Goal: Task Accomplishment & Management: Use online tool/utility

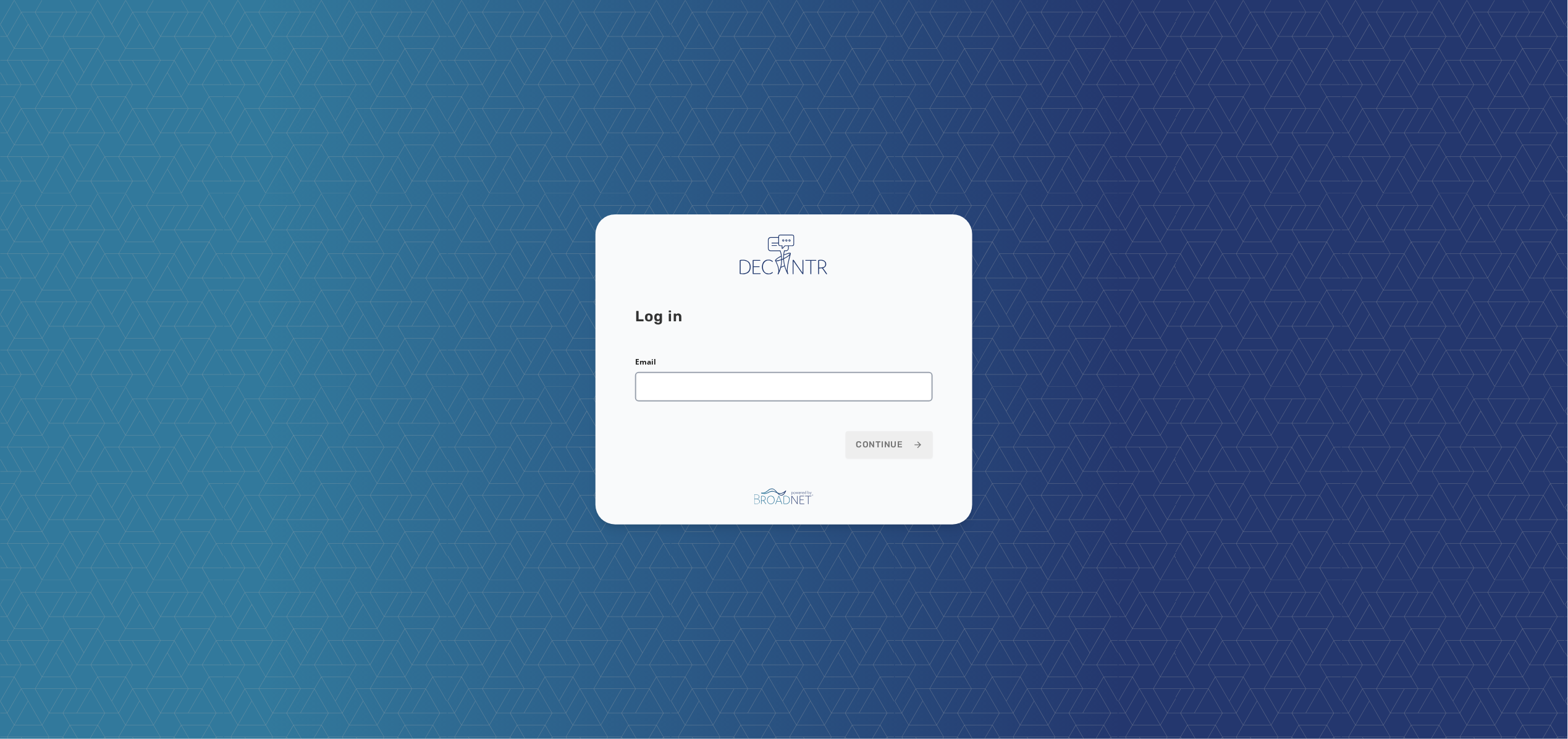
click at [915, 389] on keeper-lock "Open Keeper Popup" at bounding box center [918, 387] width 15 height 15
click at [918, 387] on keeper-lock "Open Keeper Popup" at bounding box center [918, 387] width 15 height 15
type input "**********"
click at [887, 452] on button "Continue" at bounding box center [889, 445] width 87 height 27
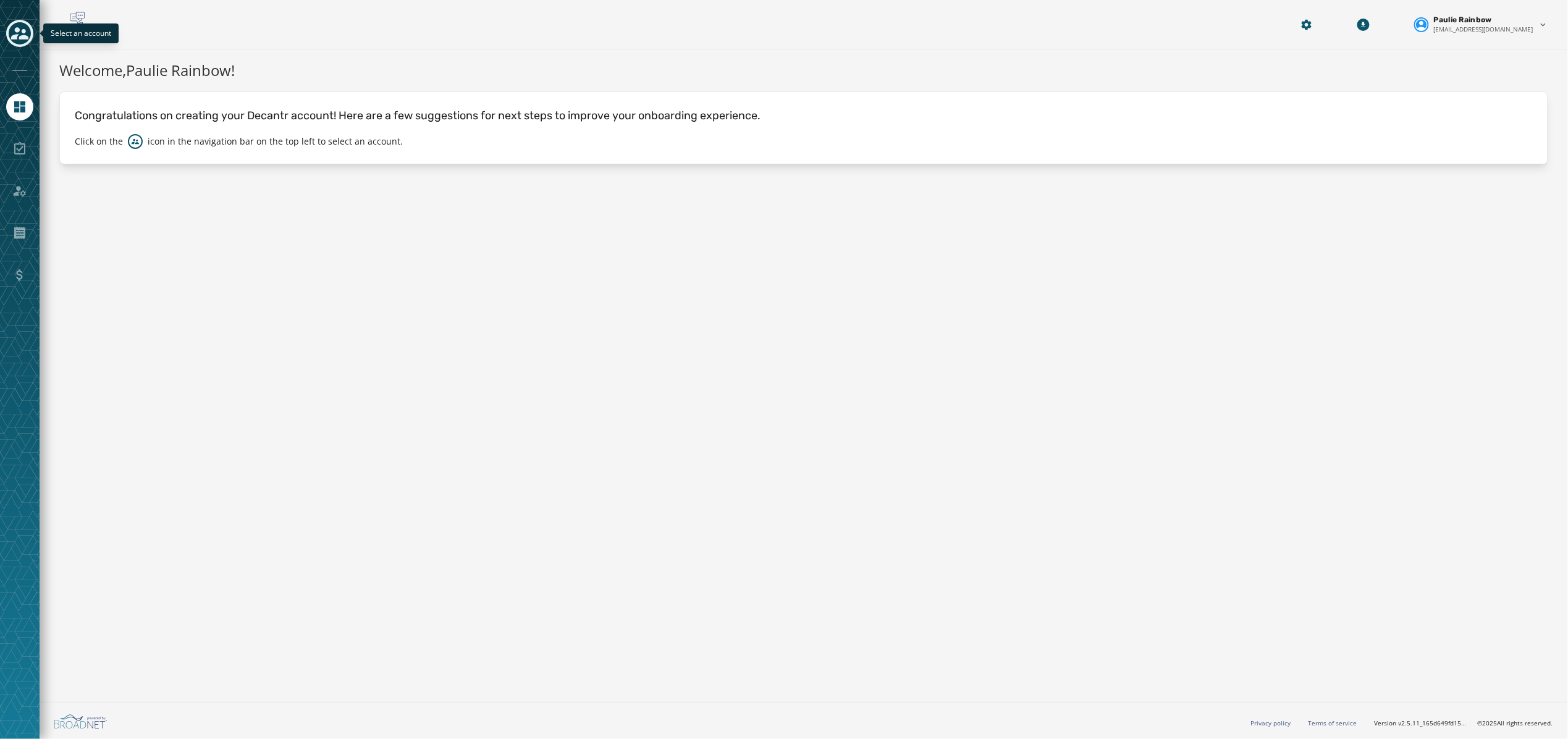
click at [18, 26] on icon "Toggle account select drawer" at bounding box center [20, 33] width 17 height 17
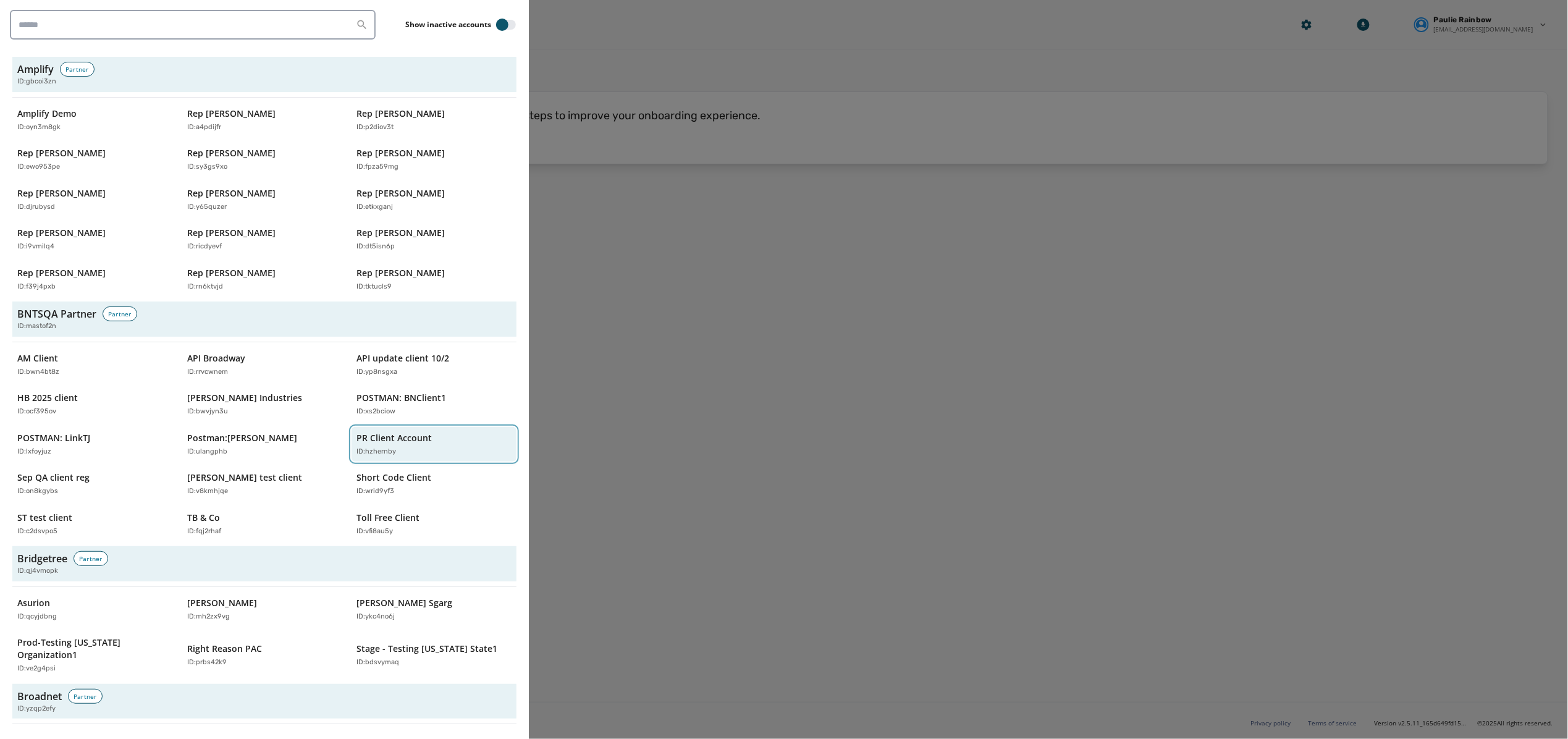
click at [370, 445] on div "PR Client Account ID: [DEMOGRAPHIC_DATA]" at bounding box center [428, 444] width 142 height 25
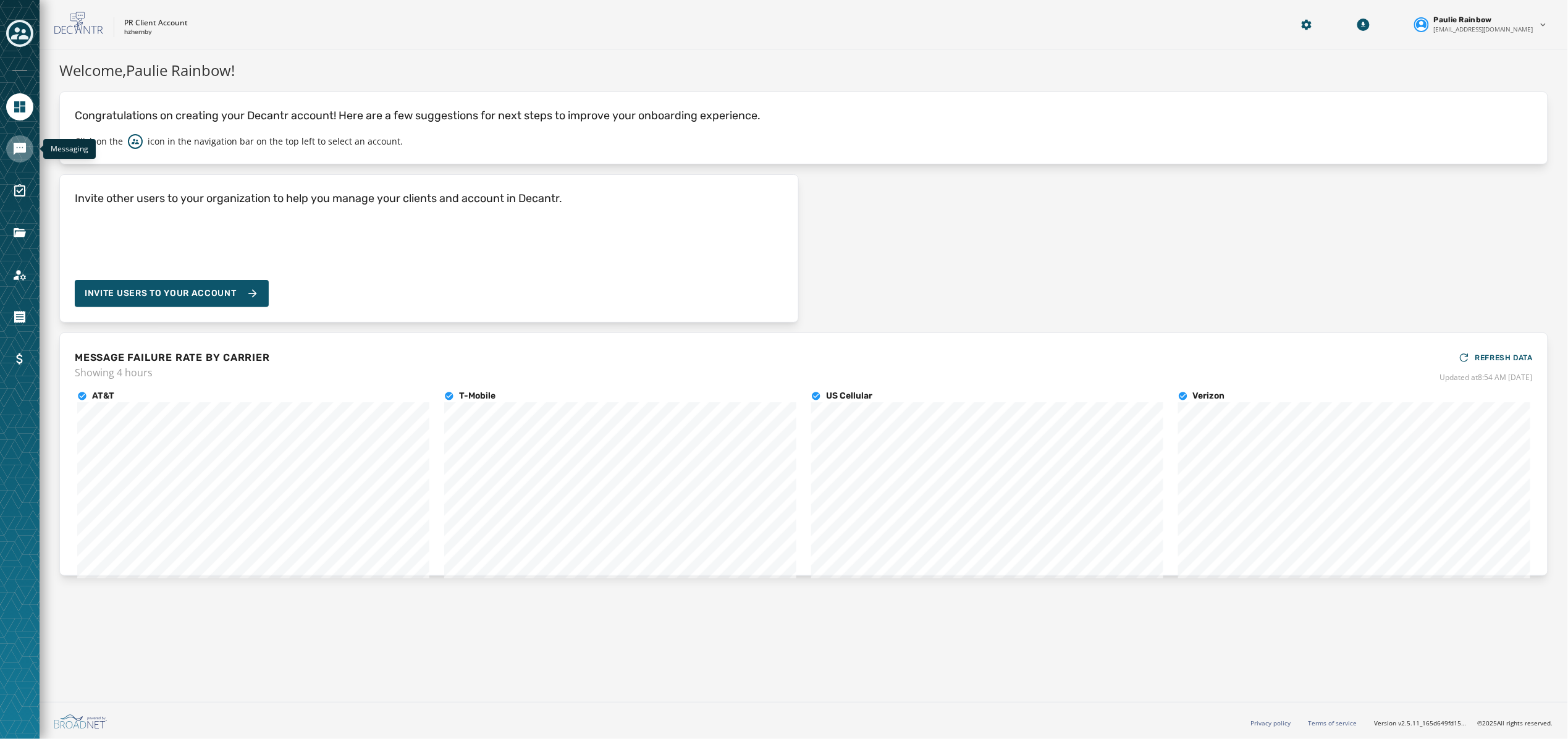
click at [11, 149] on link "Navigate to Messaging" at bounding box center [20, 149] width 27 height 27
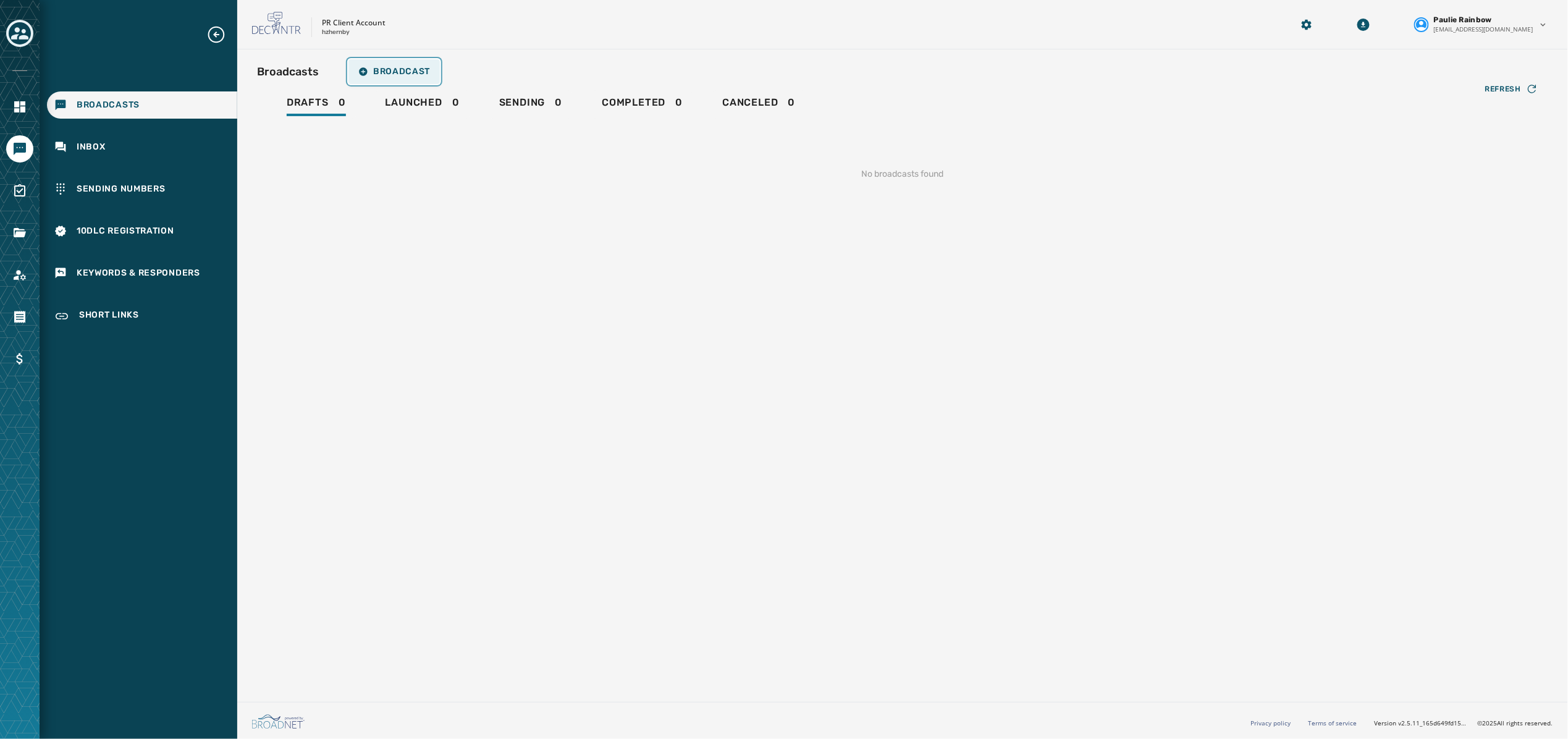
click at [398, 65] on button "Broadcast" at bounding box center [394, 72] width 91 height 25
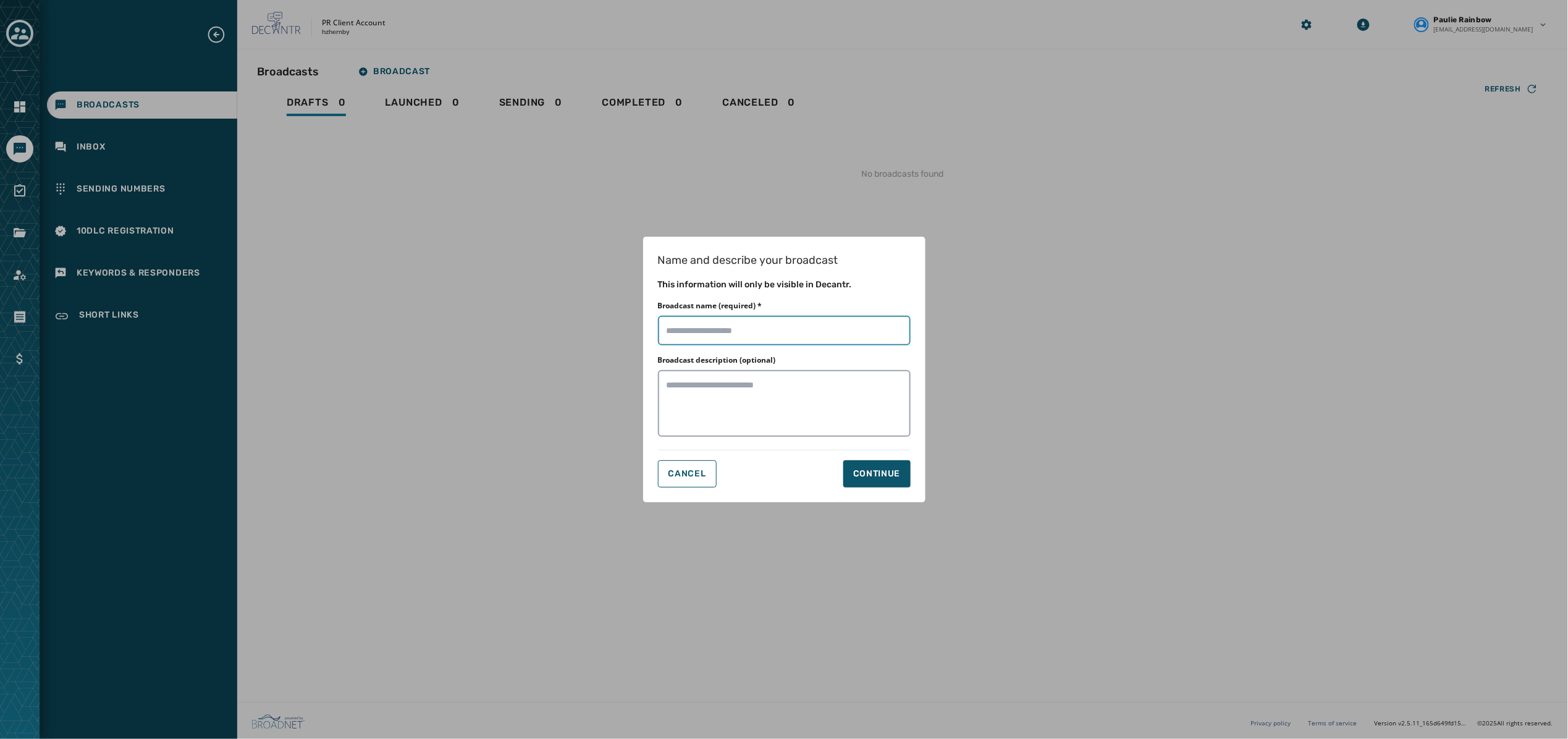
click at [774, 323] on input "Broadcast name (required) *" at bounding box center [784, 330] width 253 height 29
type input "**********"
click at [875, 389] on textarea "**" at bounding box center [784, 403] width 253 height 67
type textarea "****"
click at [882, 482] on button "Continue" at bounding box center [877, 474] width 67 height 27
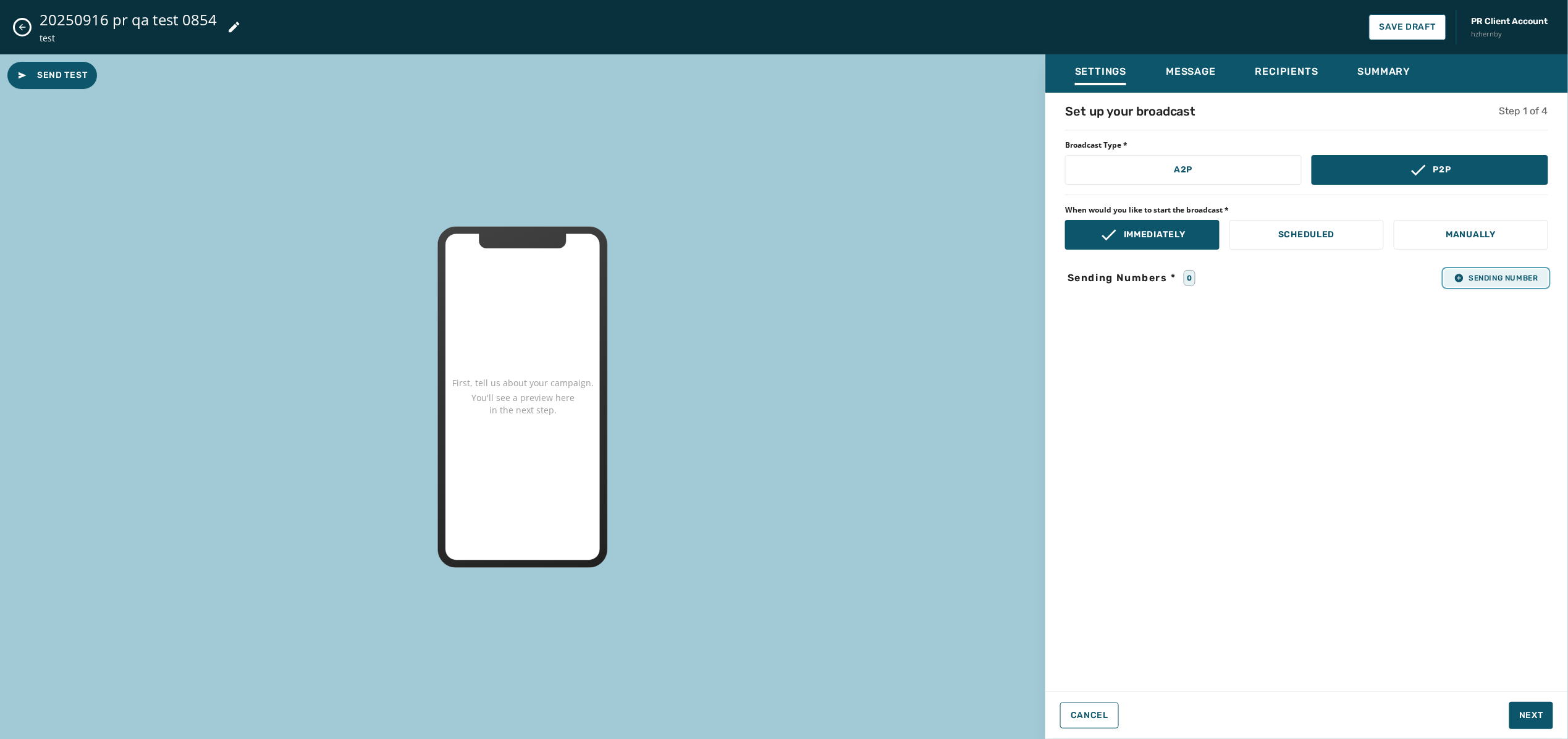
click at [1515, 282] on span "Sending Number" at bounding box center [1496, 278] width 84 height 10
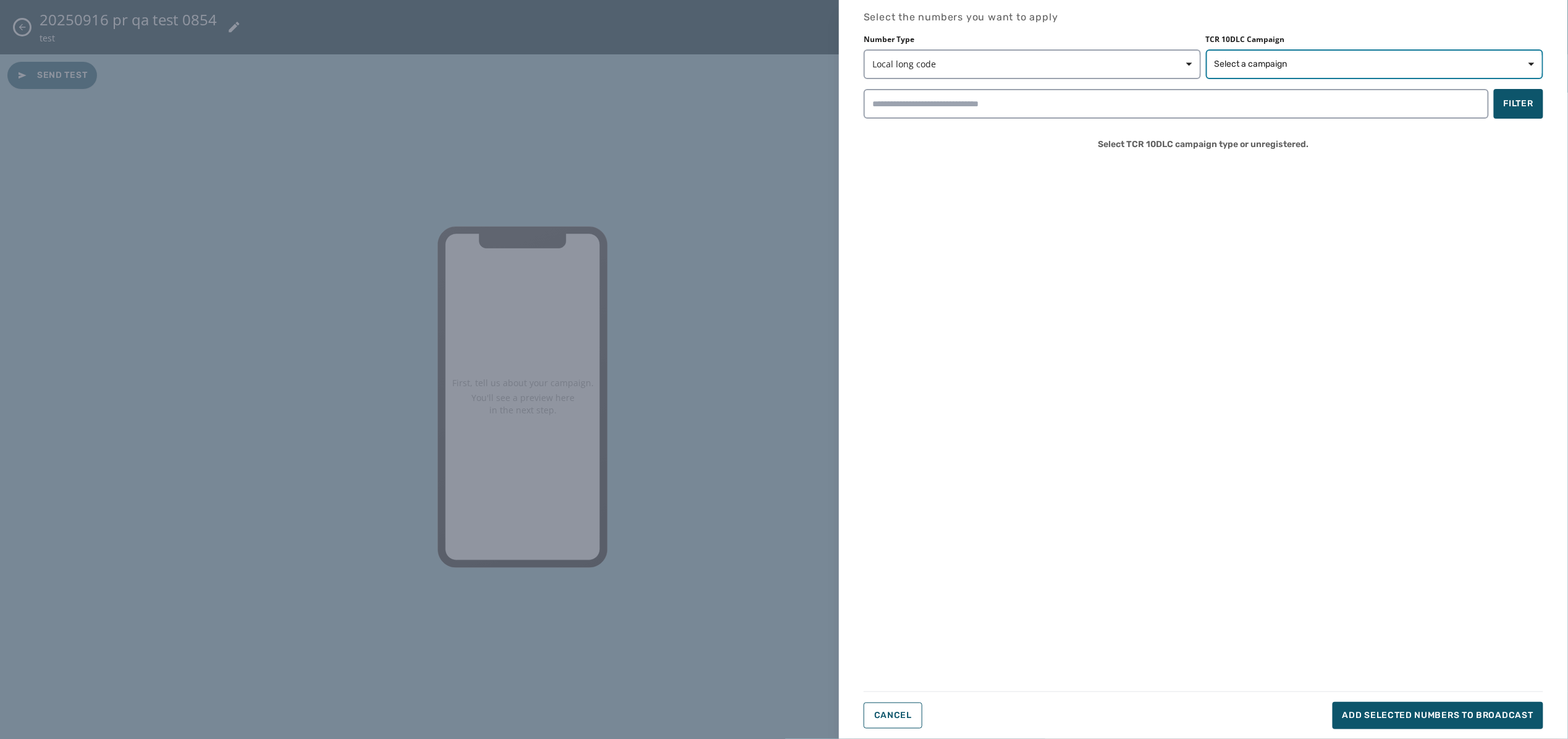
click at [1364, 62] on span "Select a campaign" at bounding box center [1375, 64] width 320 height 12
click at [1360, 187] on div "Select the numbers you want to apply Number Type Local long code TCR 10DLC Camp…" at bounding box center [1203, 369] width 679 height 719
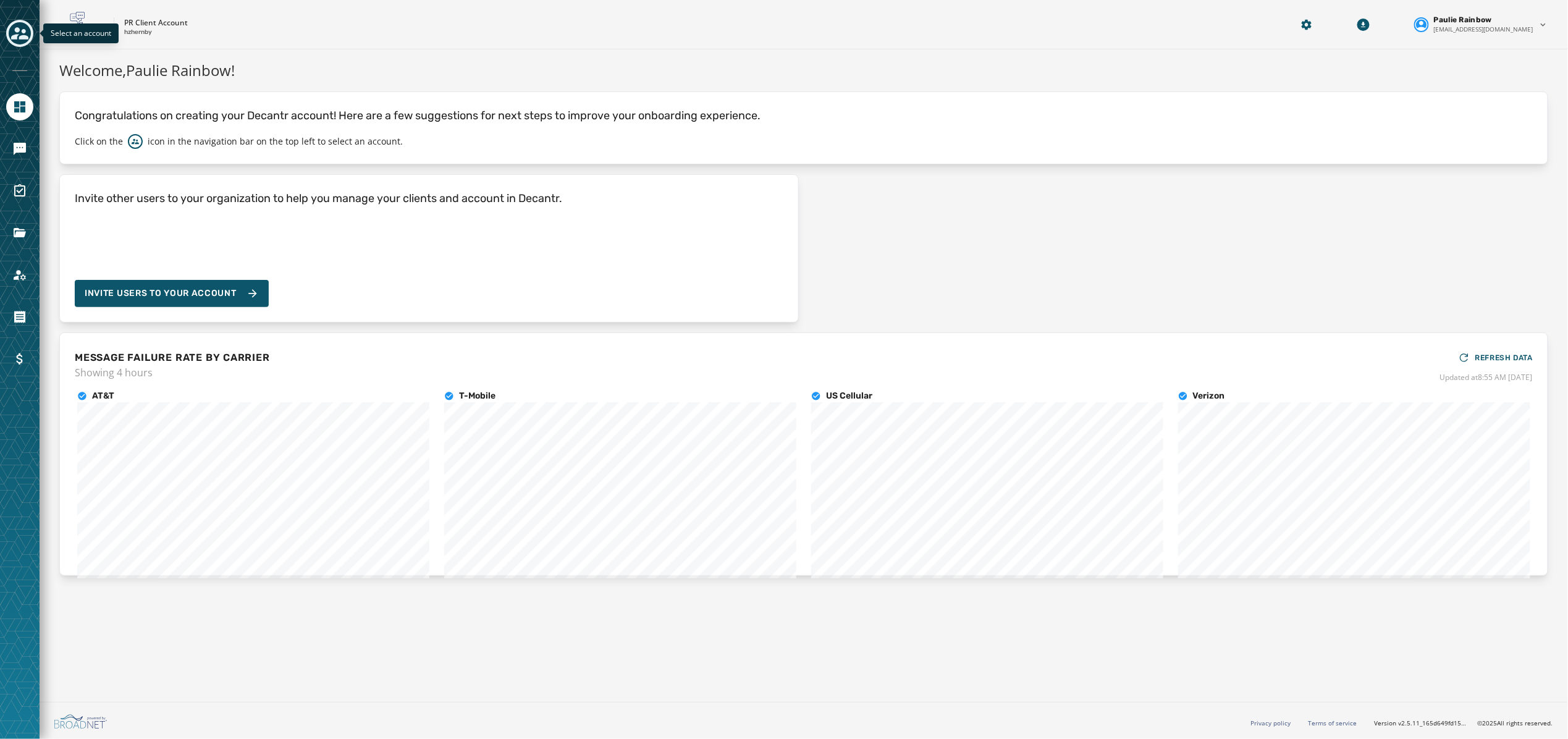
click at [14, 32] on icon "Toggle account select drawer" at bounding box center [20, 33] width 17 height 17
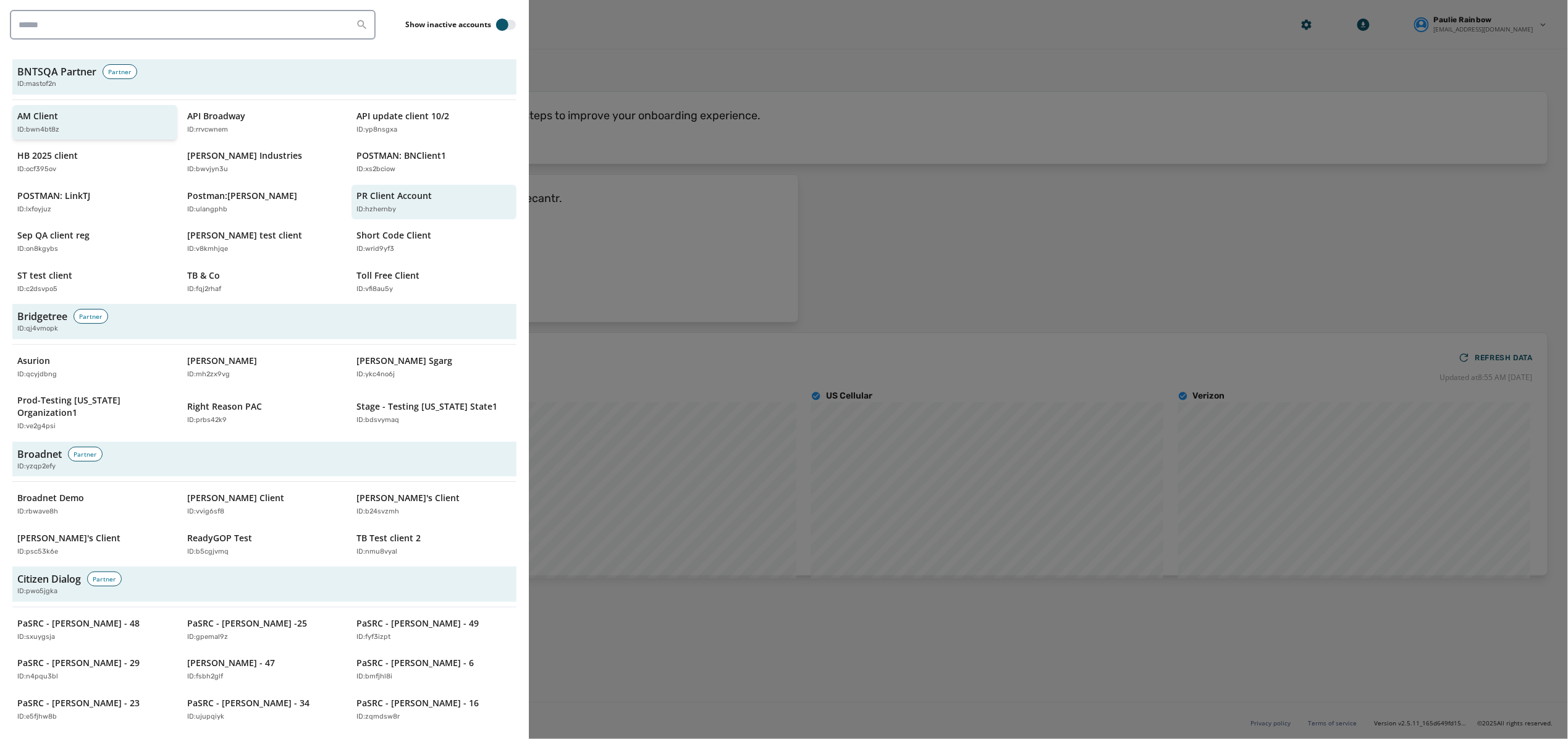
scroll to position [243, 0]
click at [1124, 114] on div at bounding box center [784, 369] width 1568 height 739
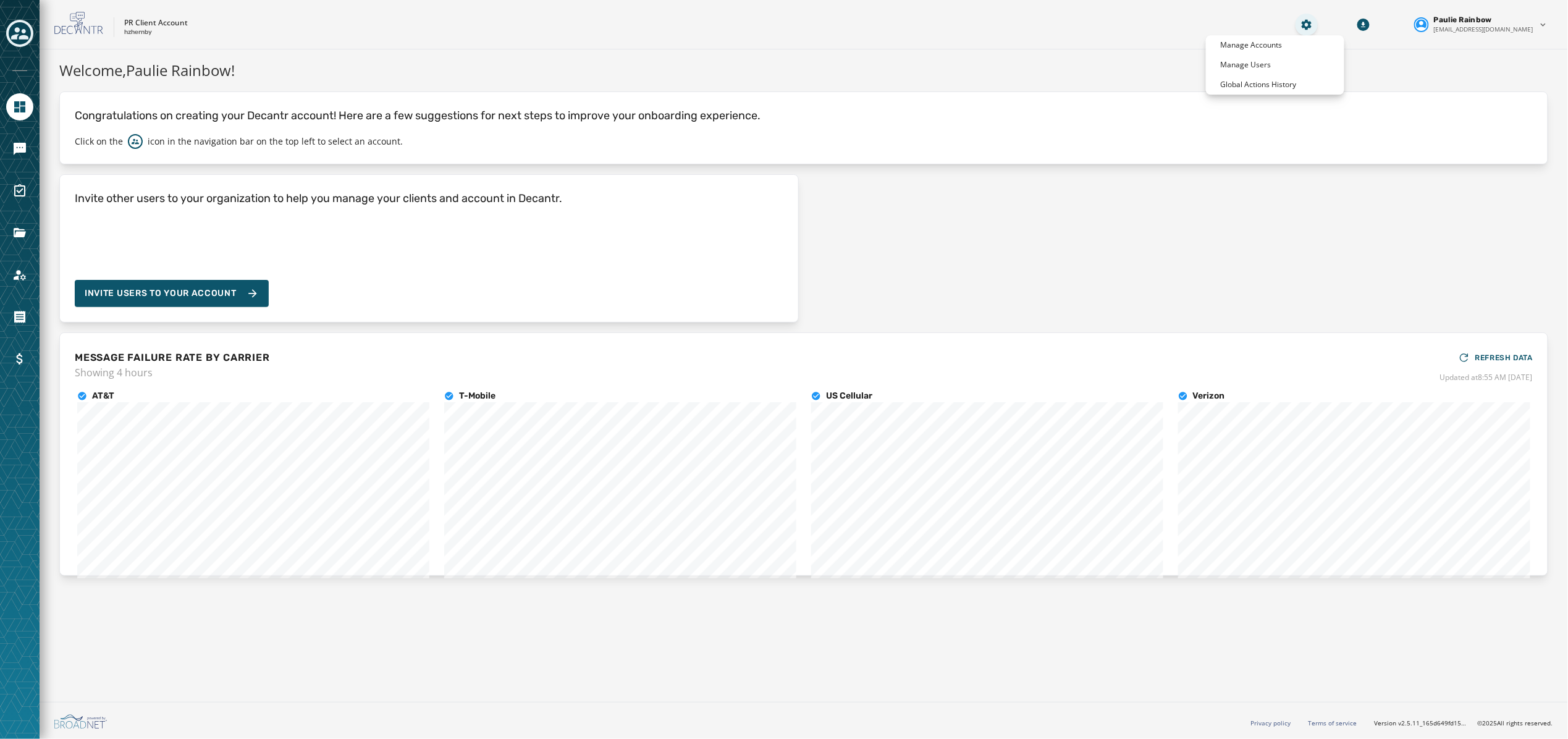
click at [1322, 20] on html "Skip To Main Content PR Client Account hzhernby Paulie Rainbow [EMAIL_ADDRESS][…" at bounding box center [784, 369] width 1568 height 739
click at [1290, 83] on p "Global Actions History" at bounding box center [1258, 84] width 76 height 10
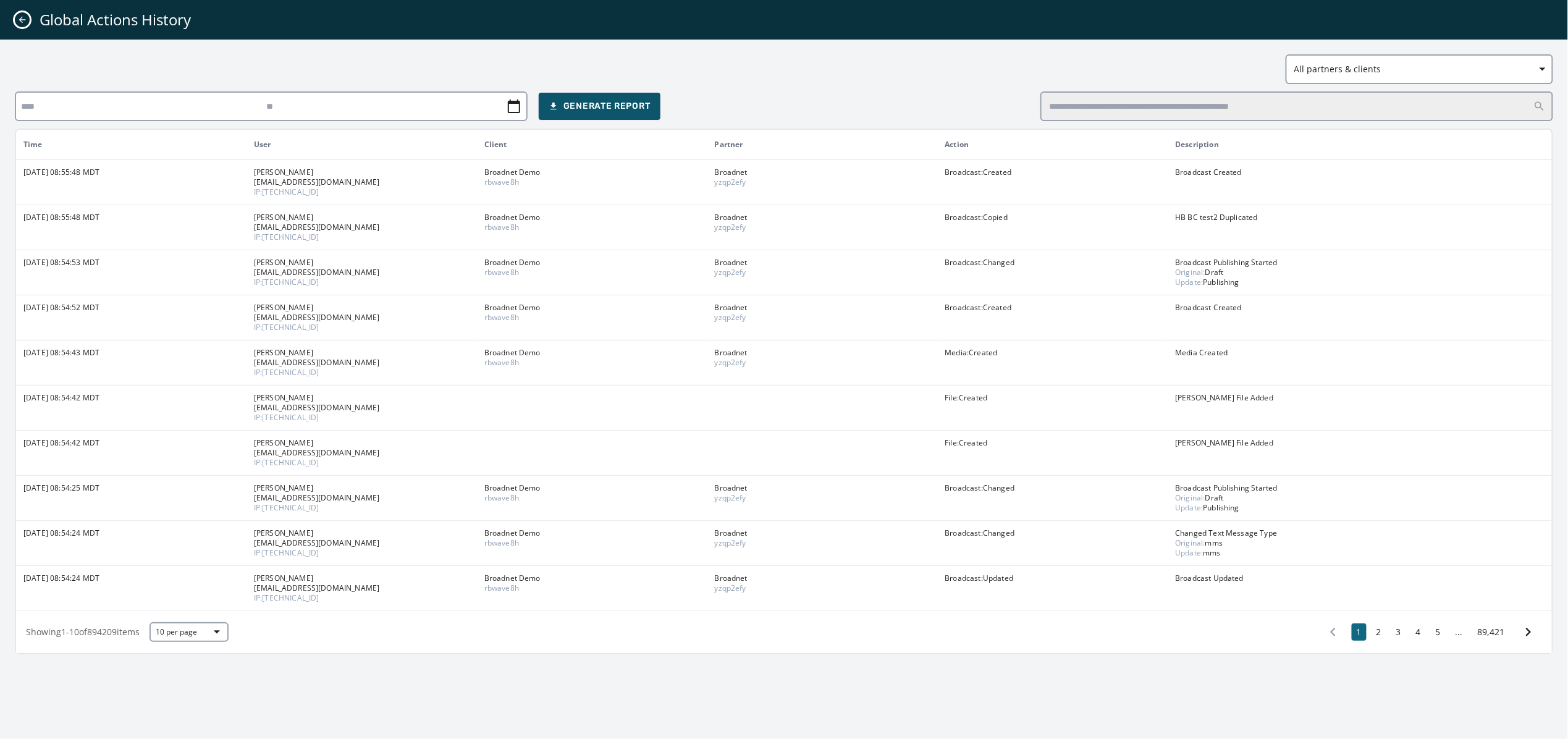
click at [22, 15] on icon "Close admin drawer" at bounding box center [22, 20] width 10 height 10
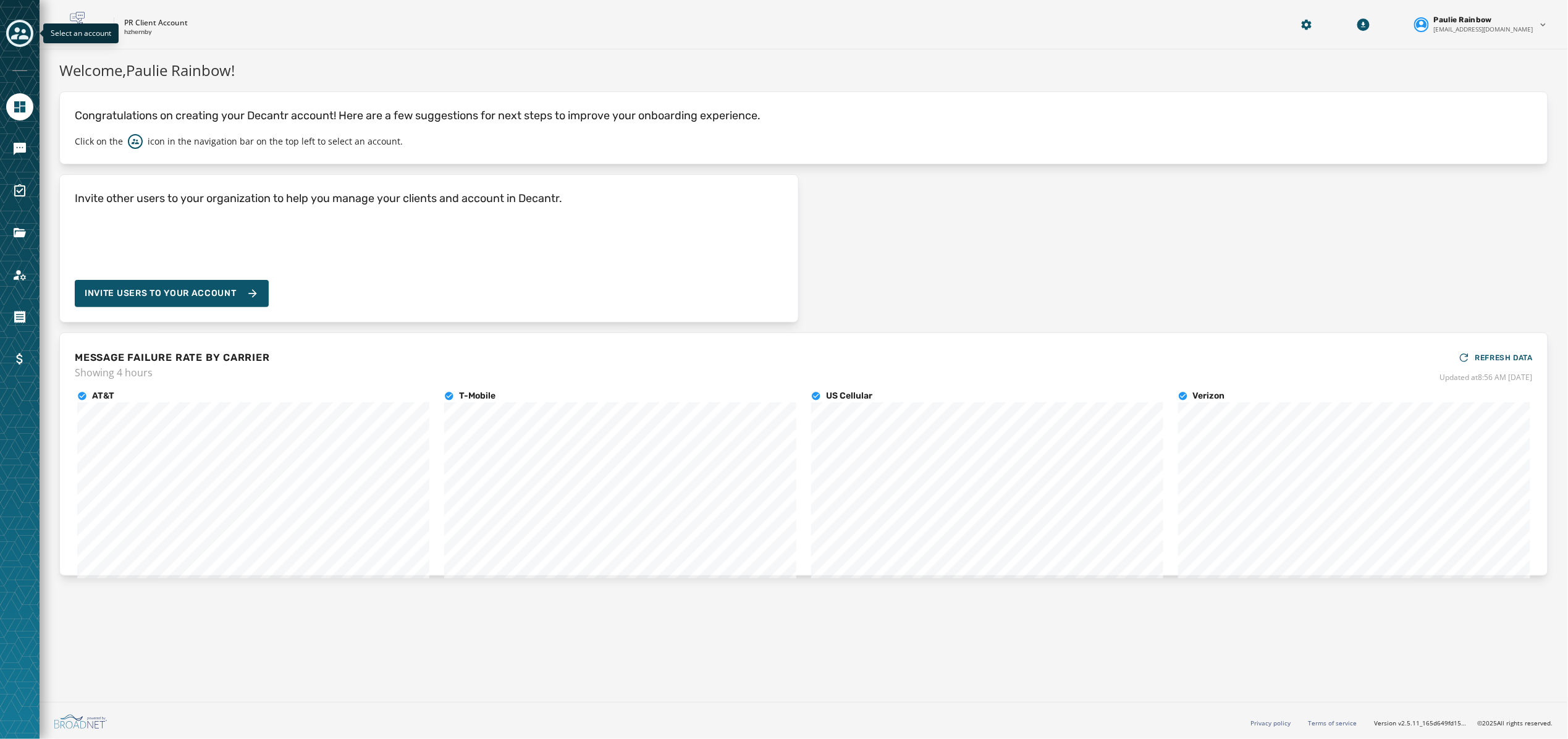
click at [22, 36] on icon "Toggle account select drawer" at bounding box center [20, 33] width 17 height 12
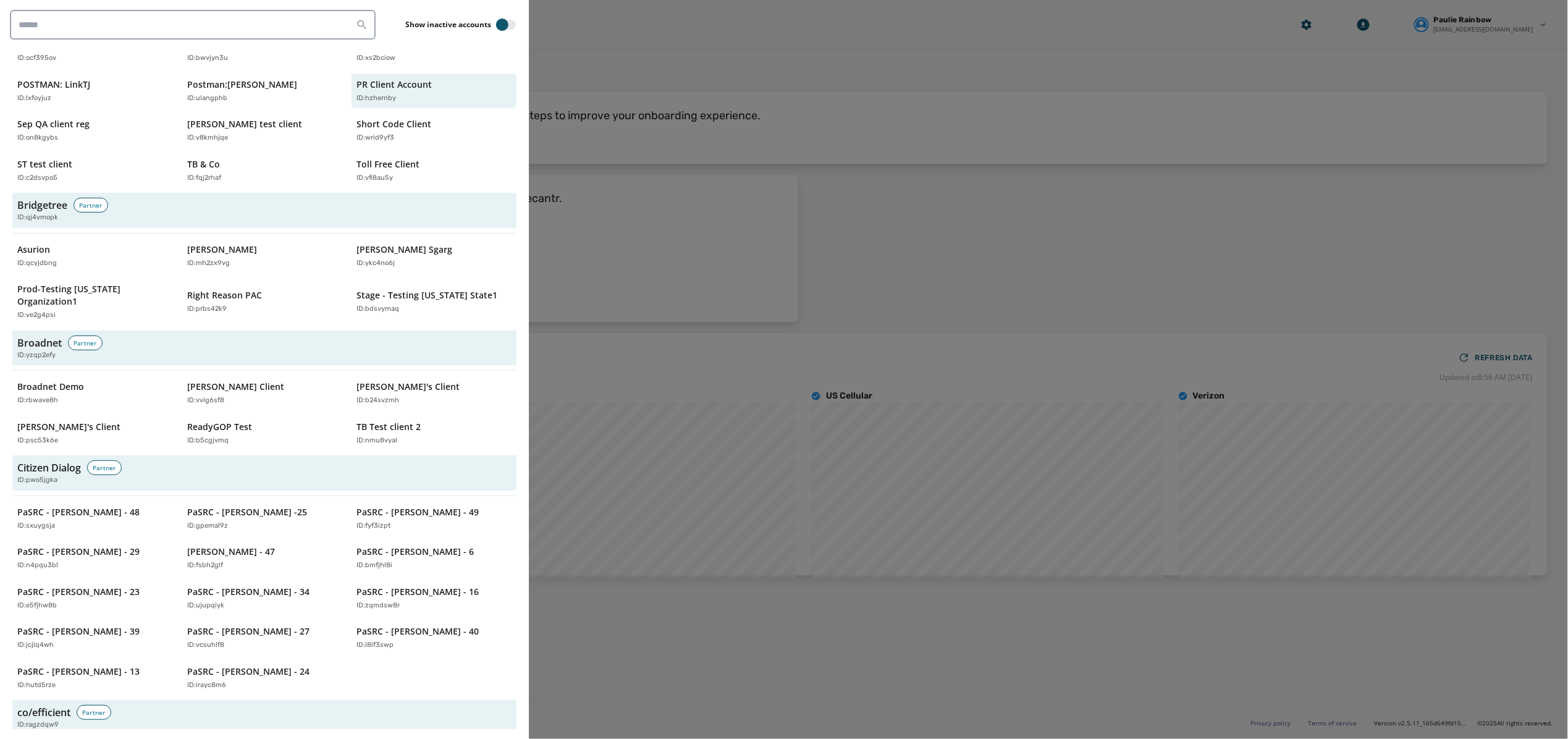
scroll to position [354, 0]
click at [47, 380] on p "Broadnet Demo" at bounding box center [50, 386] width 67 height 12
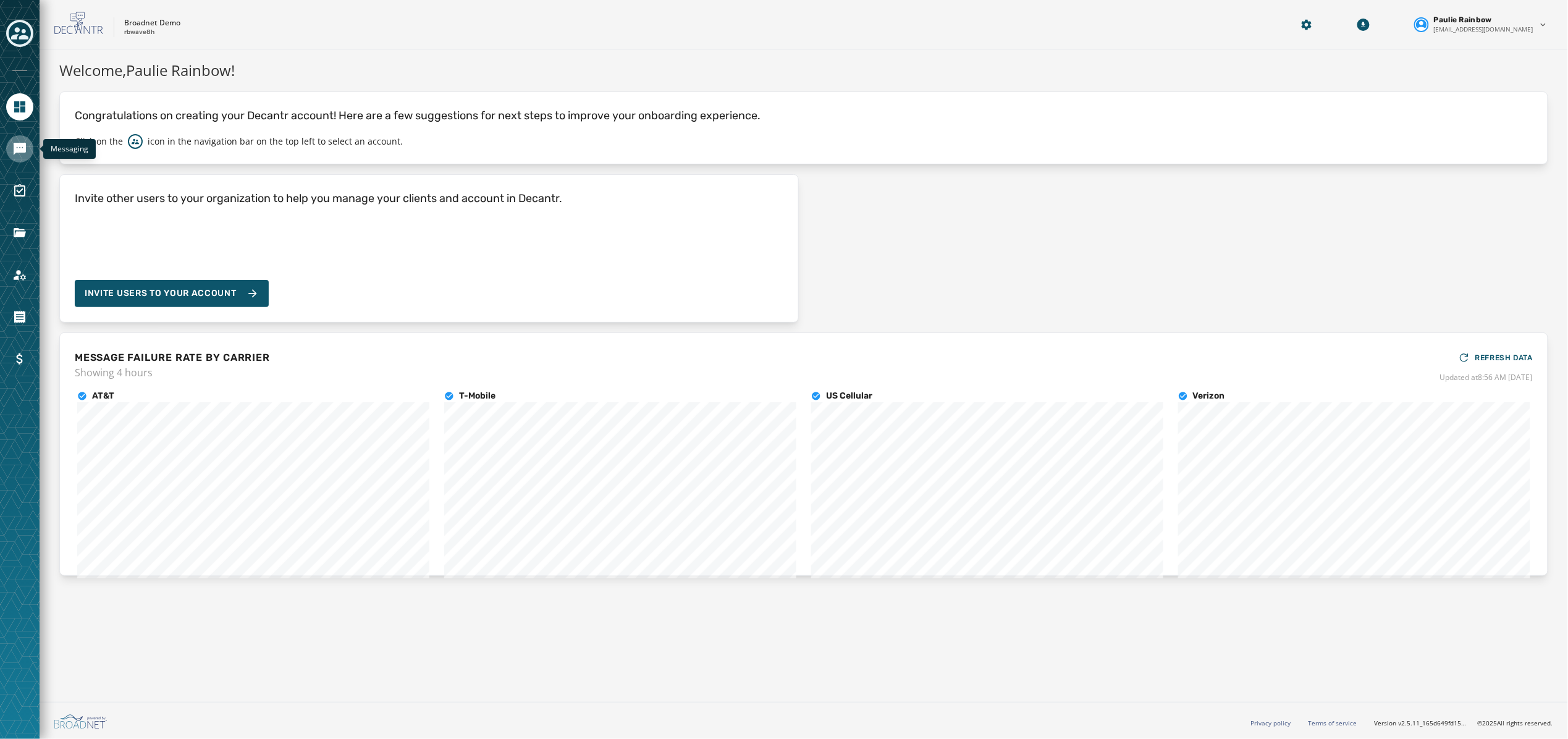
click at [18, 153] on icon "Navigate to Messaging" at bounding box center [20, 148] width 12 height 12
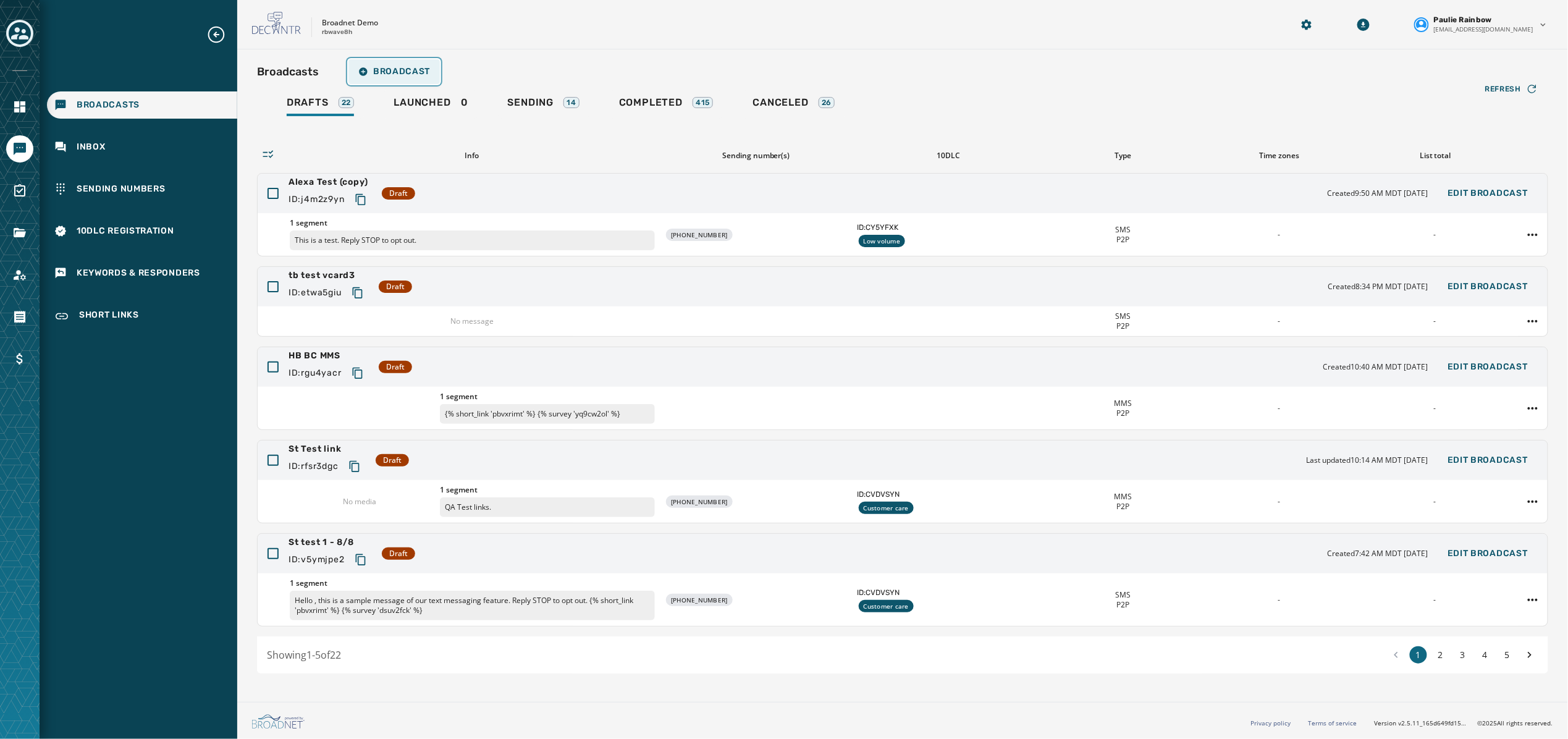
click at [387, 59] on button "Broadcast" at bounding box center [394, 72] width 91 height 25
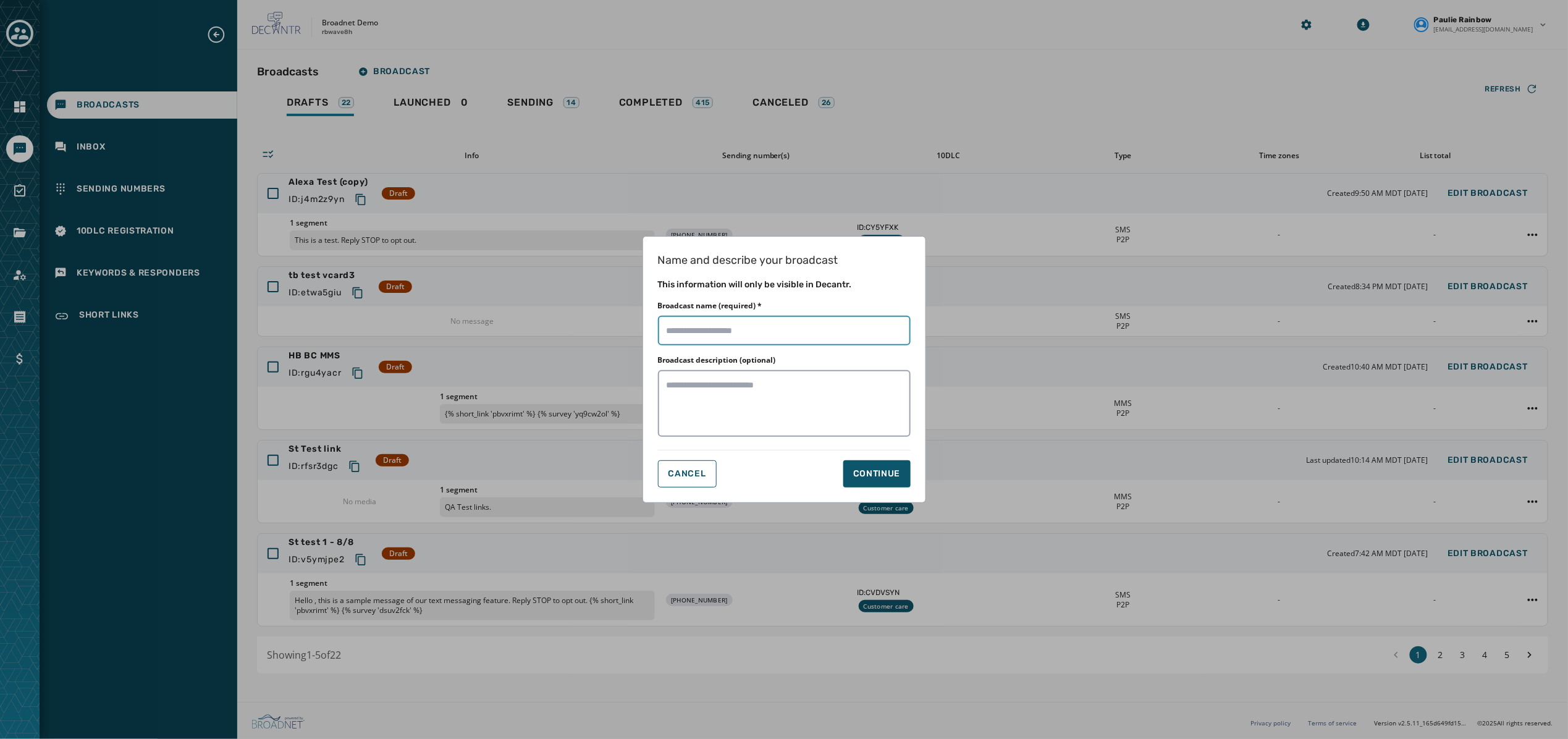
click at [732, 329] on input "Broadcast name (required) *" at bounding box center [784, 330] width 253 height 29
type input "**********"
click at [873, 475] on div "Continue" at bounding box center [877, 474] width 48 height 12
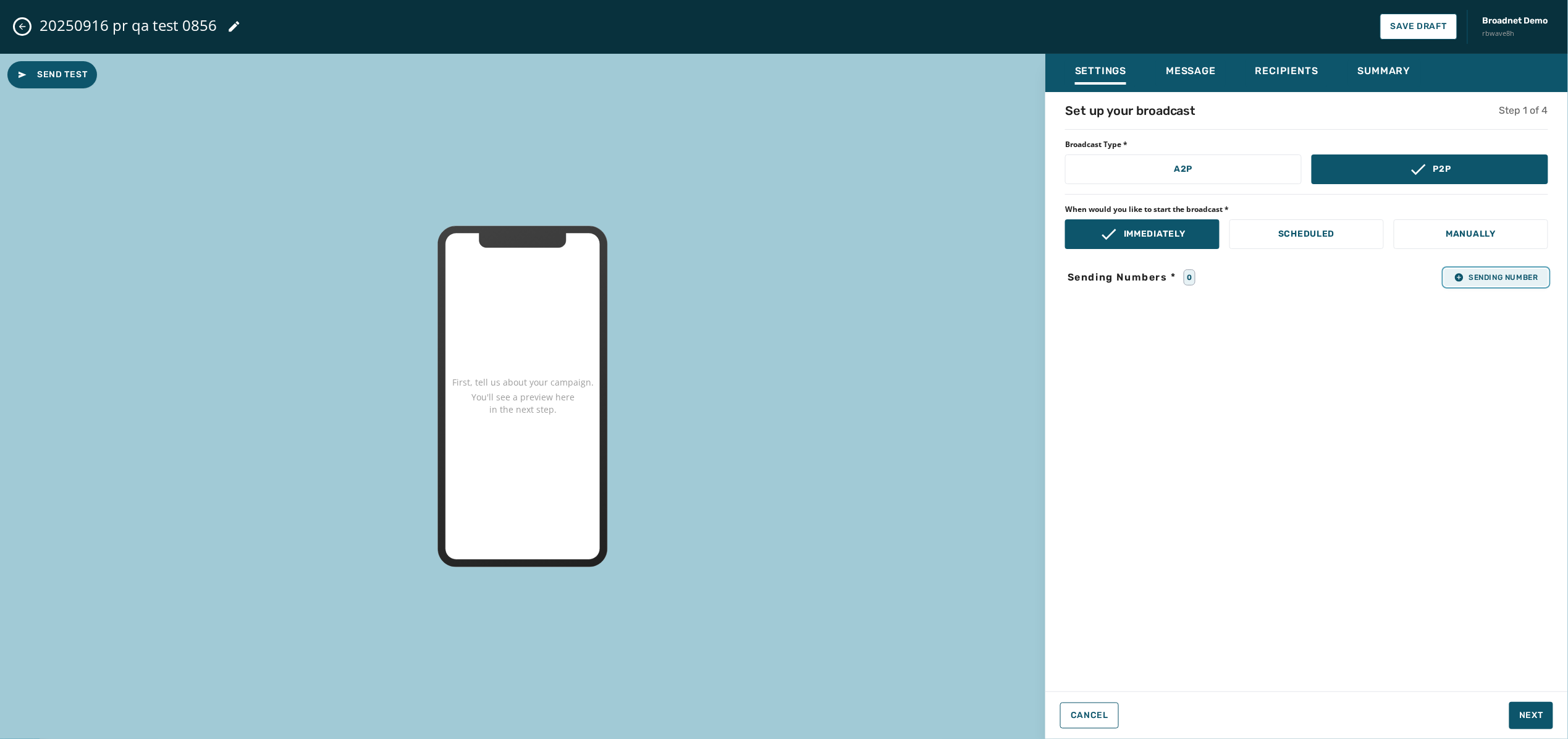
click at [1514, 275] on span "Sending Number" at bounding box center [1496, 277] width 84 height 10
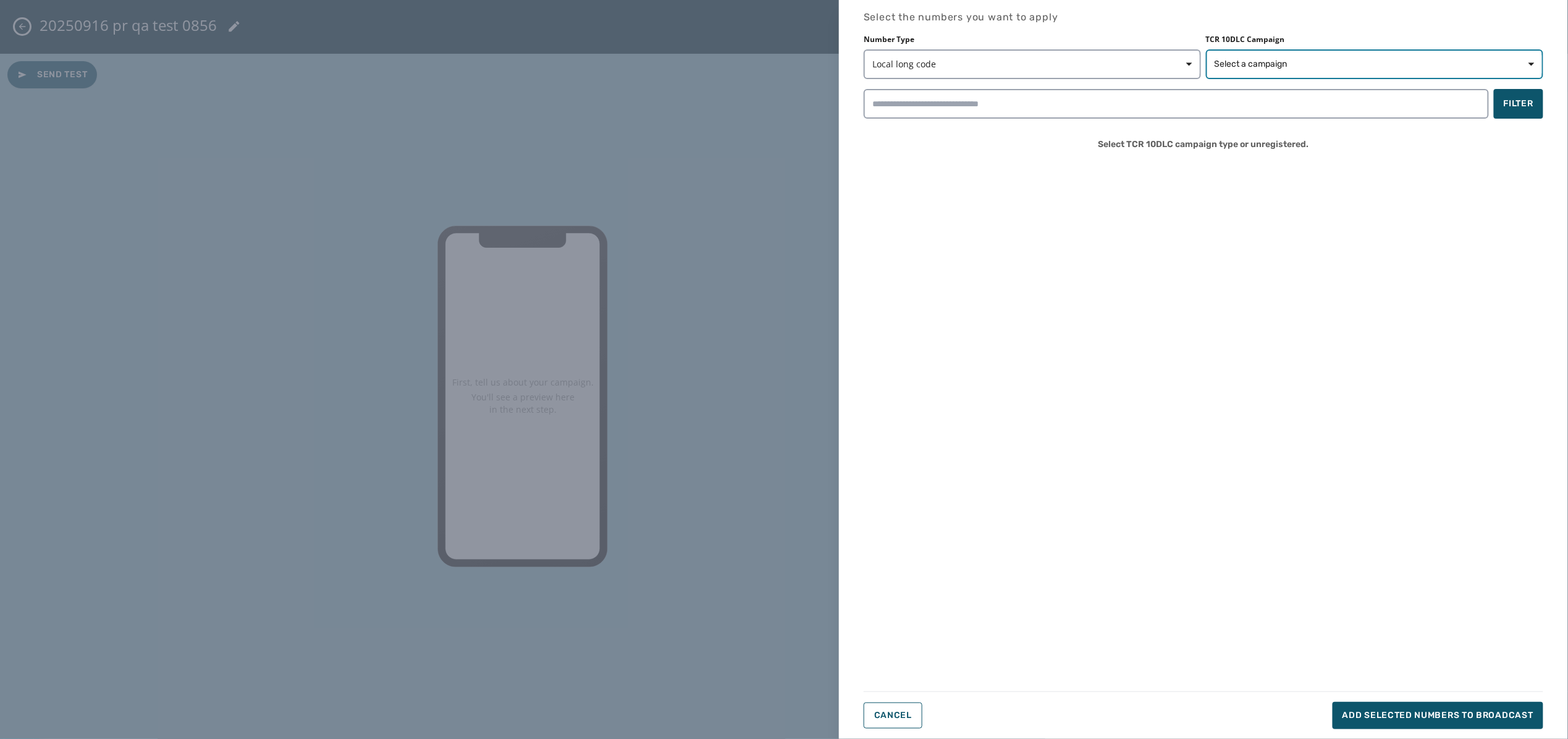
click at [1384, 72] on button "Select a campaign" at bounding box center [1375, 64] width 337 height 29
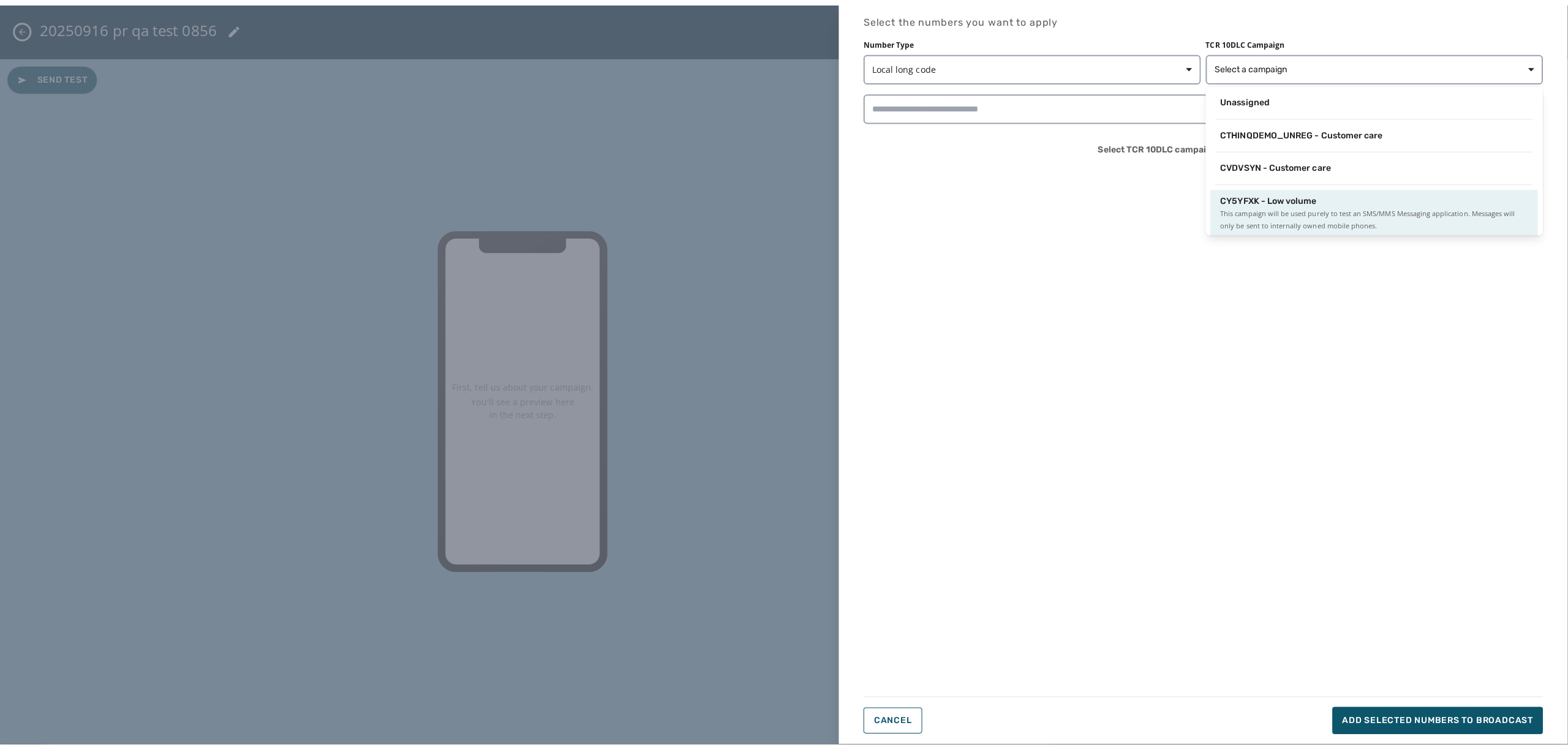
scroll to position [7, 0]
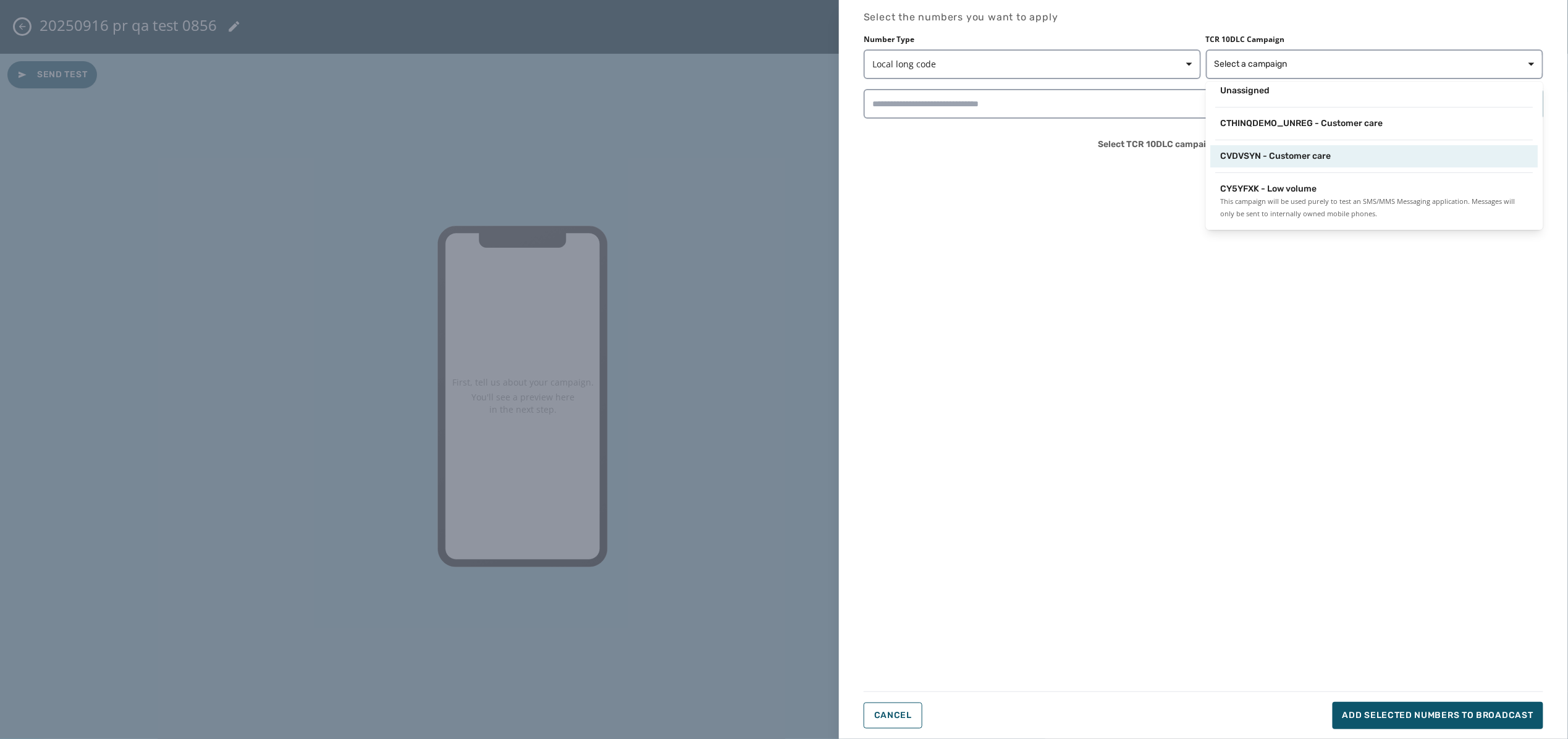
click at [1303, 147] on div "CVDVSYN - Customer care" at bounding box center [1374, 156] width 327 height 22
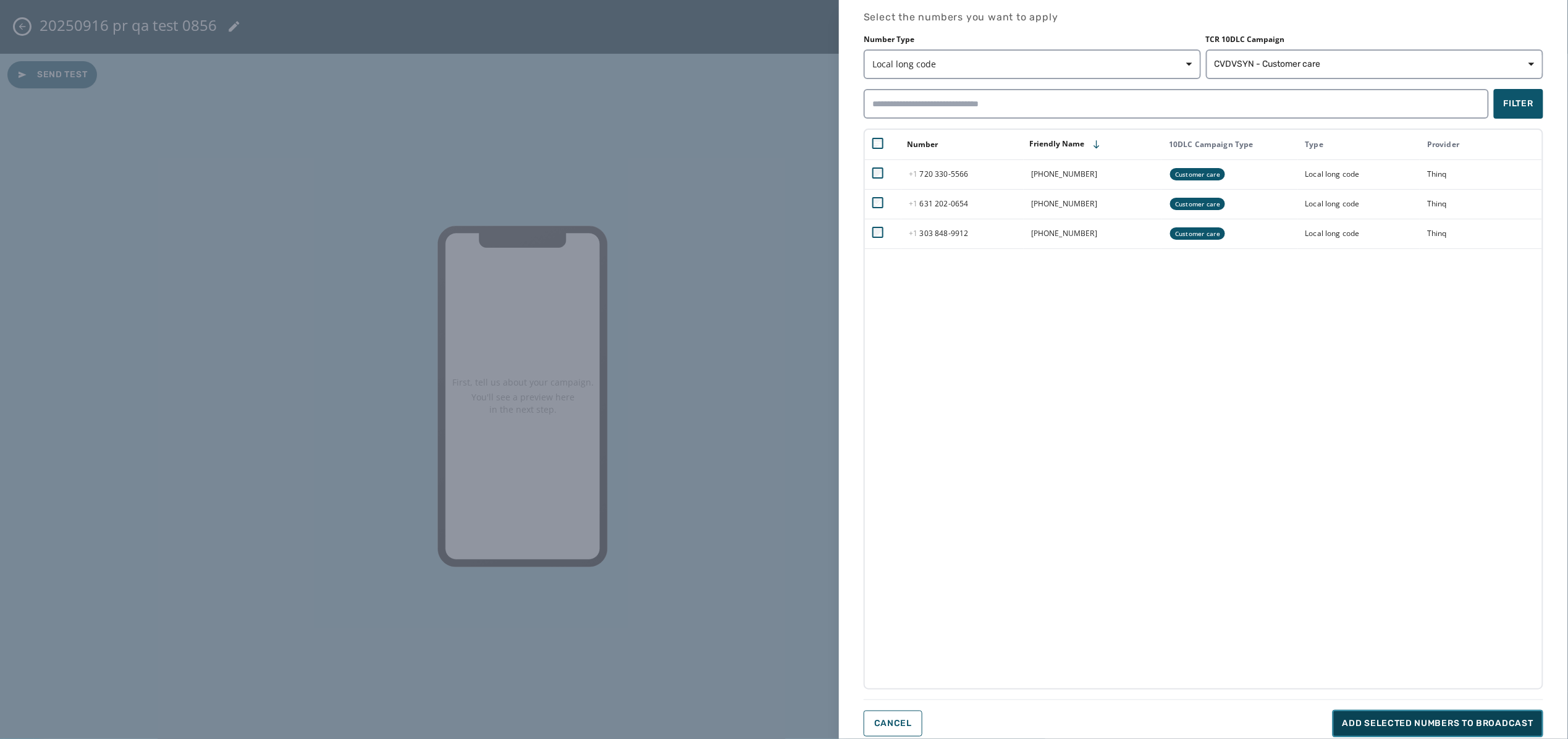
click at [1374, 715] on button "Add selected numbers to broadcast" at bounding box center [1437, 723] width 210 height 27
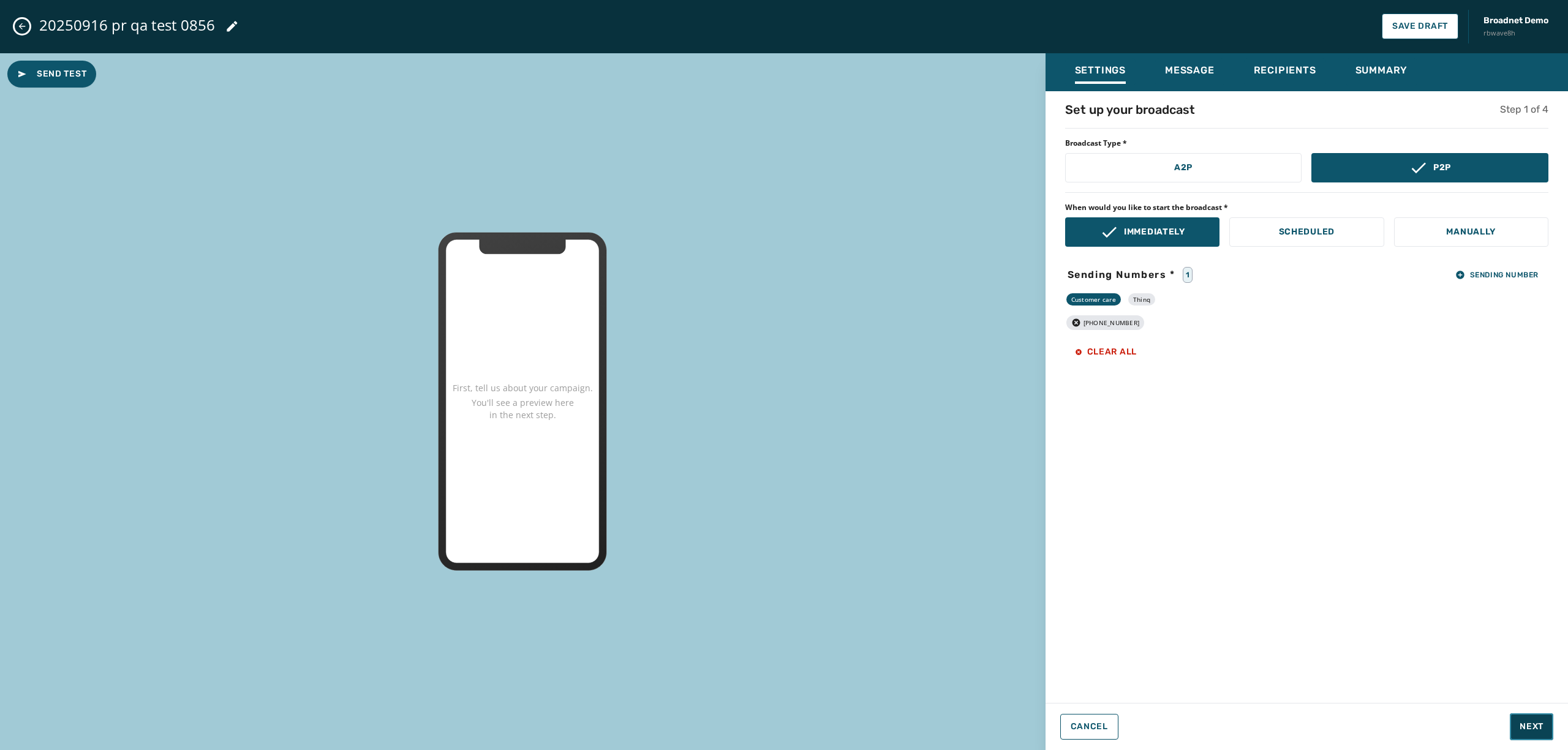
click at [1539, 721] on span "Next" at bounding box center [1532, 727] width 24 height 12
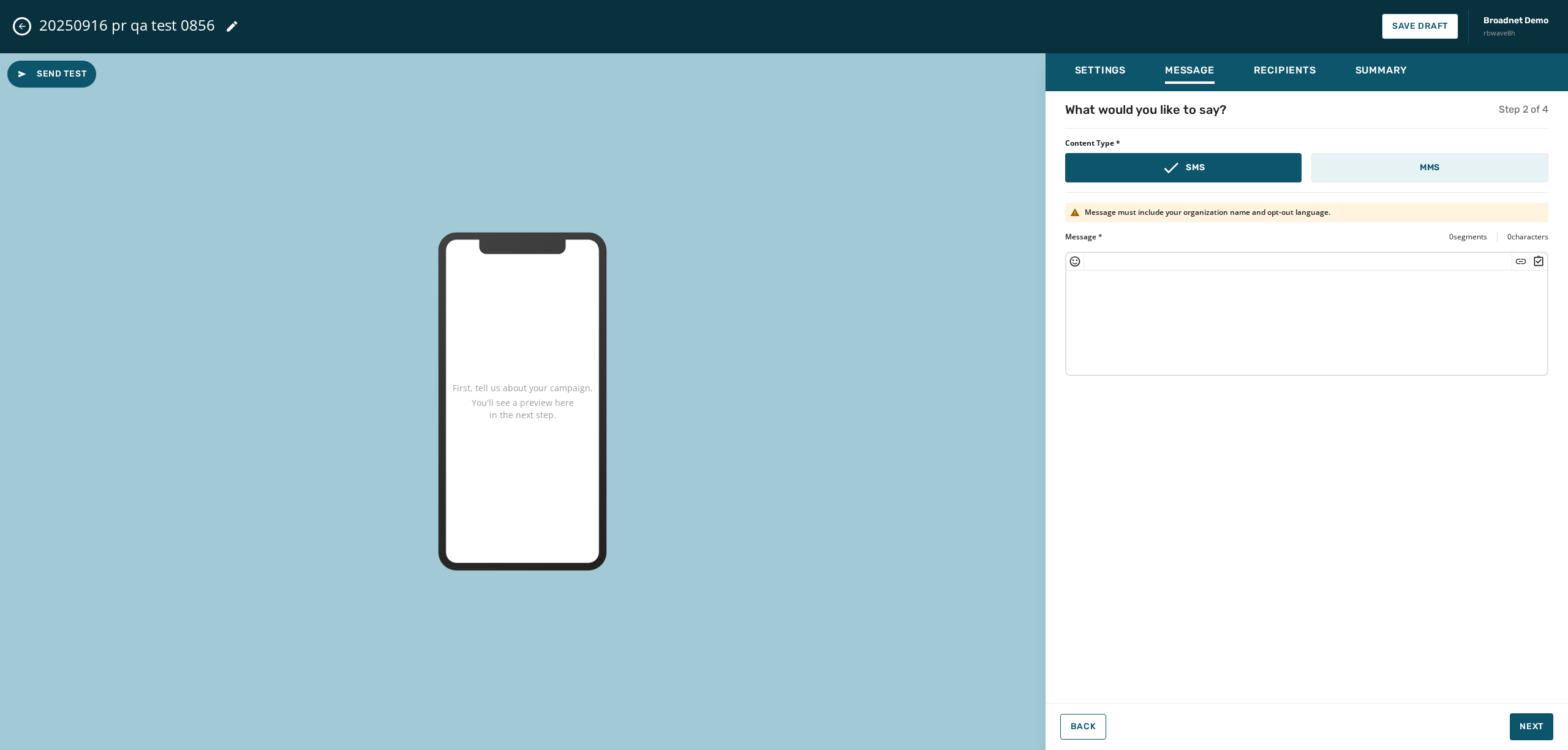
click at [1388, 175] on button "MMS" at bounding box center [1430, 167] width 237 height 29
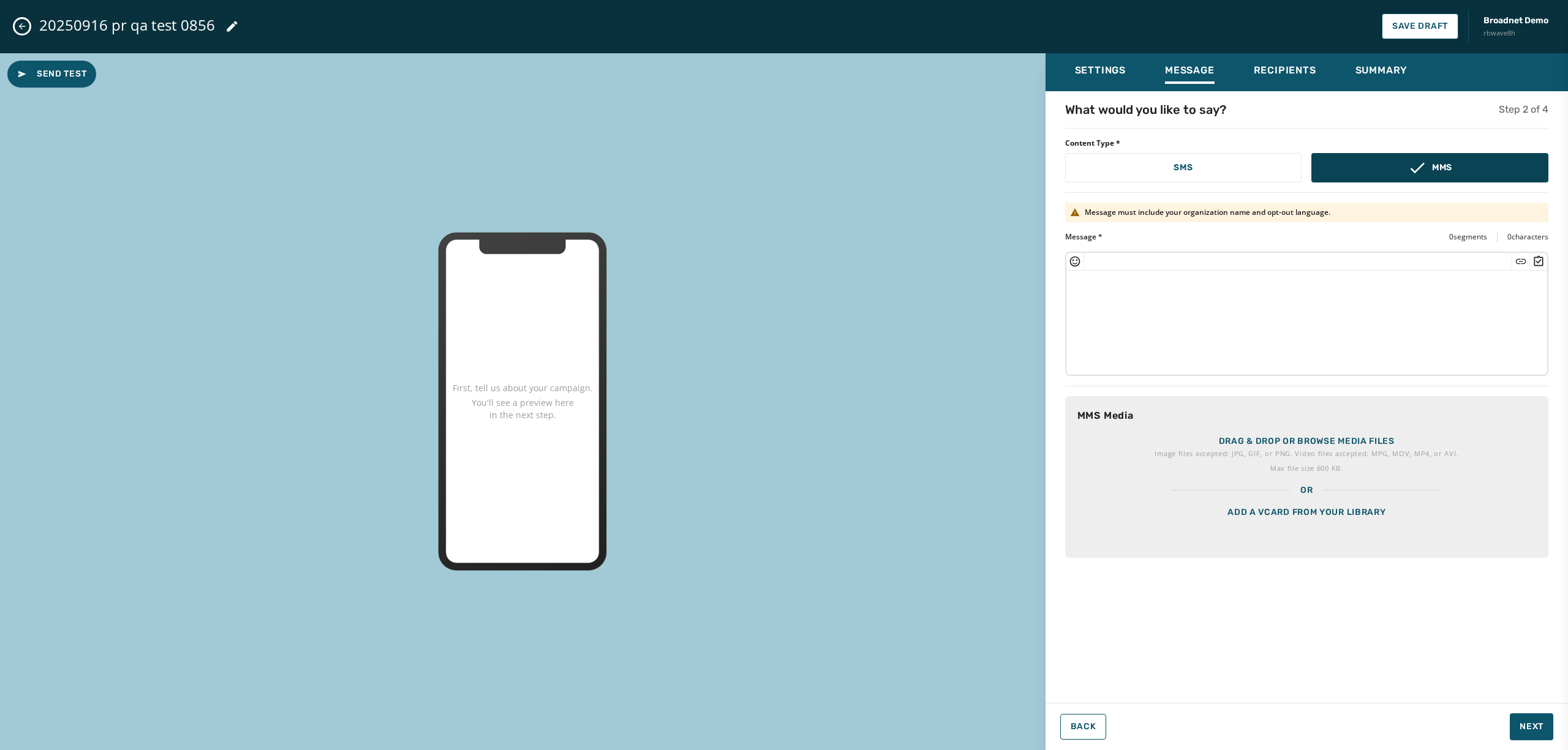
click at [1388, 175] on button "MMS" at bounding box center [1430, 167] width 237 height 29
click at [1298, 440] on p "Drag & drop or browse media files" at bounding box center [1307, 441] width 176 height 12
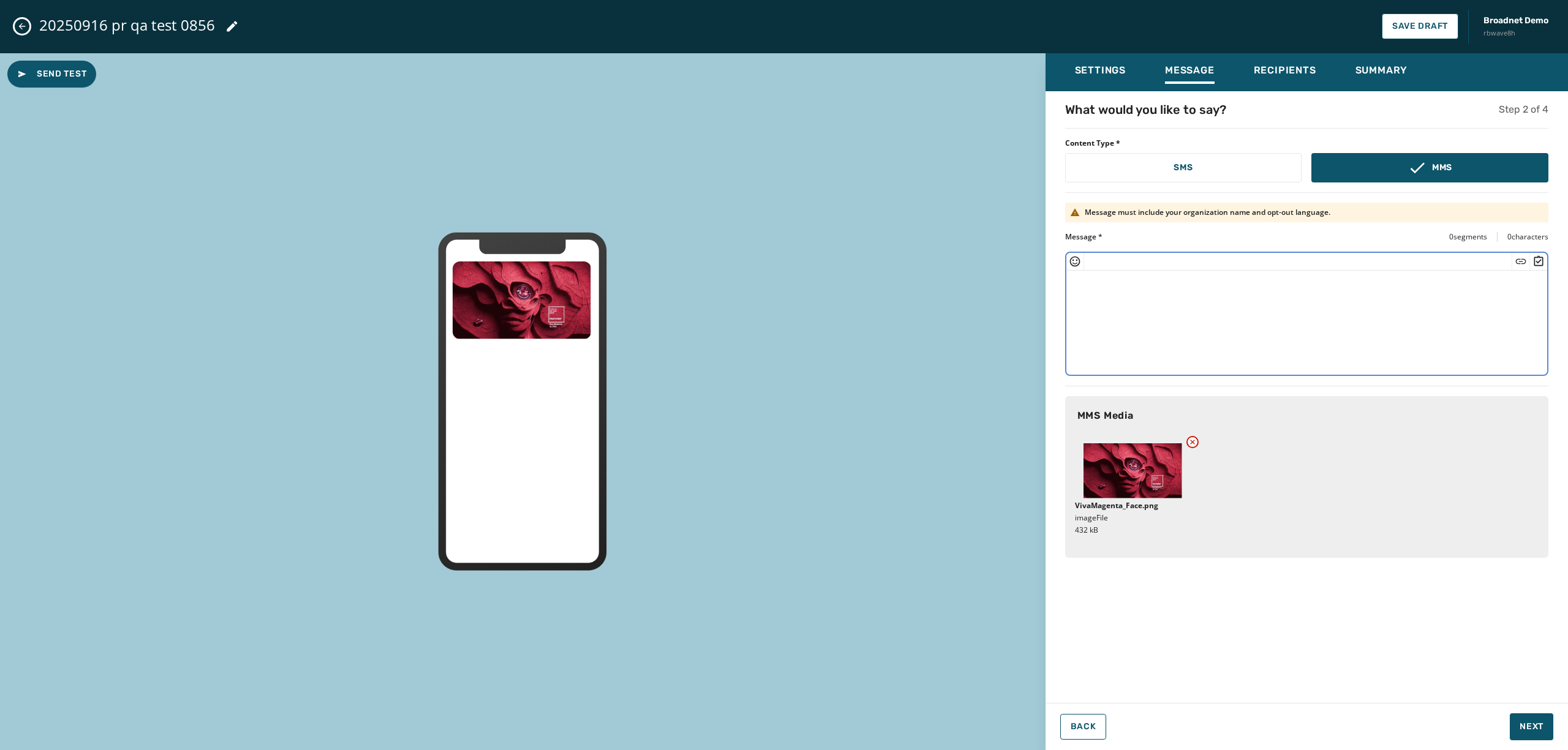
click at [1218, 305] on textarea at bounding box center [1307, 321] width 481 height 100
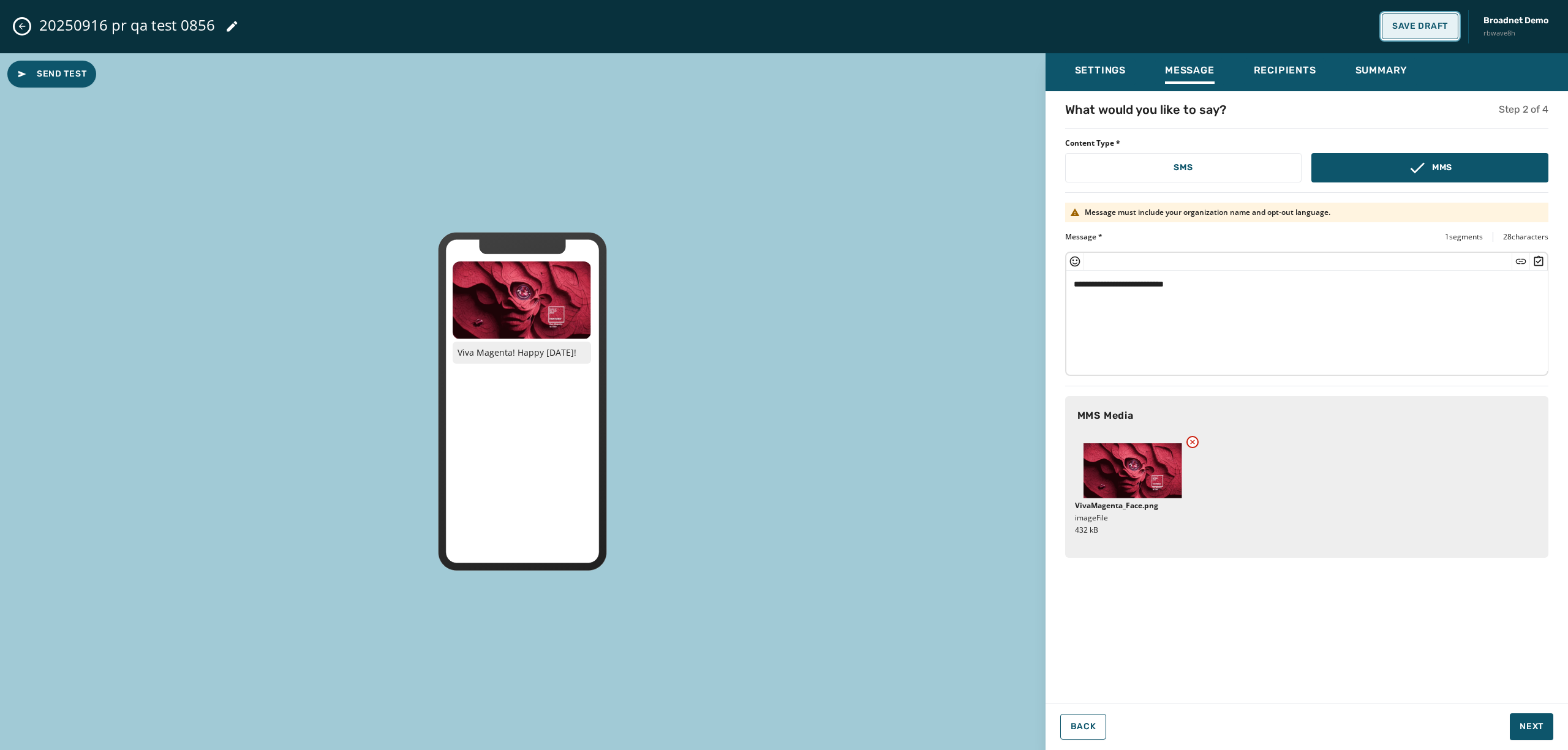
click at [1420, 23] on span "Save Draft" at bounding box center [1420, 26] width 56 height 10
type textarea "**********"
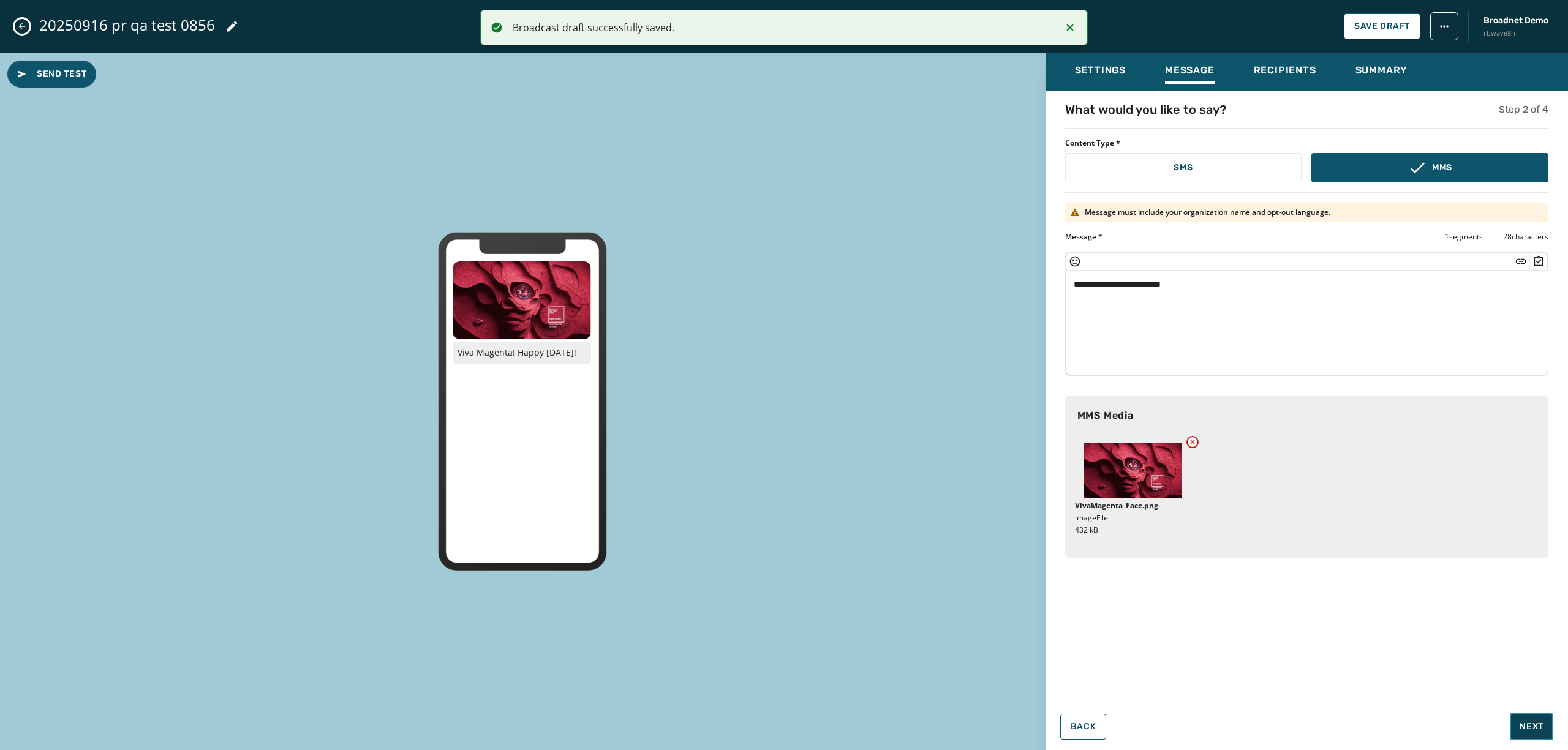
click at [1536, 720] on button "Next" at bounding box center [1532, 727] width 43 height 27
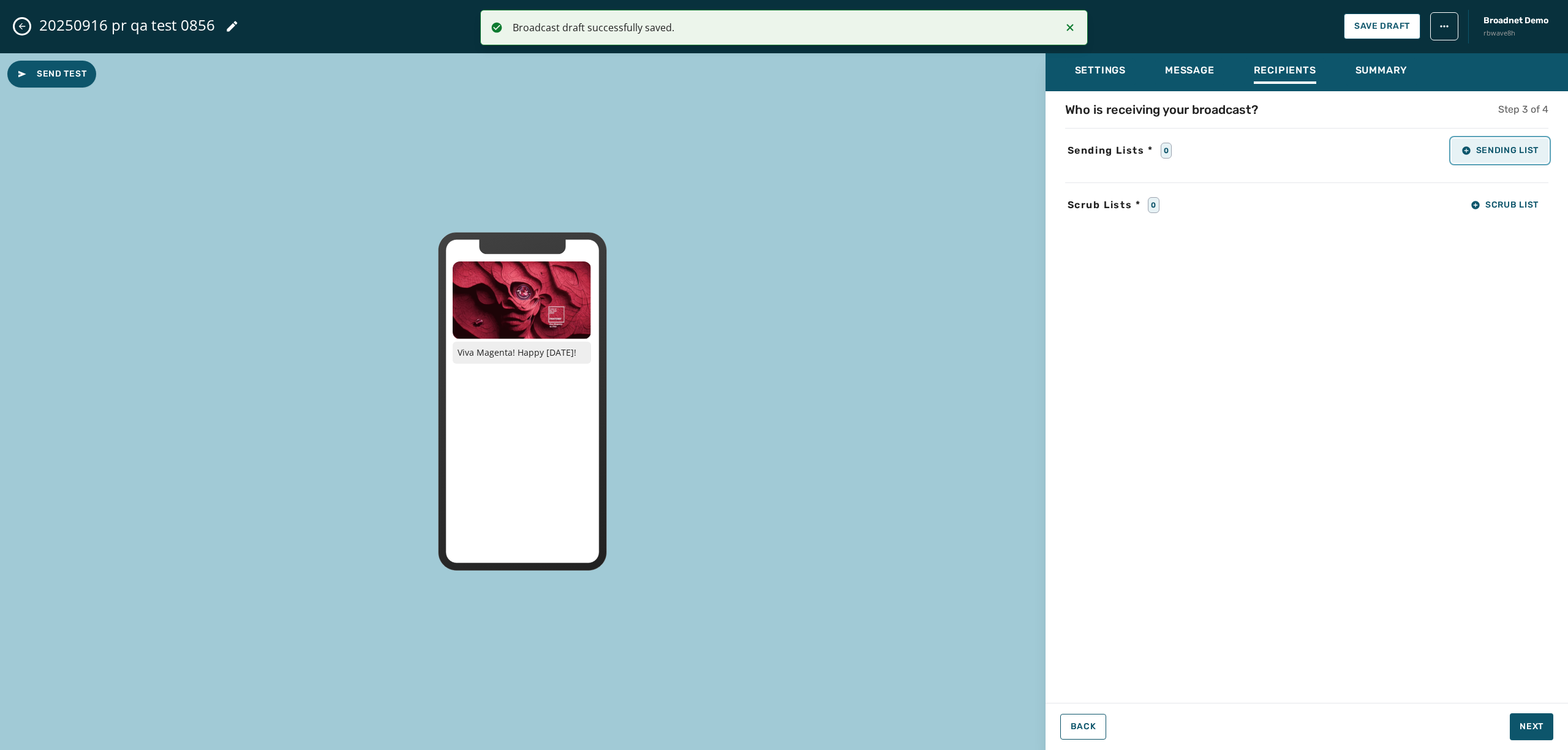
click at [1456, 153] on button "Sending List" at bounding box center [1500, 151] width 97 height 25
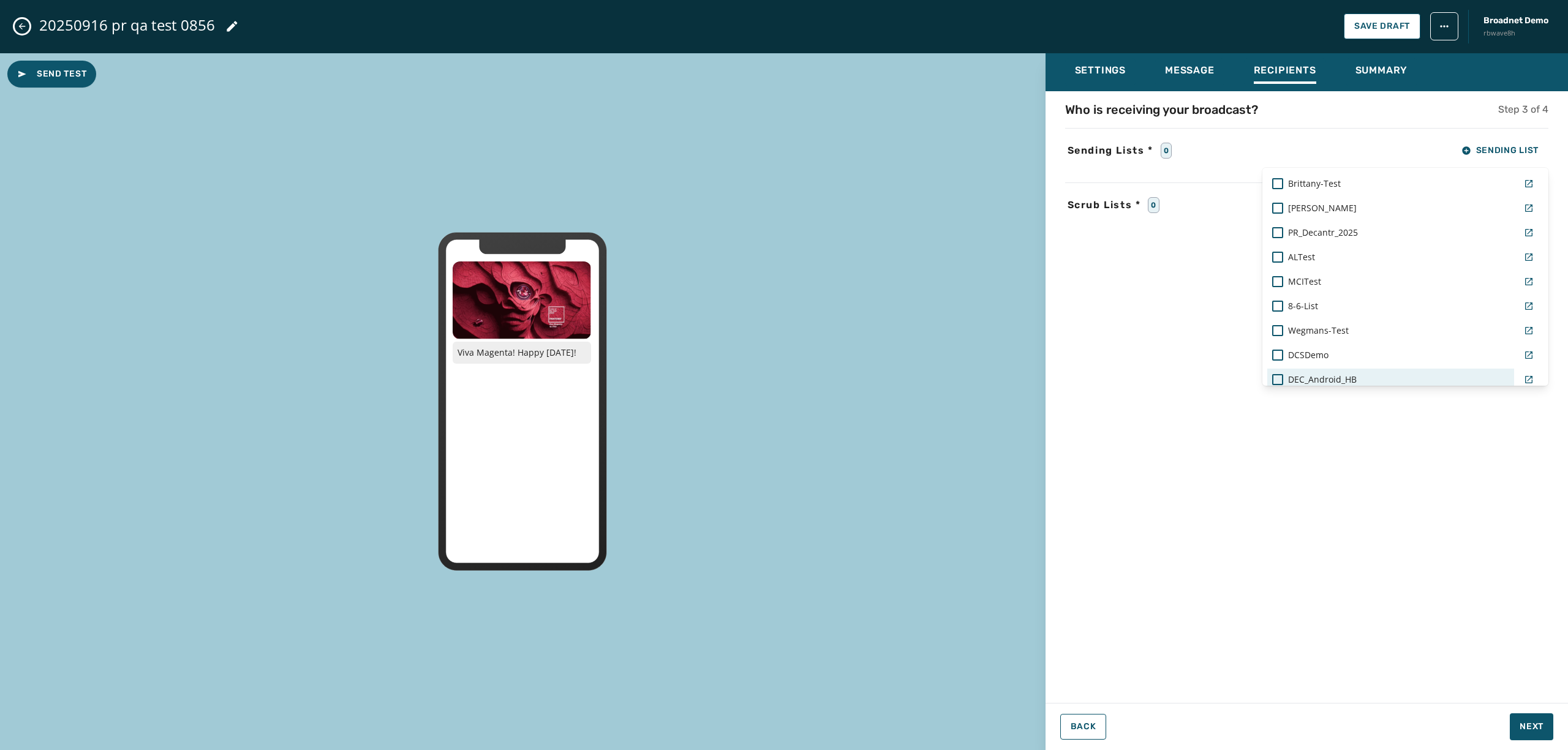
scroll to position [803, 0]
click at [1329, 245] on span "PR_Decantr_2025" at bounding box center [1323, 244] width 70 height 12
click at [1168, 471] on div "Who is receiving your broadcast? Step 3 of 4 Sending Lists * 1 Sending List Rea…" at bounding box center [1307, 393] width 523 height 585
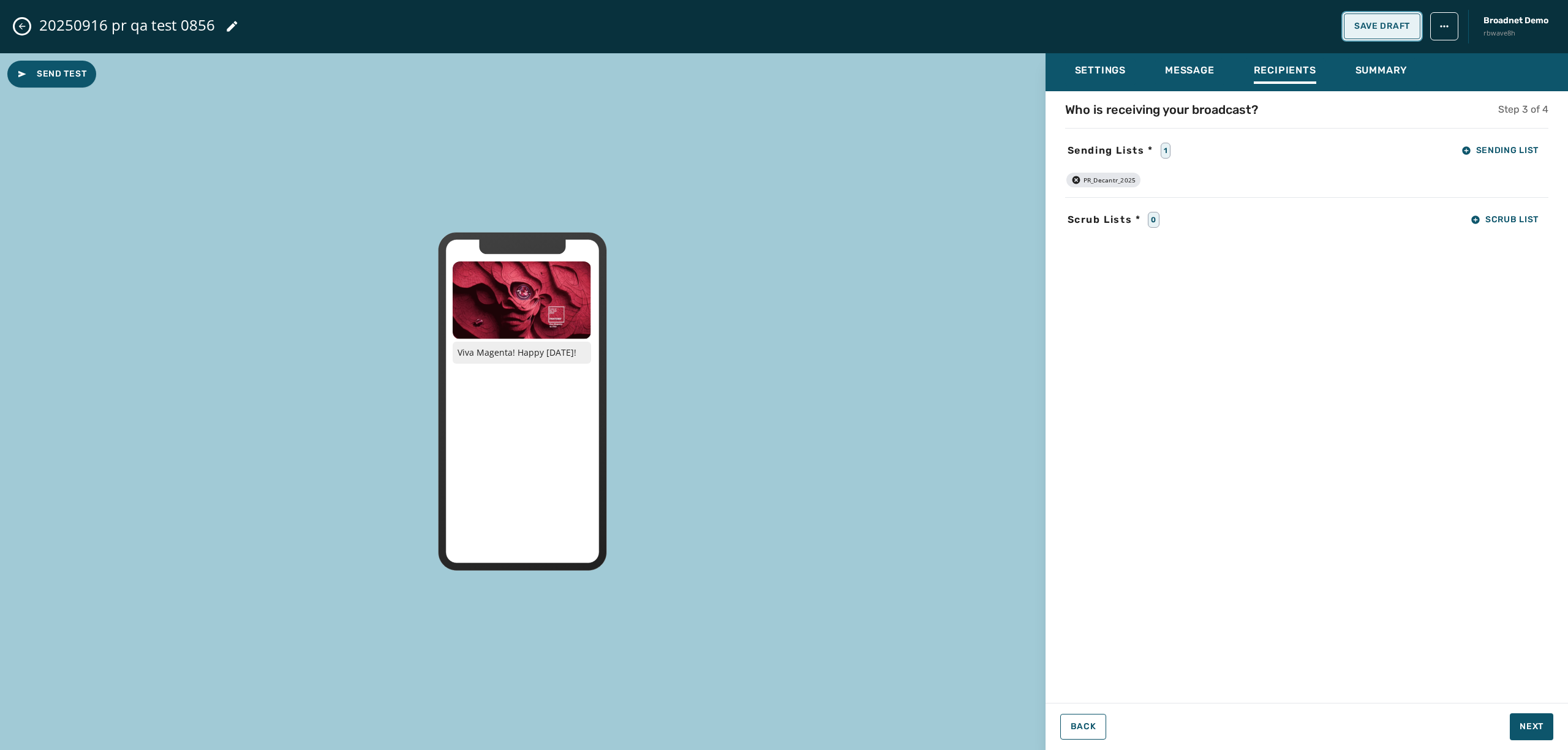
click at [1372, 23] on span "Save Draft" at bounding box center [1383, 26] width 56 height 10
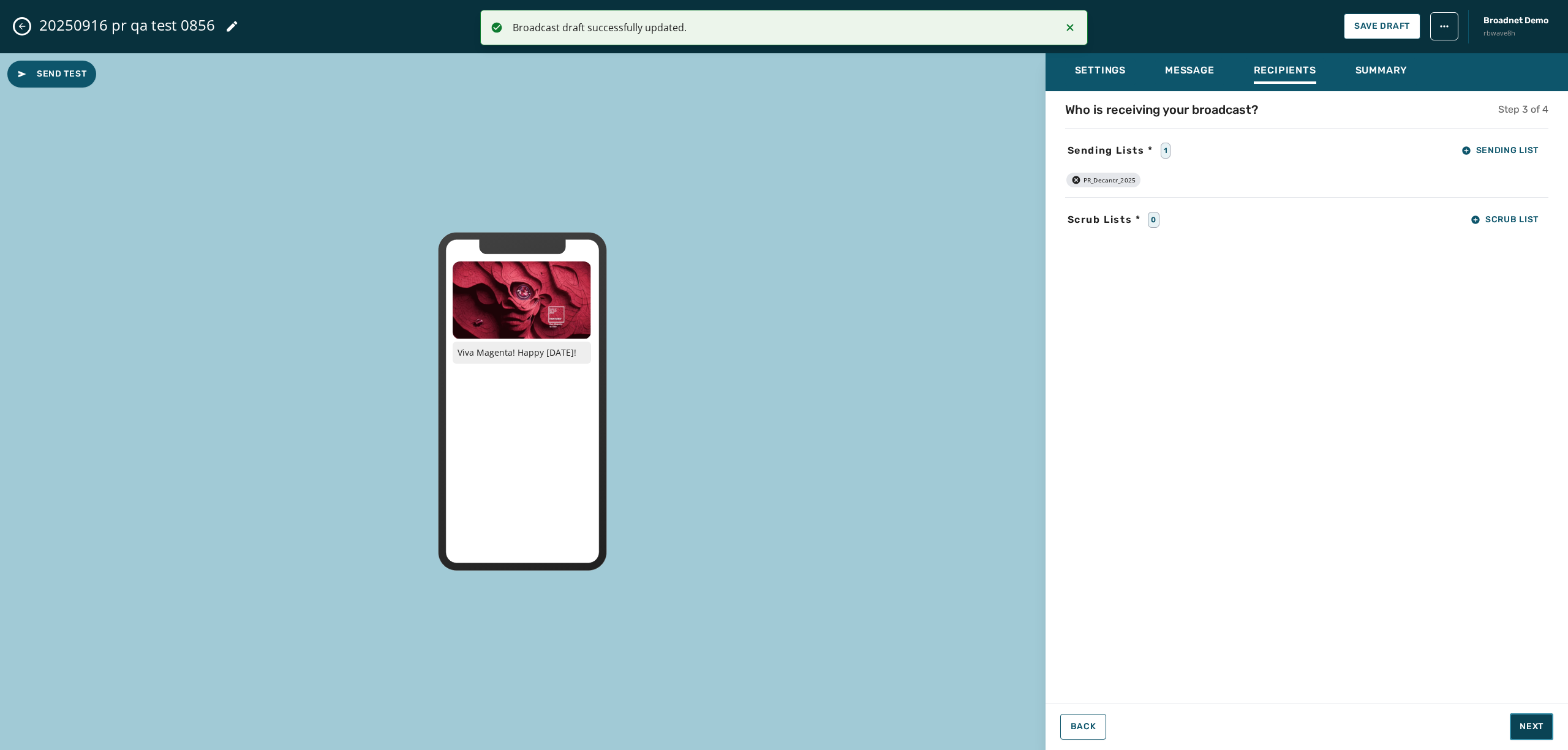
click at [1523, 725] on span "Next" at bounding box center [1532, 727] width 24 height 12
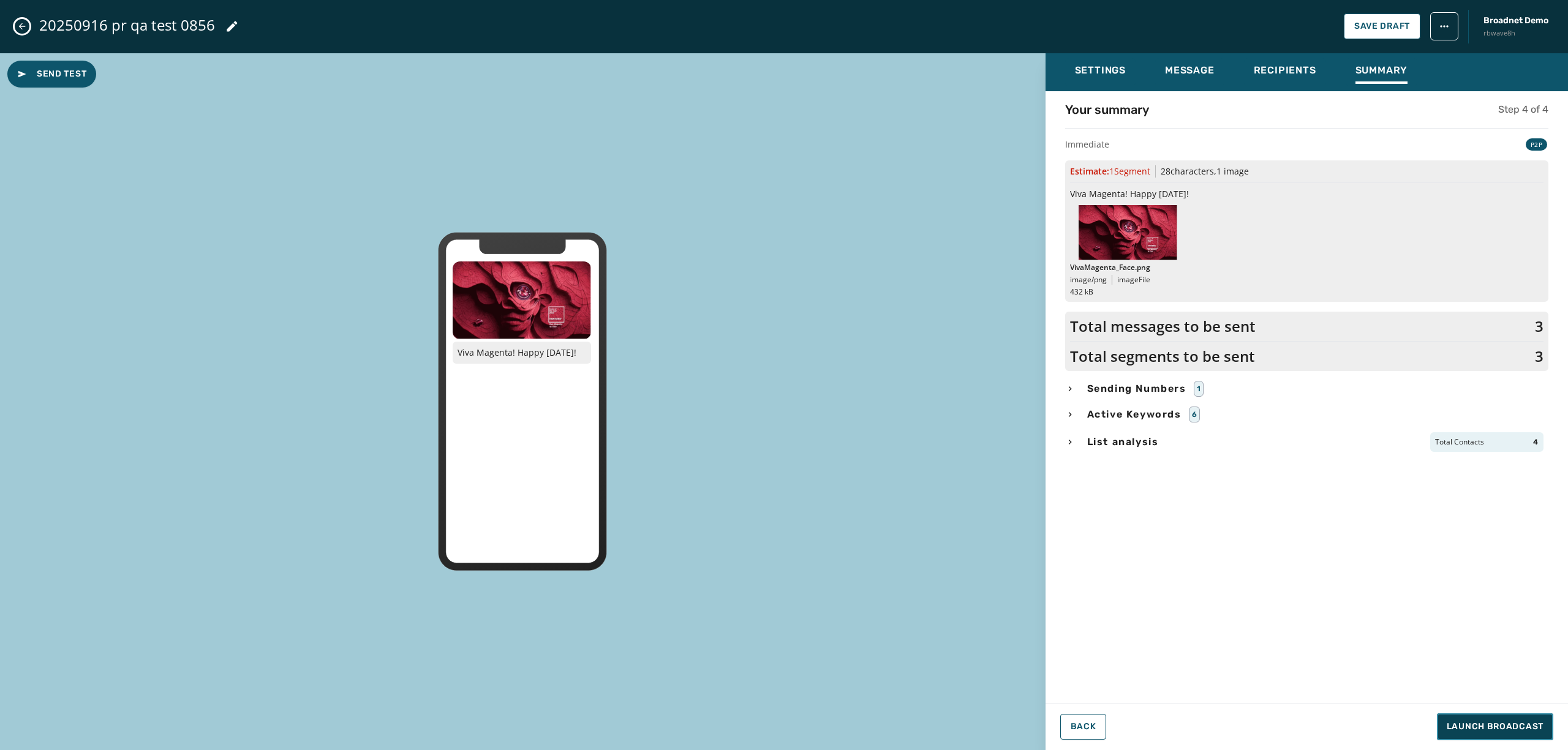
click at [1466, 730] on span "Launch Broadcast" at bounding box center [1495, 727] width 97 height 12
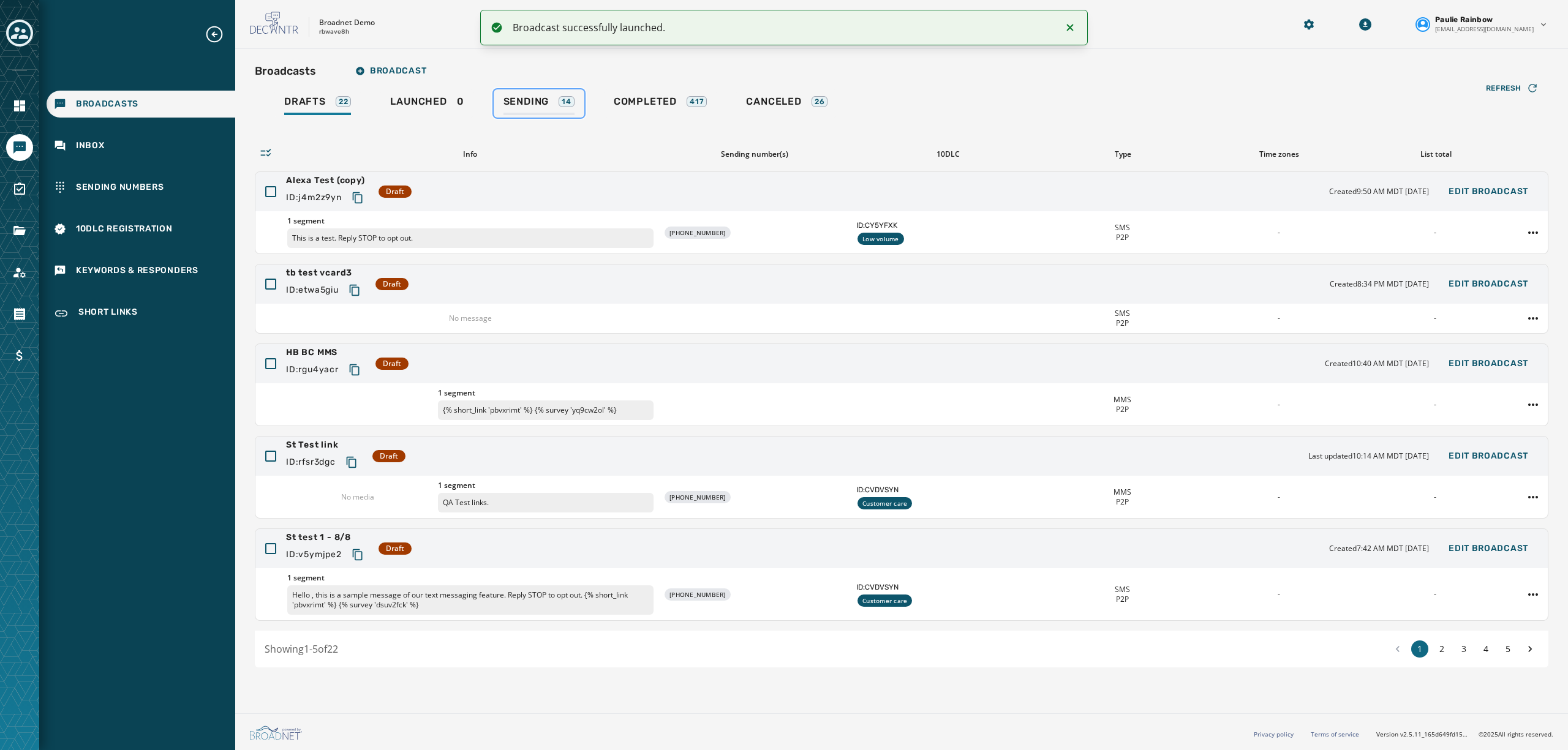
click at [534, 104] on span "Sending" at bounding box center [526, 101] width 46 height 12
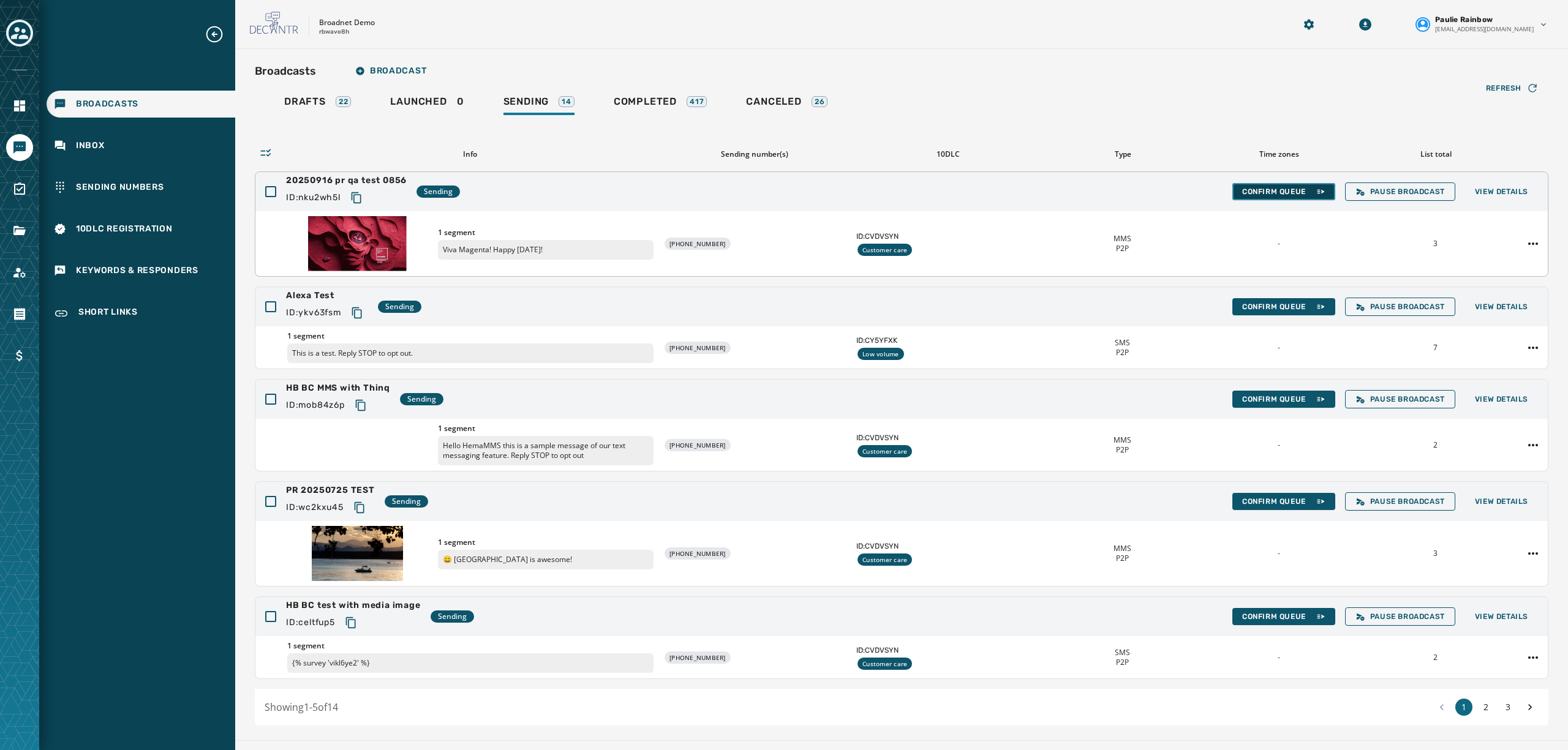
click at [1247, 197] on button "Confirm Queue" at bounding box center [1284, 192] width 103 height 17
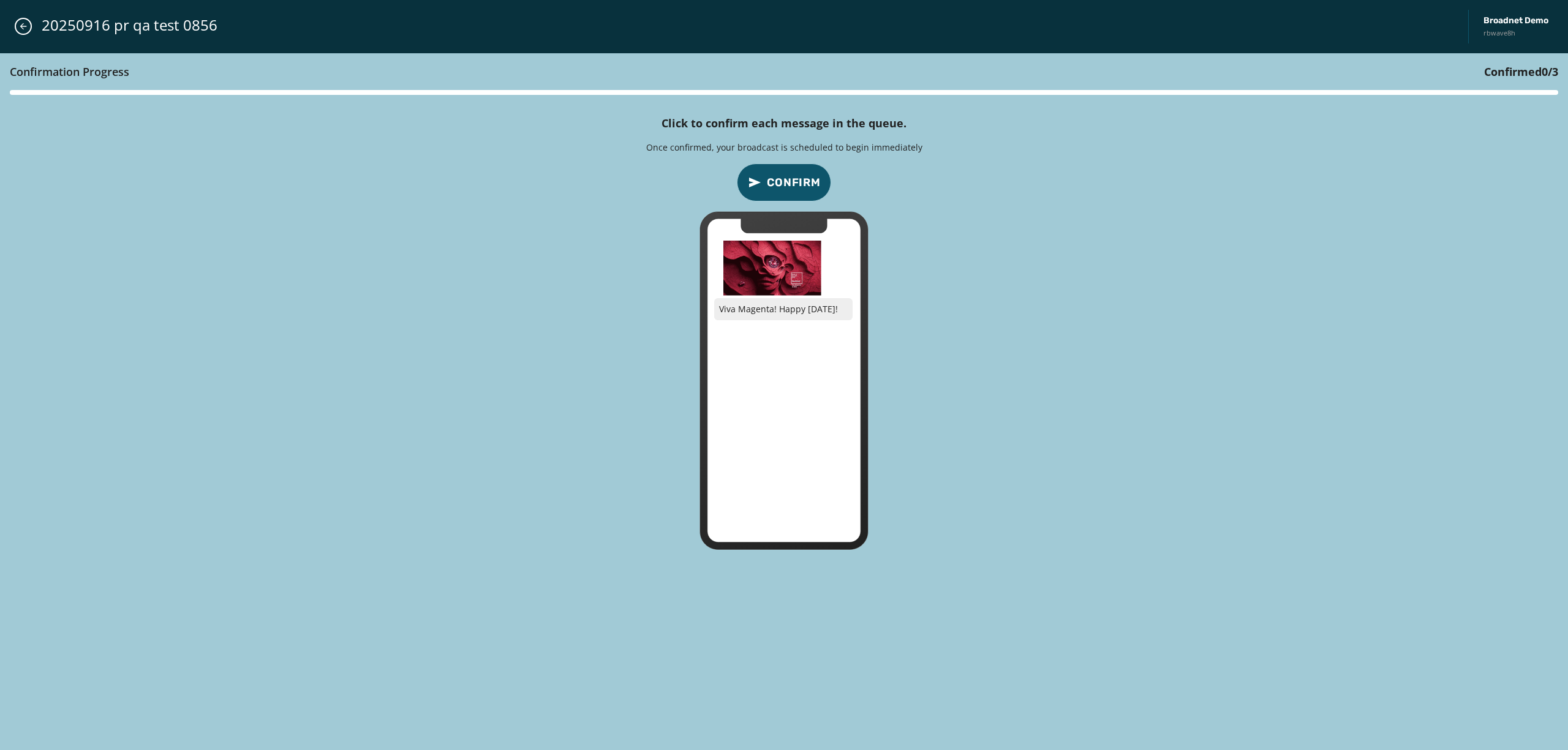
click at [787, 174] on span "Confirm" at bounding box center [794, 183] width 54 height 17
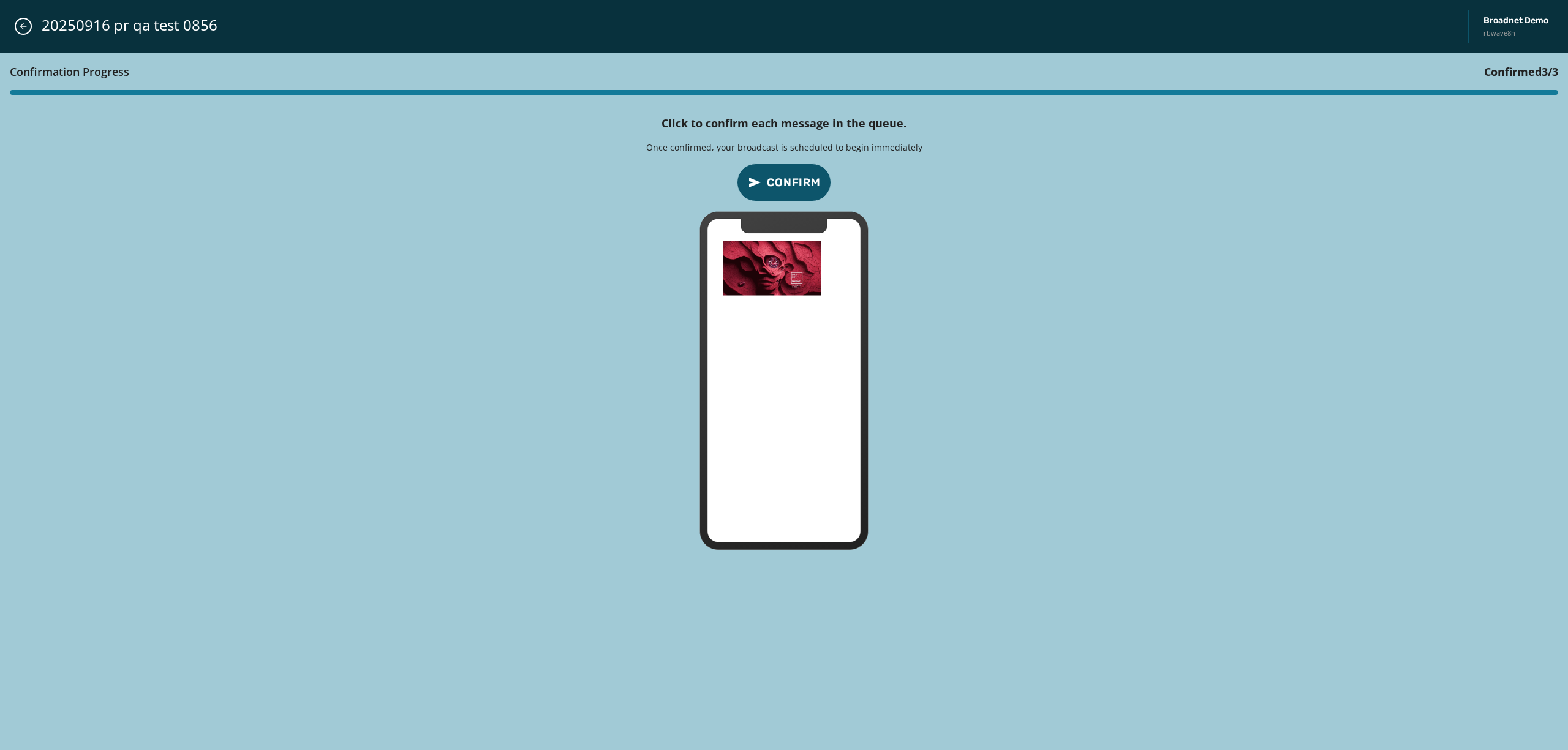
click at [787, 174] on span "Confirm" at bounding box center [794, 183] width 54 height 17
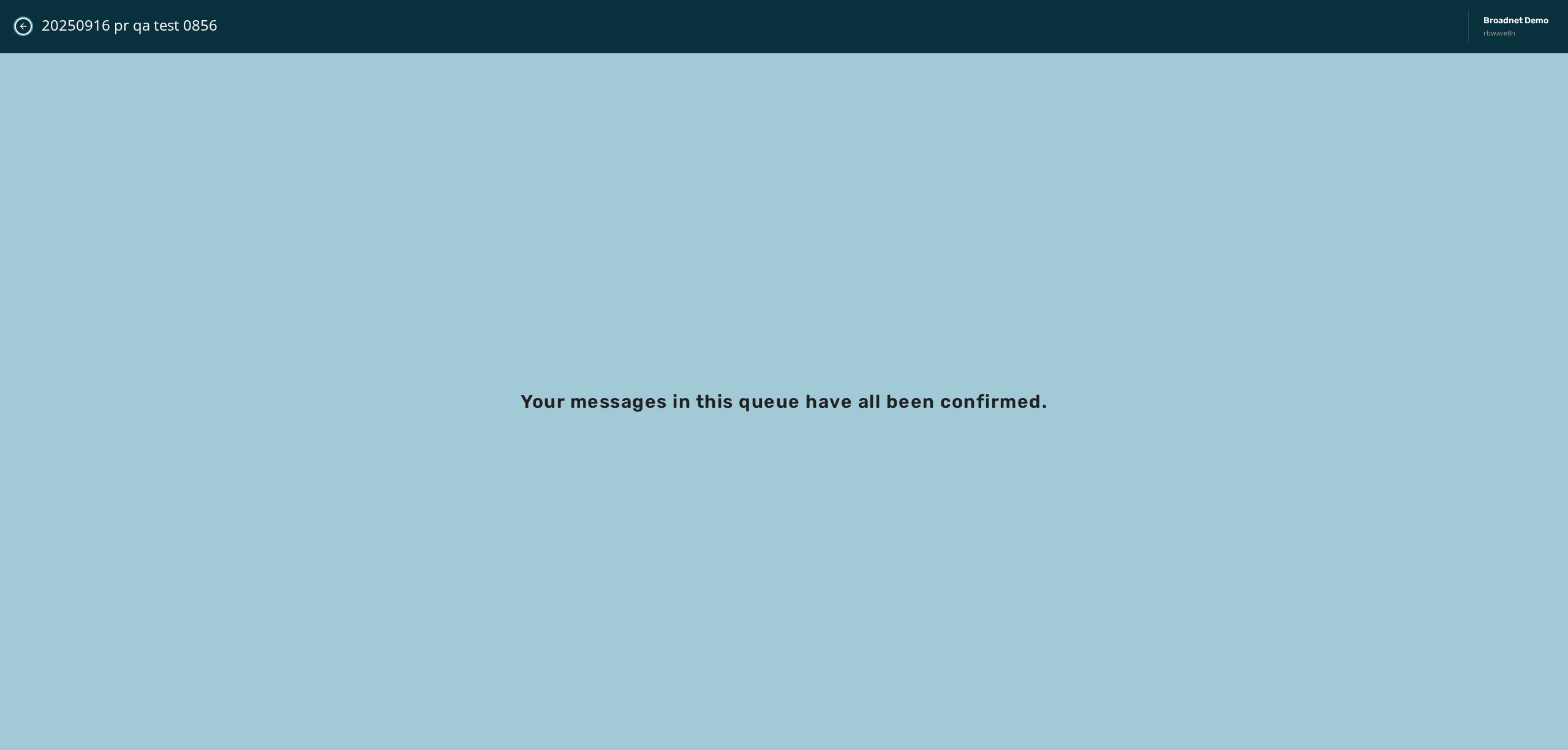
click at [28, 22] on button "Close admin drawer" at bounding box center [23, 26] width 17 height 17
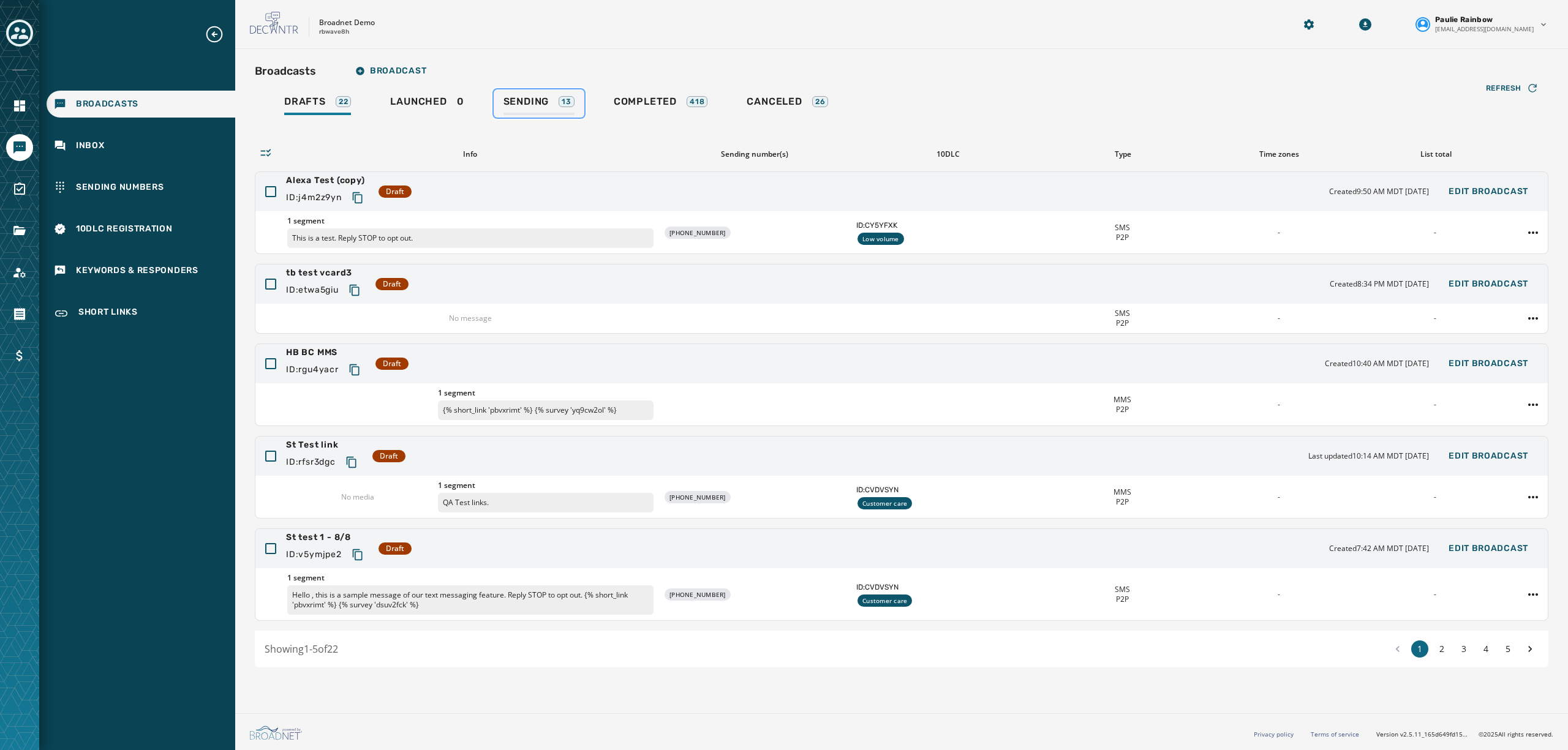
click at [510, 95] on link "Sending 13" at bounding box center [539, 103] width 91 height 28
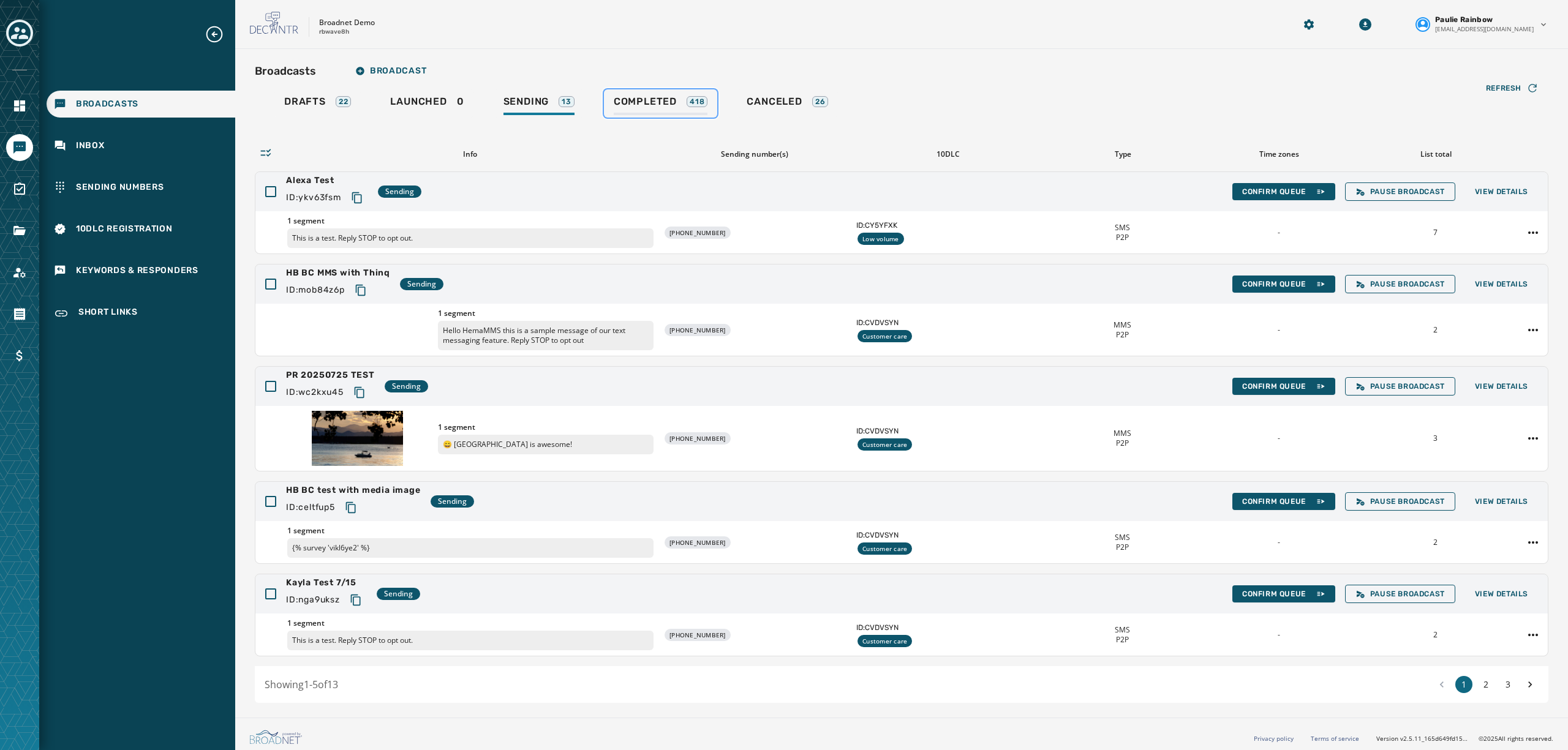
click at [634, 100] on span "Completed" at bounding box center [645, 101] width 63 height 12
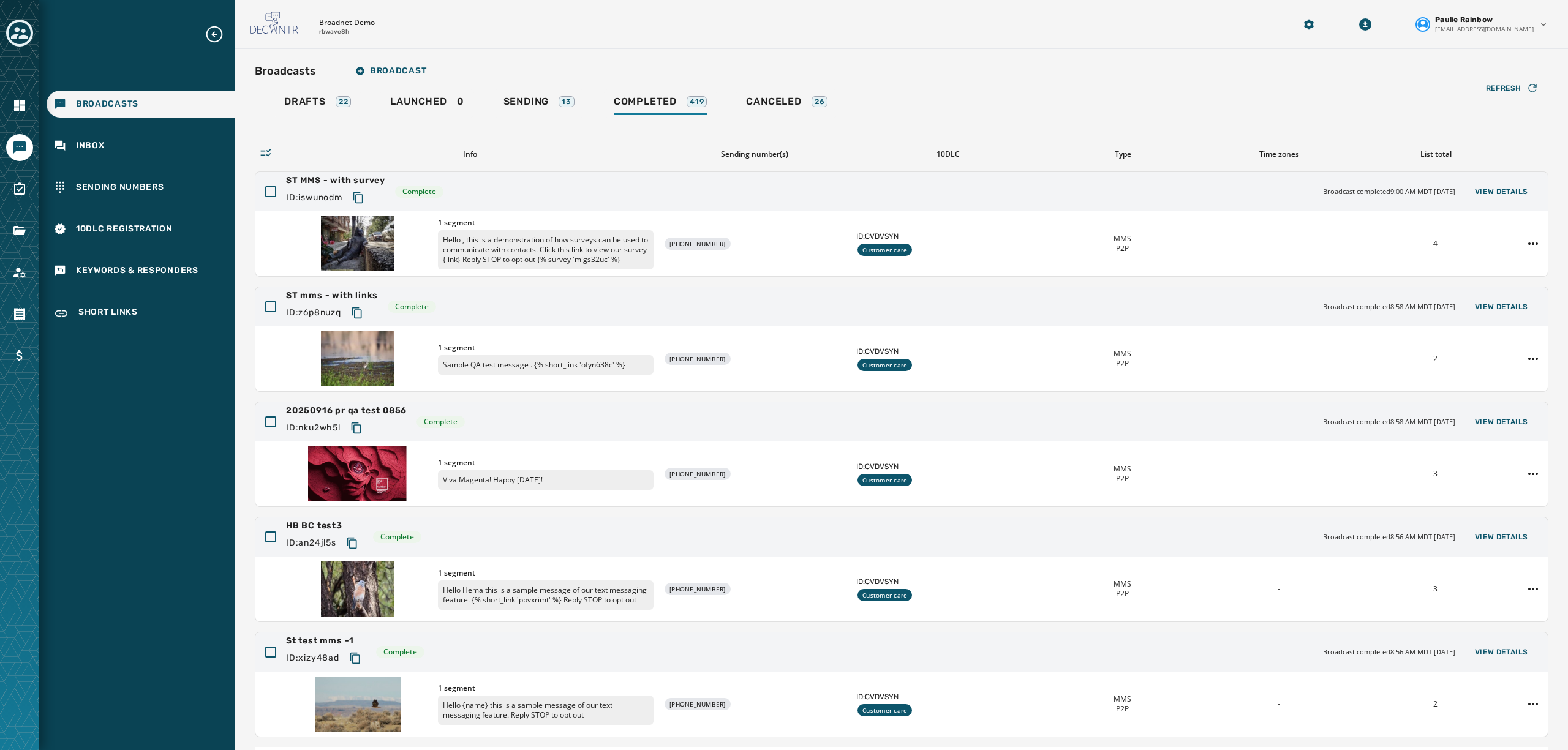
click at [596, 52] on div "Broadcasts Broadcast Drafts 22 Launched 0 Sending 13 Completed 419 Canceled 26 …" at bounding box center [901, 422] width 1333 height 745
click at [382, 74] on span "Broadcast" at bounding box center [391, 71] width 71 height 10
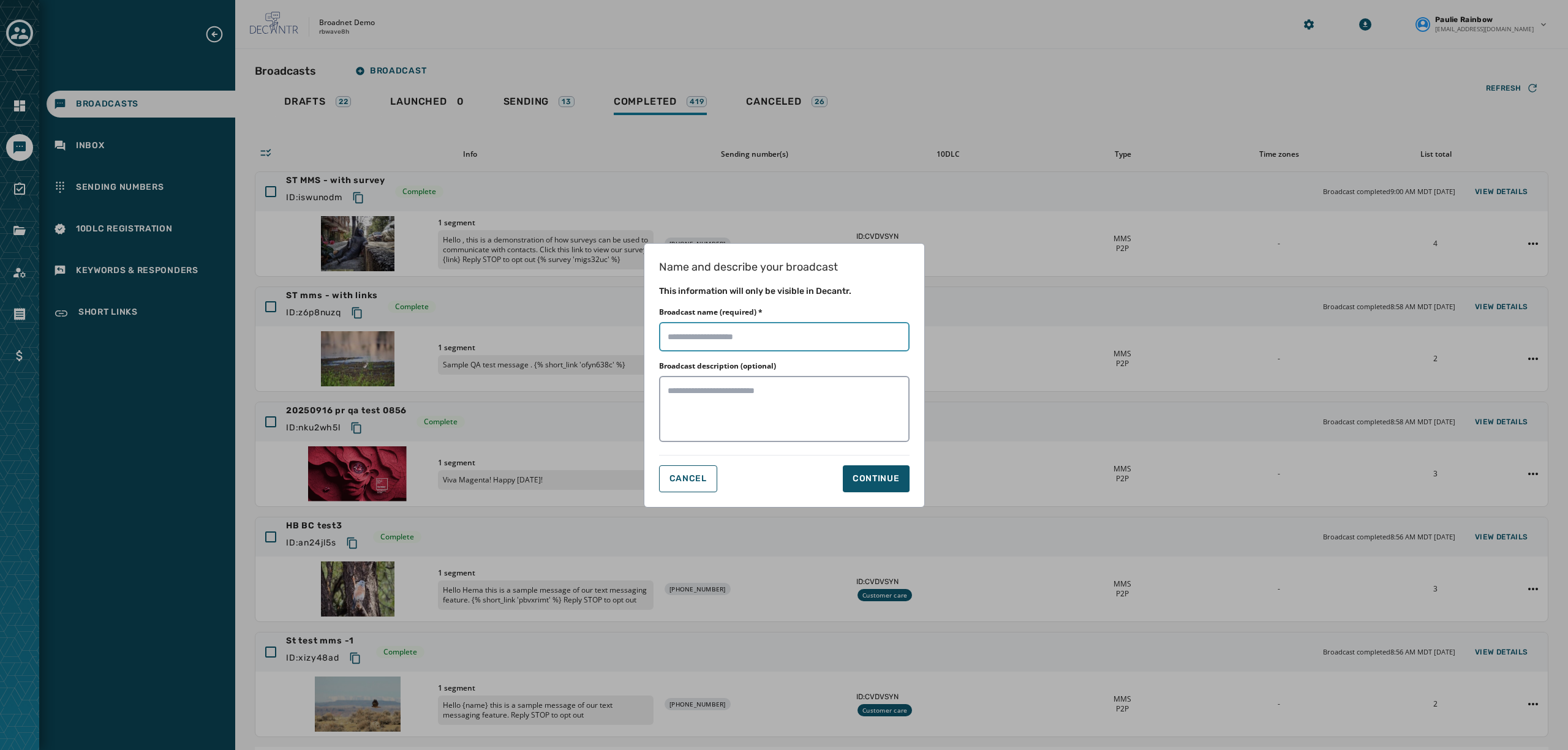
click at [743, 336] on input "Broadcast name (required) *" at bounding box center [784, 336] width 251 height 29
type input "**********"
click at [881, 479] on div "Continue" at bounding box center [876, 479] width 47 height 12
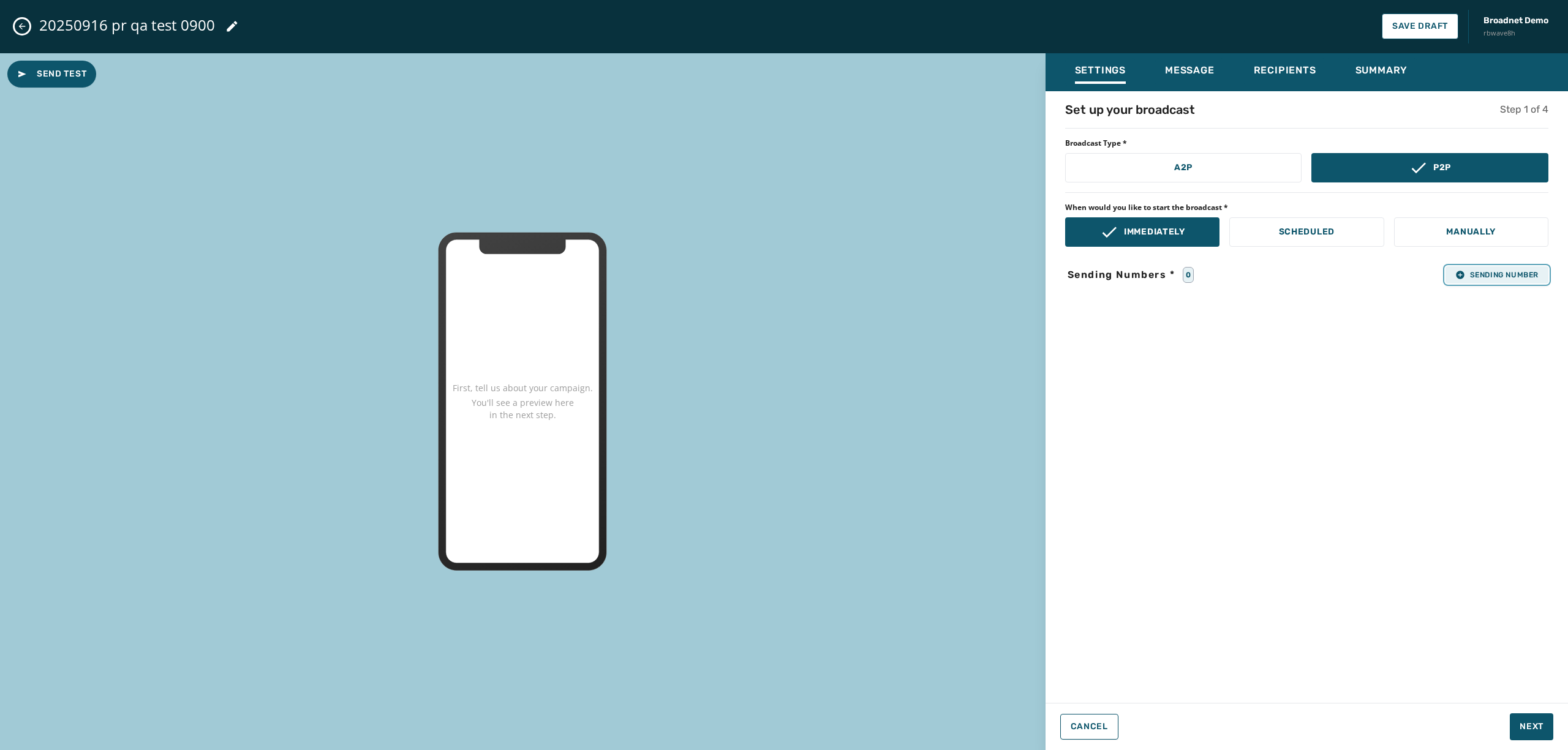
click at [1501, 279] on span "Sending Number" at bounding box center [1497, 275] width 84 height 10
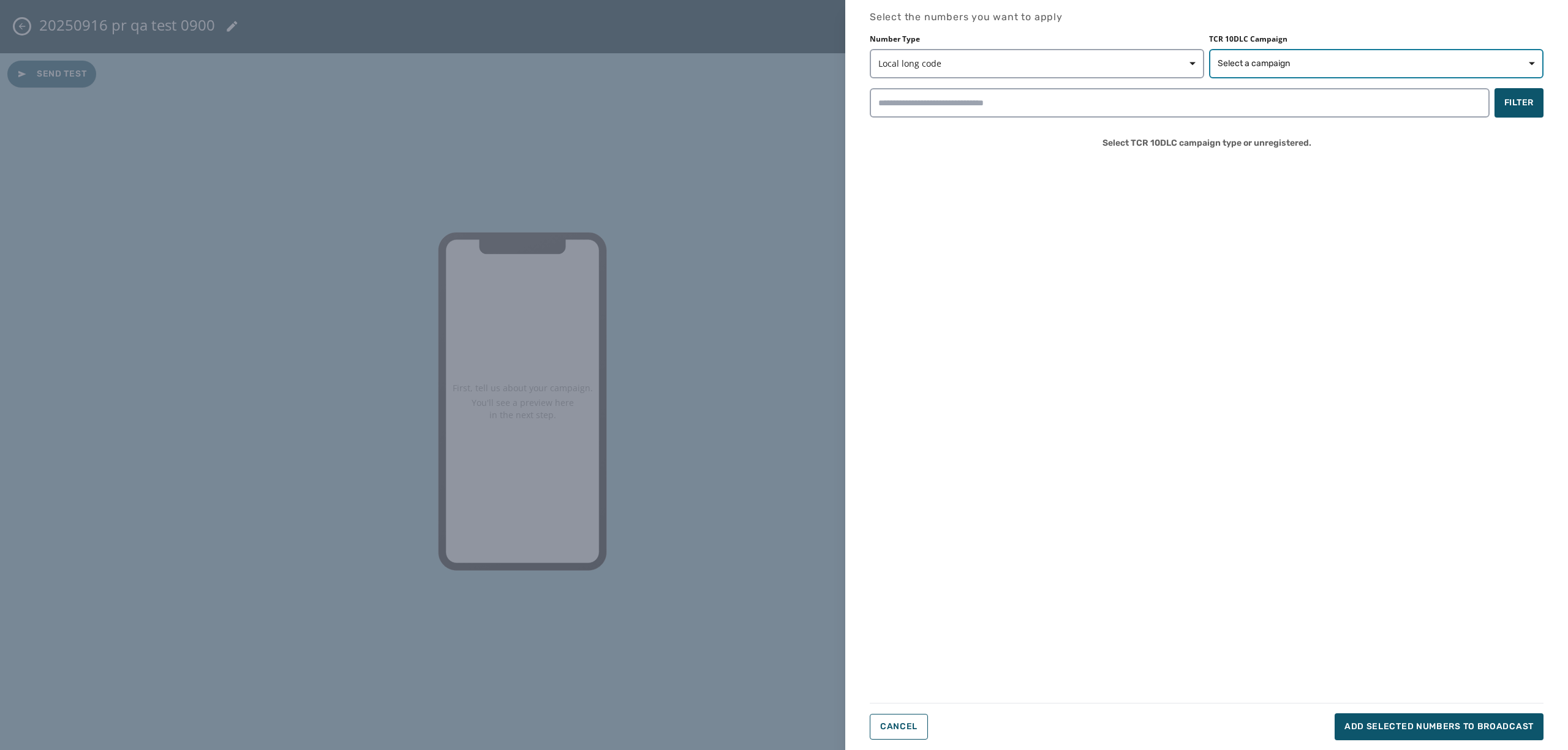
click at [1363, 59] on span "Select a campaign" at bounding box center [1377, 63] width 317 height 12
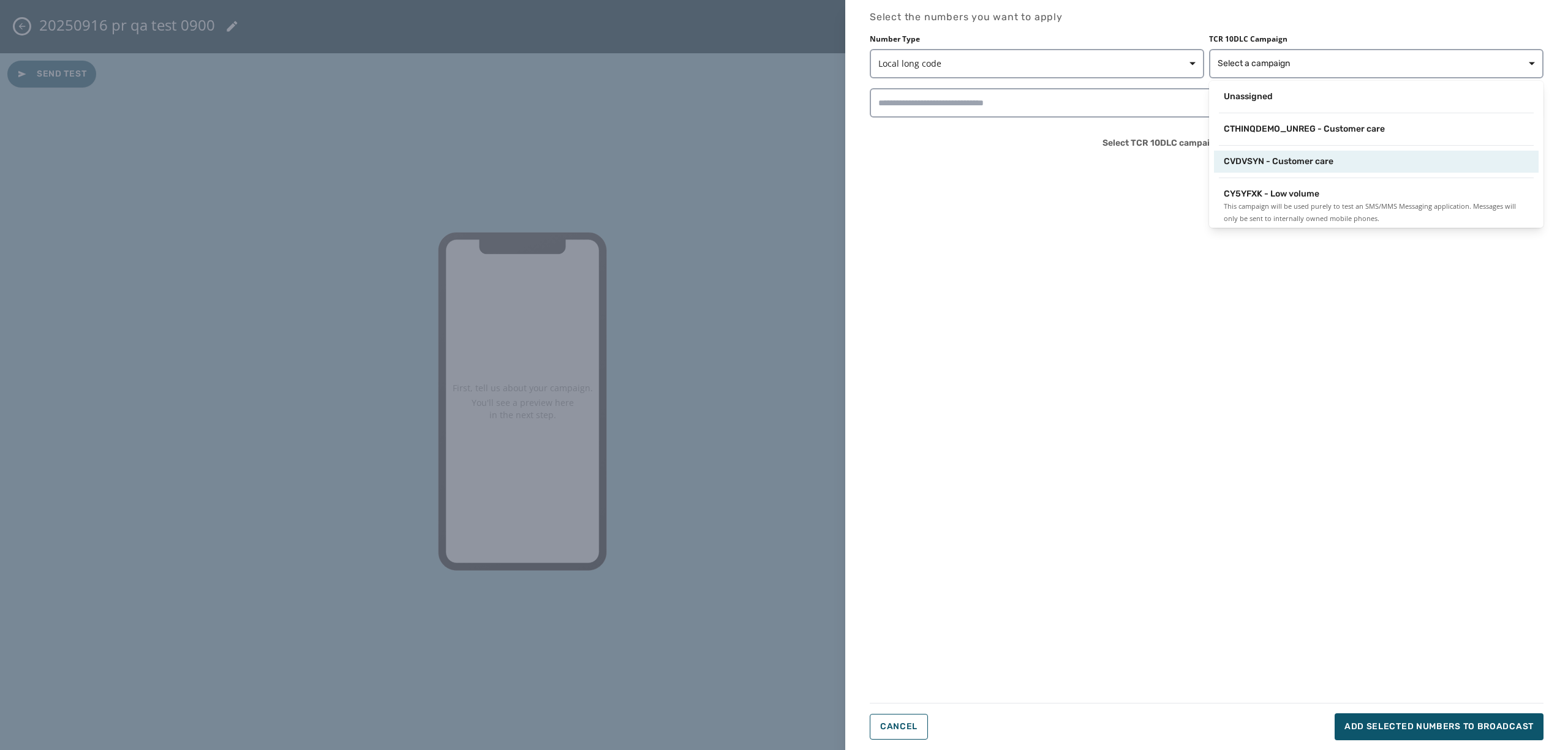
click at [1297, 157] on span "CVDVSYN - Customer care" at bounding box center [1278, 161] width 110 height 12
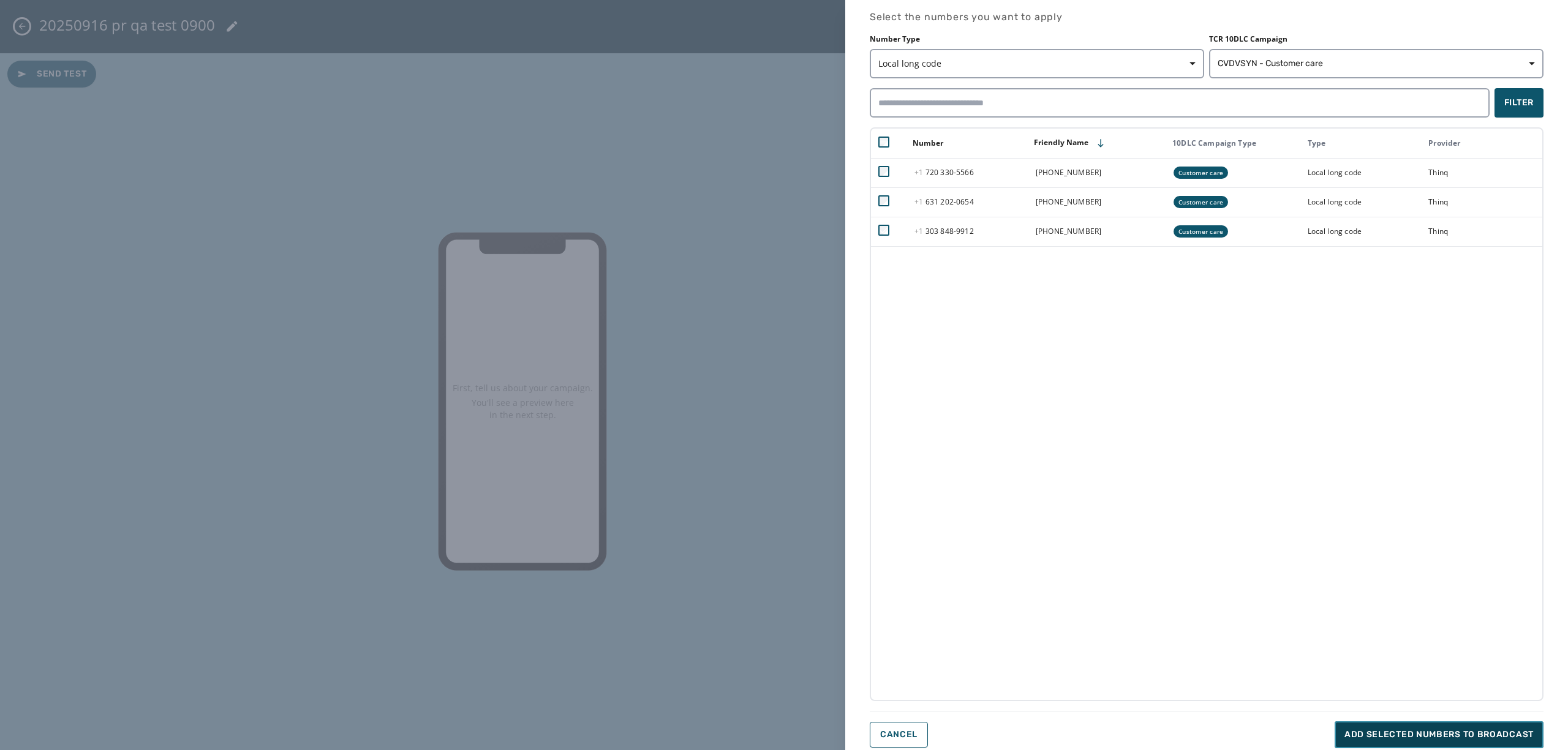
click at [1416, 732] on span "Add selected numbers to broadcast" at bounding box center [1439, 734] width 189 height 12
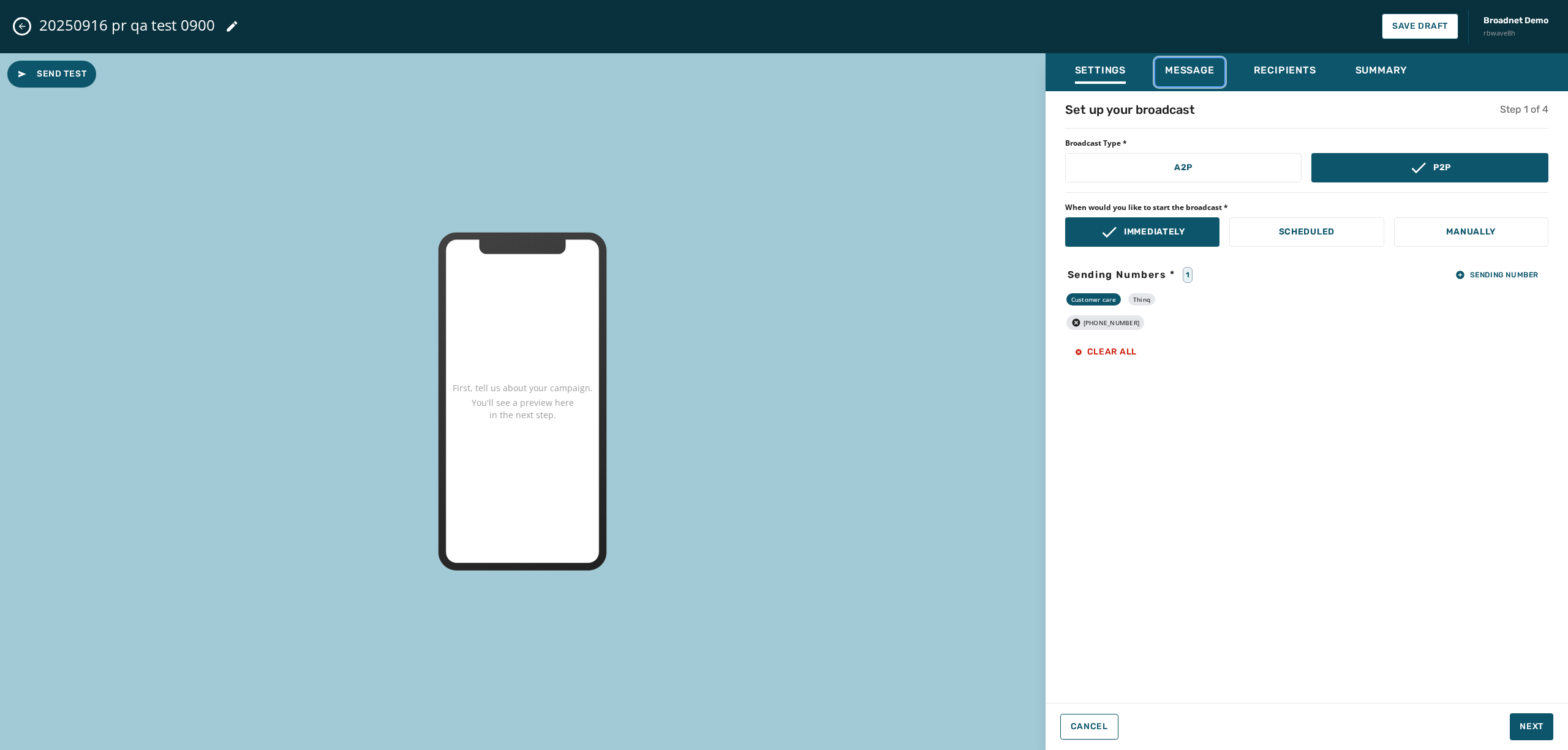
click at [1177, 73] on span "Message" at bounding box center [1190, 70] width 50 height 12
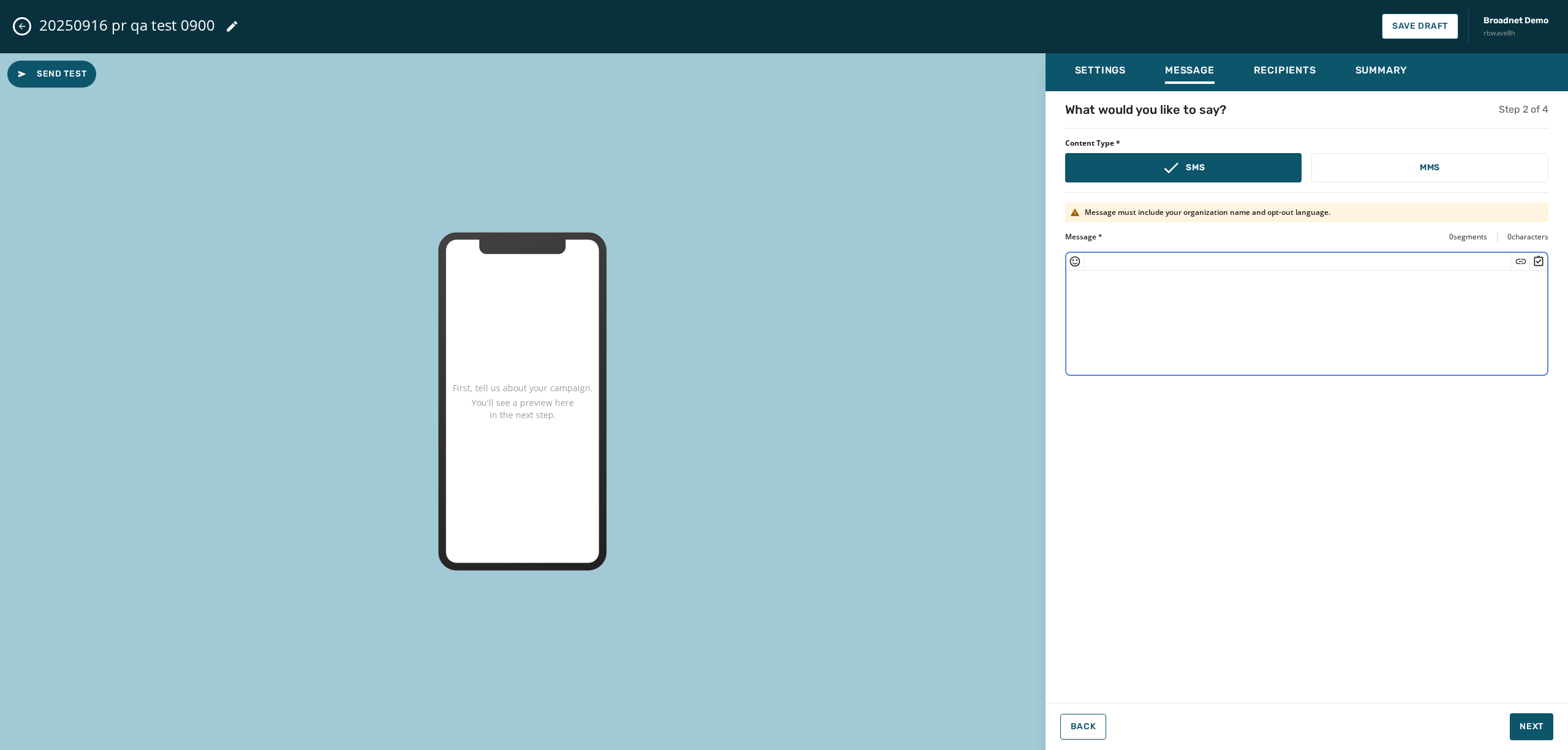
click at [1106, 297] on textarea at bounding box center [1307, 321] width 481 height 100
click at [1523, 266] on icon "Insert Short Link" at bounding box center [1521, 261] width 12 height 12
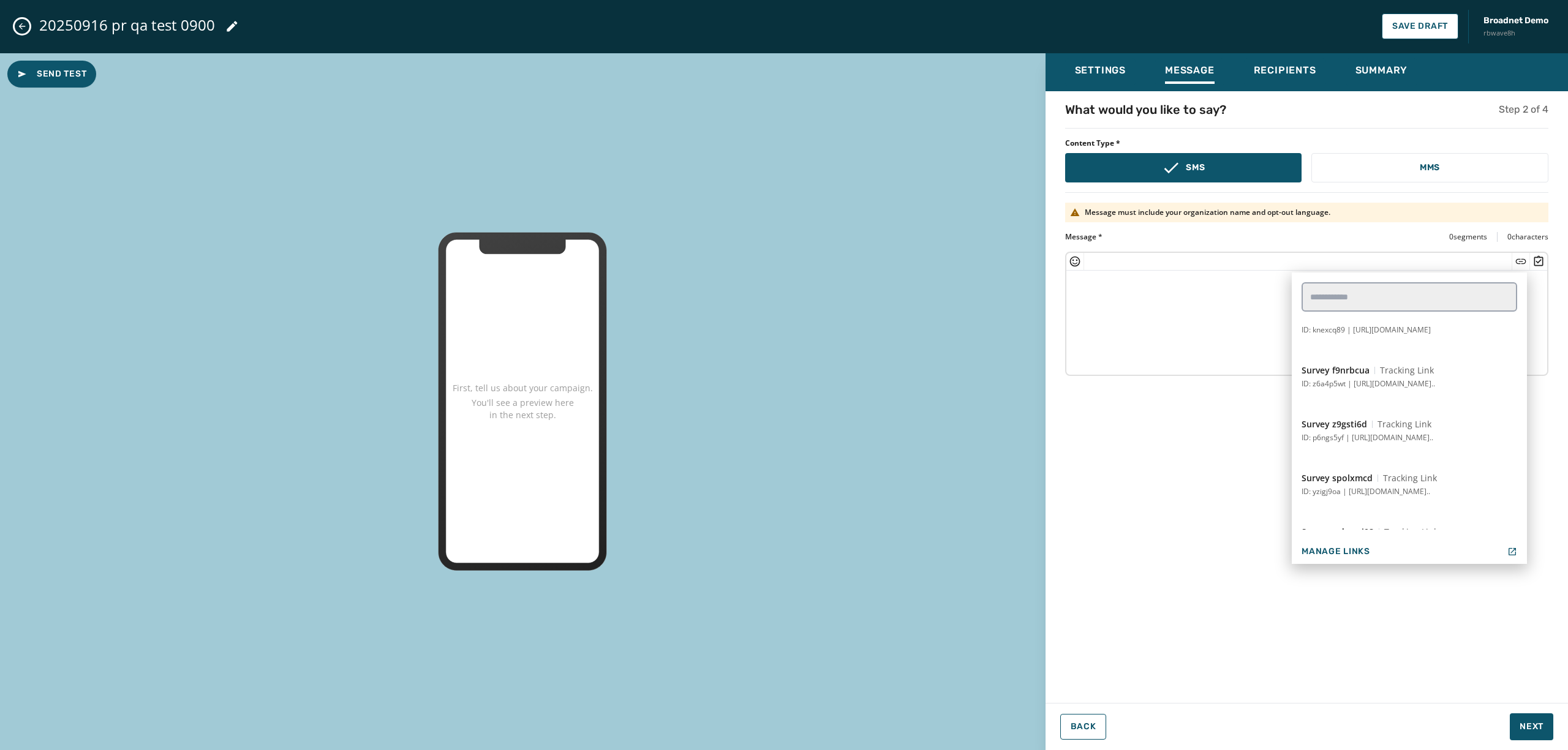
scroll to position [1196, 0]
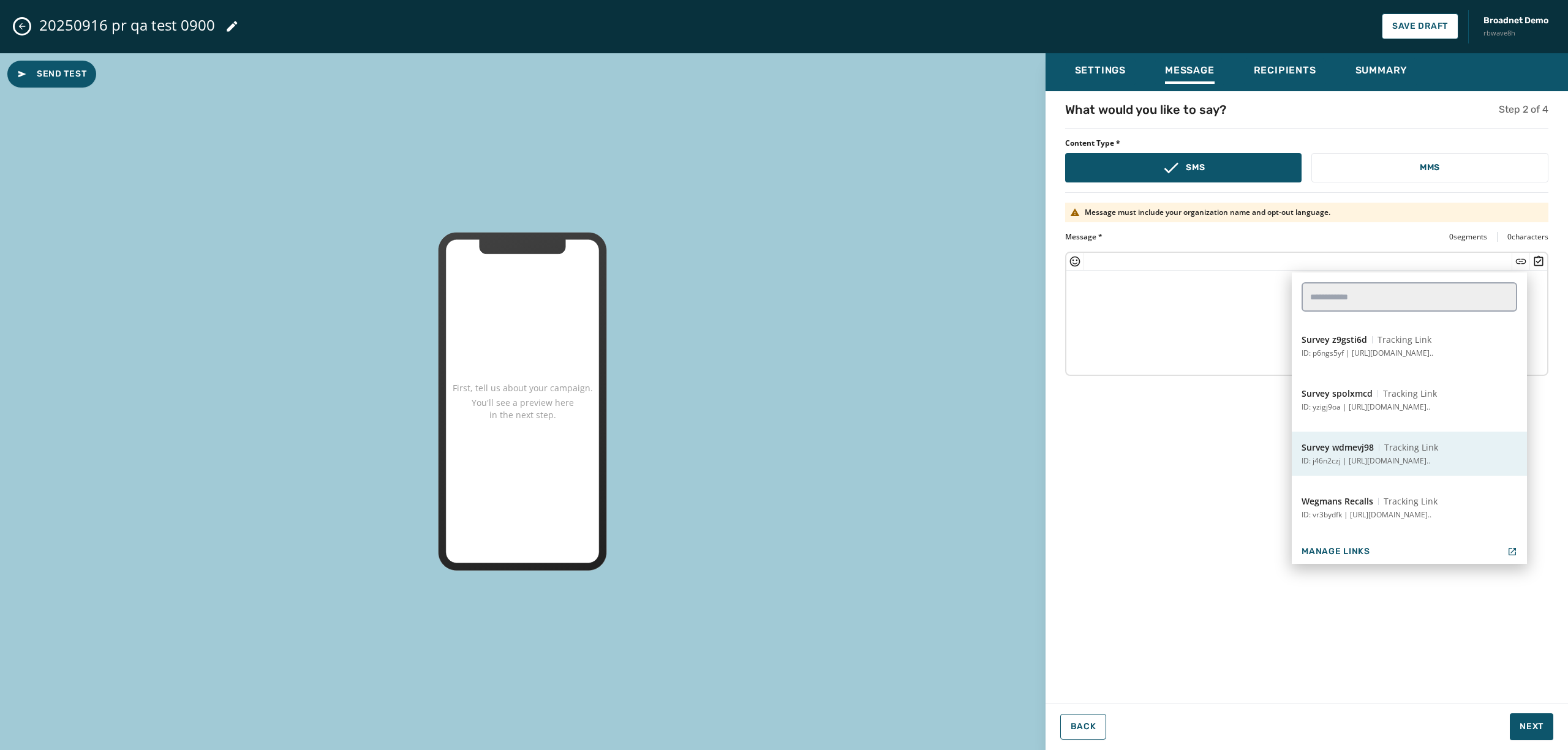
click at [1368, 447] on span "Survey wdmevj98" at bounding box center [1338, 448] width 73 height 12
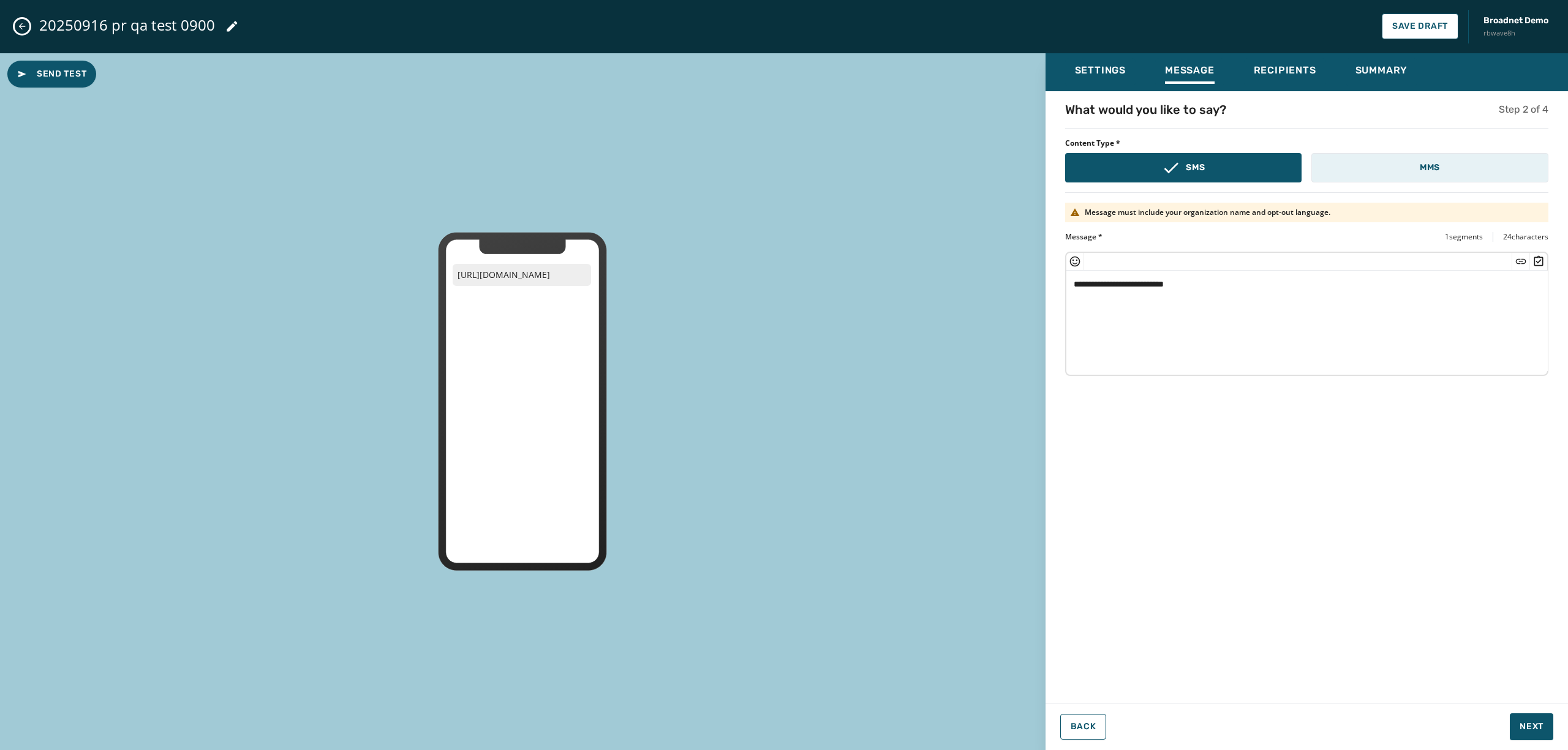
click at [1436, 157] on button "MMS" at bounding box center [1430, 167] width 237 height 29
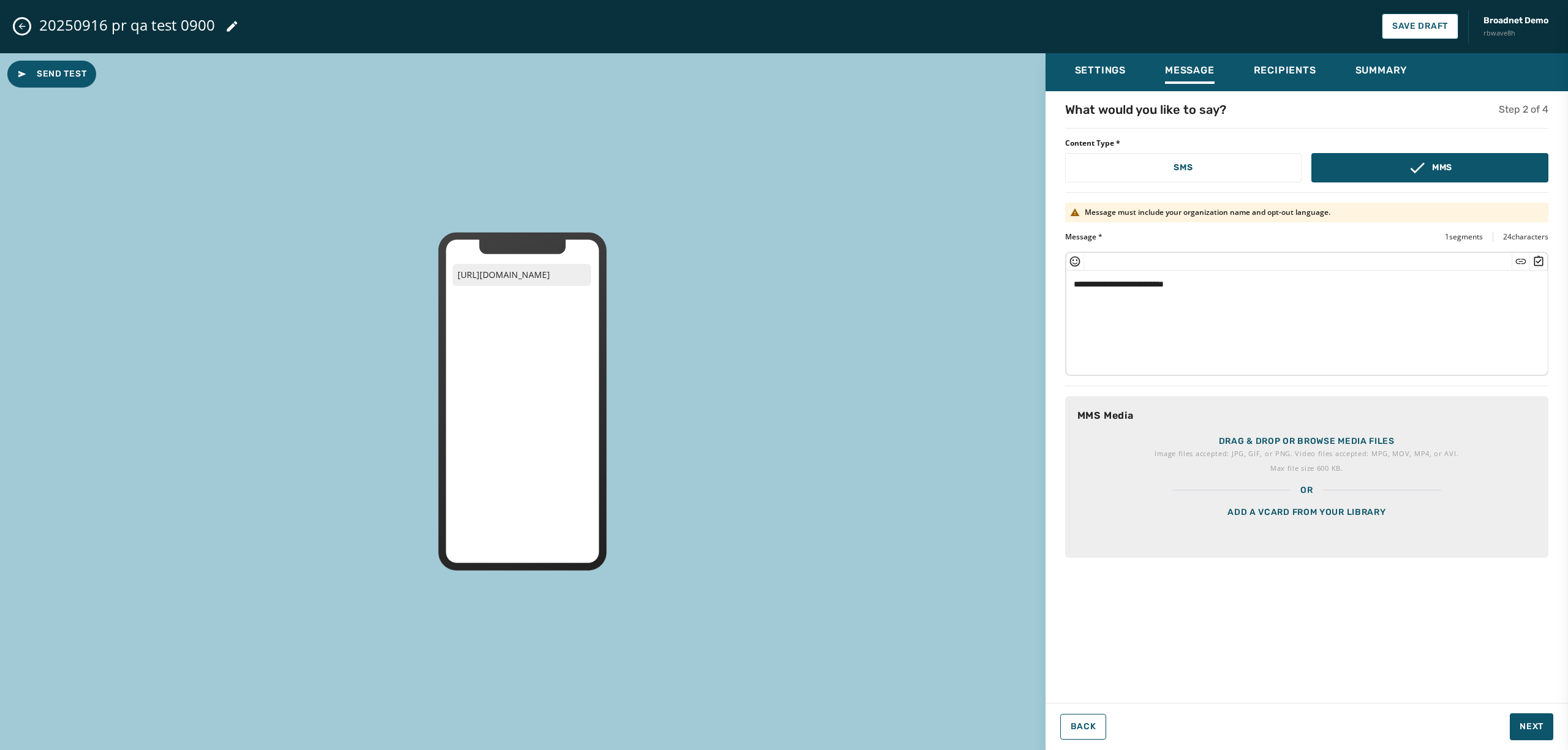
click at [1309, 516] on div "Add a vCard from your library" at bounding box center [1307, 527] width 483 height 62
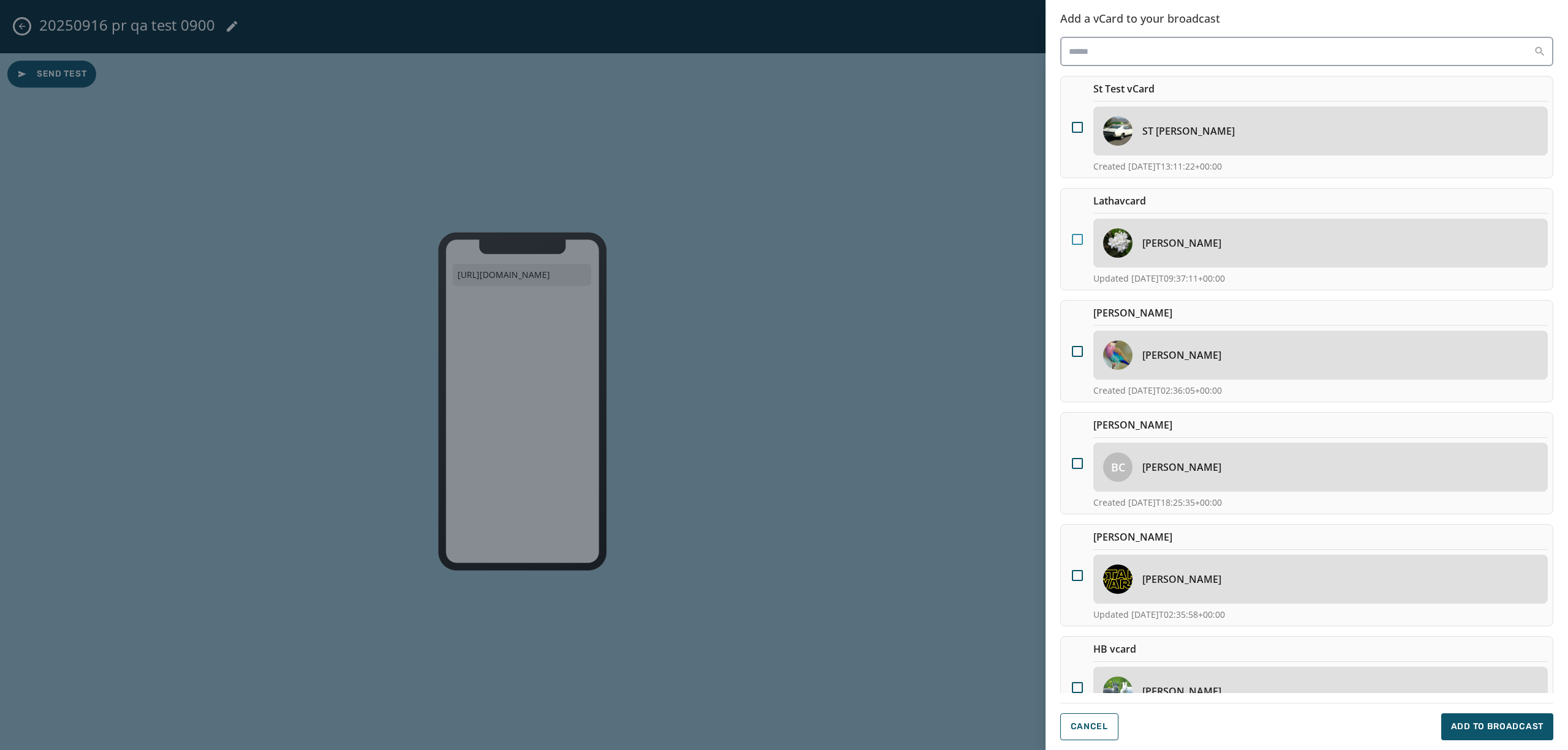
click at [1077, 235] on div at bounding box center [1078, 239] width 11 height 11
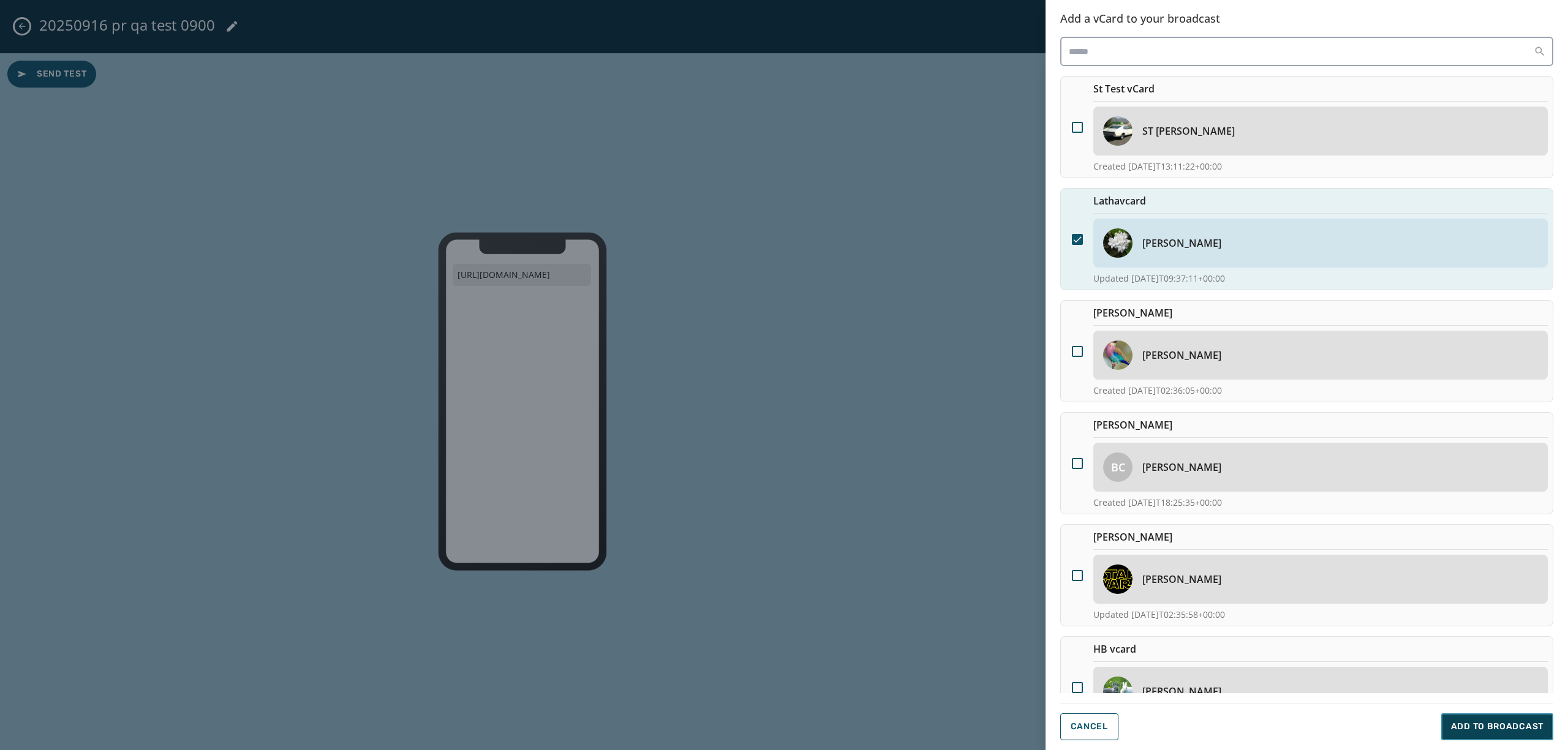
click at [1479, 722] on span "Add to Broadcast" at bounding box center [1497, 727] width 93 height 12
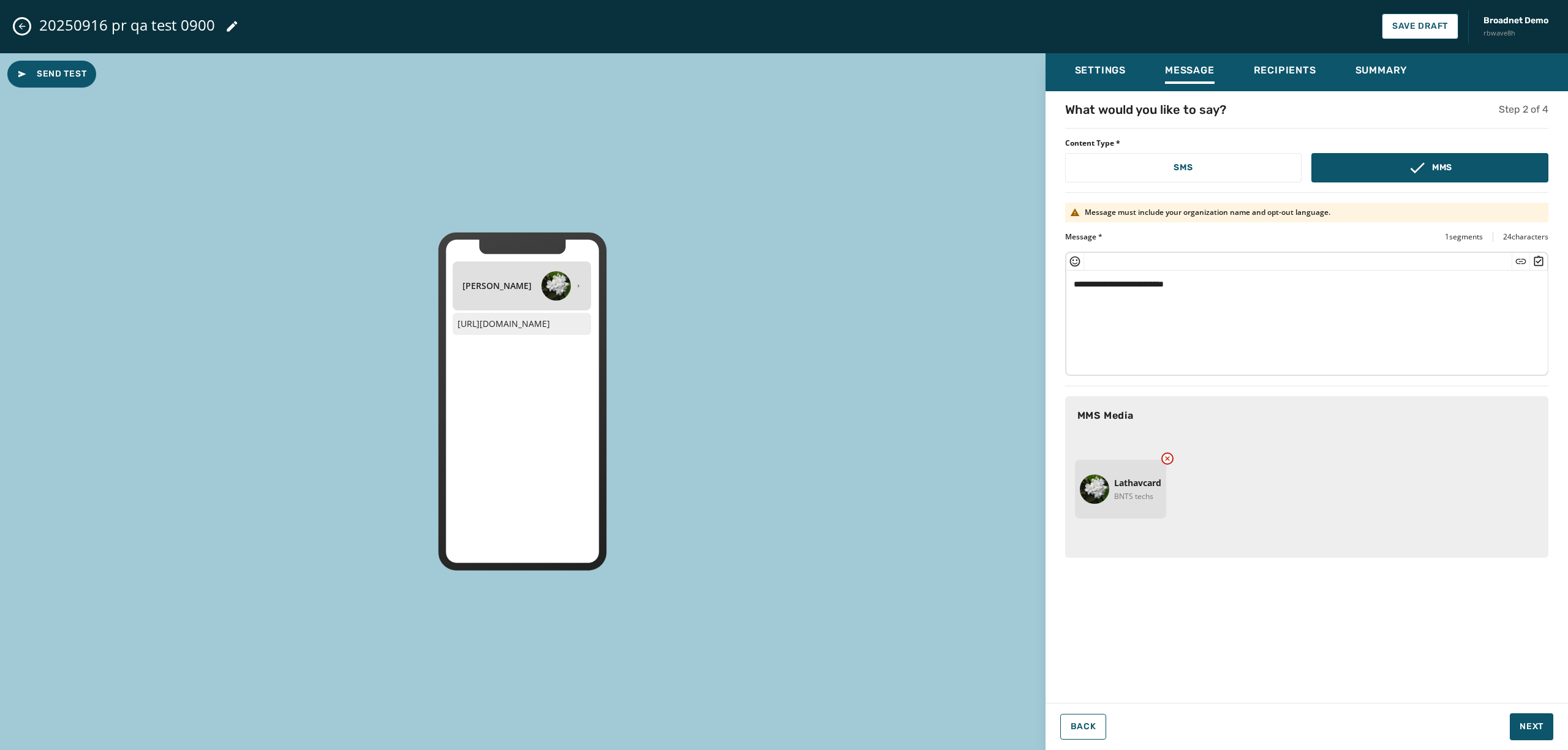
click at [1221, 290] on textarea "**********" at bounding box center [1308, 321] width 482 height 100
type textarea "**********"
click at [1400, 25] on span "Save Draft" at bounding box center [1420, 26] width 56 height 10
click at [1520, 701] on div "**********" at bounding box center [1307, 397] width 523 height 688
click at [1529, 718] on button "Next" at bounding box center [1532, 727] width 43 height 27
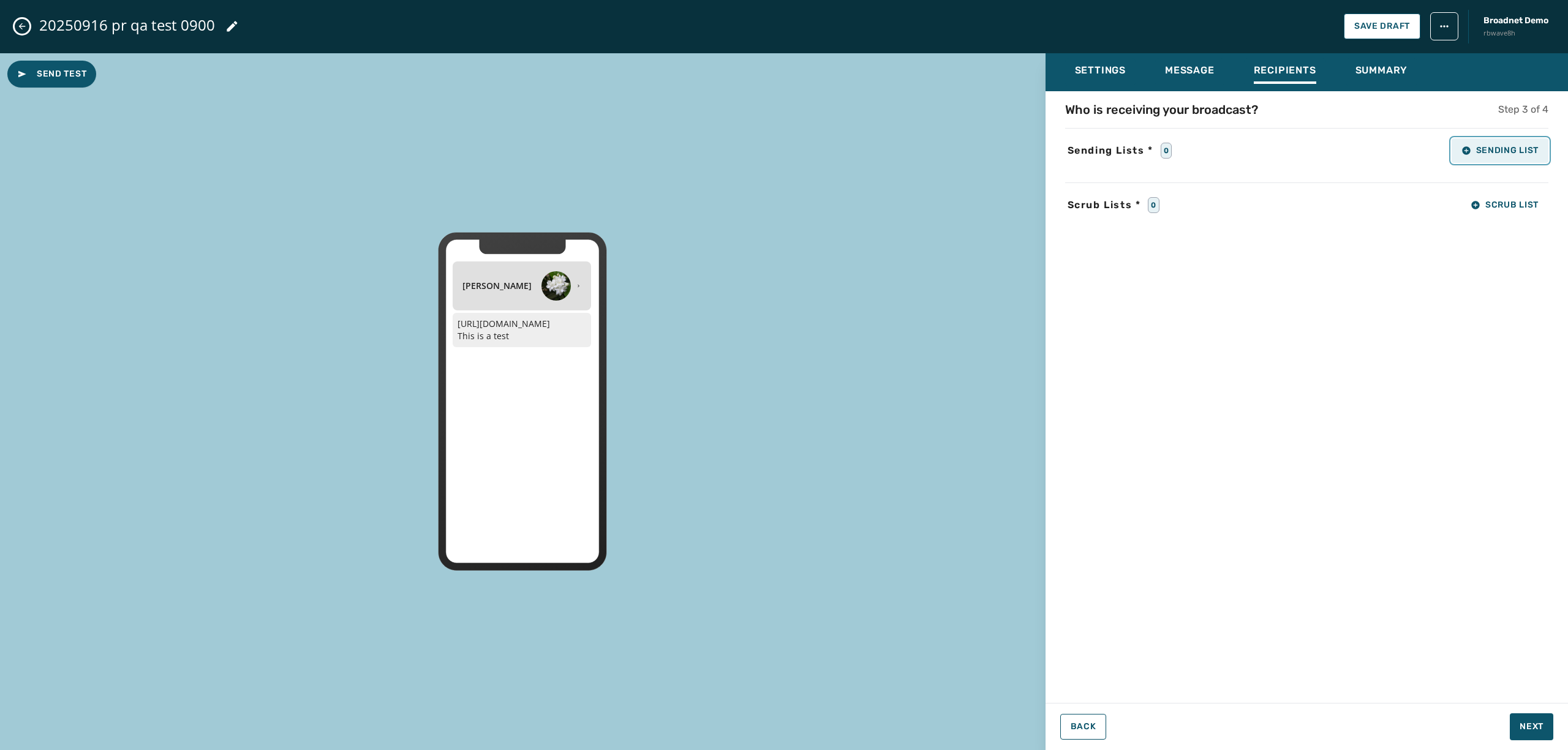
click at [1489, 142] on button "Sending List" at bounding box center [1500, 151] width 97 height 25
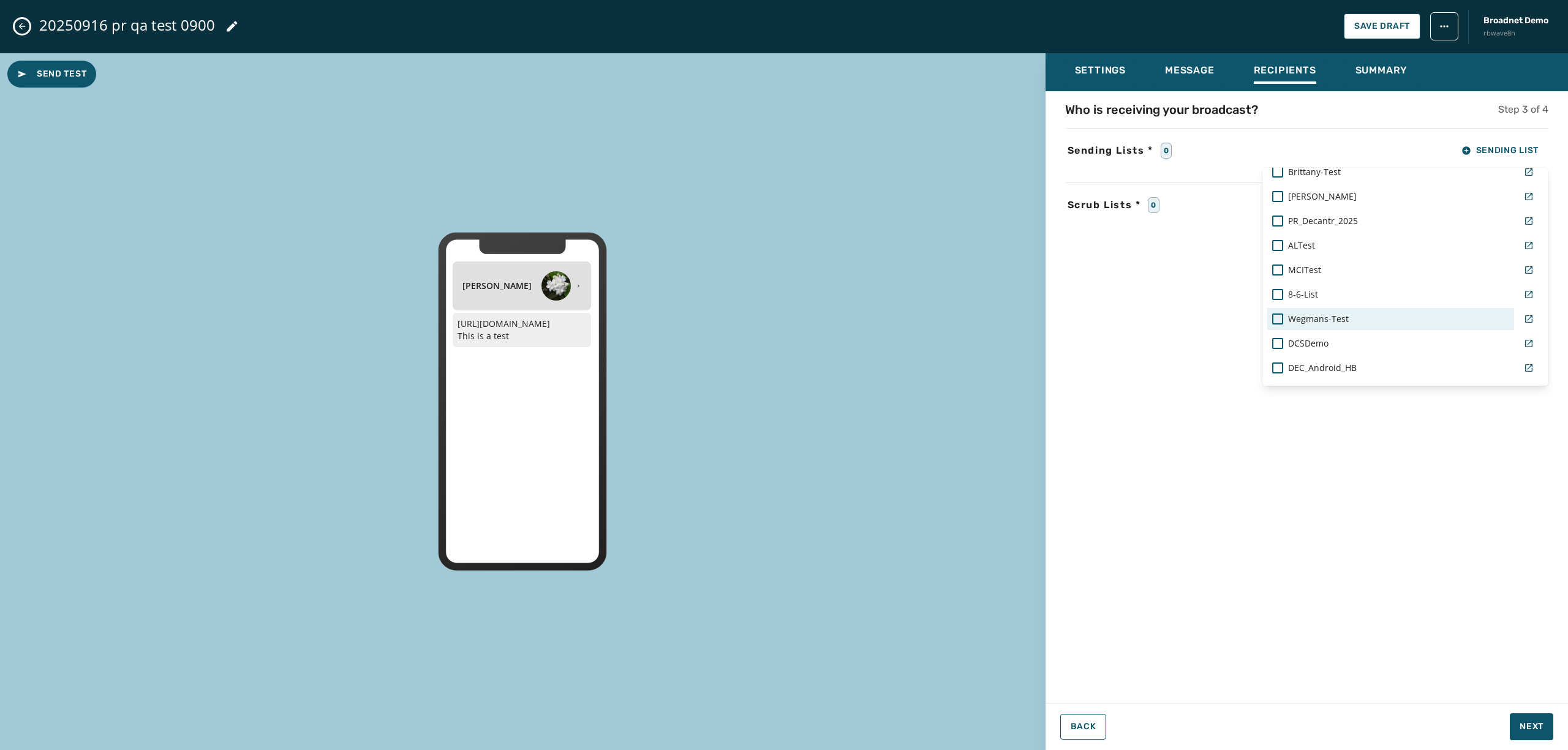
scroll to position [802, 0]
click at [1273, 241] on div at bounding box center [1278, 245] width 11 height 11
click at [1525, 718] on div "Settings Message Recipients Summary Who is receiving your broadcast? Step 3 of …" at bounding box center [1307, 397] width 523 height 688
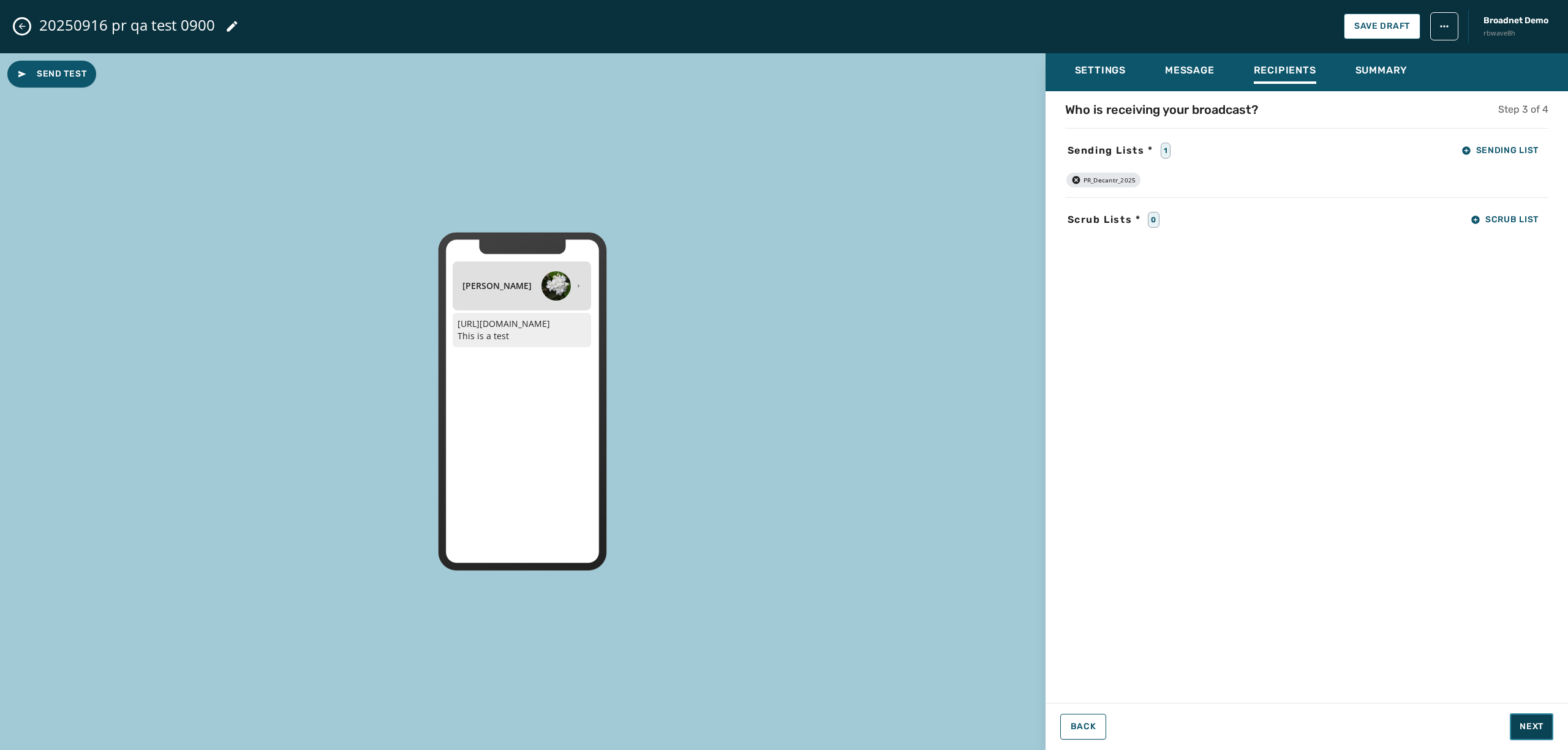
click at [1529, 720] on button "Next" at bounding box center [1532, 727] width 43 height 27
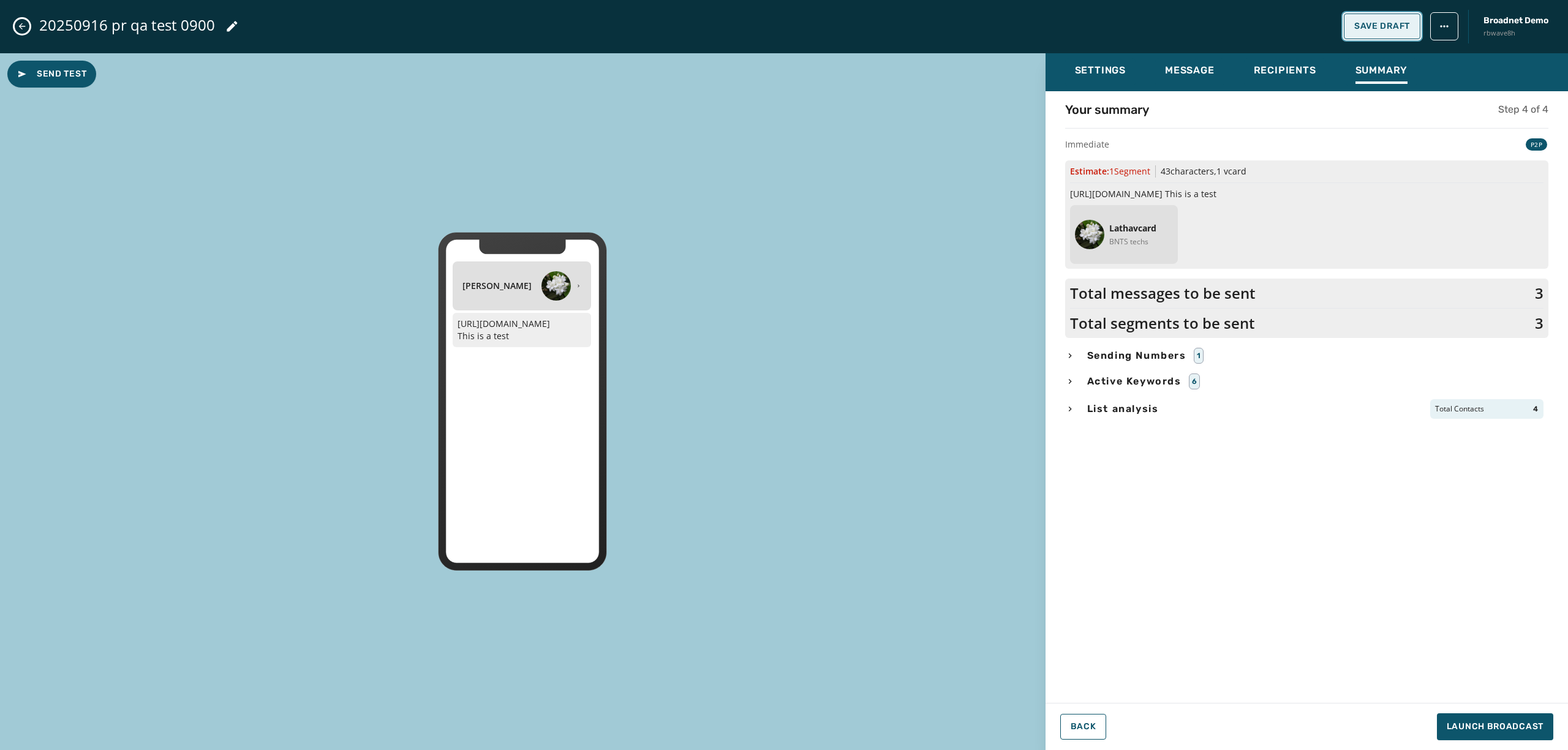
click at [1390, 27] on span "Save Draft" at bounding box center [1383, 26] width 56 height 10
click at [1478, 726] on span "Launch Broadcast" at bounding box center [1495, 727] width 97 height 12
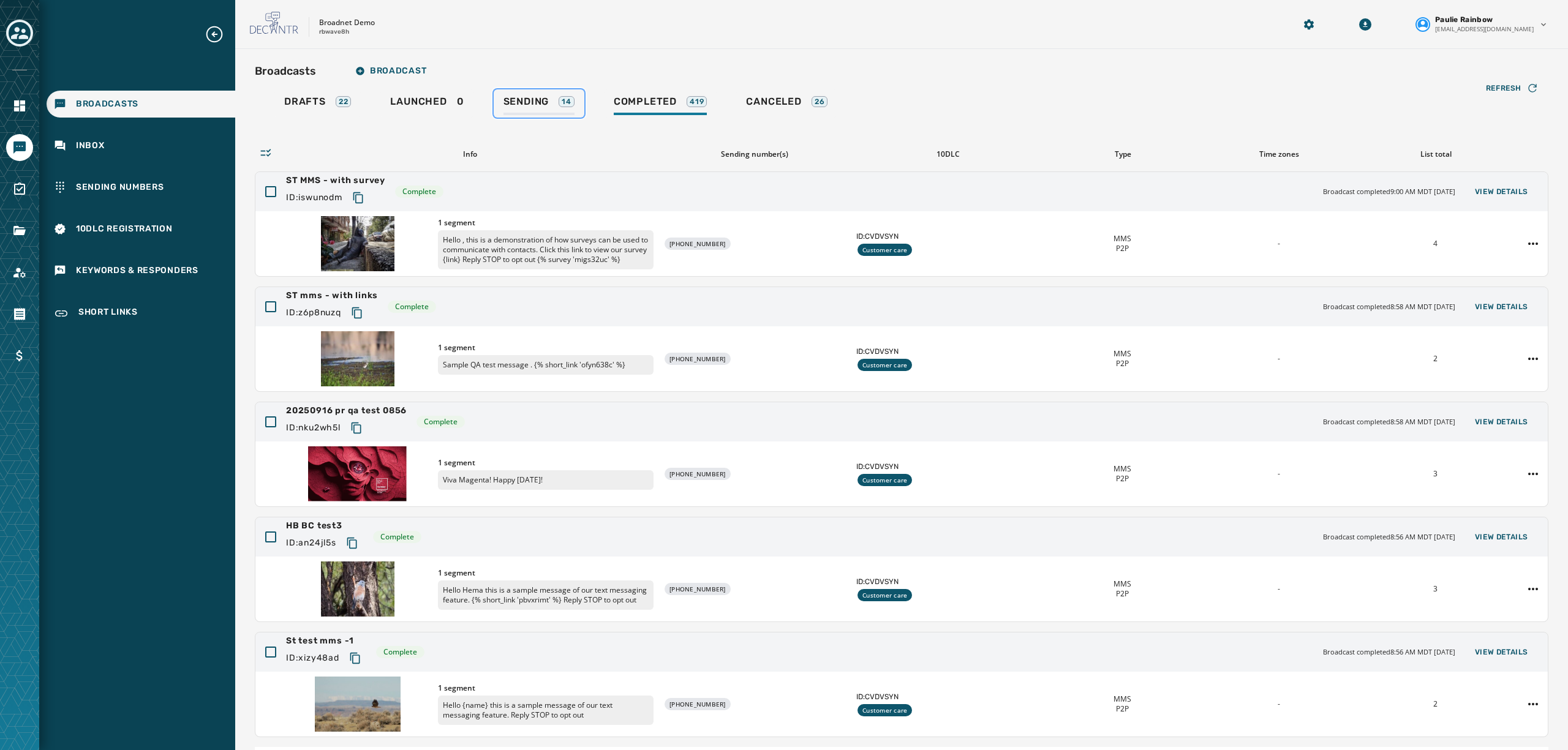
click at [537, 100] on span "Sending" at bounding box center [526, 101] width 46 height 12
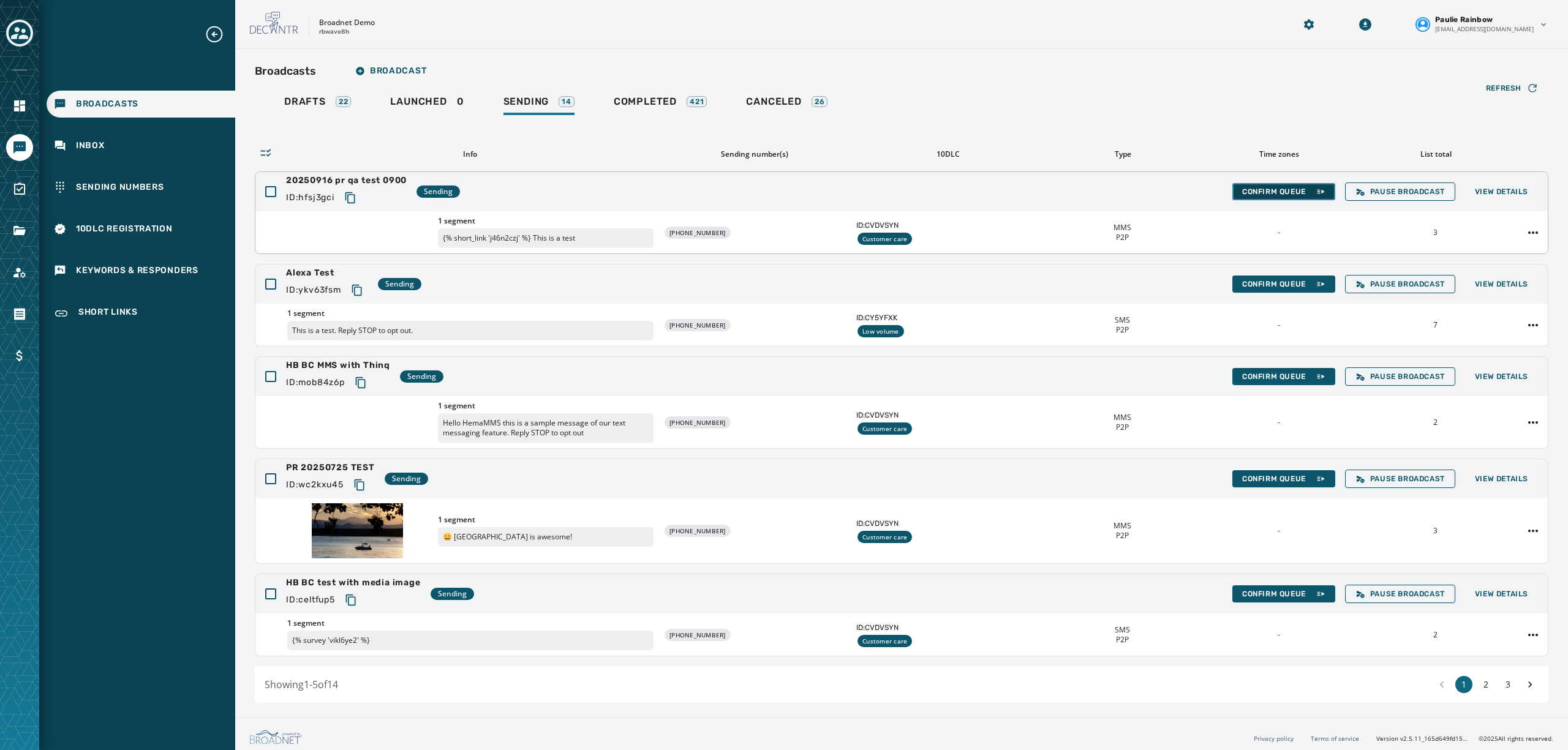
click at [1242, 190] on span "Confirm Queue" at bounding box center [1284, 191] width 84 height 10
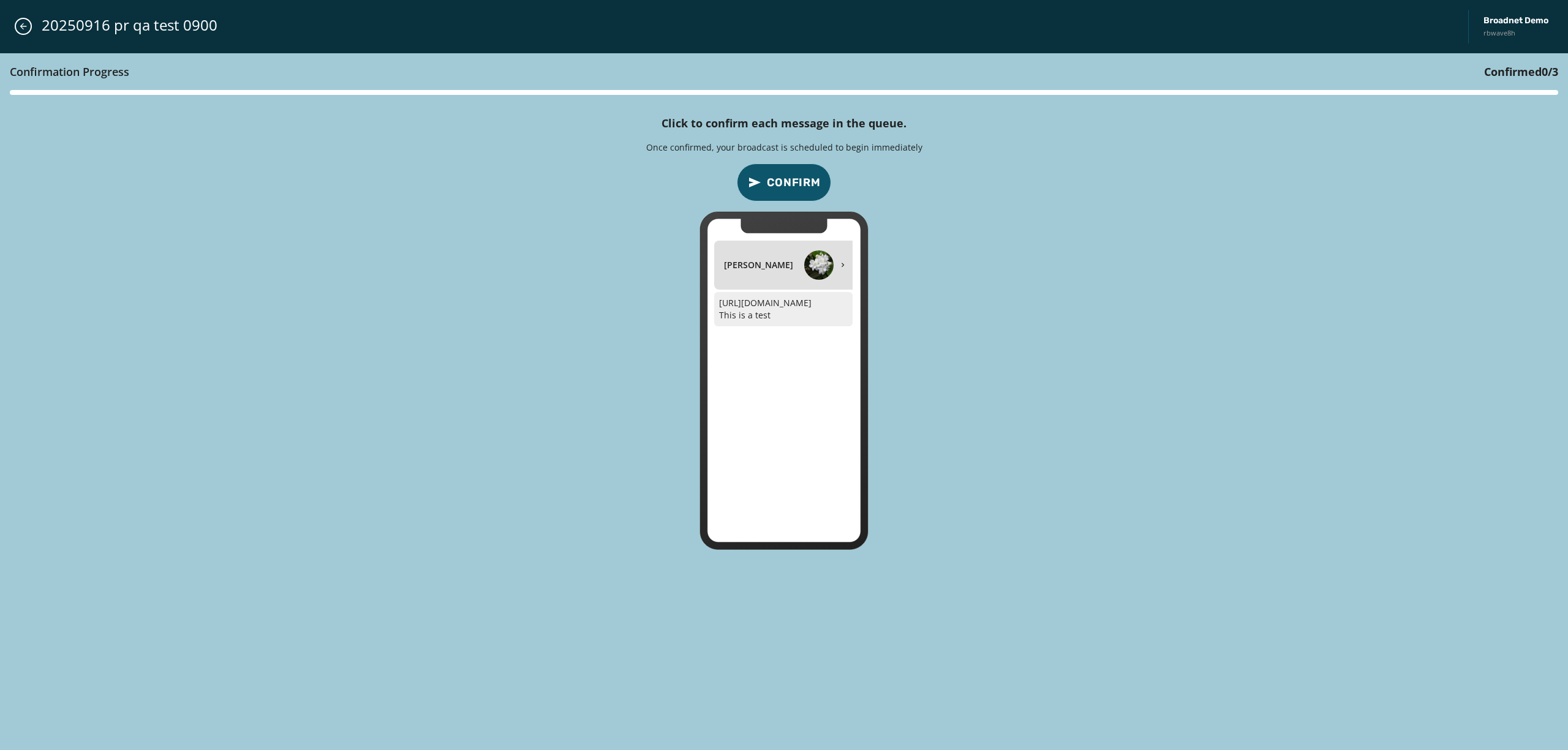
click at [801, 185] on span "Confirm" at bounding box center [794, 183] width 54 height 17
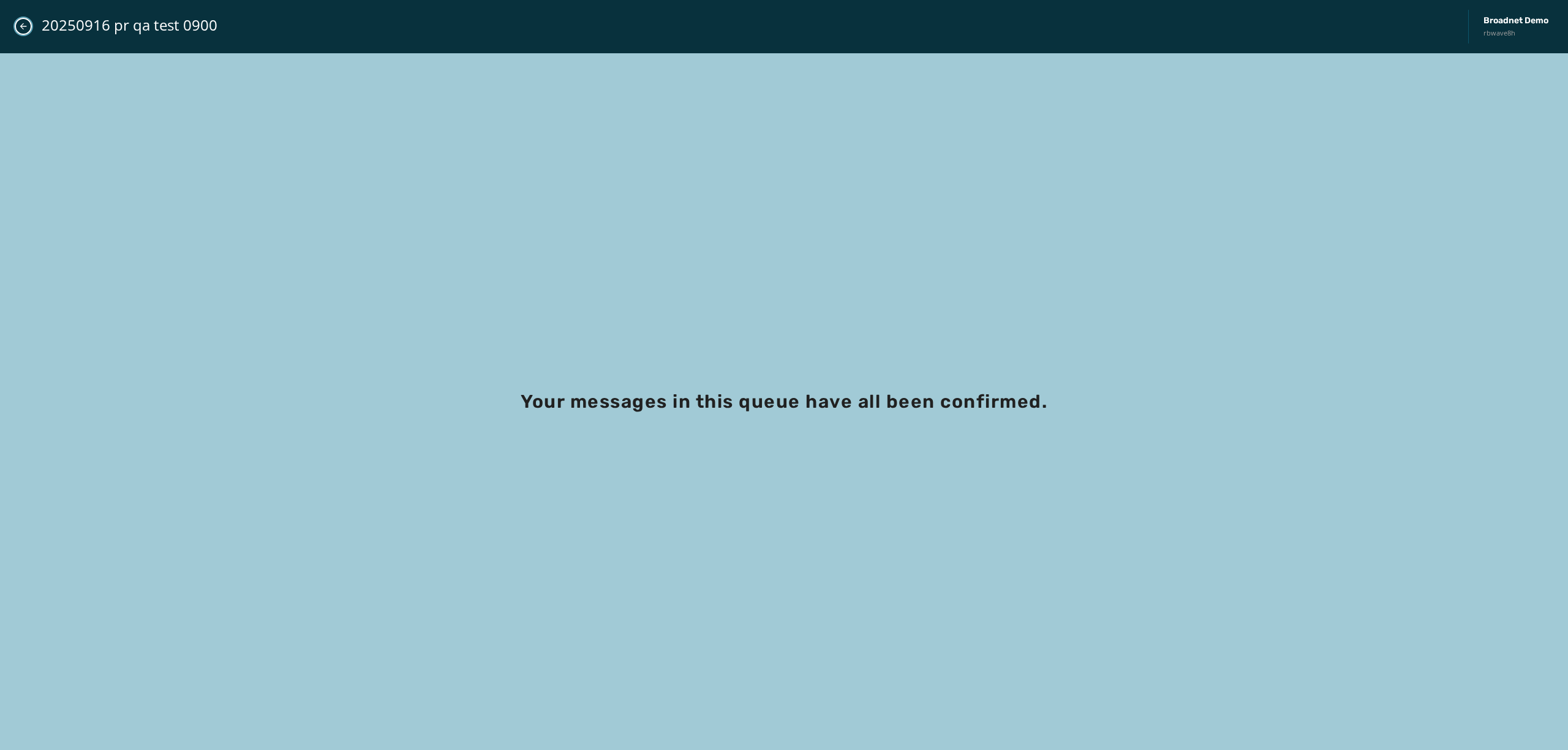
click at [22, 19] on button "Close admin drawer" at bounding box center [23, 26] width 17 height 17
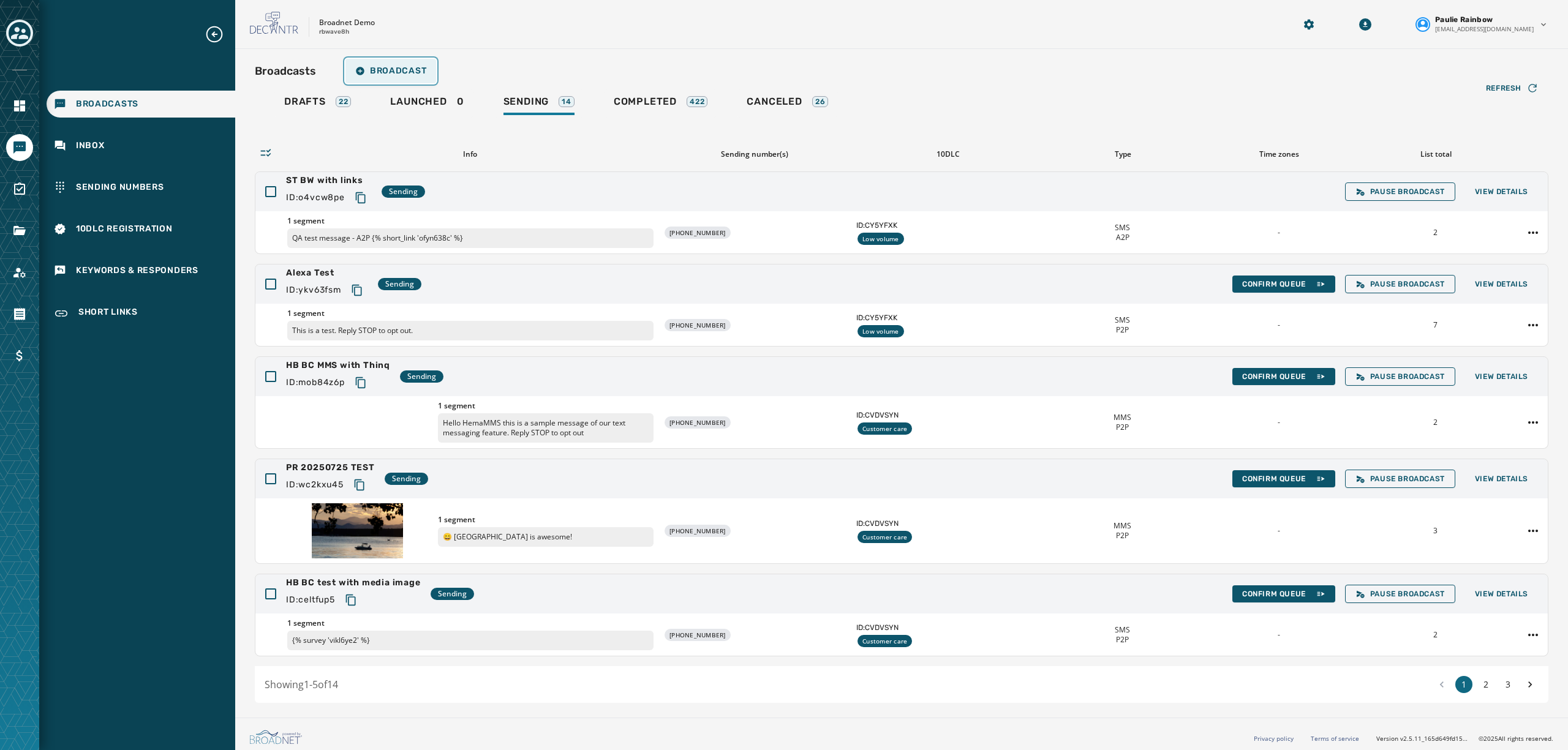
click at [393, 69] on span "Broadcast" at bounding box center [391, 71] width 71 height 10
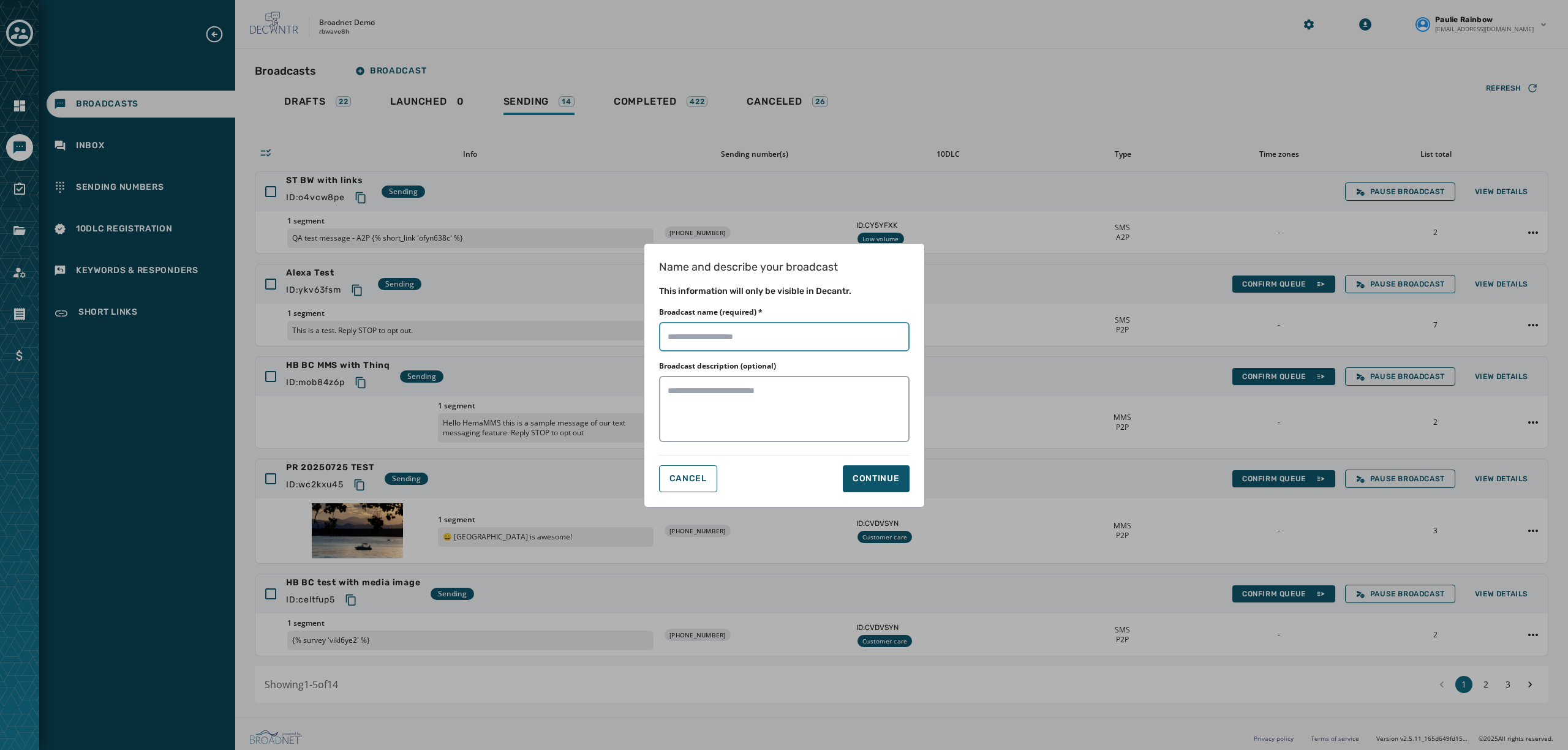
click at [751, 332] on input "Broadcast name (required) *" at bounding box center [784, 336] width 251 height 29
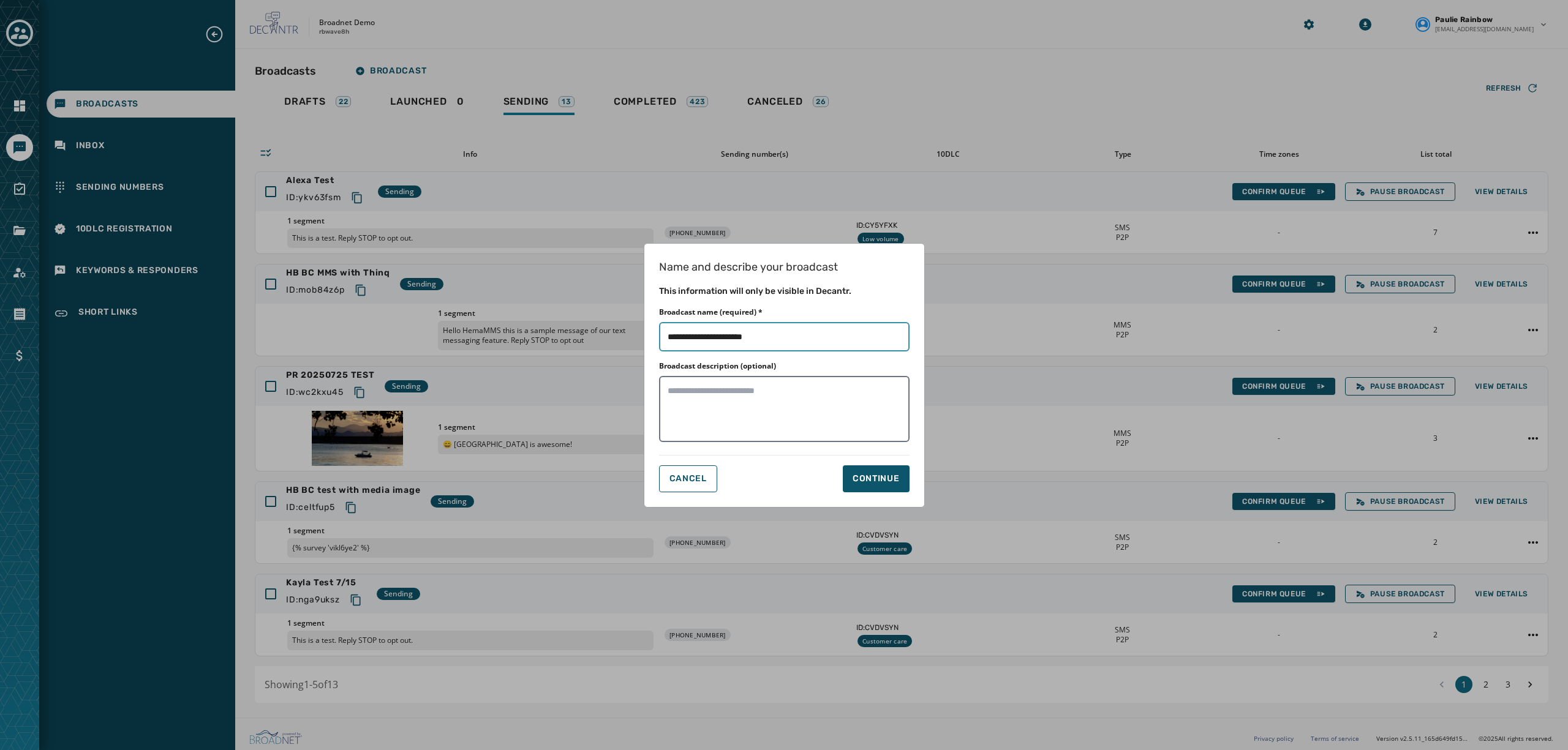
type input "**********"
click at [794, 389] on textarea "Broadcast description (optional)" at bounding box center [784, 409] width 251 height 66
type textarea "**********"
click at [868, 469] on button "Continue" at bounding box center [876, 479] width 67 height 27
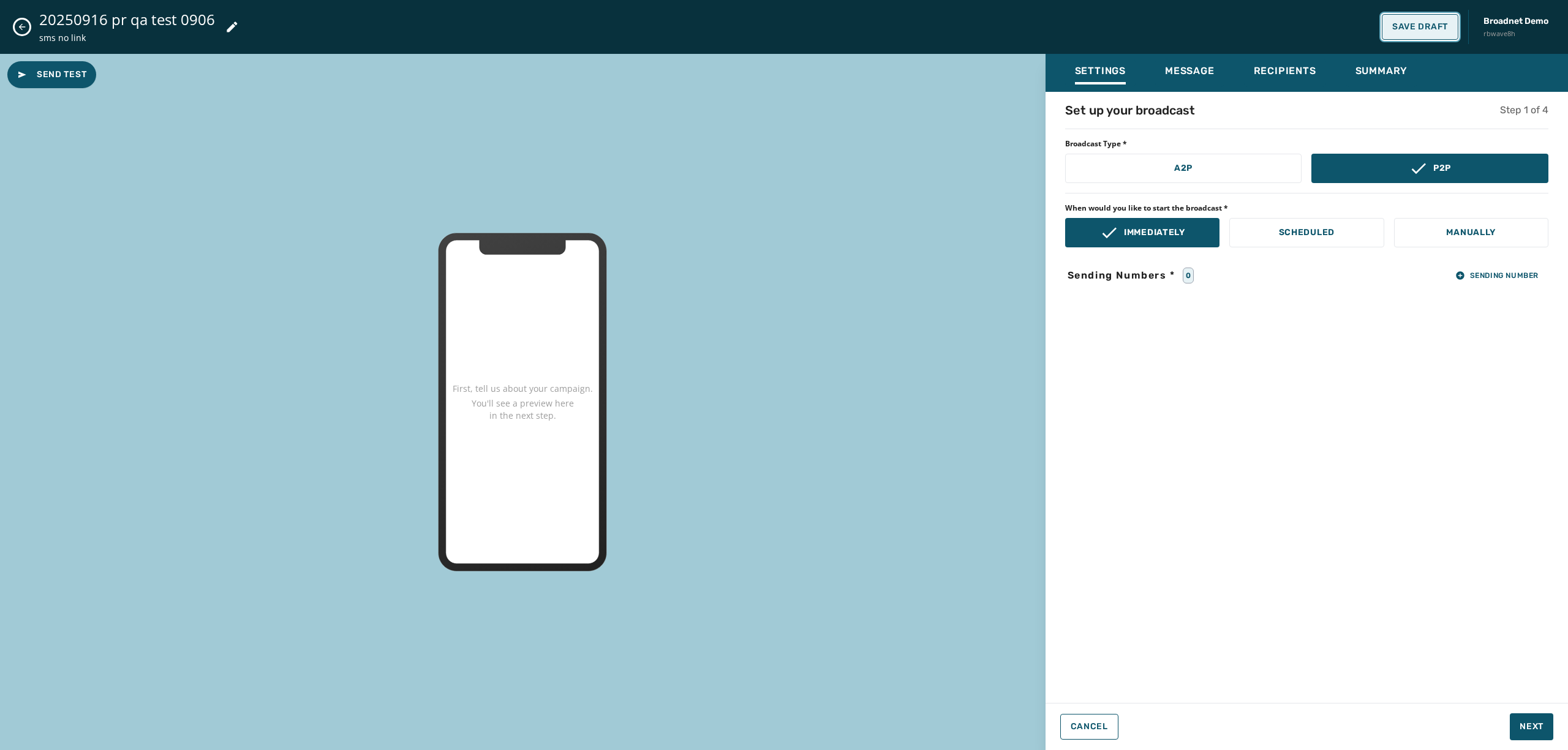
click at [1444, 32] on button "Save Draft" at bounding box center [1420, 27] width 76 height 26
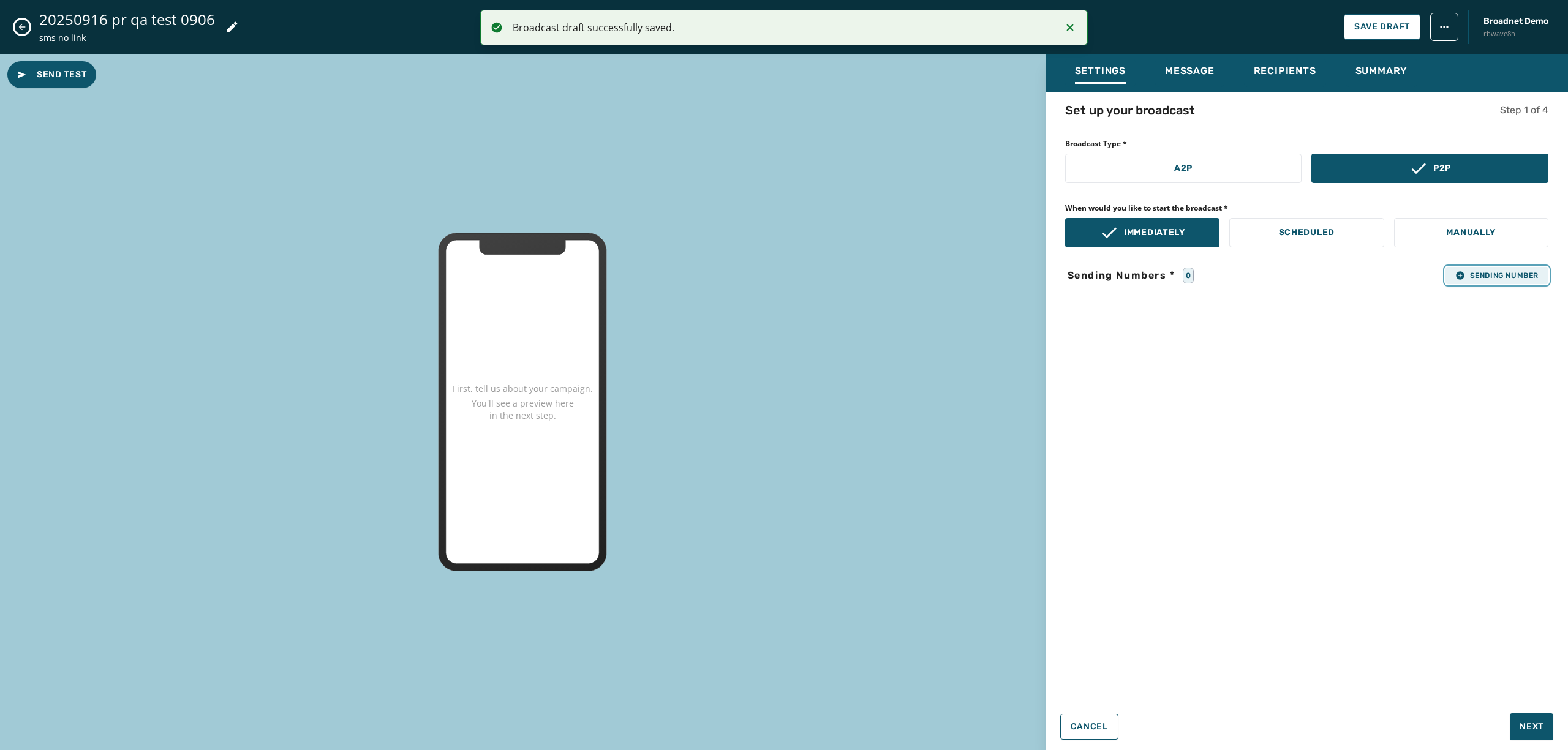
click at [1503, 272] on span "Sending Number" at bounding box center [1497, 275] width 84 height 10
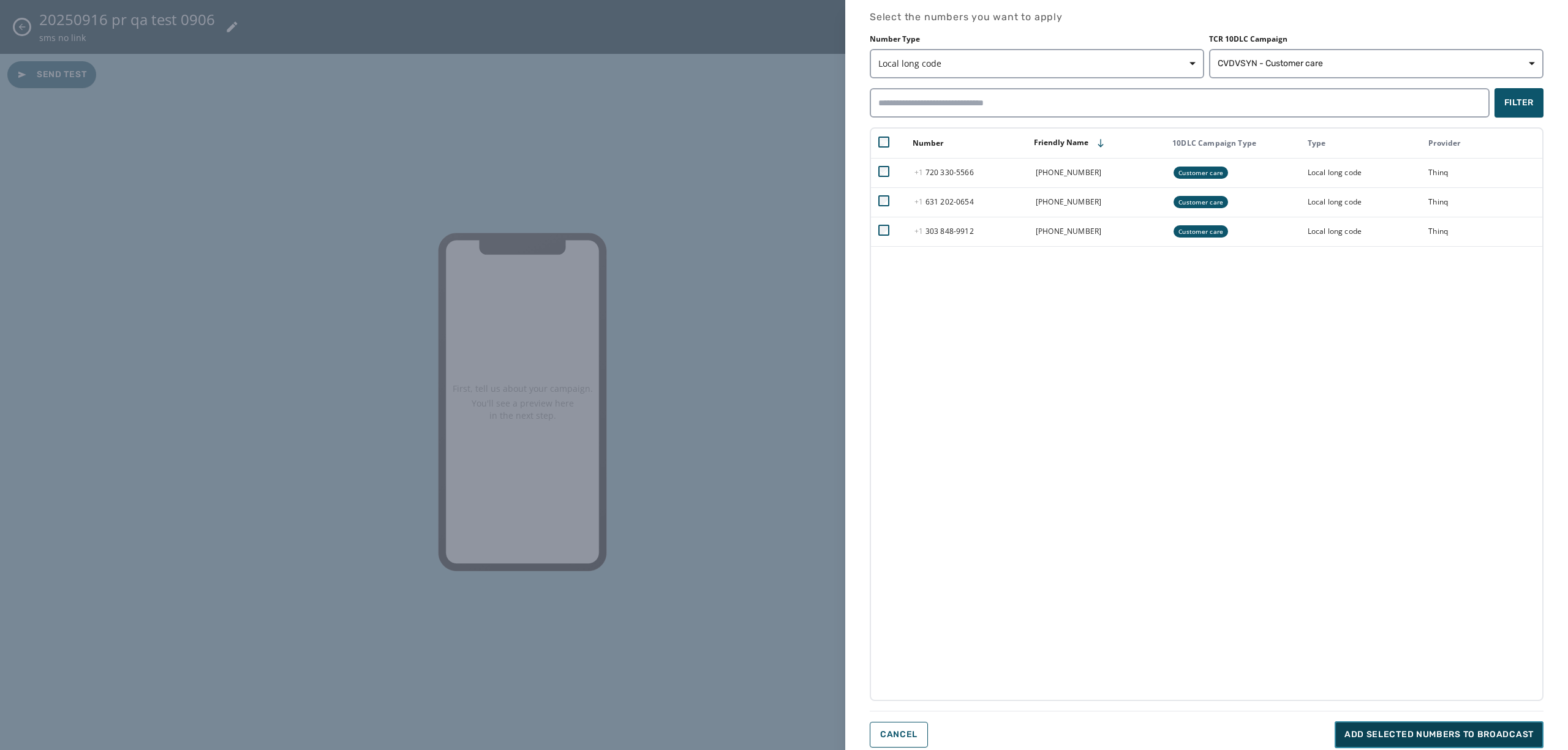
click at [1417, 729] on span "Add selected numbers to broadcast" at bounding box center [1439, 734] width 189 height 12
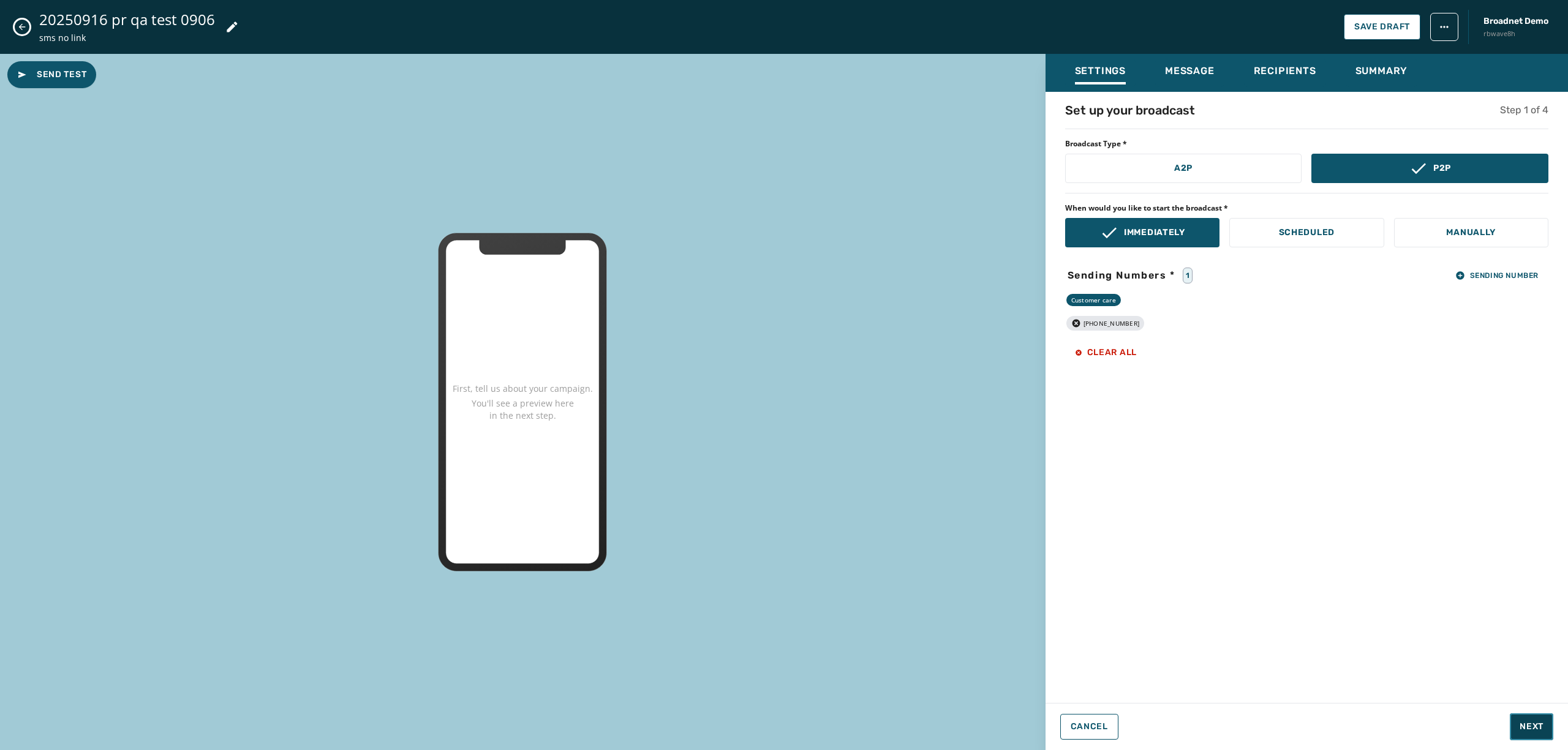
click at [1532, 723] on span "Next" at bounding box center [1532, 727] width 24 height 12
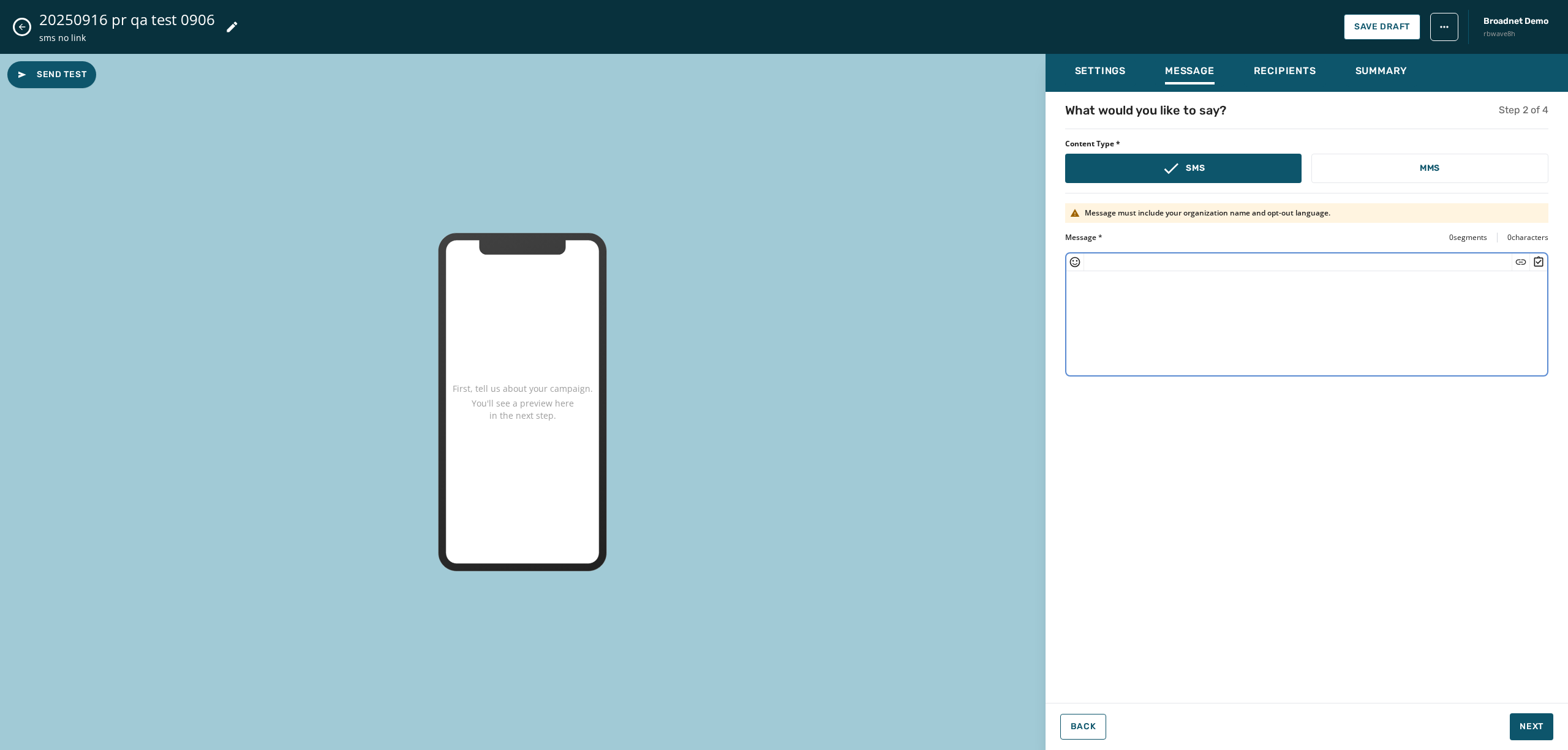
click at [1236, 289] on textarea at bounding box center [1307, 321] width 481 height 100
click at [1074, 263] on icon "Insert Emoji" at bounding box center [1075, 262] width 12 height 12
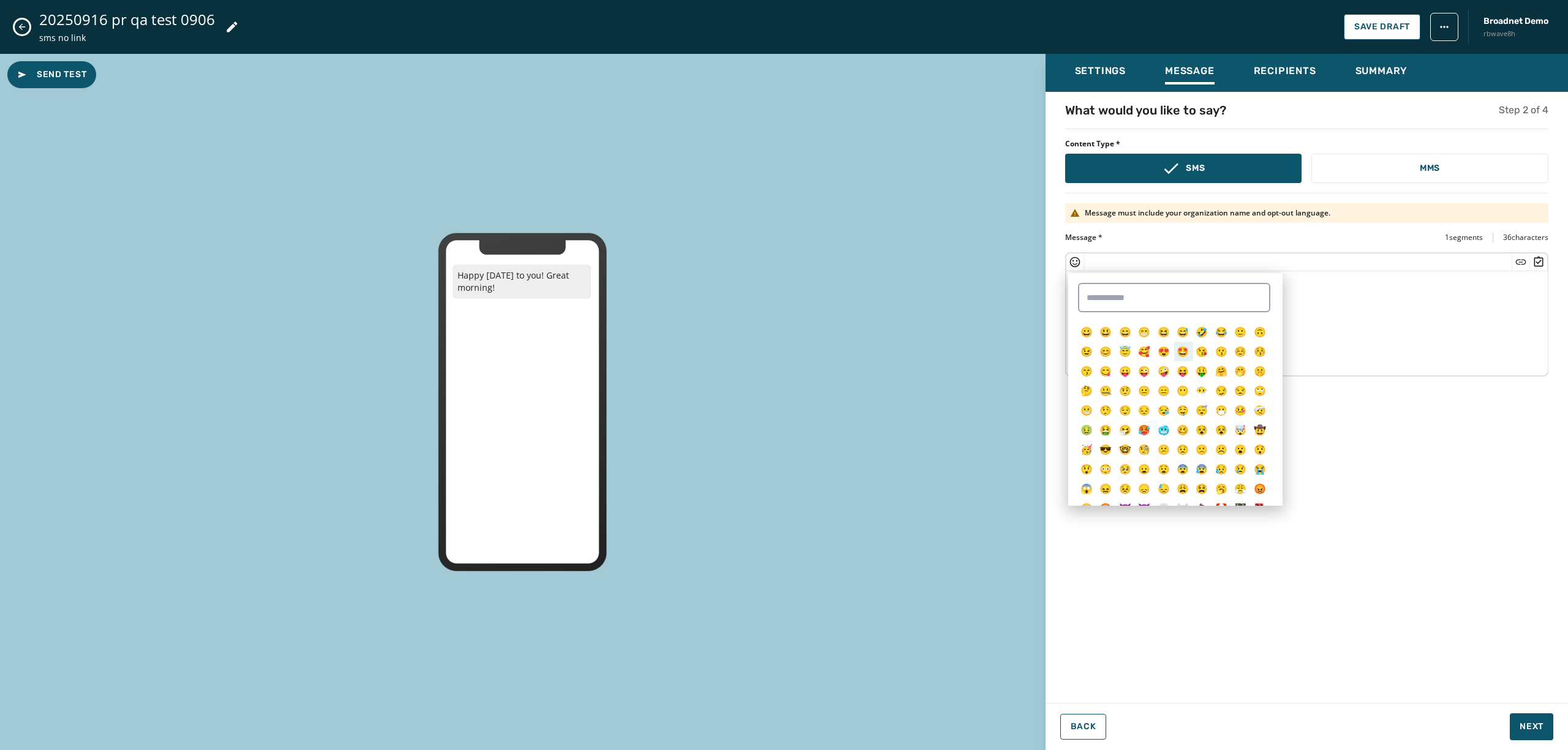
click at [1177, 354] on span "🤩" at bounding box center [1182, 351] width 12 height 14
type textarea "**********"
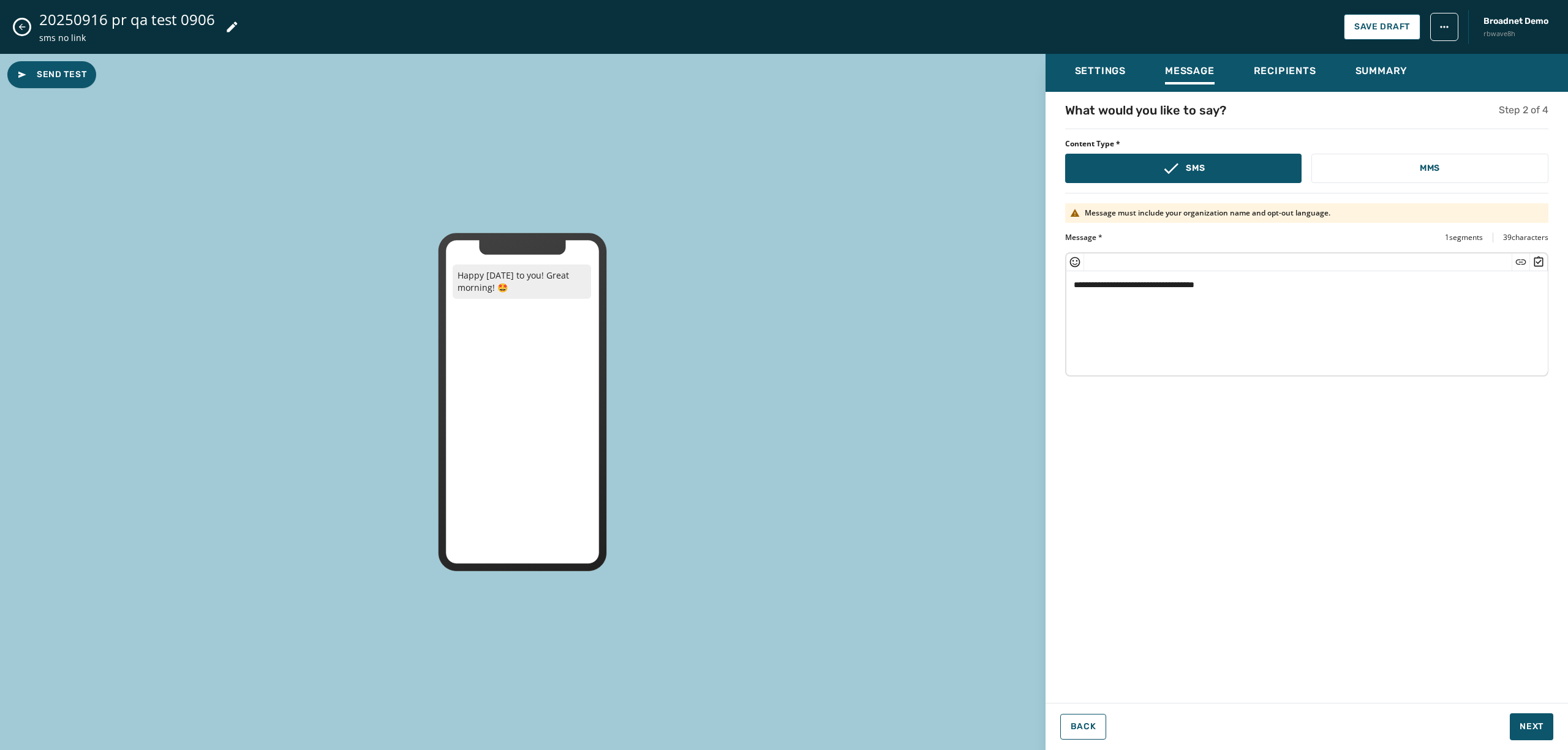
click at [1339, 495] on div "**********" at bounding box center [1307, 394] width 523 height 585
click at [1529, 724] on span "Next" at bounding box center [1532, 727] width 24 height 12
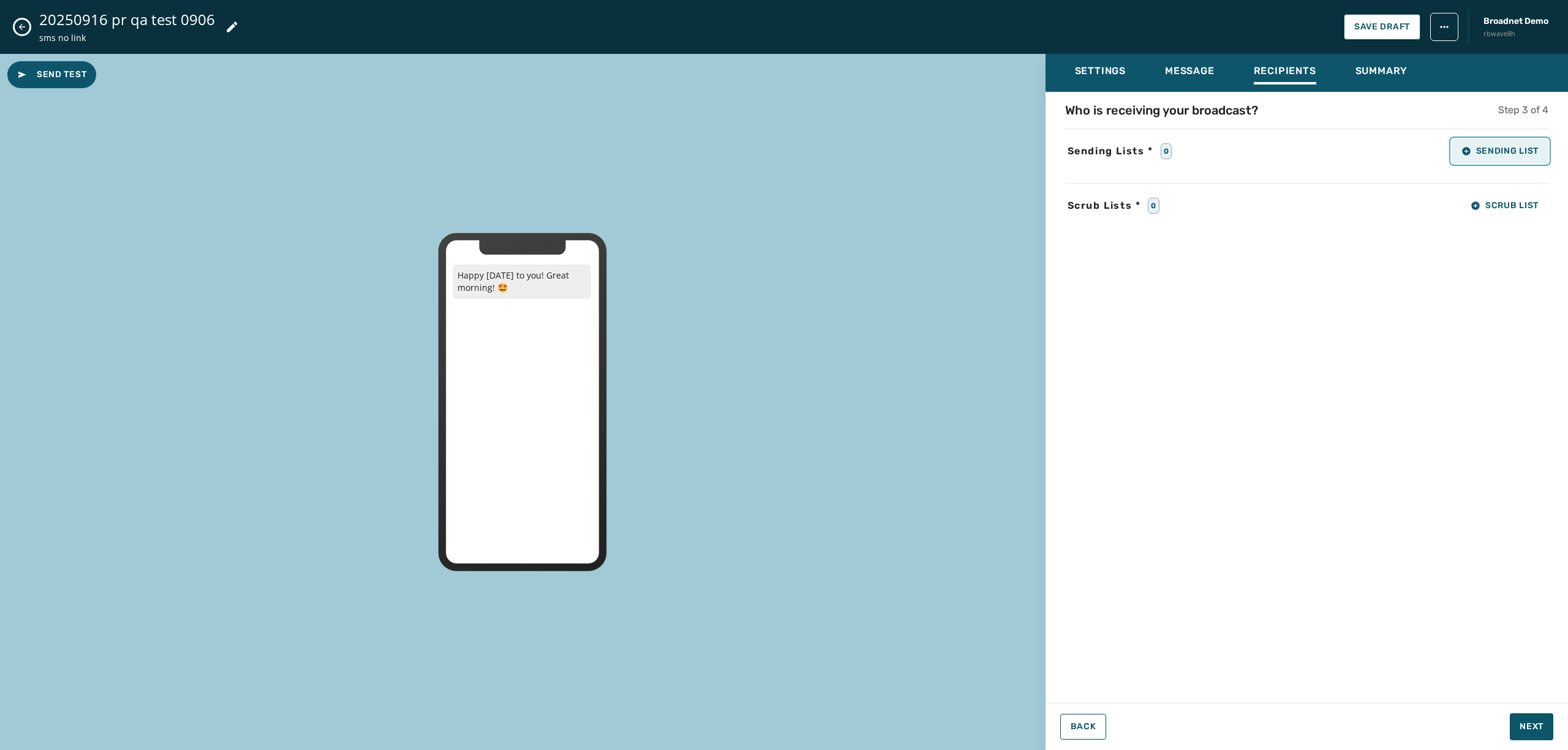
click at [1503, 144] on button "Sending List" at bounding box center [1500, 152] width 97 height 25
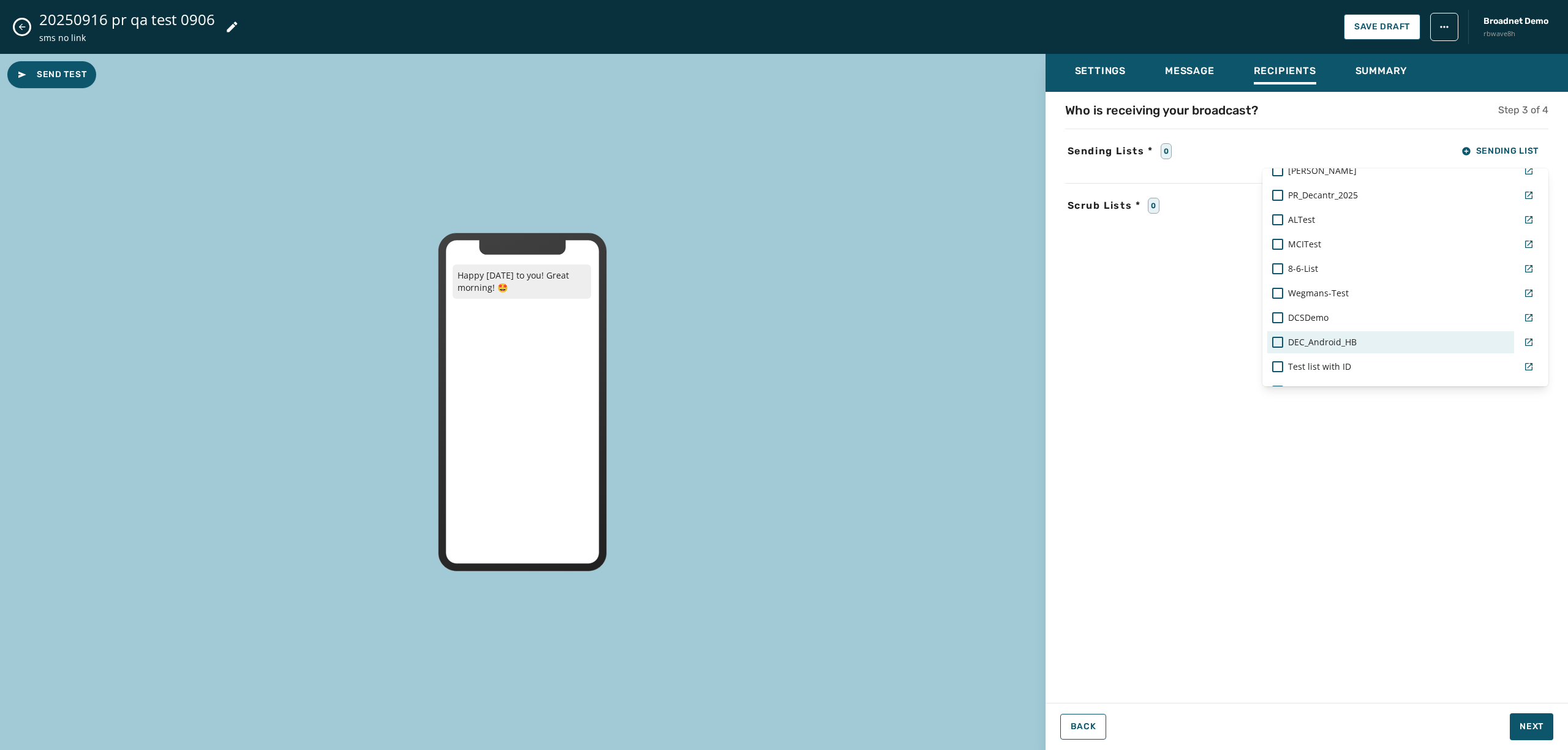
scroll to position [848, 0]
click at [1275, 199] on div at bounding box center [1278, 199] width 11 height 11
click at [1459, 496] on div "Who is receiving your broadcast? Step 3 of 4 Sending Lists * 1 Sending List Rea…" at bounding box center [1307, 394] width 523 height 585
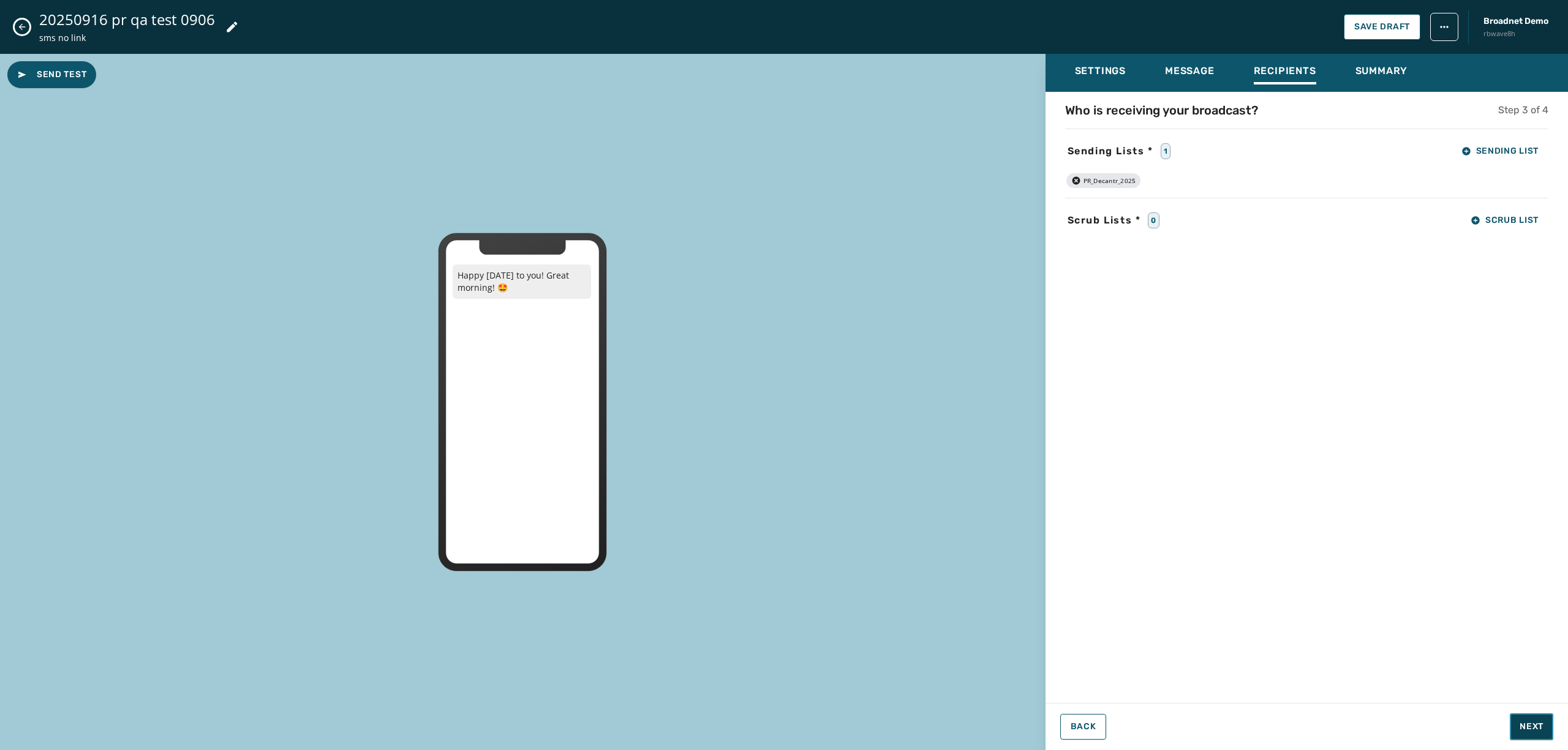
click at [1540, 725] on span "Next" at bounding box center [1532, 727] width 24 height 12
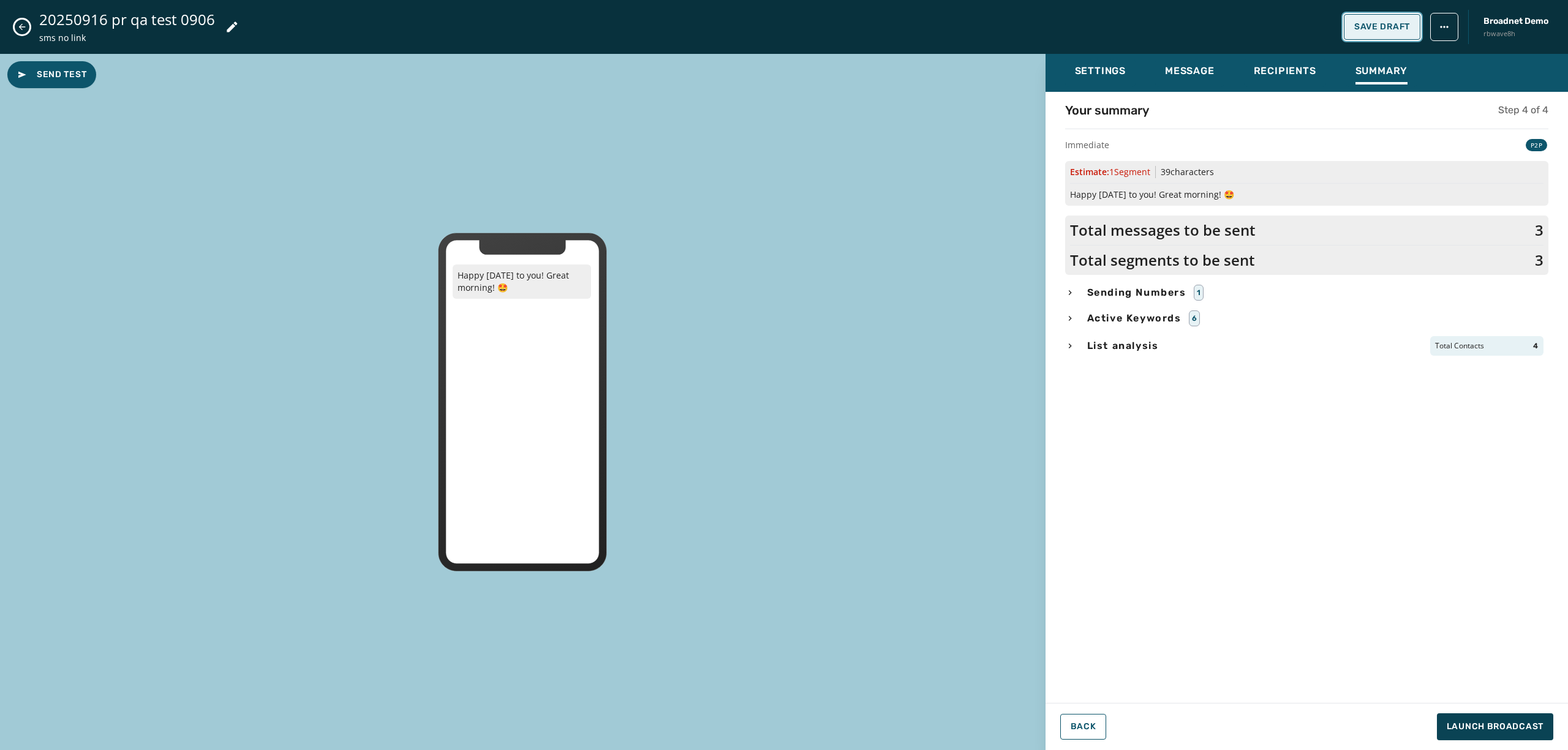
click at [1392, 14] on button "Save Draft" at bounding box center [1382, 27] width 76 height 26
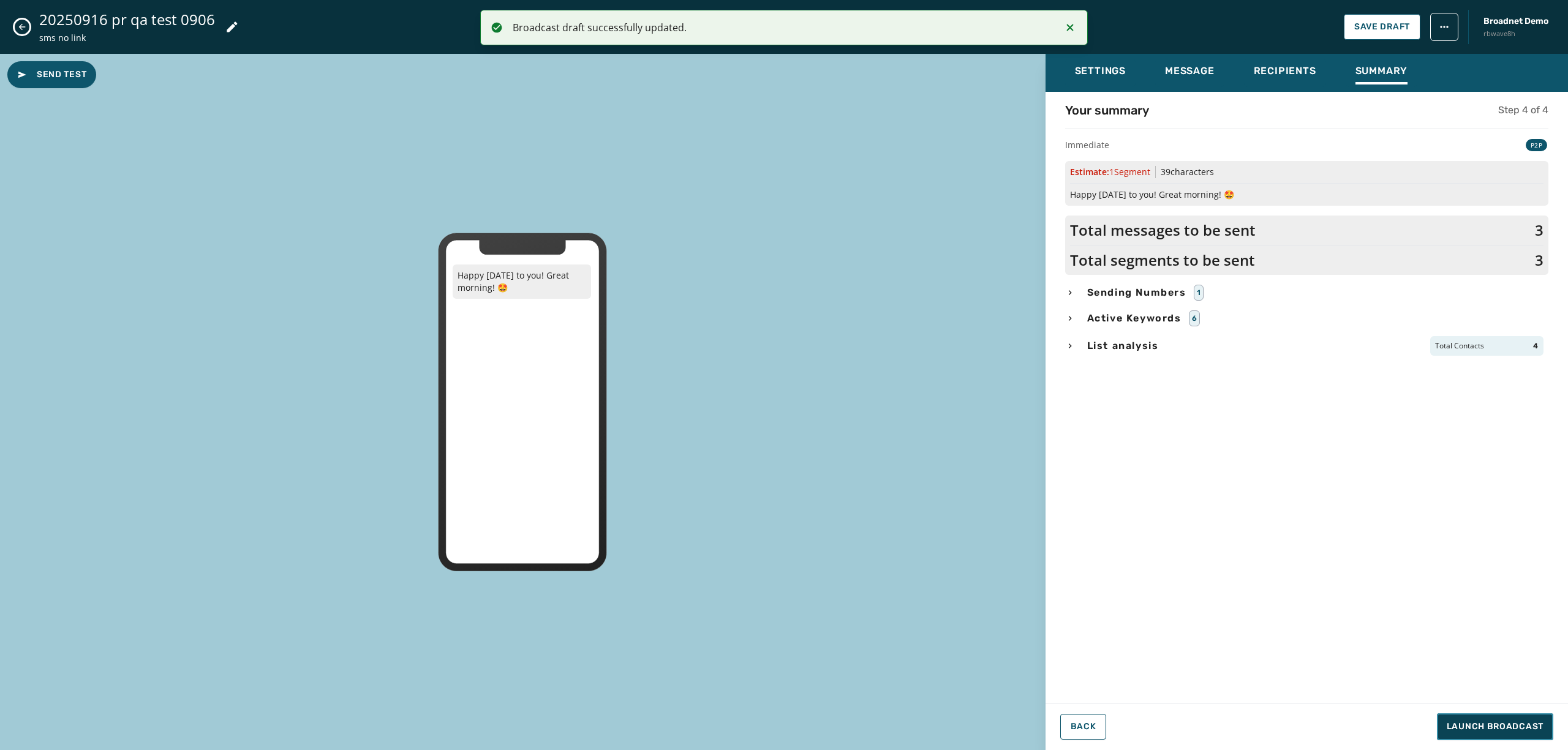
click at [1473, 728] on span "Launch Broadcast" at bounding box center [1495, 727] width 97 height 12
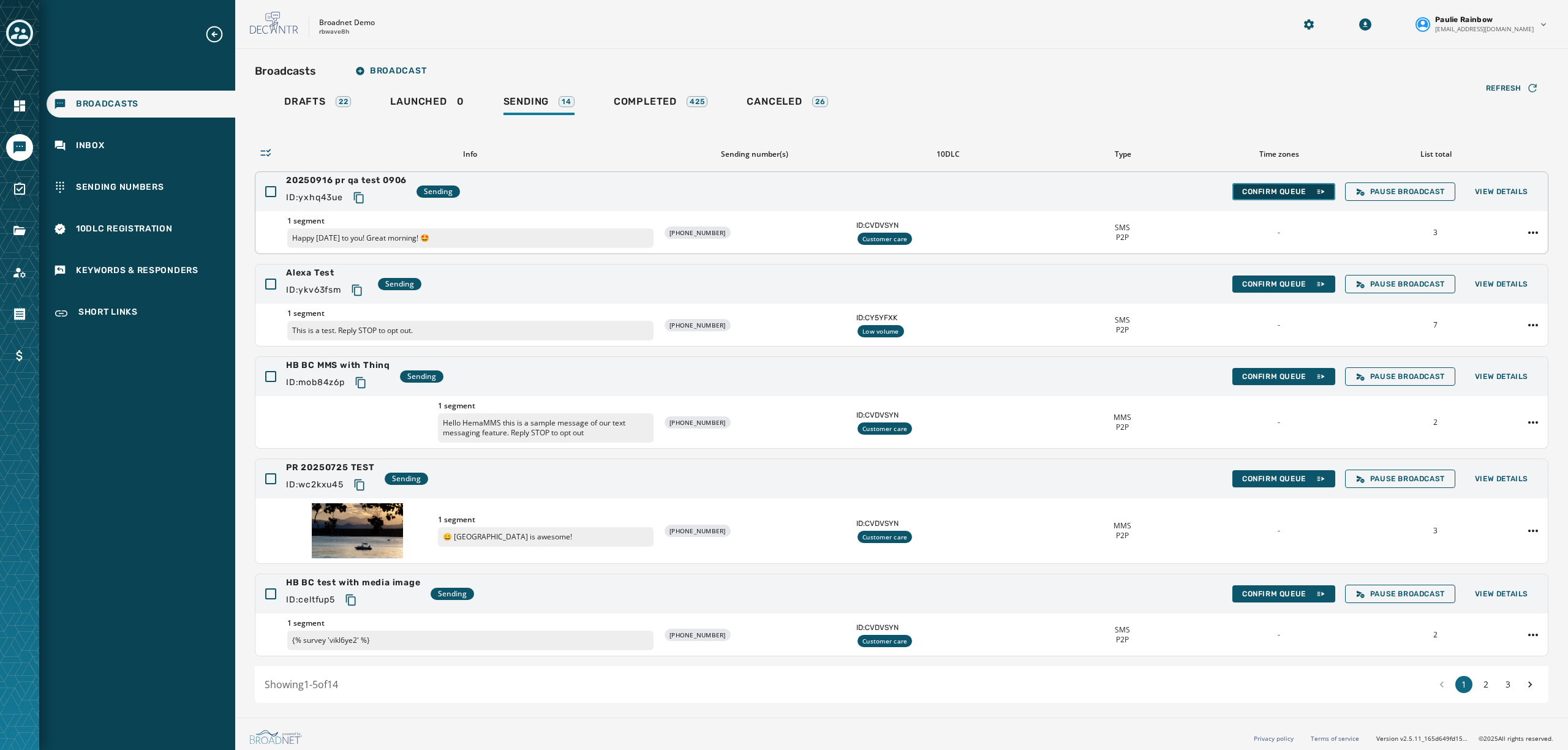
click at [1242, 194] on span "Confirm Queue" at bounding box center [1284, 191] width 84 height 10
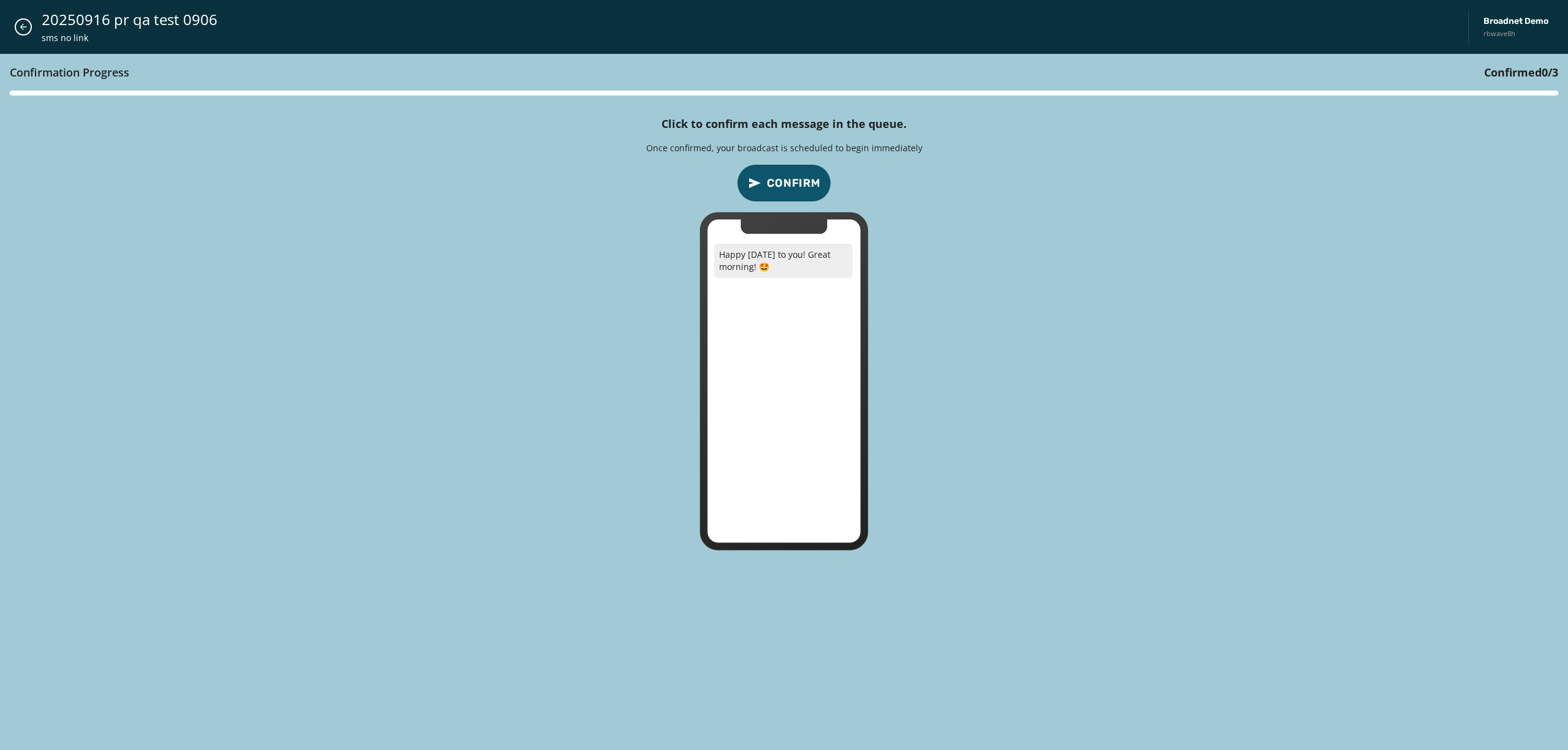
click at [787, 174] on button "Confirm" at bounding box center [784, 183] width 95 height 38
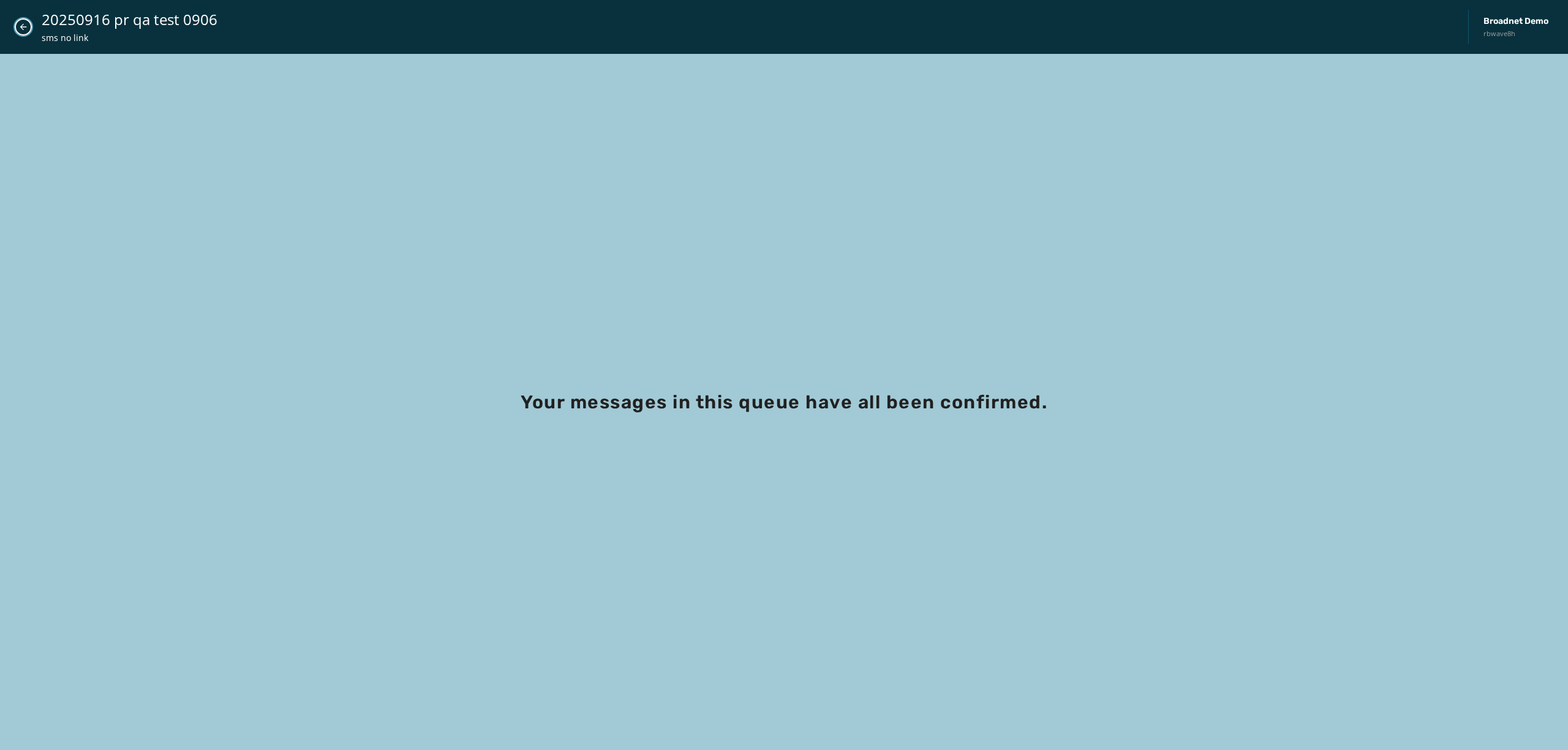
click at [21, 28] on icon "Close admin drawer" at bounding box center [23, 27] width 6 height 6
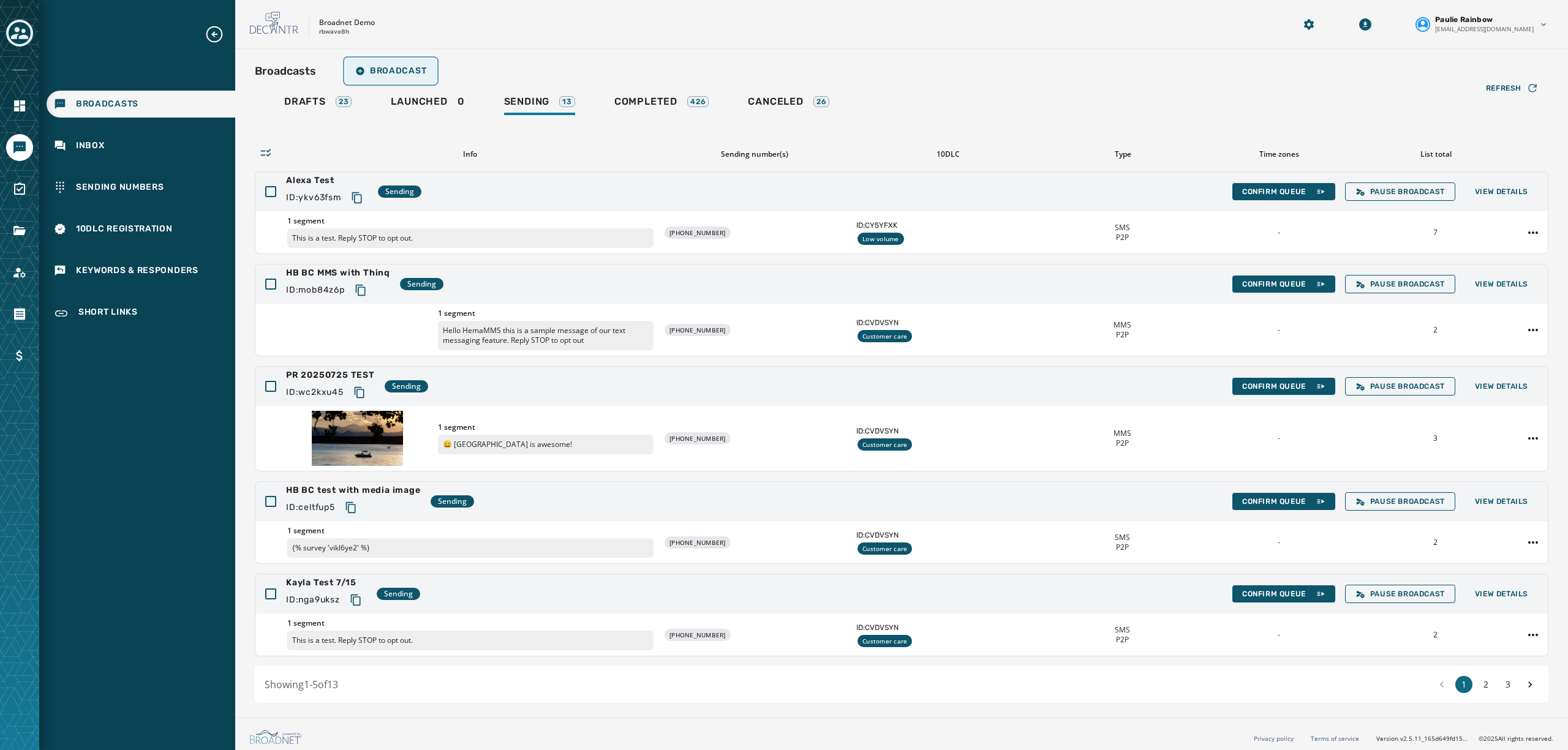
click at [400, 73] on span "Broadcast" at bounding box center [391, 71] width 71 height 10
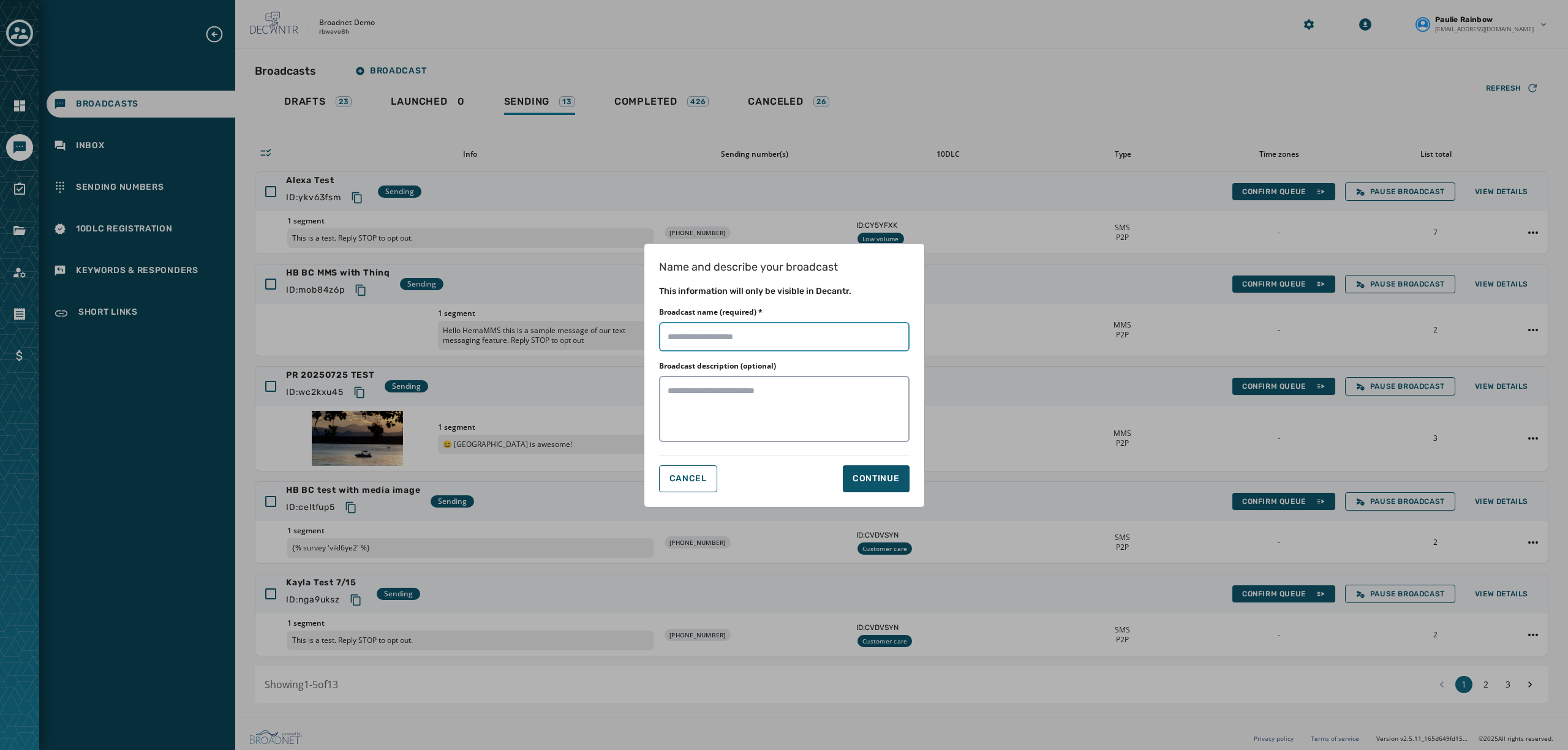
click at [701, 332] on input "Broadcast name (required) *" at bounding box center [784, 336] width 251 height 29
type input "**********"
click at [757, 392] on textarea "Broadcast description (optional)" at bounding box center [784, 409] width 251 height 66
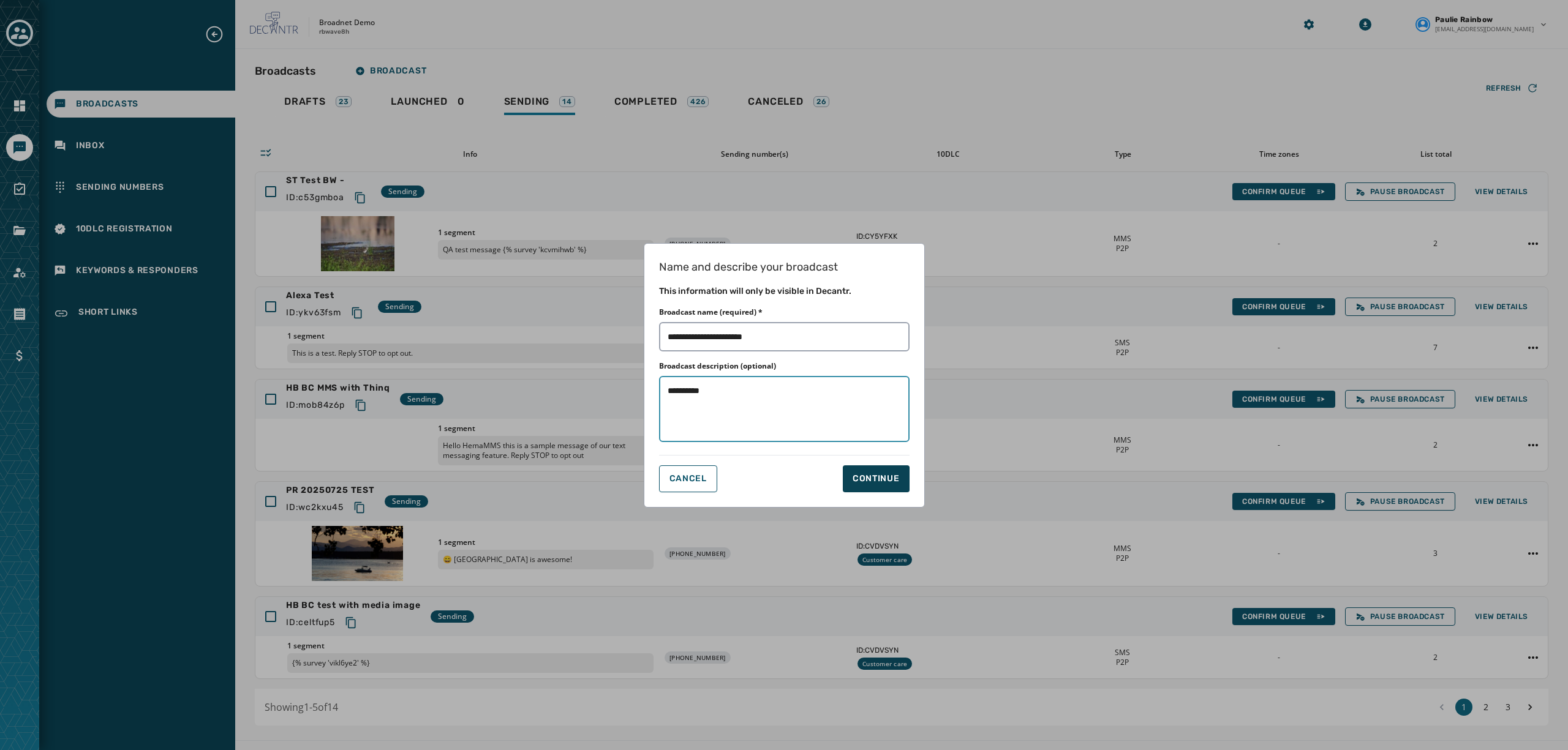
type textarea "**********"
click at [871, 470] on button "Continue" at bounding box center [876, 479] width 67 height 27
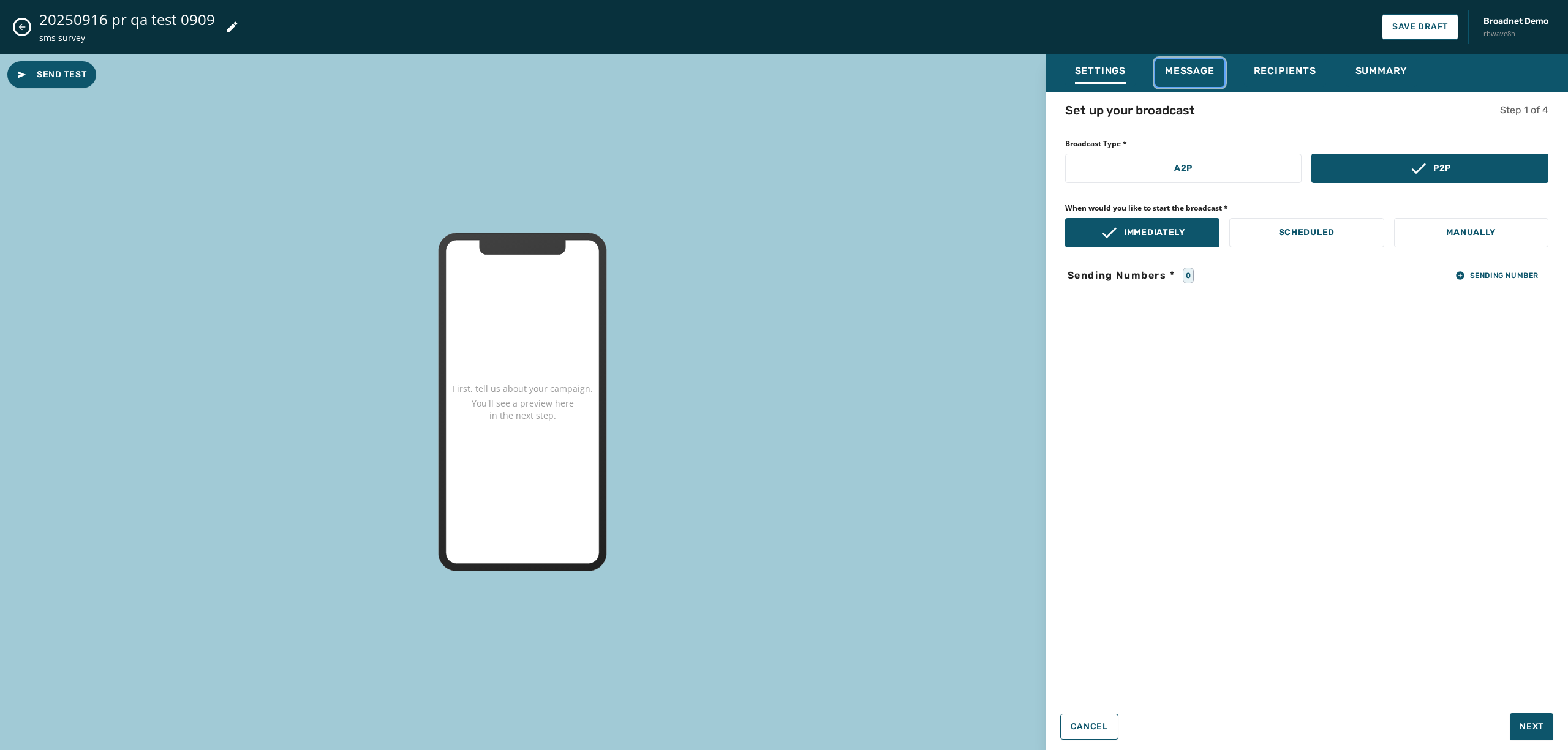
click at [1194, 73] on span "Message" at bounding box center [1190, 71] width 50 height 12
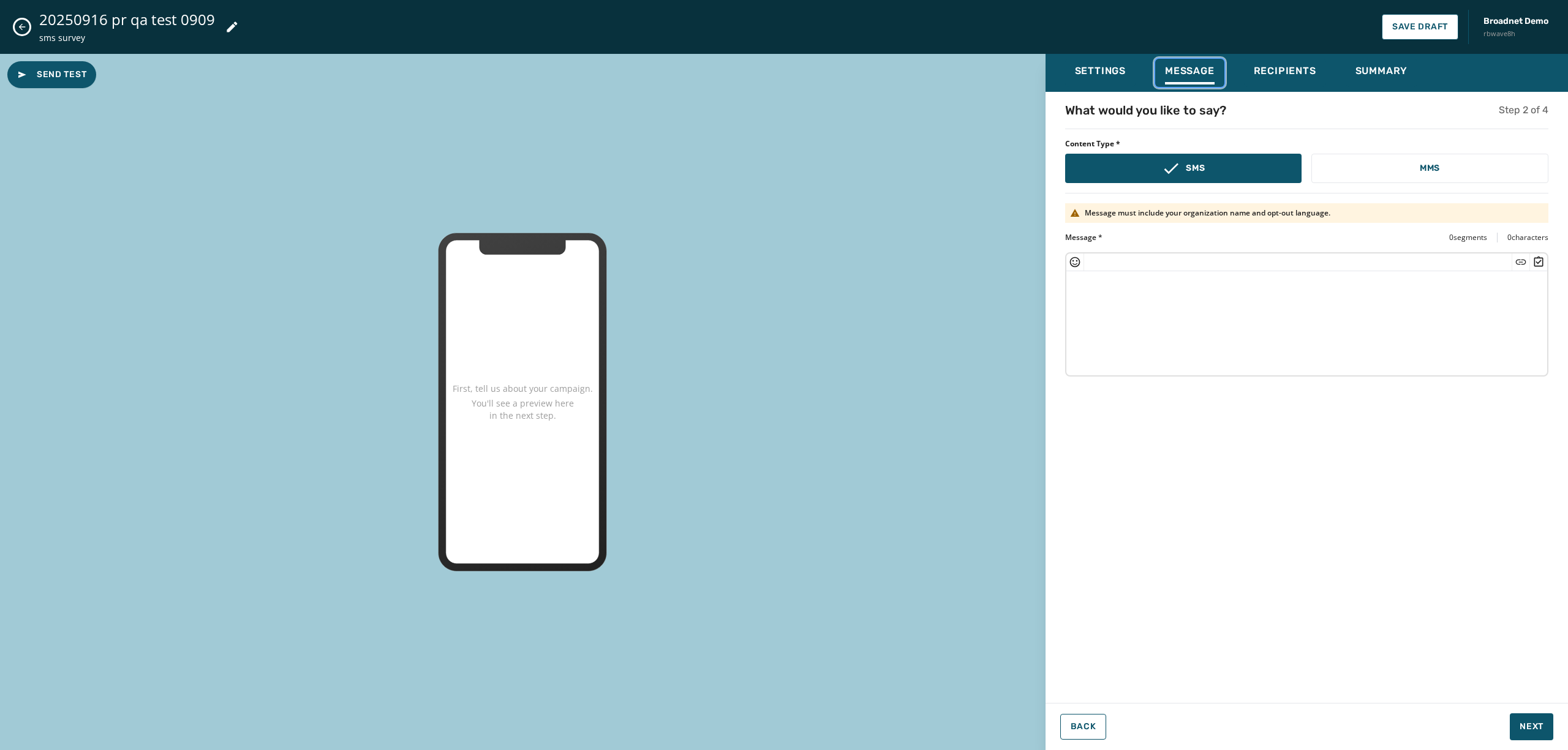
click at [1517, 258] on icon "Insert Short Link" at bounding box center [1521, 262] width 12 height 12
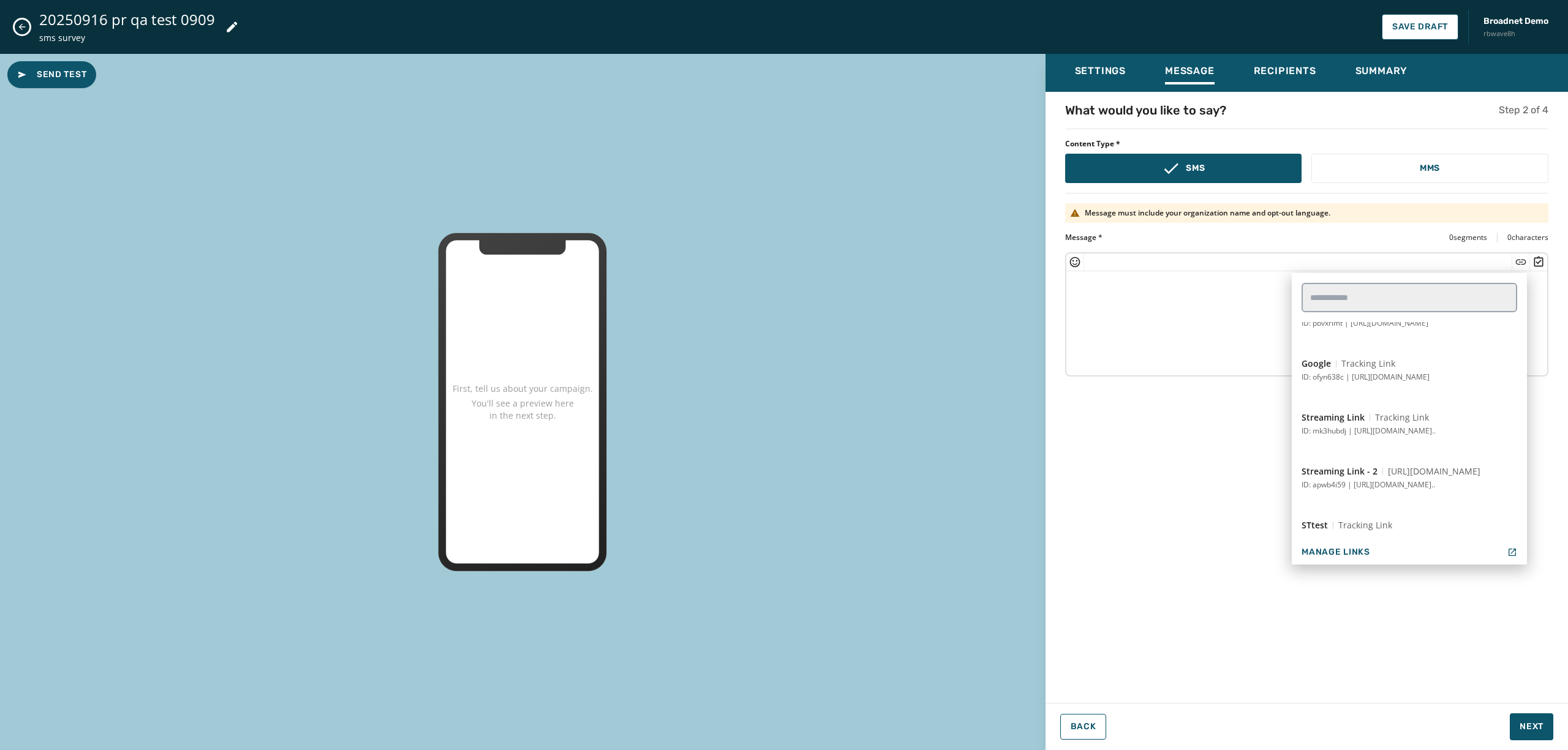
scroll to position [419, 0]
click at [1199, 464] on div "What would you like to say? Step 2 of 4 Content Type * SMS MMS Message must inc…" at bounding box center [1307, 394] width 523 height 585
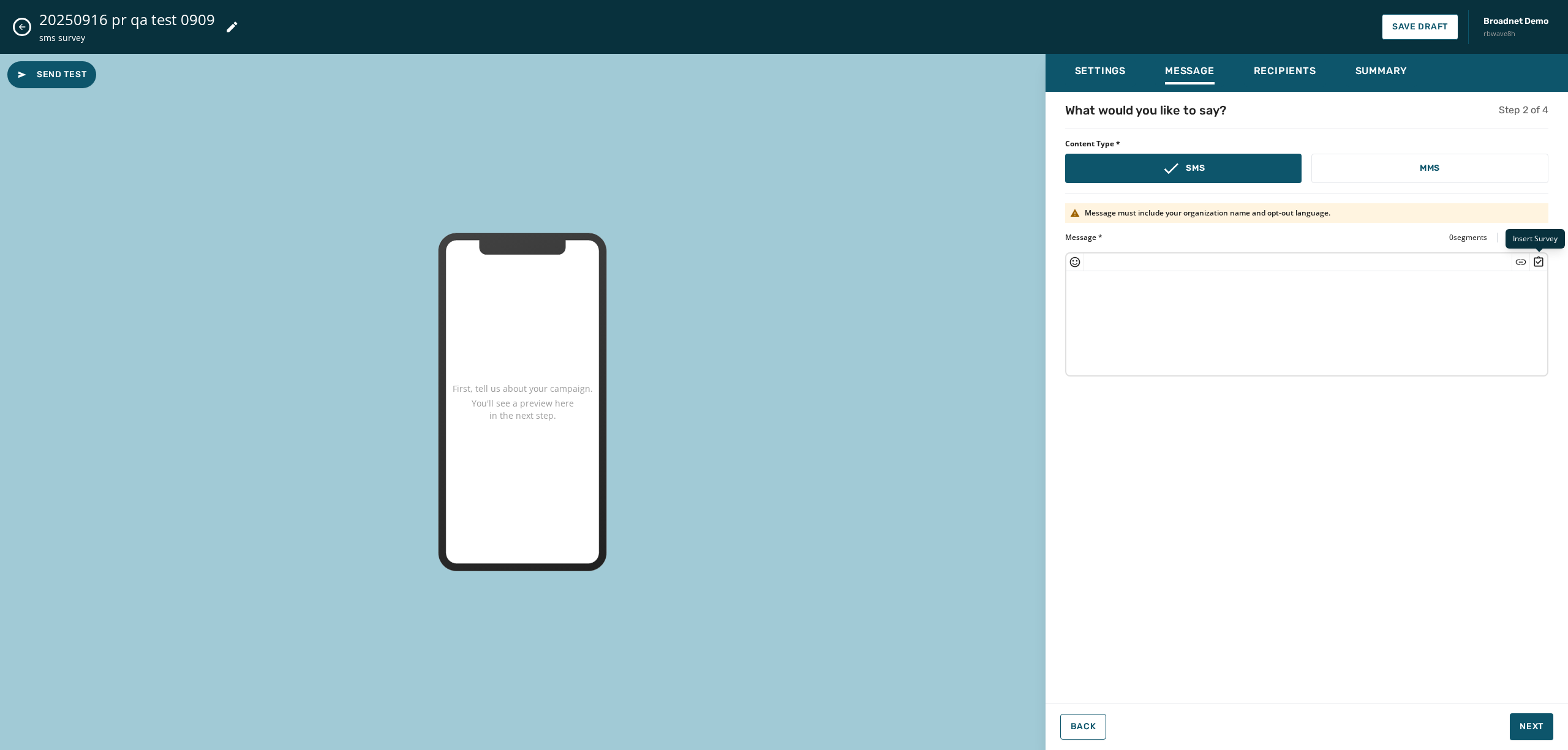
click at [1539, 261] on icon "Insert Survey" at bounding box center [1539, 262] width 12 height 12
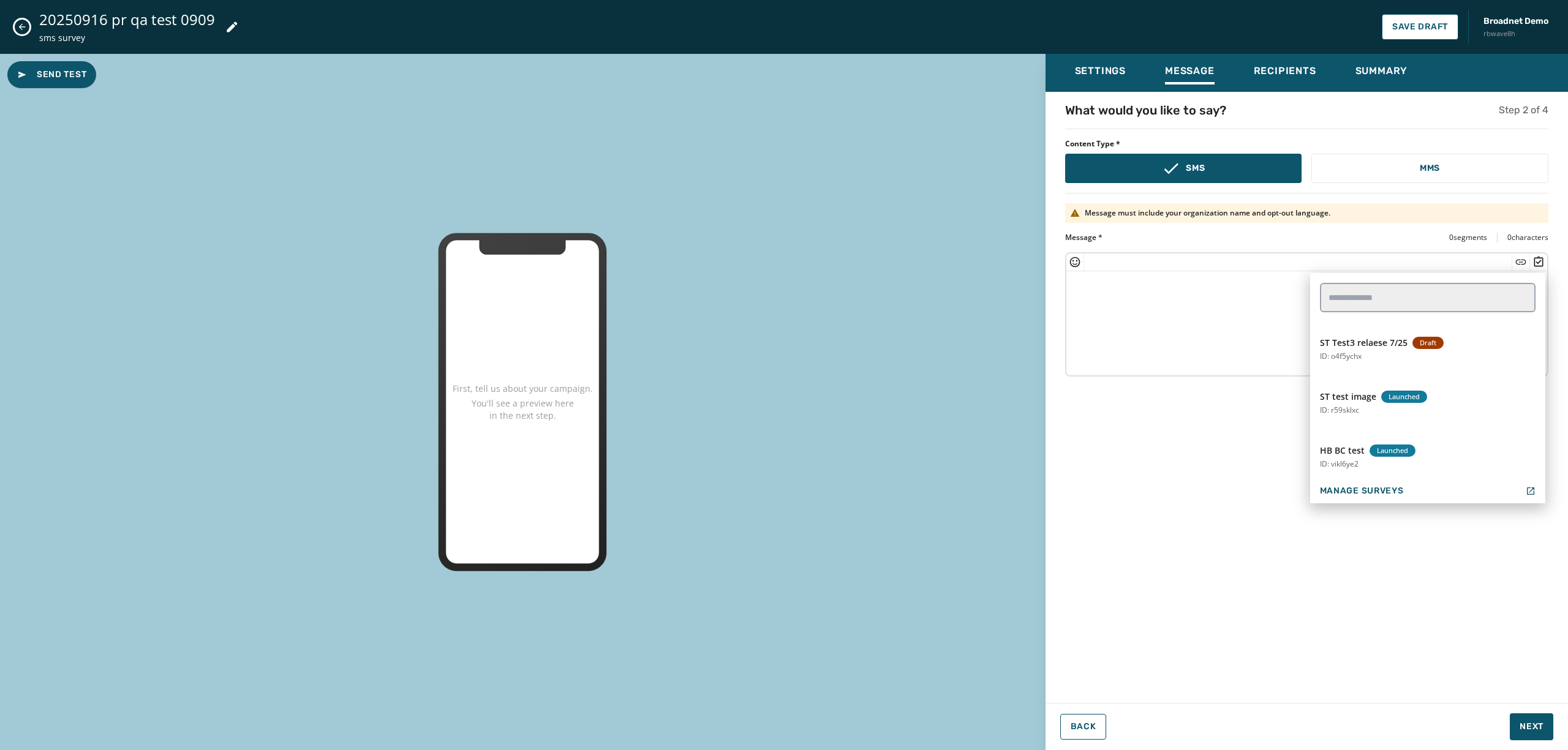
scroll to position [859, 0]
drag, startPoint x: 1404, startPoint y: 411, endPoint x: 1401, endPoint y: 400, distance: 11.4
click at [1401, 400] on button "ST test image Launched ID: r59sklxc" at bounding box center [1427, 402] width 235 height 44
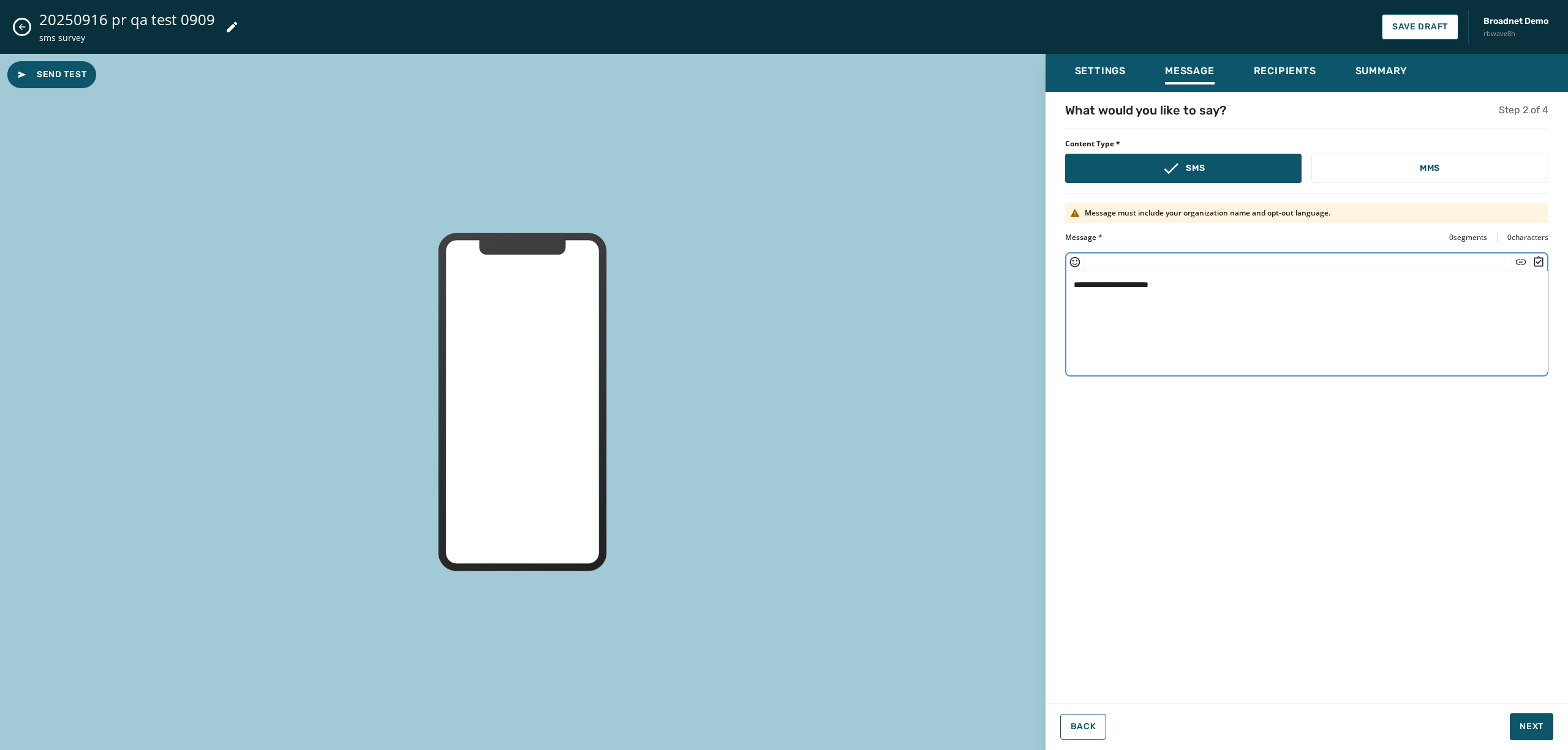
scroll to position [0, 0]
type textarea "**********"
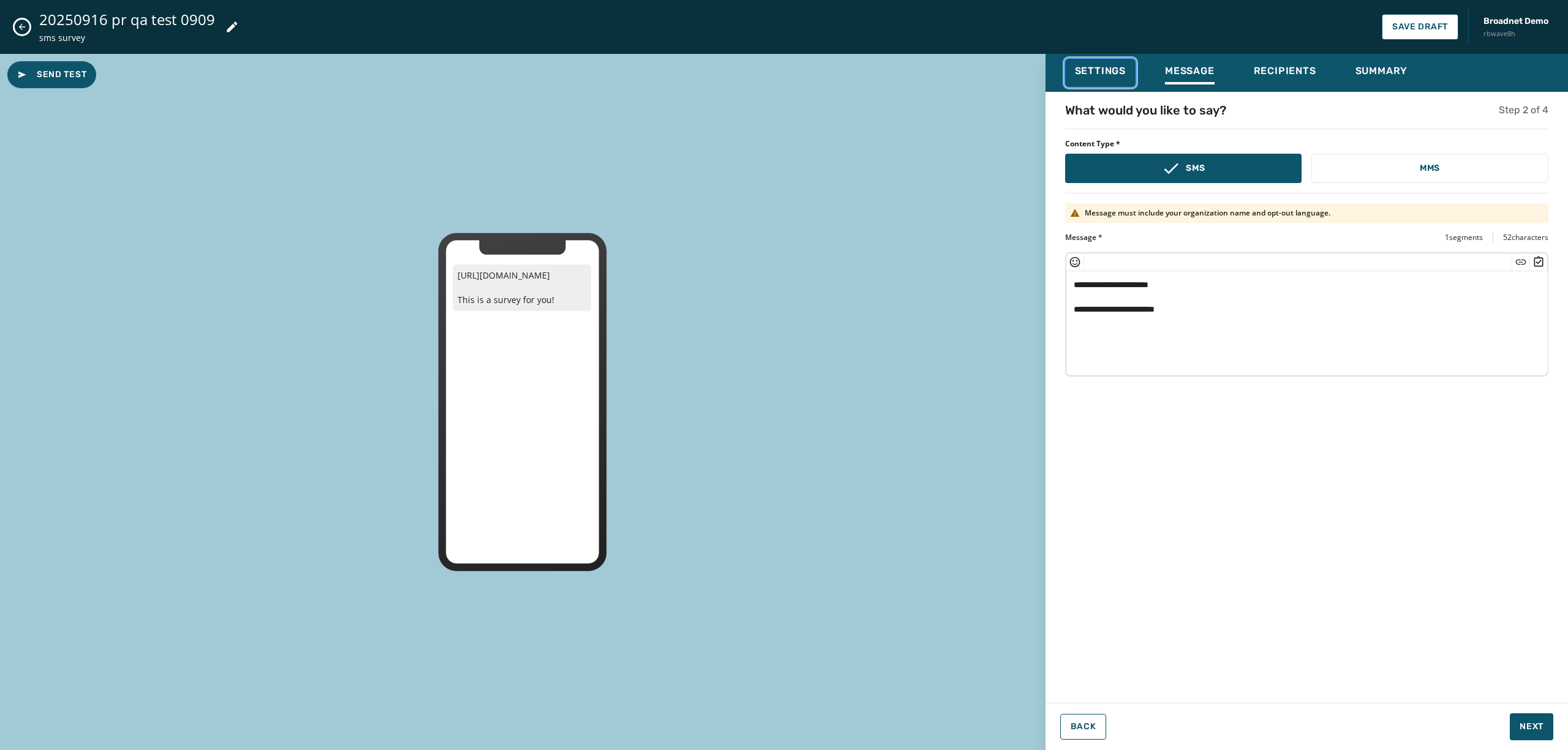
click at [1111, 77] on div "Settings" at bounding box center [1100, 74] width 51 height 19
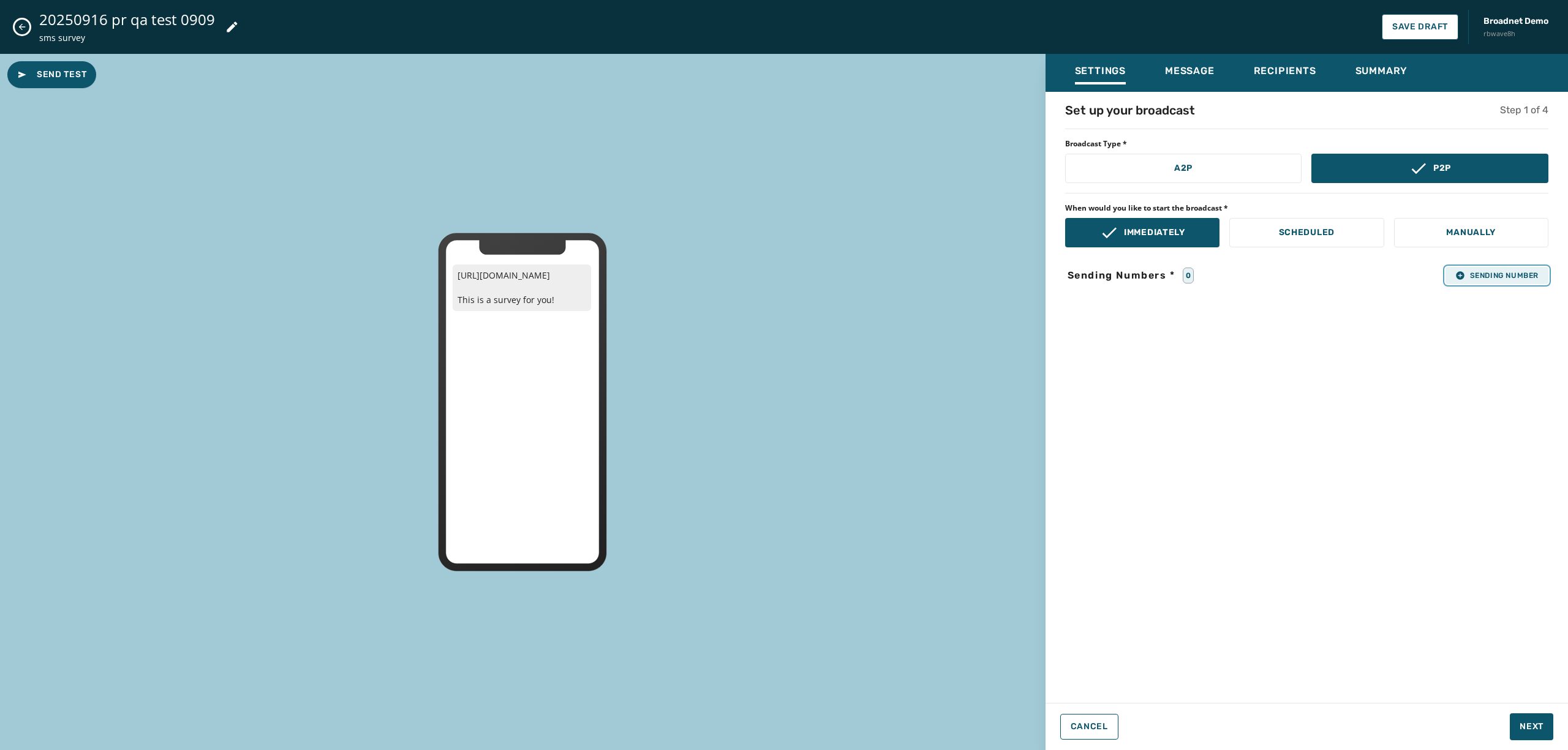
click at [1503, 273] on span "Sending Number" at bounding box center [1497, 275] width 84 height 10
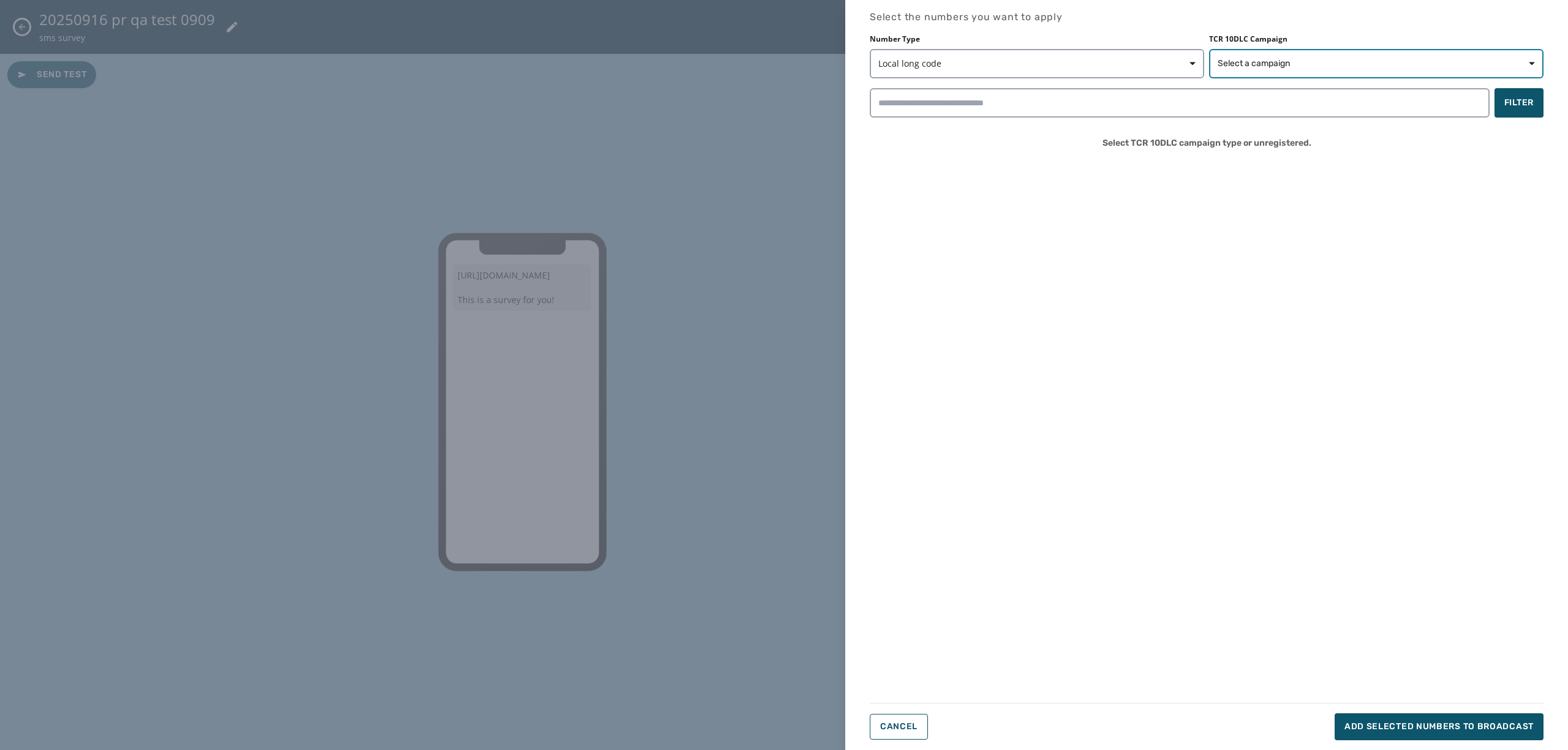
click at [1426, 65] on span "Select a campaign" at bounding box center [1377, 63] width 317 height 12
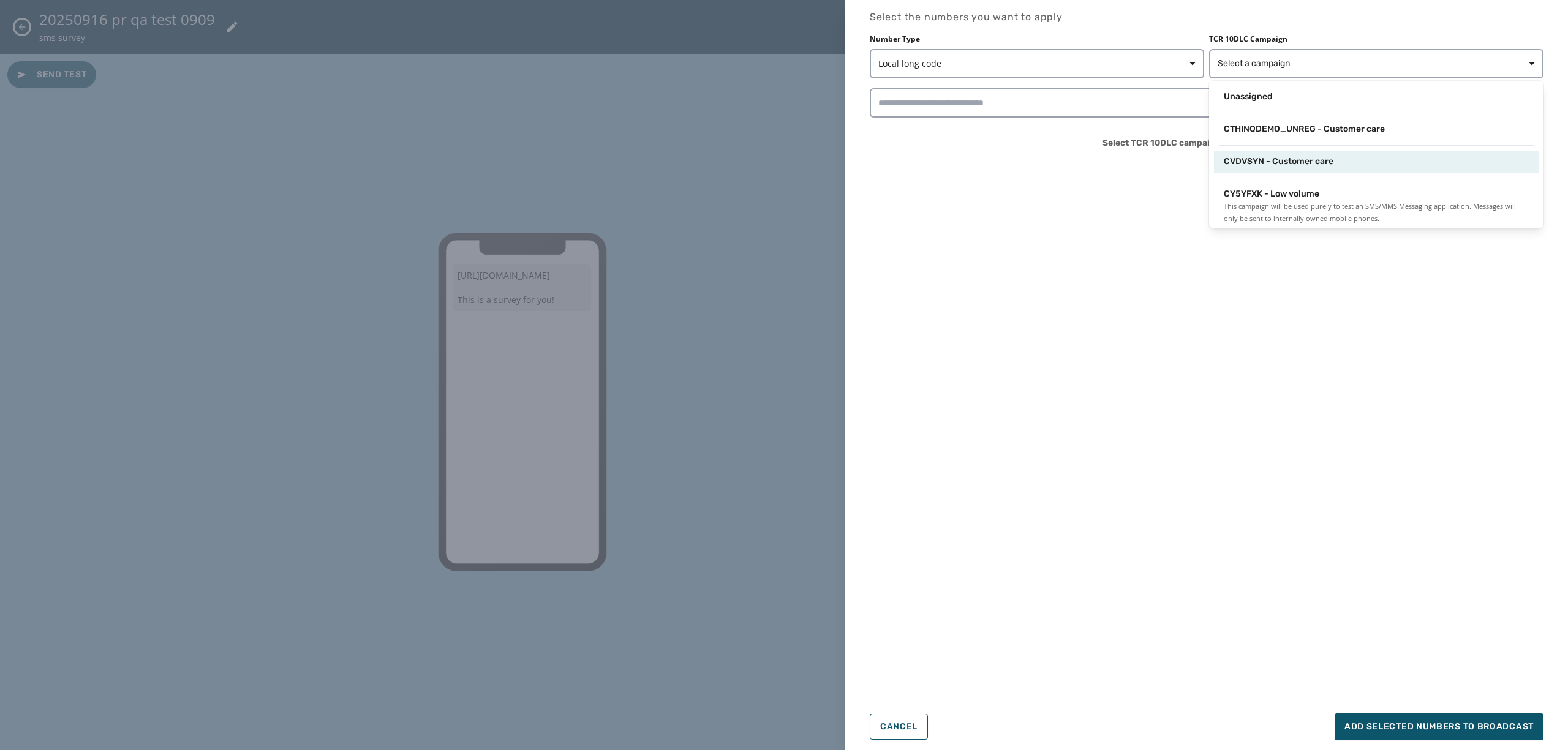
scroll to position [7, 0]
click at [1348, 153] on div "CVDVSYN - Customer care" at bounding box center [1376, 155] width 305 height 12
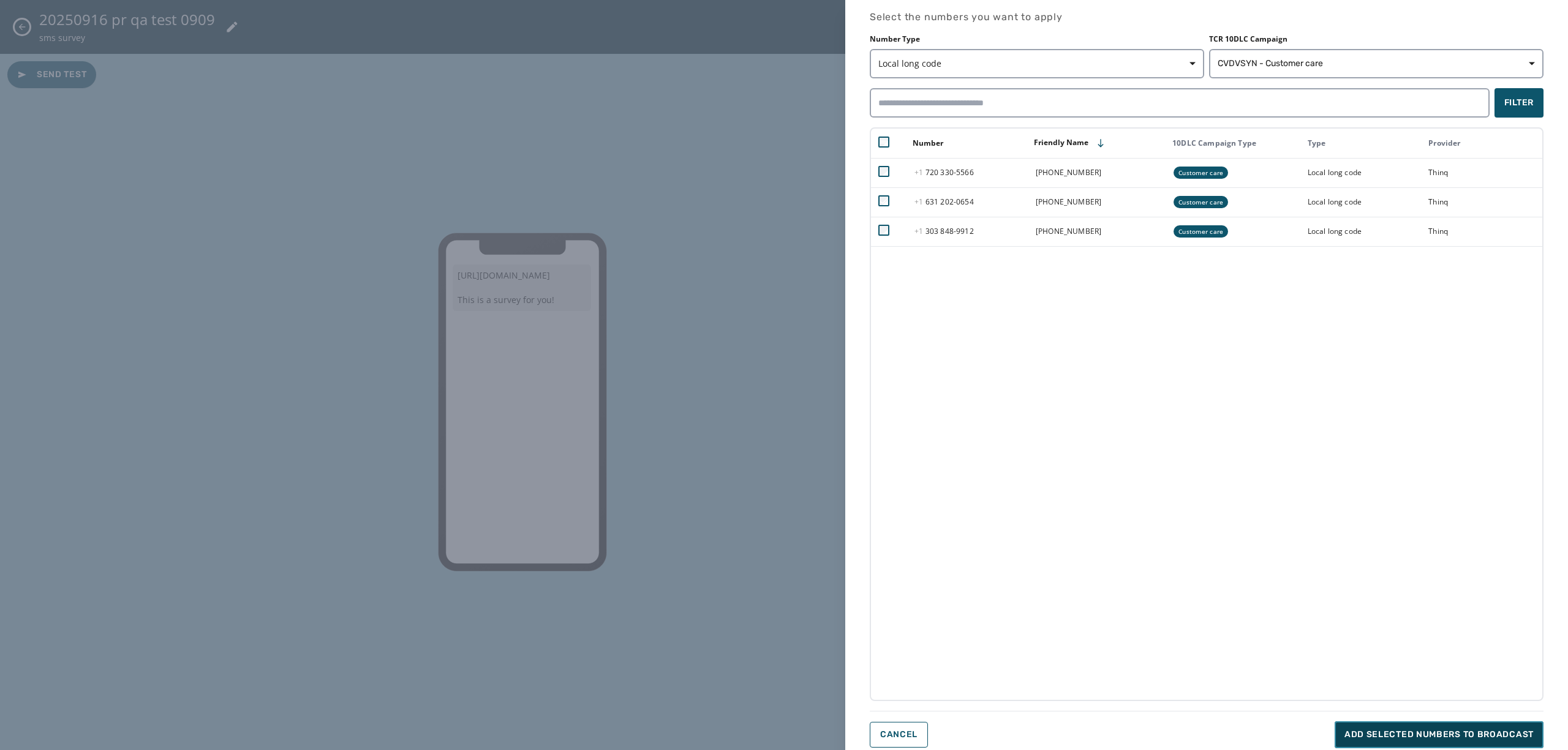
click at [1378, 731] on span "Add selected numbers to broadcast" at bounding box center [1439, 734] width 189 height 12
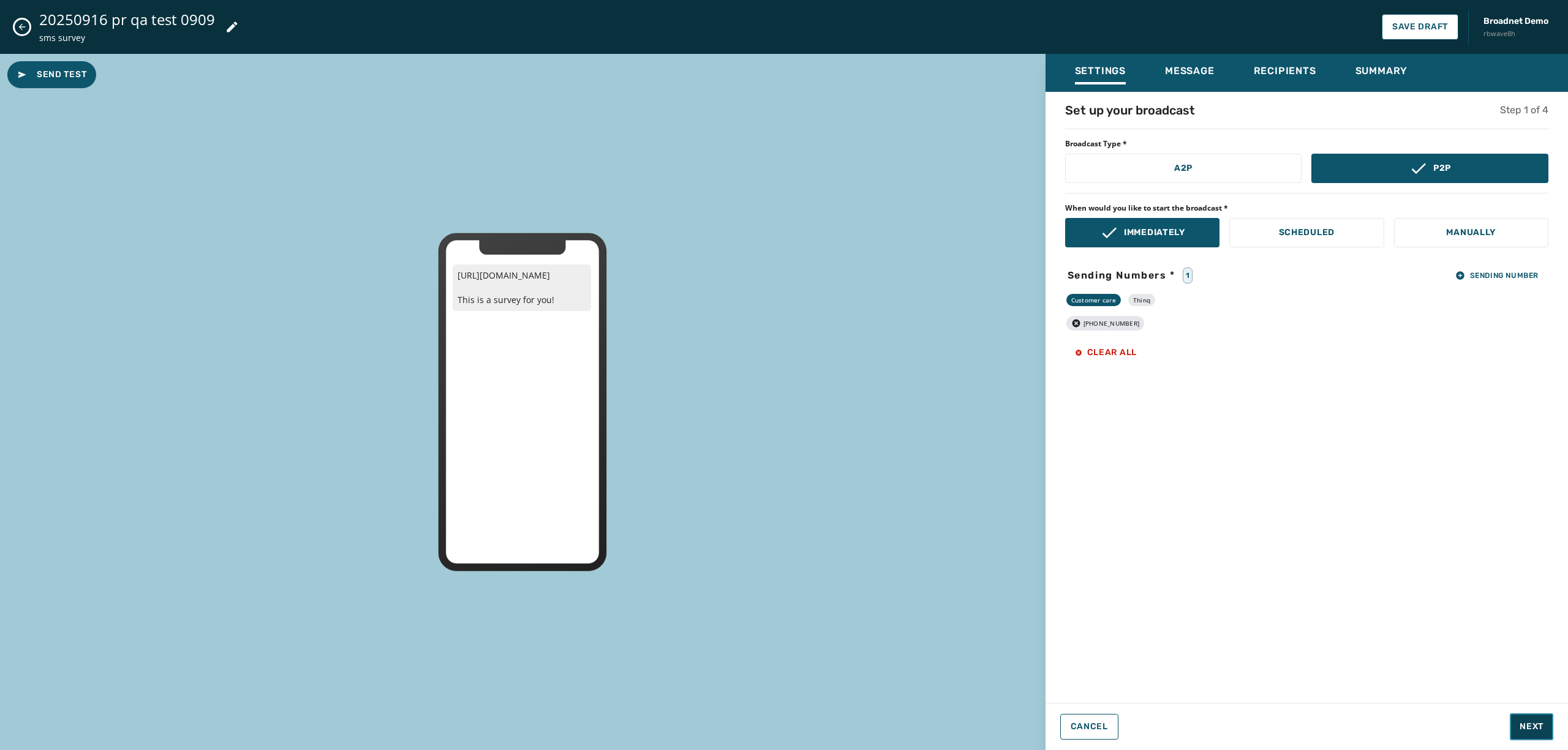
click at [1535, 718] on button "Next" at bounding box center [1532, 727] width 43 height 27
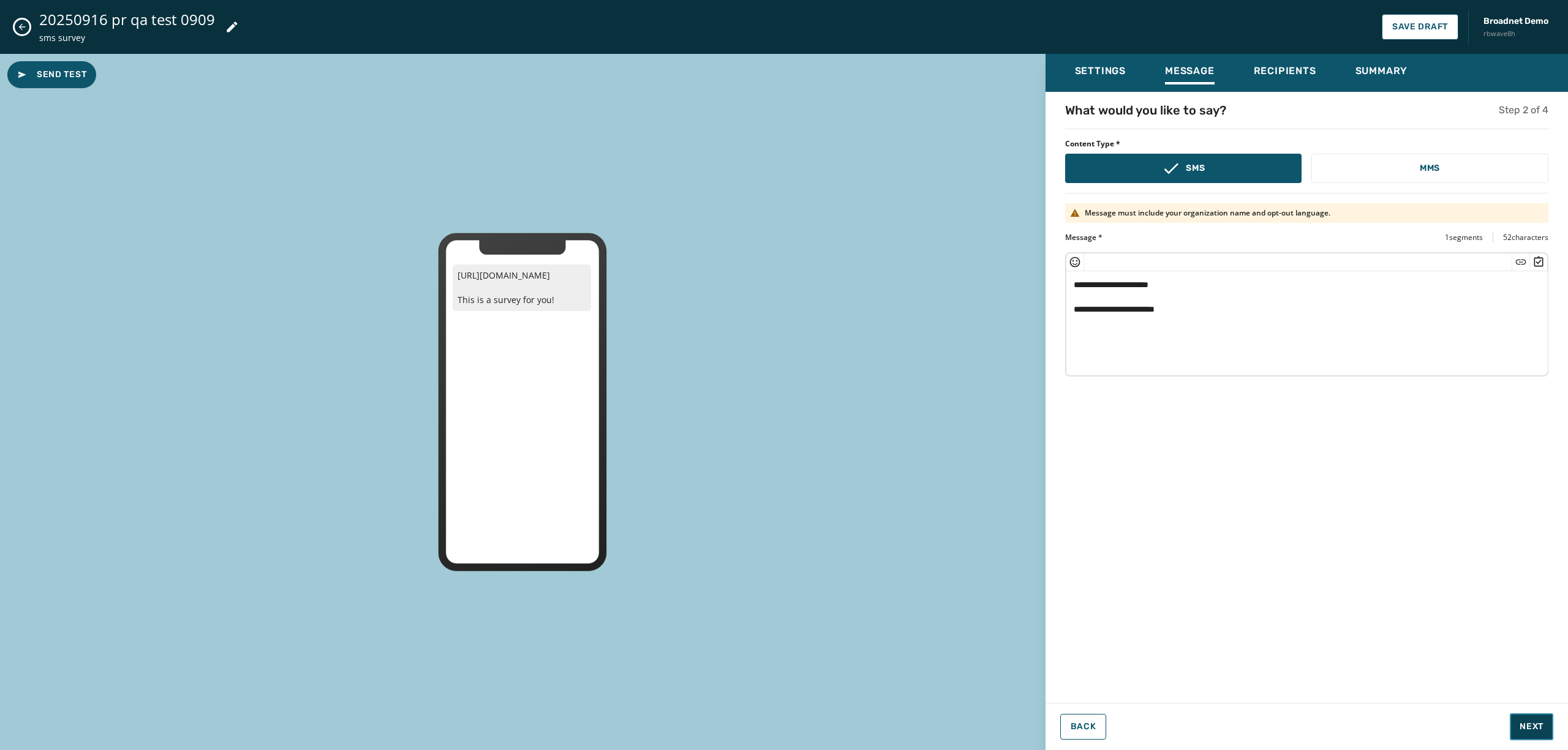
click at [1539, 731] on span "Next" at bounding box center [1532, 727] width 24 height 12
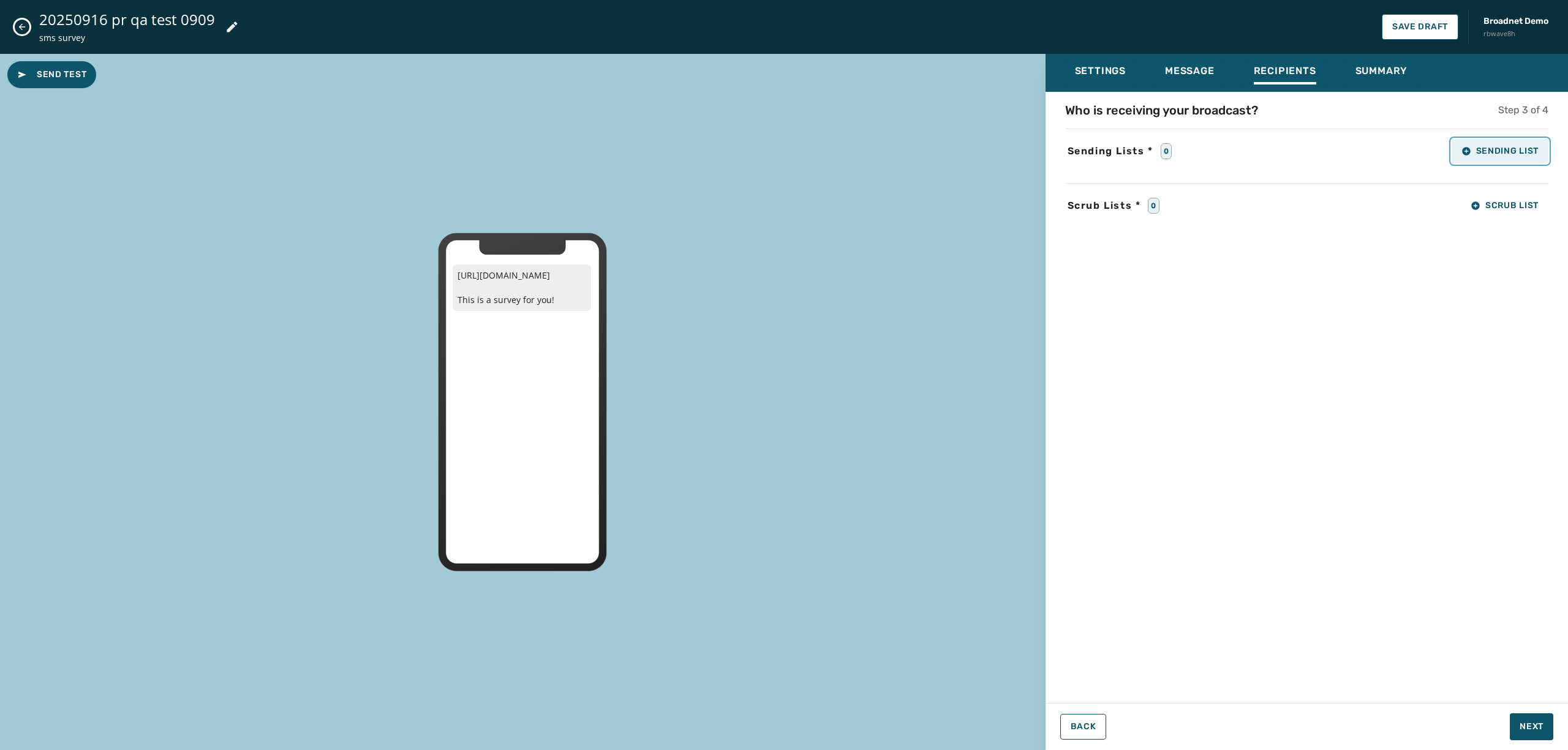
click at [1503, 162] on button "Sending List" at bounding box center [1500, 152] width 97 height 25
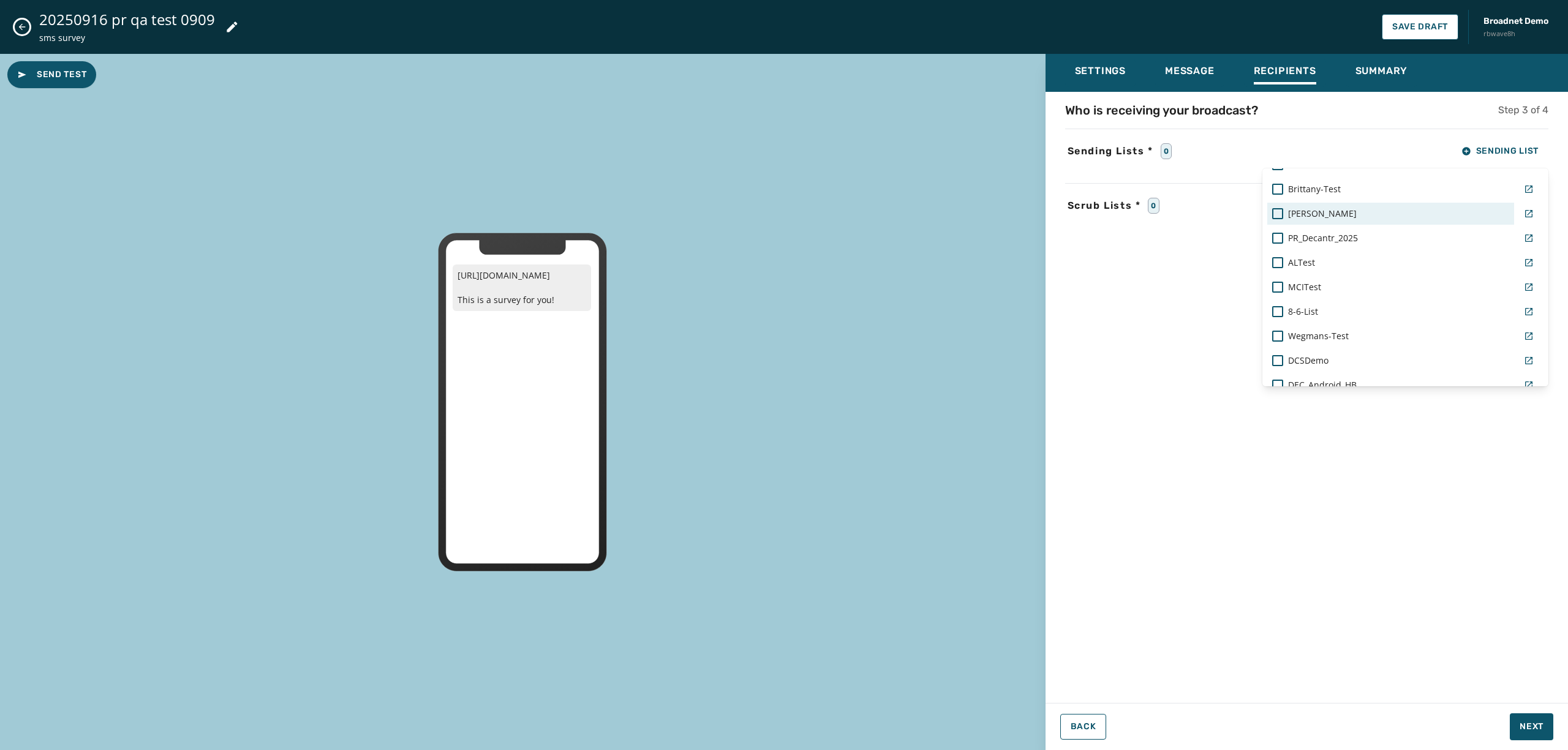
scroll to position [809, 0]
click at [1273, 236] on div at bounding box center [1278, 238] width 11 height 11
click at [1525, 727] on div "Settings Message Recipients Summary Who is receiving your broadcast? Step 3 of …" at bounding box center [1307, 397] width 523 height 687
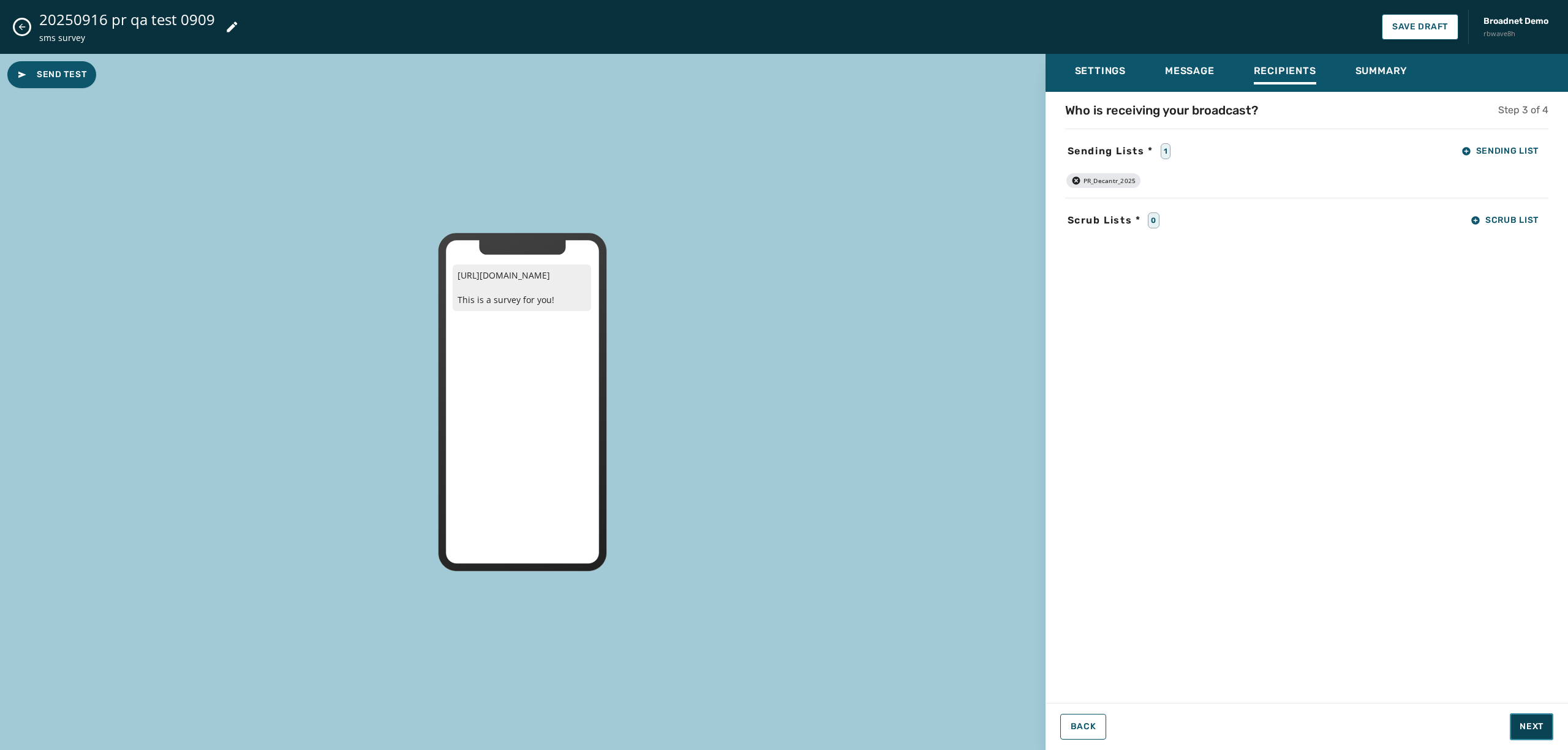
click at [1529, 726] on span "Next" at bounding box center [1532, 727] width 24 height 12
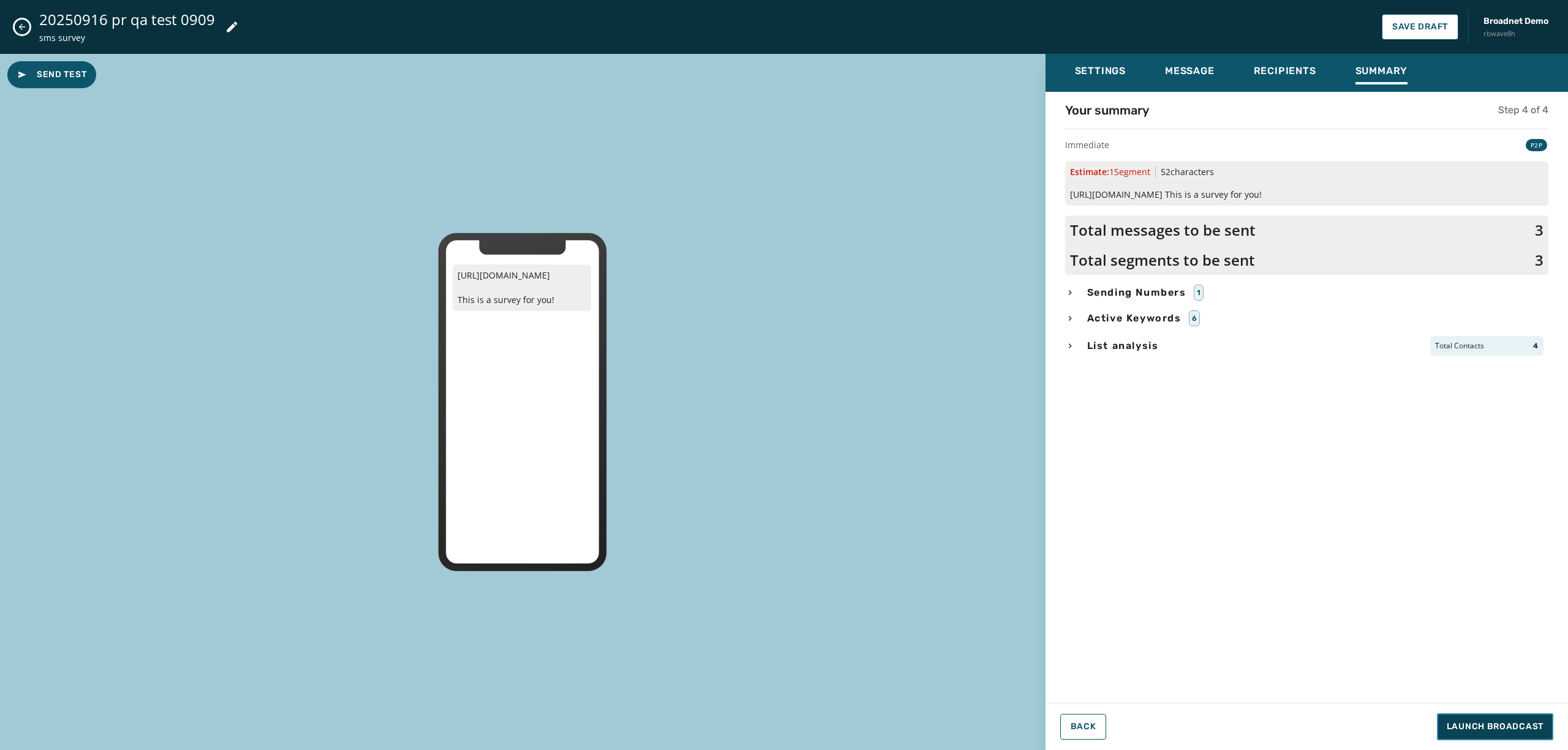
click at [1503, 723] on span "Launch Broadcast" at bounding box center [1495, 727] width 97 height 12
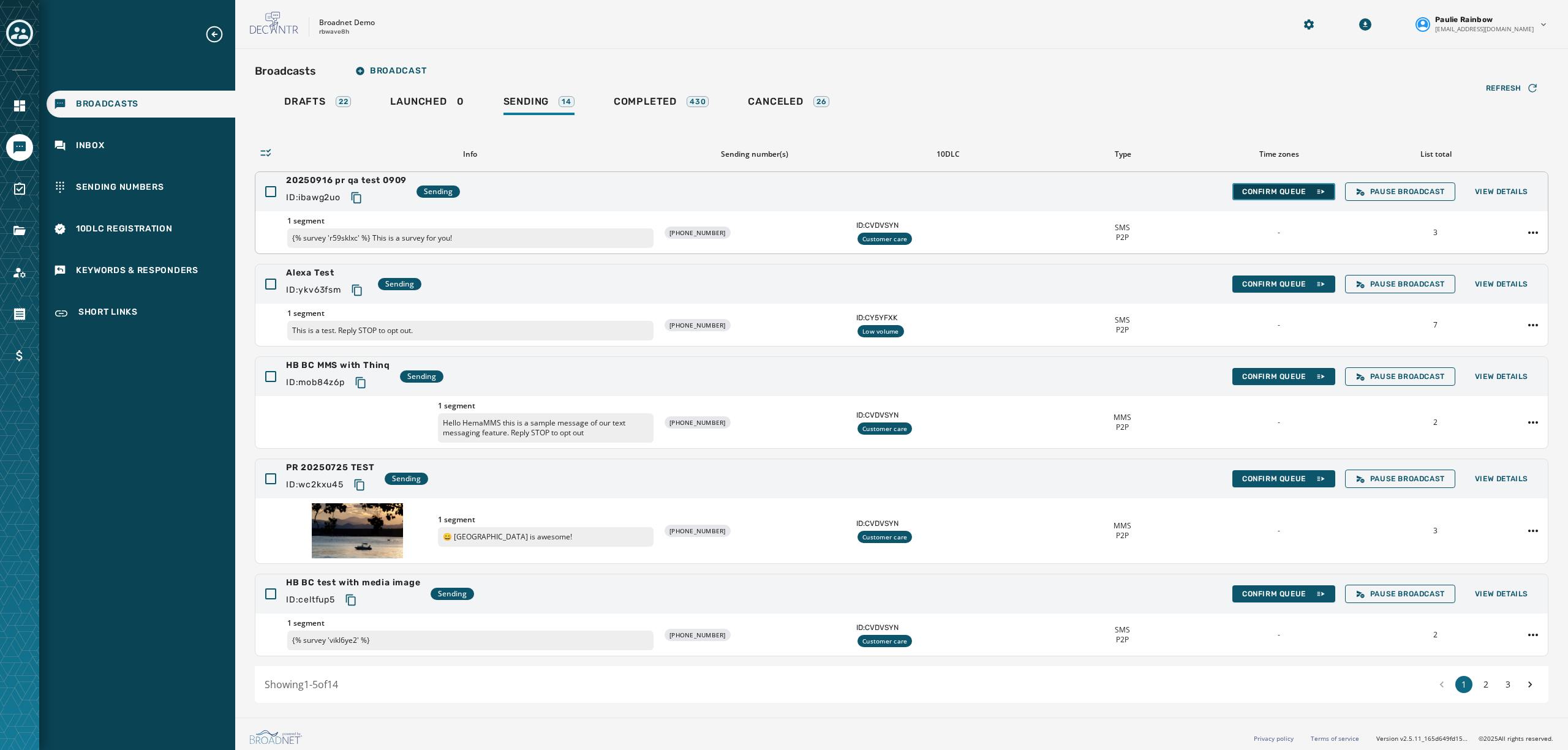
click at [1243, 190] on span "Confirm Queue" at bounding box center [1284, 191] width 84 height 10
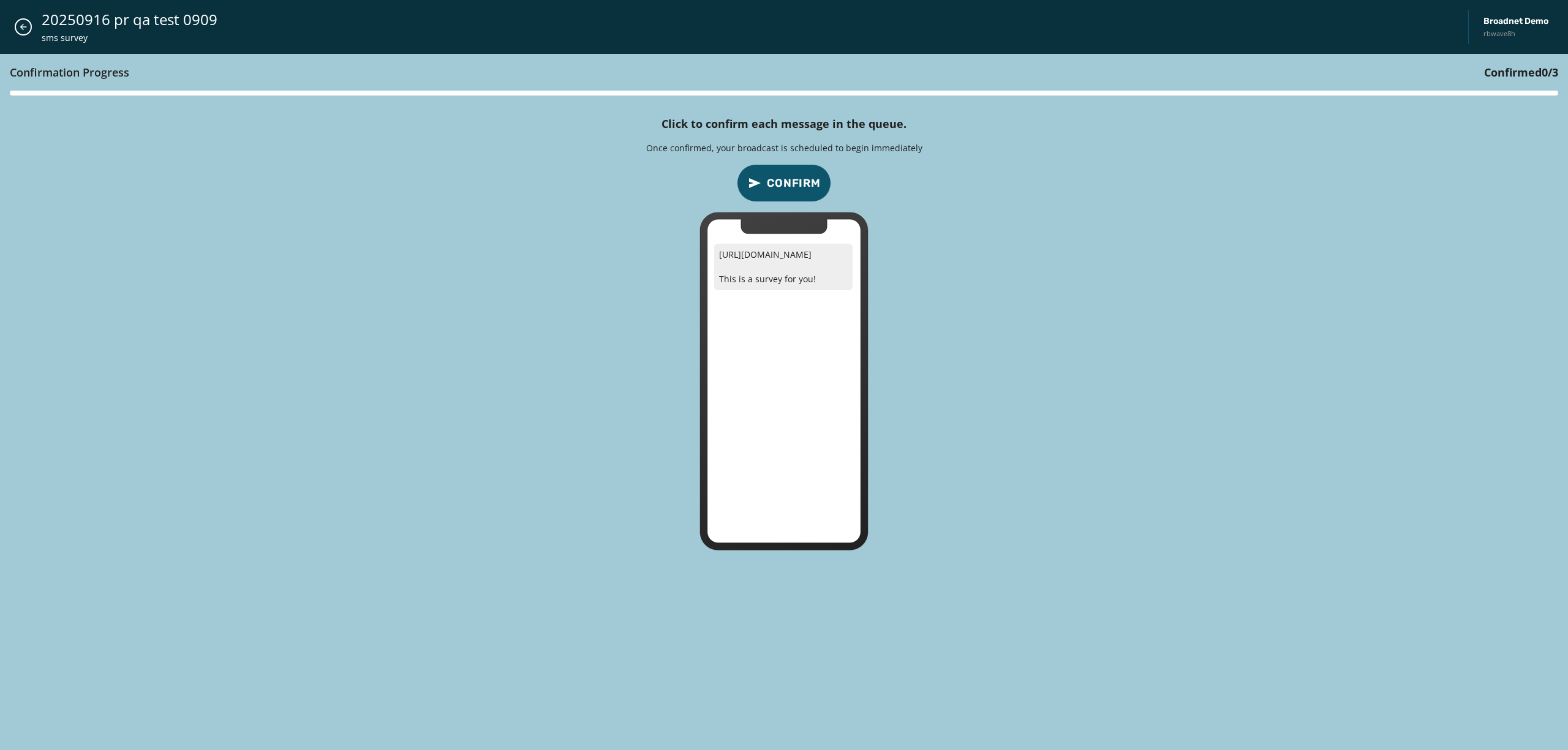
click at [781, 192] on button "Confirm" at bounding box center [784, 183] width 95 height 38
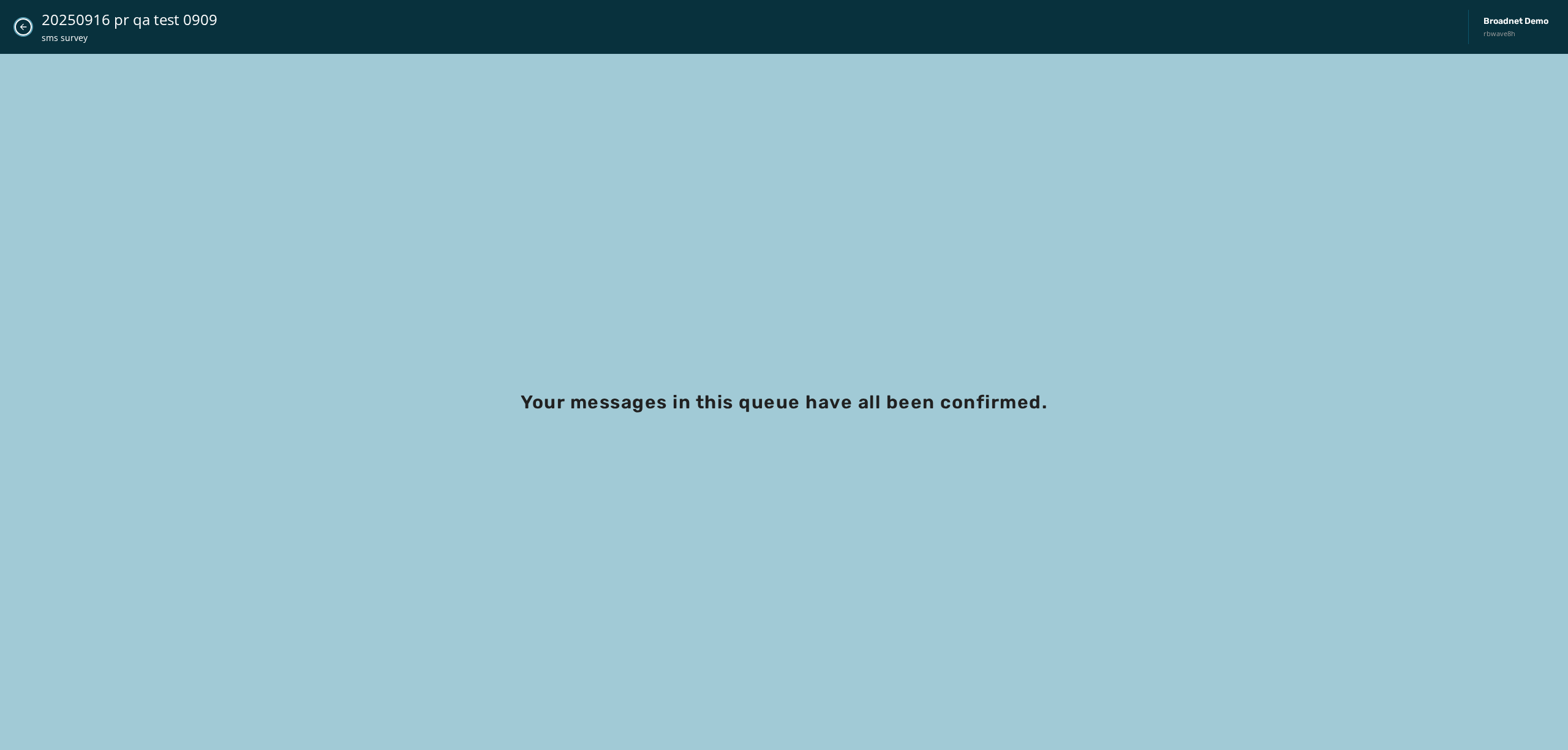
click at [16, 25] on button "Close admin drawer" at bounding box center [23, 27] width 17 height 17
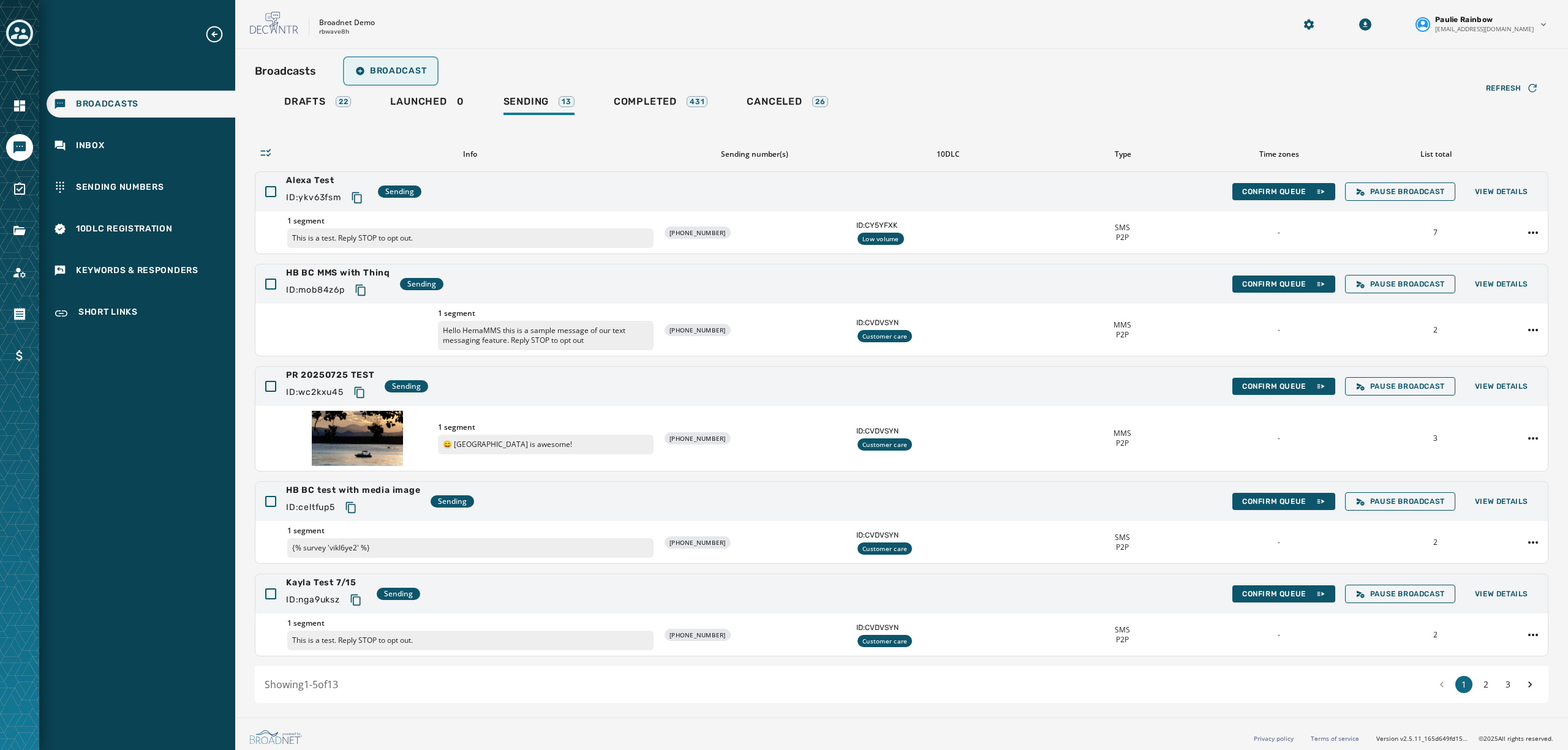
click at [410, 64] on button "Broadcast" at bounding box center [391, 71] width 91 height 25
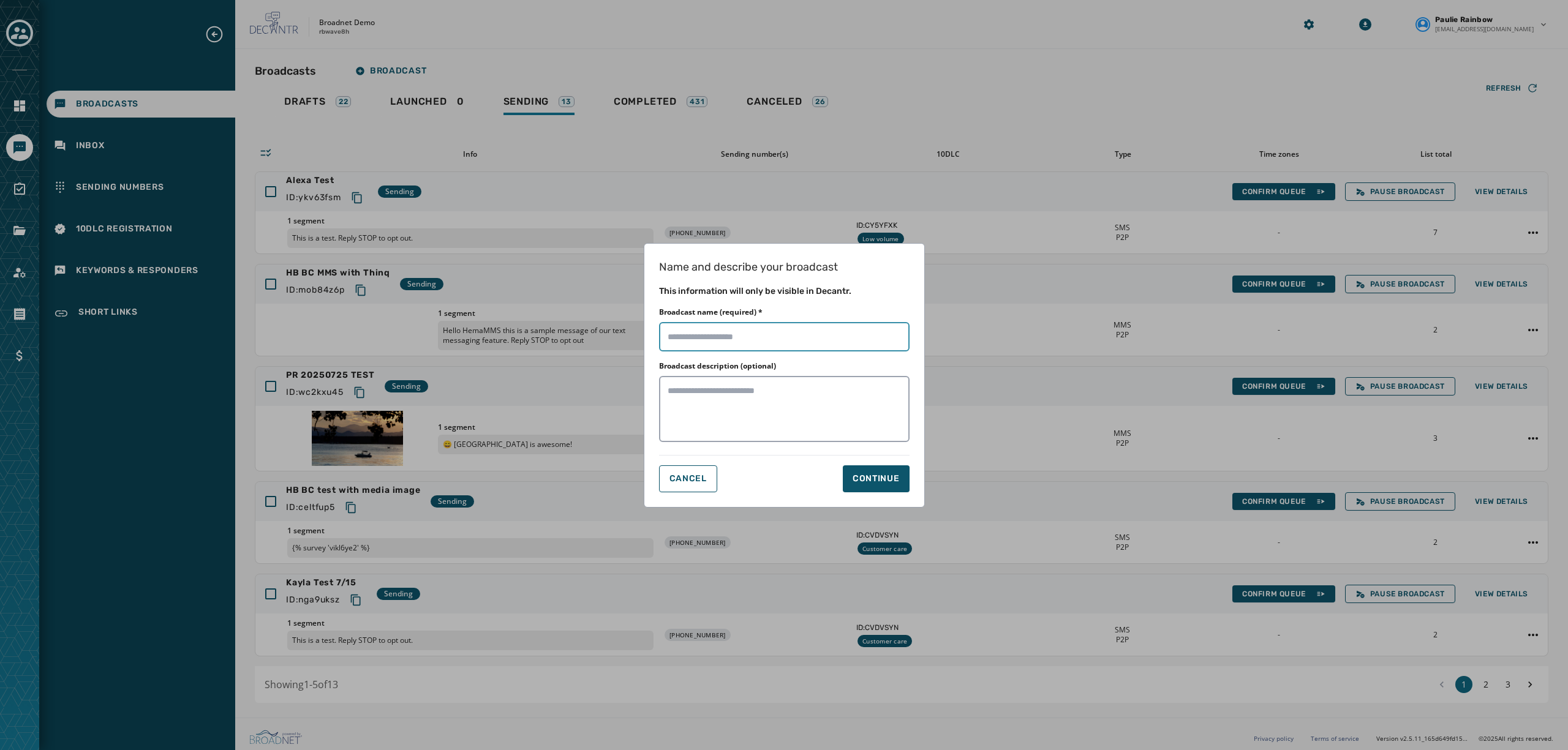
click at [689, 346] on input "Broadcast name (required) *" at bounding box center [784, 336] width 251 height 29
type input "**********"
click at [803, 381] on textarea "Broadcast description (optional)" at bounding box center [784, 409] width 251 height 66
type textarea "**********"
click at [871, 477] on div "Continue" at bounding box center [876, 479] width 47 height 12
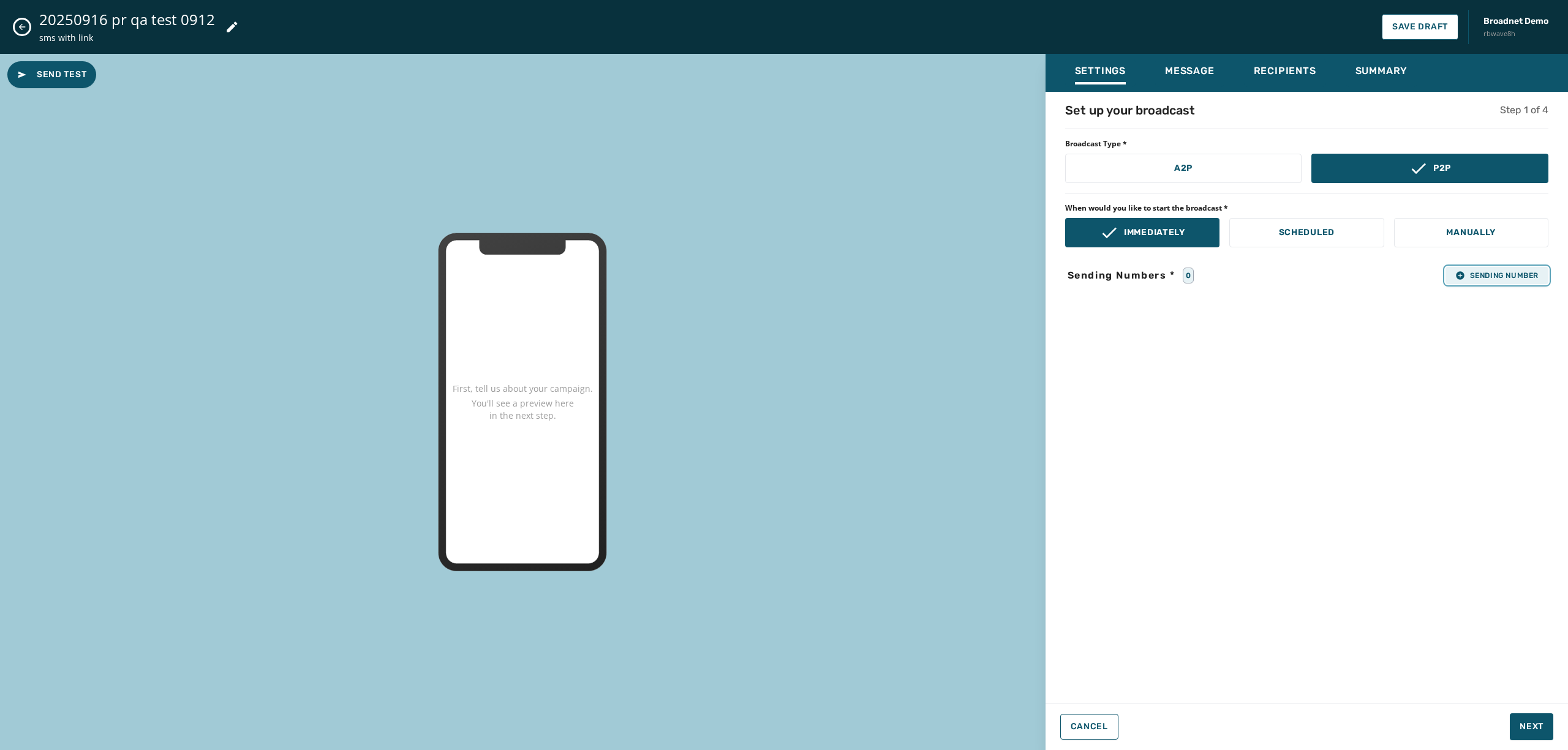
click at [1497, 270] on button "Sending Number" at bounding box center [1497, 275] width 103 height 17
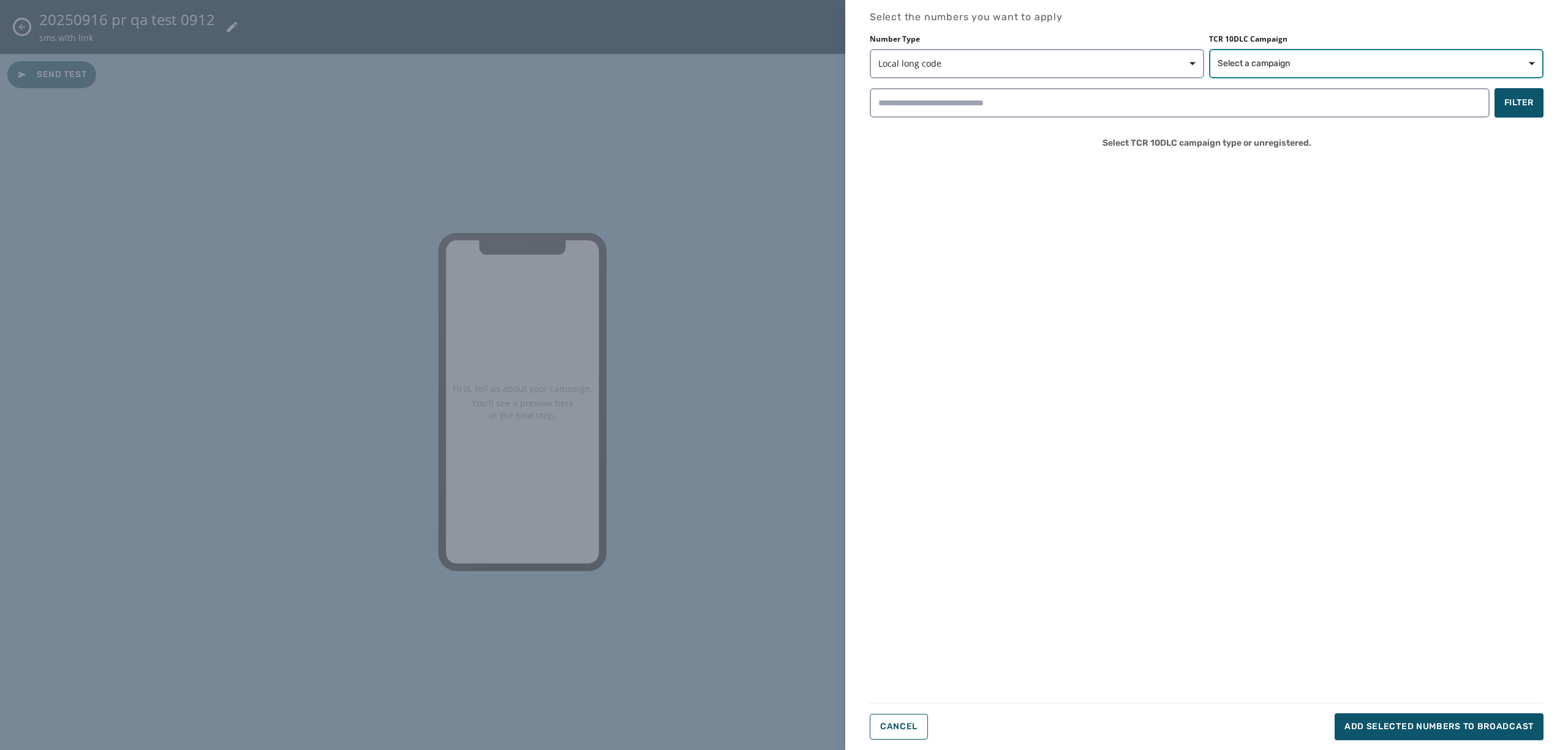
click at [1256, 49] on button "Select a campaign" at bounding box center [1376, 63] width 334 height 29
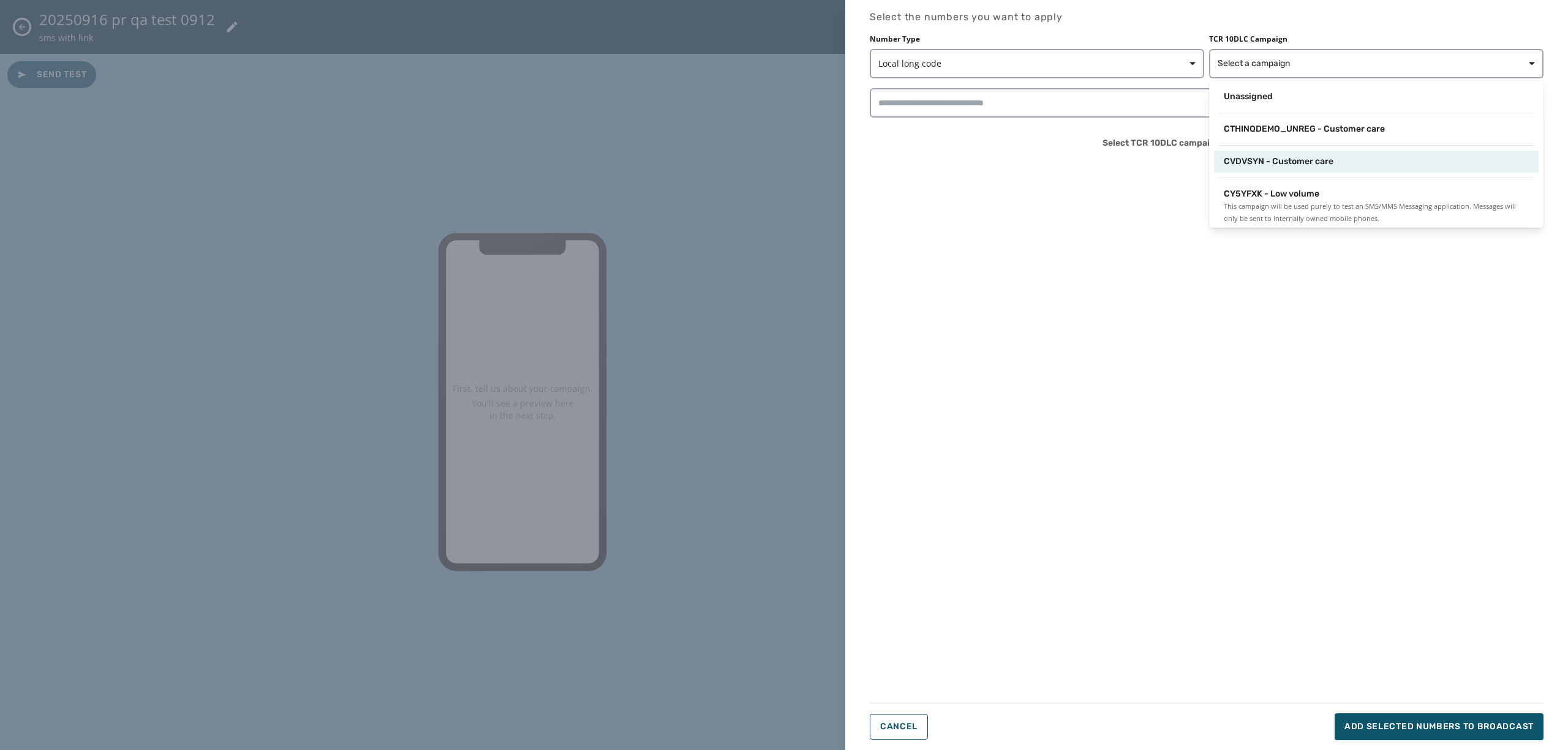
click at [1326, 160] on span "CVDVSYN - Customer care" at bounding box center [1278, 161] width 110 height 12
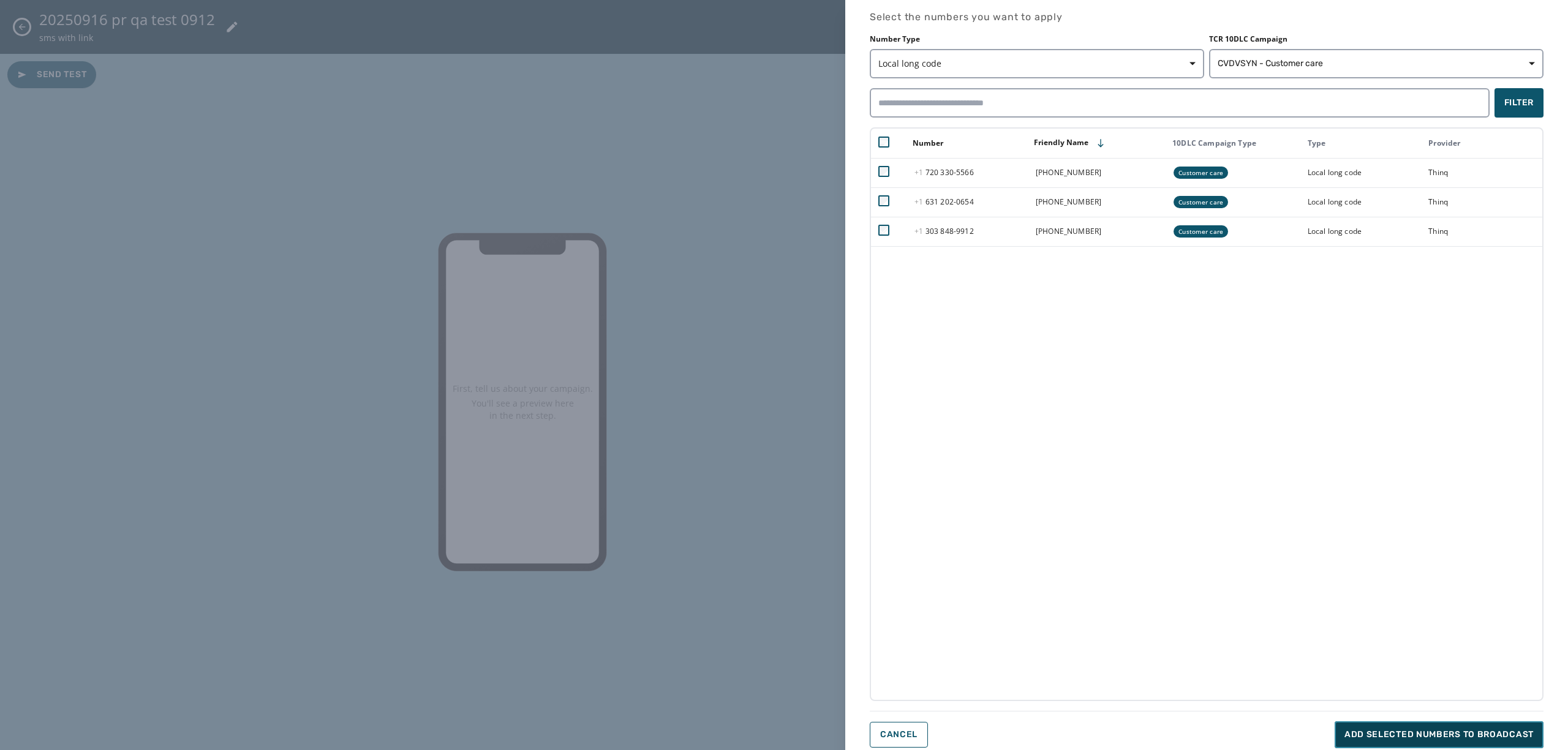
click at [1451, 729] on span "Add selected numbers to broadcast" at bounding box center [1439, 734] width 189 height 12
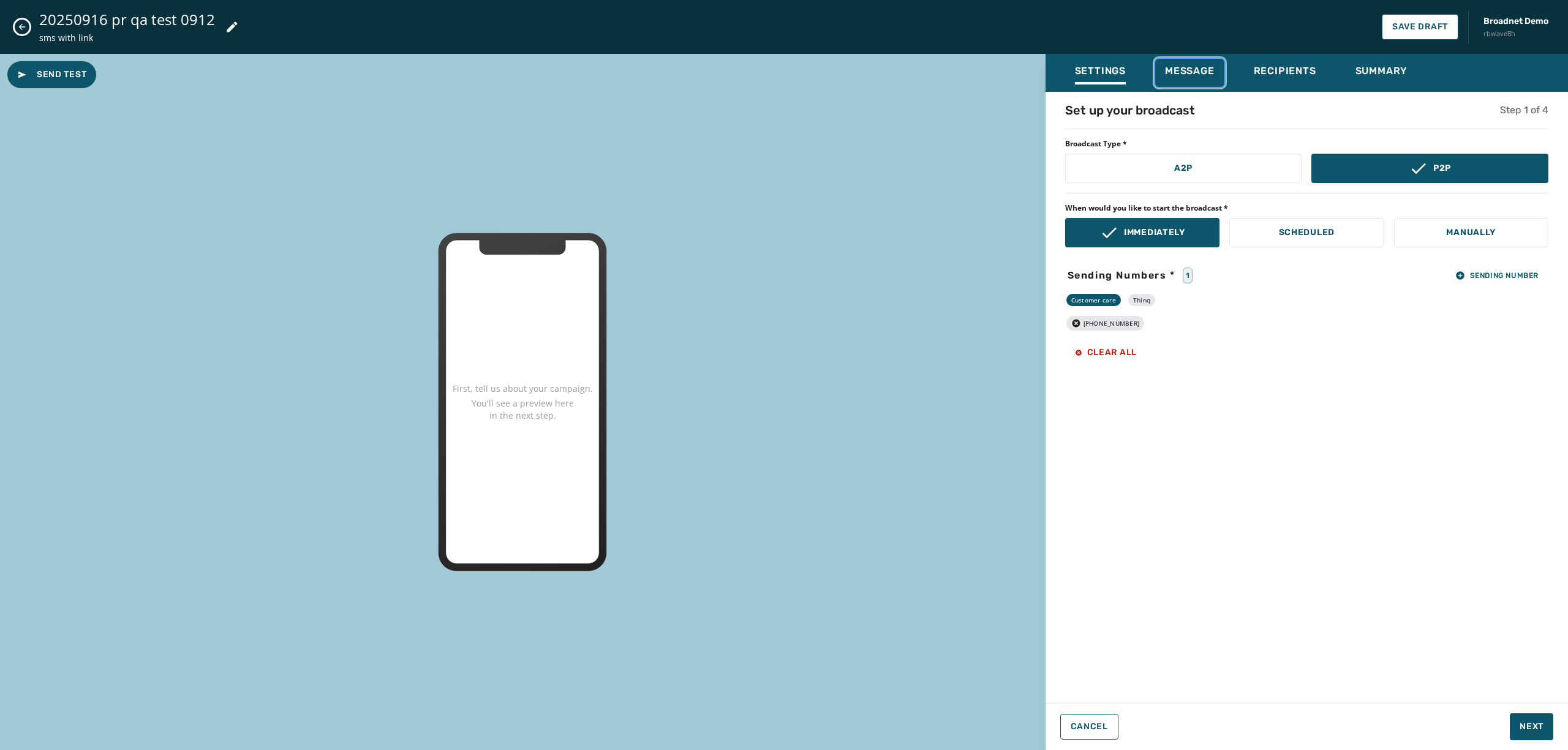
click at [1190, 70] on span "Message" at bounding box center [1190, 71] width 50 height 12
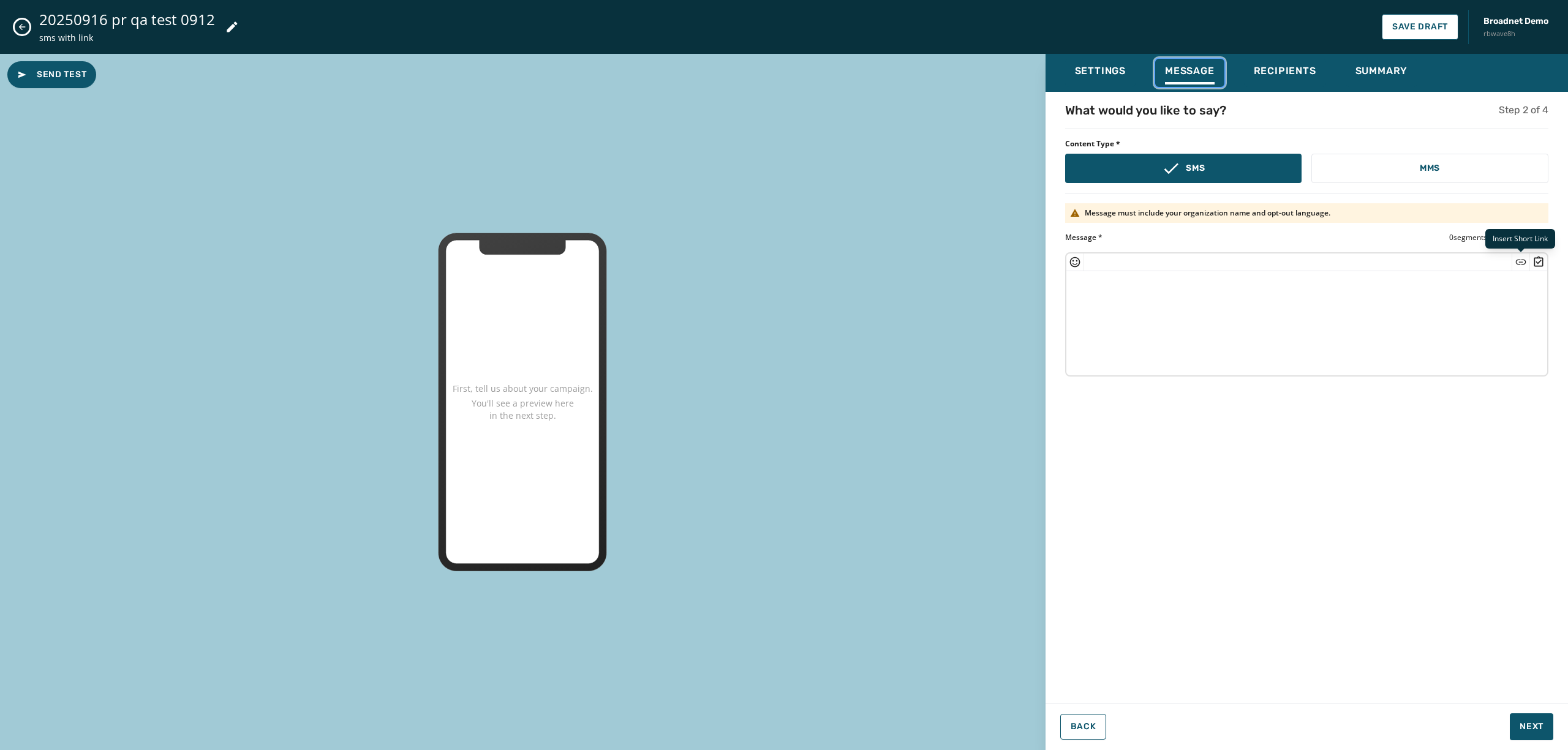
click at [1518, 260] on icon "Insert Short Link" at bounding box center [1521, 262] width 10 height 5
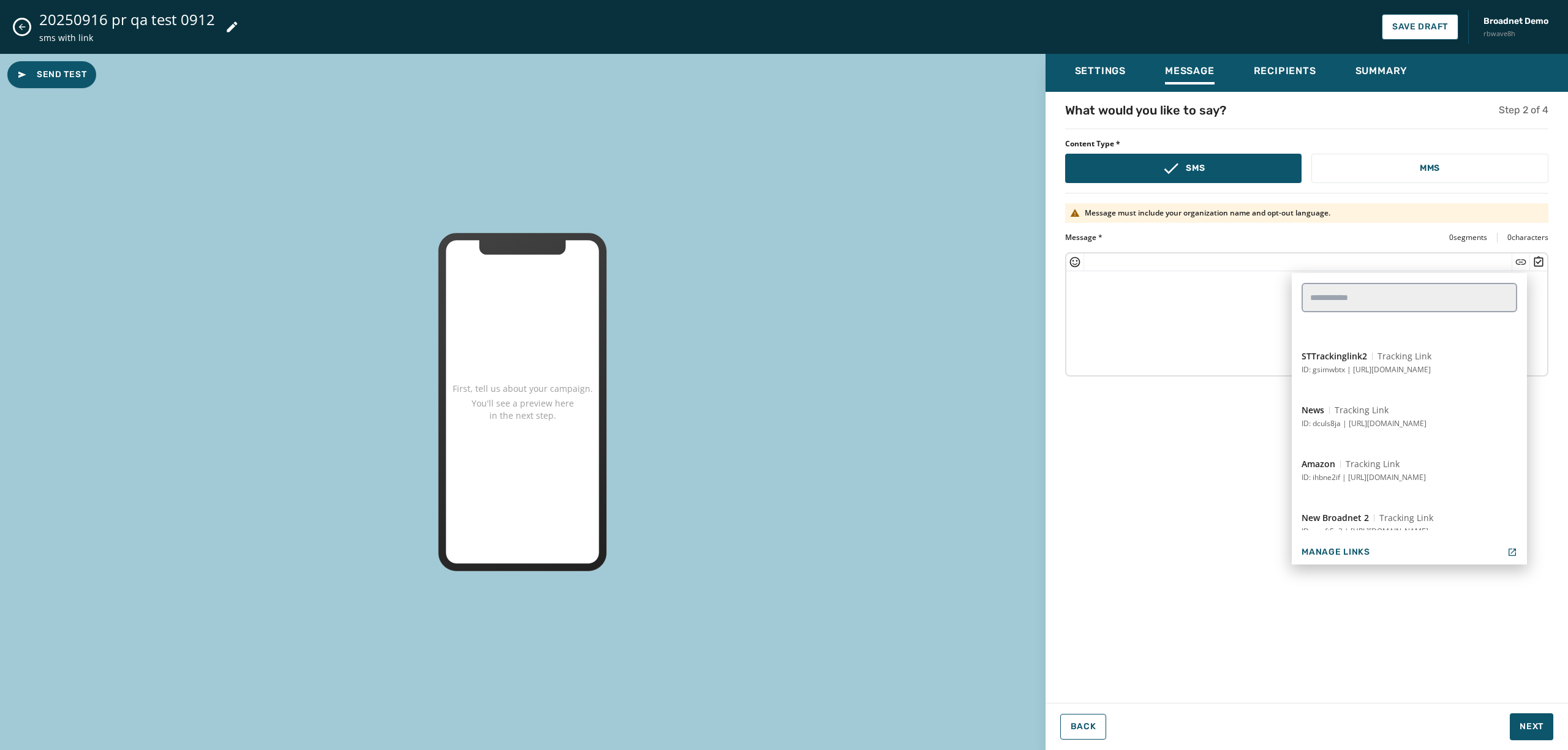
scroll to position [858, 0]
click at [1403, 407] on button "News Tracking Link ID: dculs8ja | [URL][DOMAIN_NAME]" at bounding box center [1409, 415] width 235 height 44
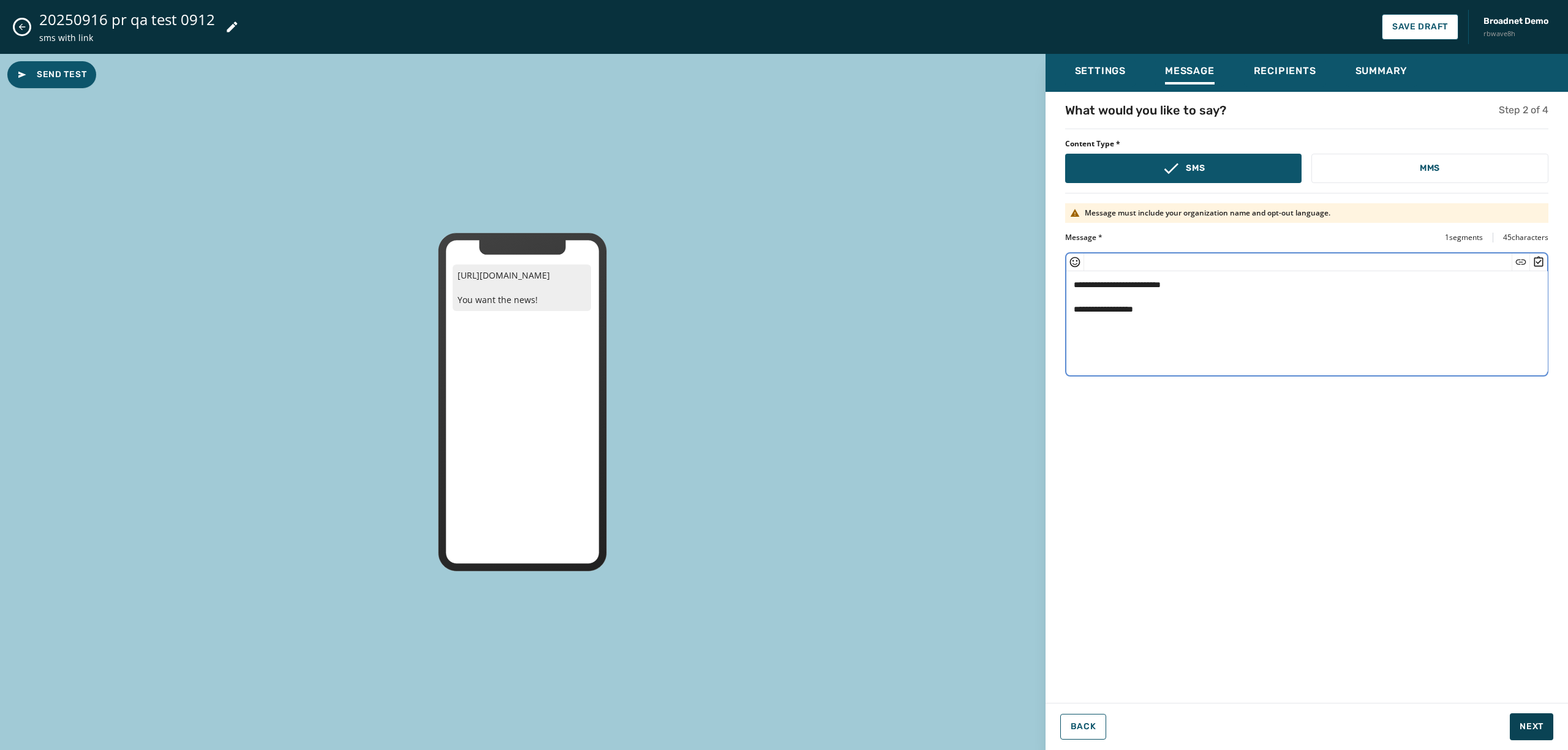
type textarea "**********"
click at [1534, 724] on span "Next" at bounding box center [1532, 727] width 24 height 12
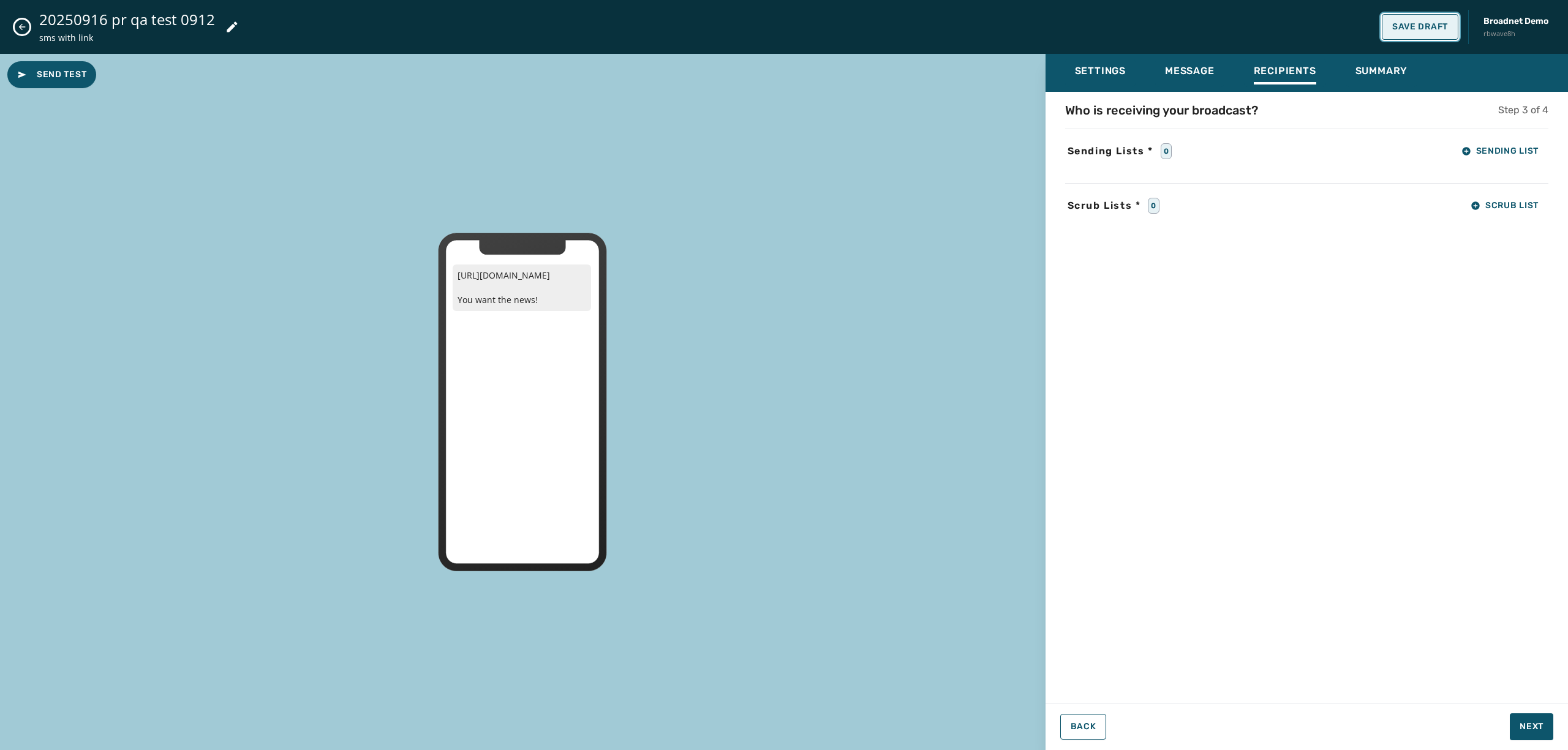
click at [1427, 30] on span "Save Draft" at bounding box center [1420, 27] width 56 height 10
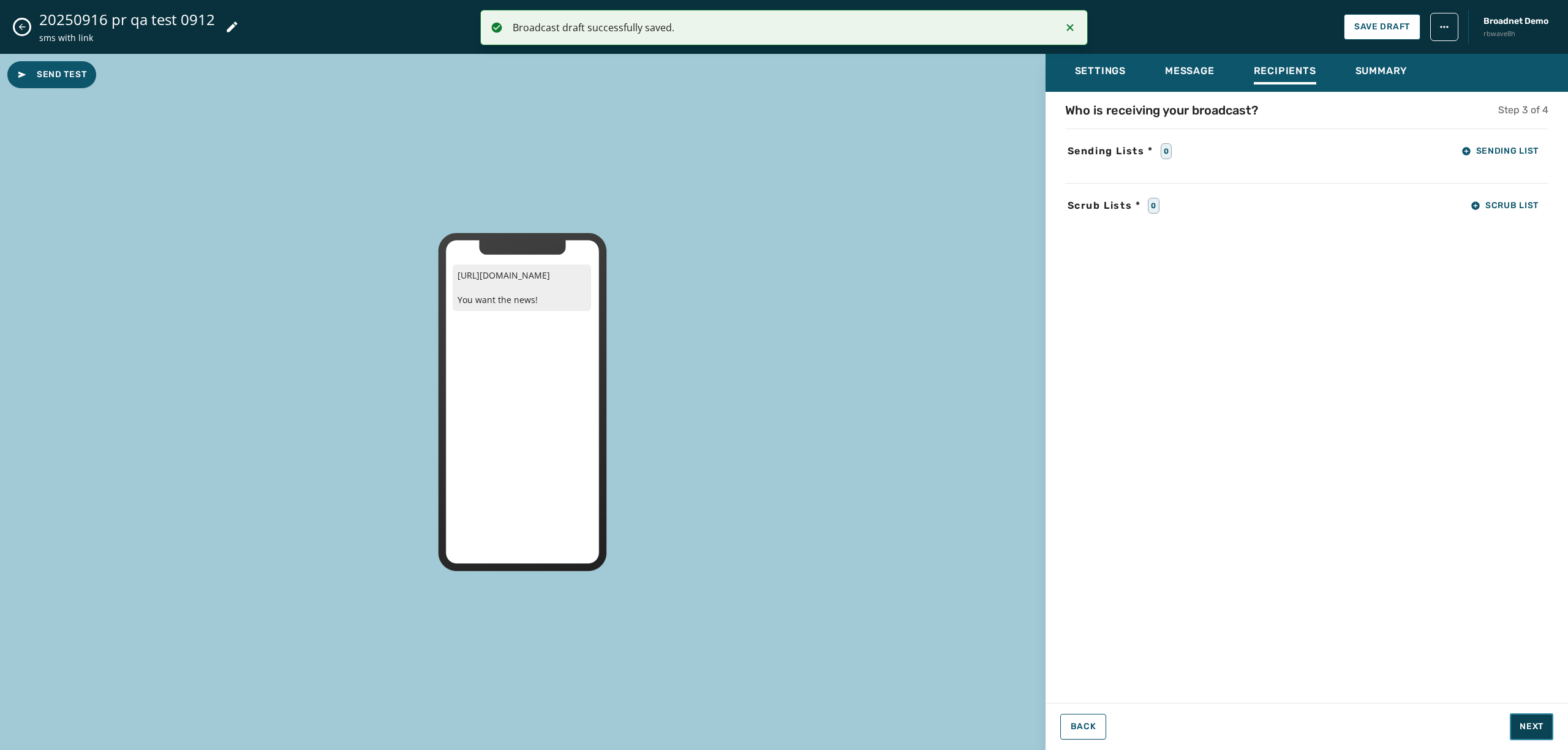
click at [1521, 722] on span "Next" at bounding box center [1532, 727] width 24 height 12
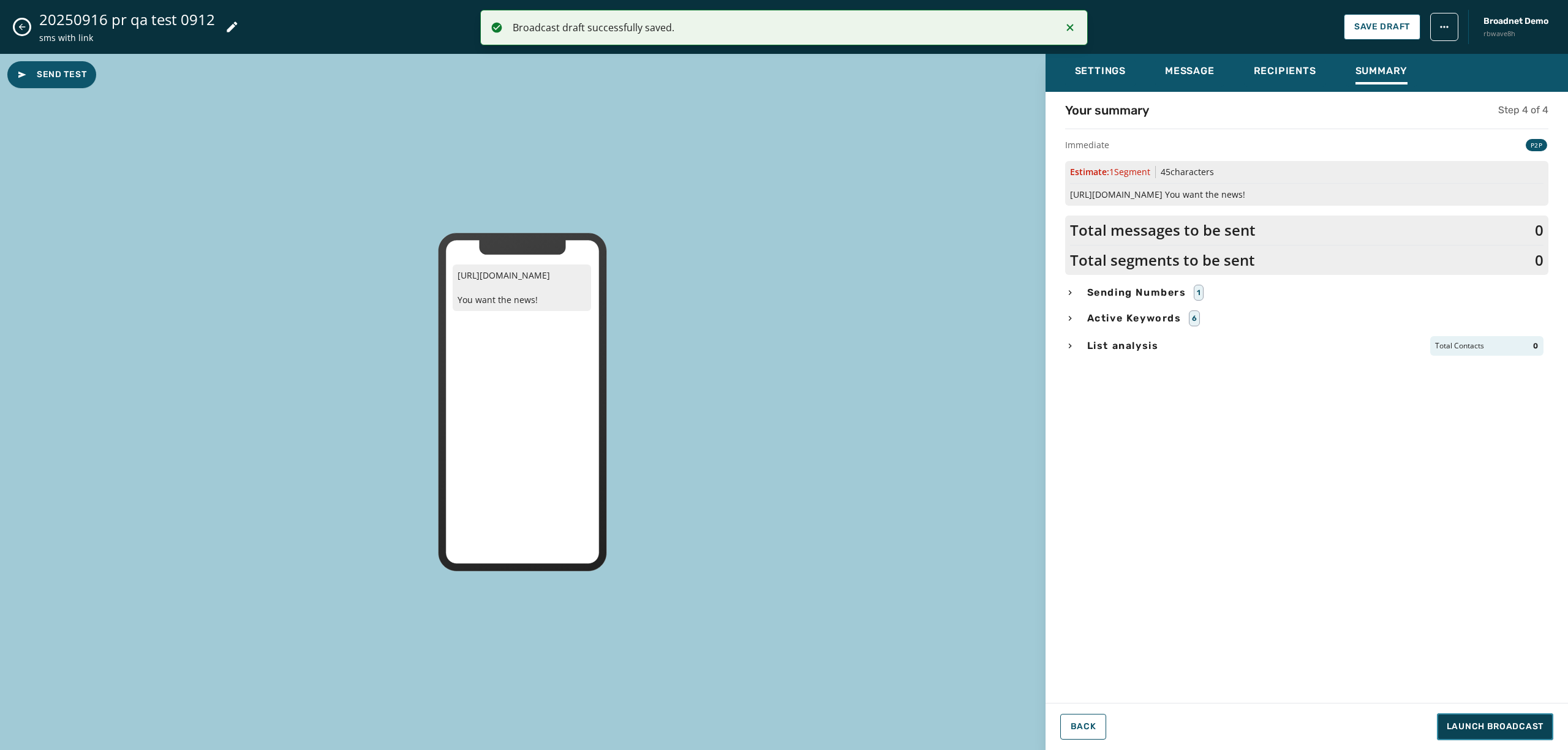
click at [1508, 725] on span "Launch Broadcast" at bounding box center [1495, 727] width 97 height 12
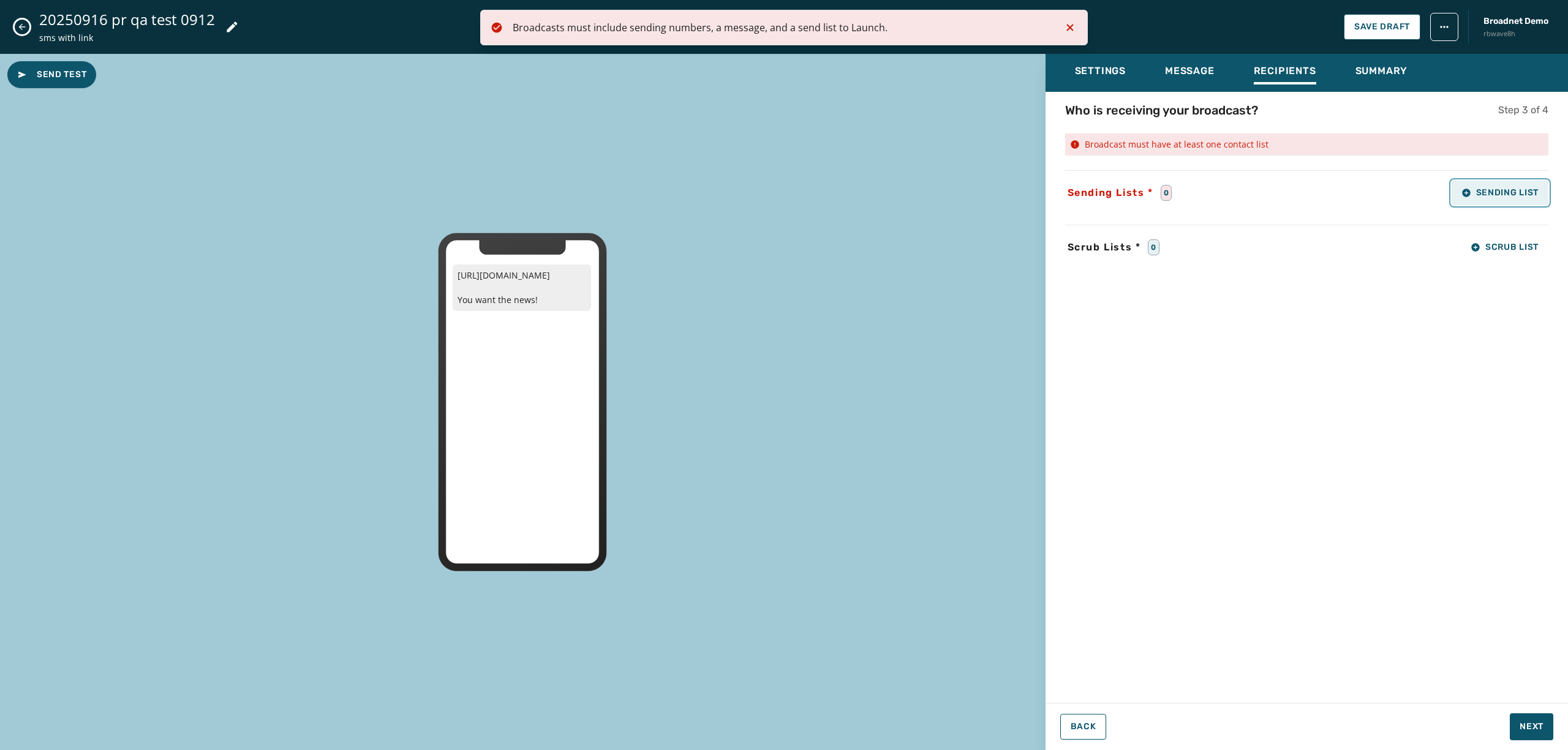
click at [1508, 194] on span "Sending List" at bounding box center [1500, 192] width 77 height 10
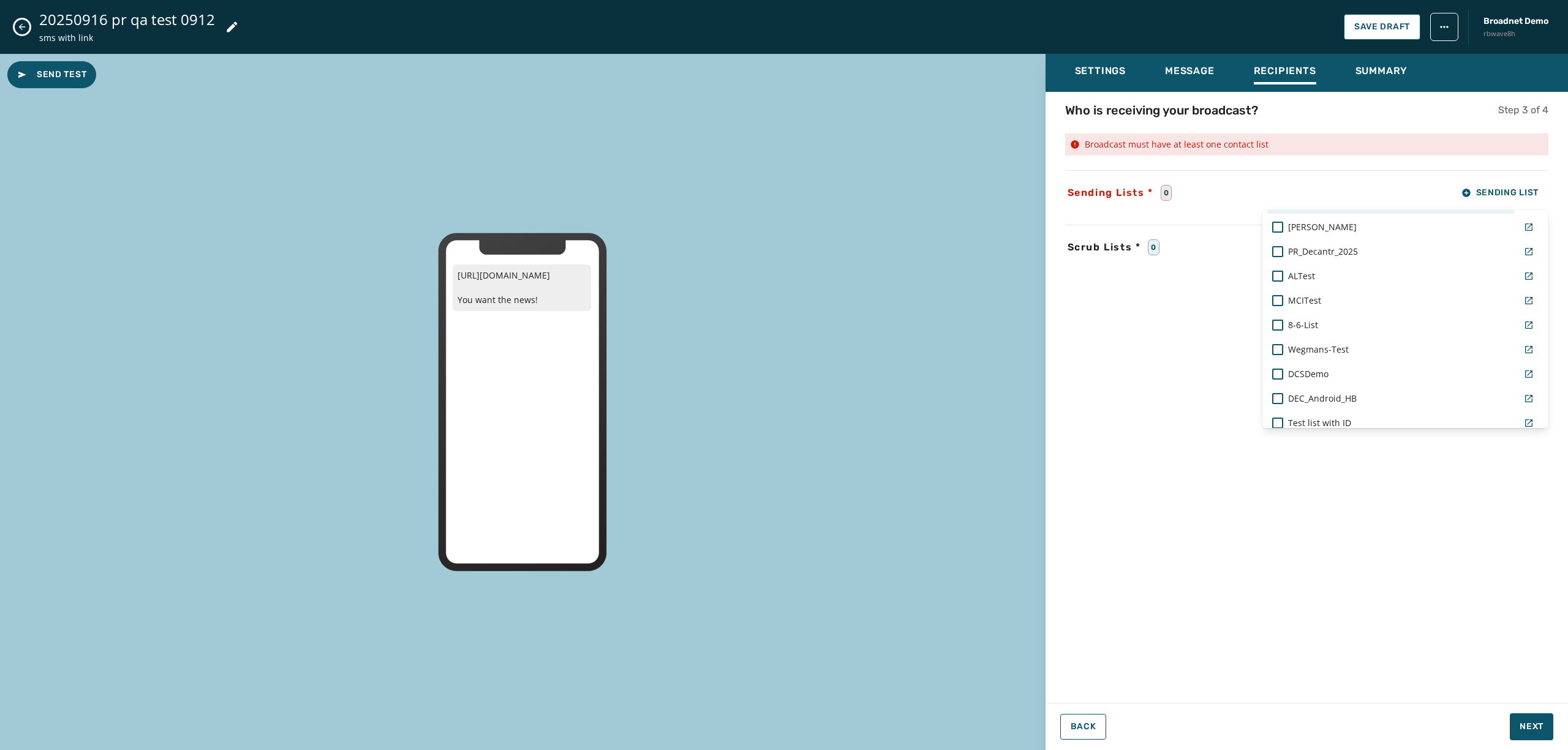
scroll to position [837, 0]
click at [1278, 255] on div at bounding box center [1278, 253] width 11 height 11
drag, startPoint x: 1414, startPoint y: 632, endPoint x: 1535, endPoint y: 729, distance: 155.1
click at [1535, 729] on div "Settings Message Recipients Summary Who is receiving your broadcast? Step 3 of …" at bounding box center [1307, 397] width 523 height 687
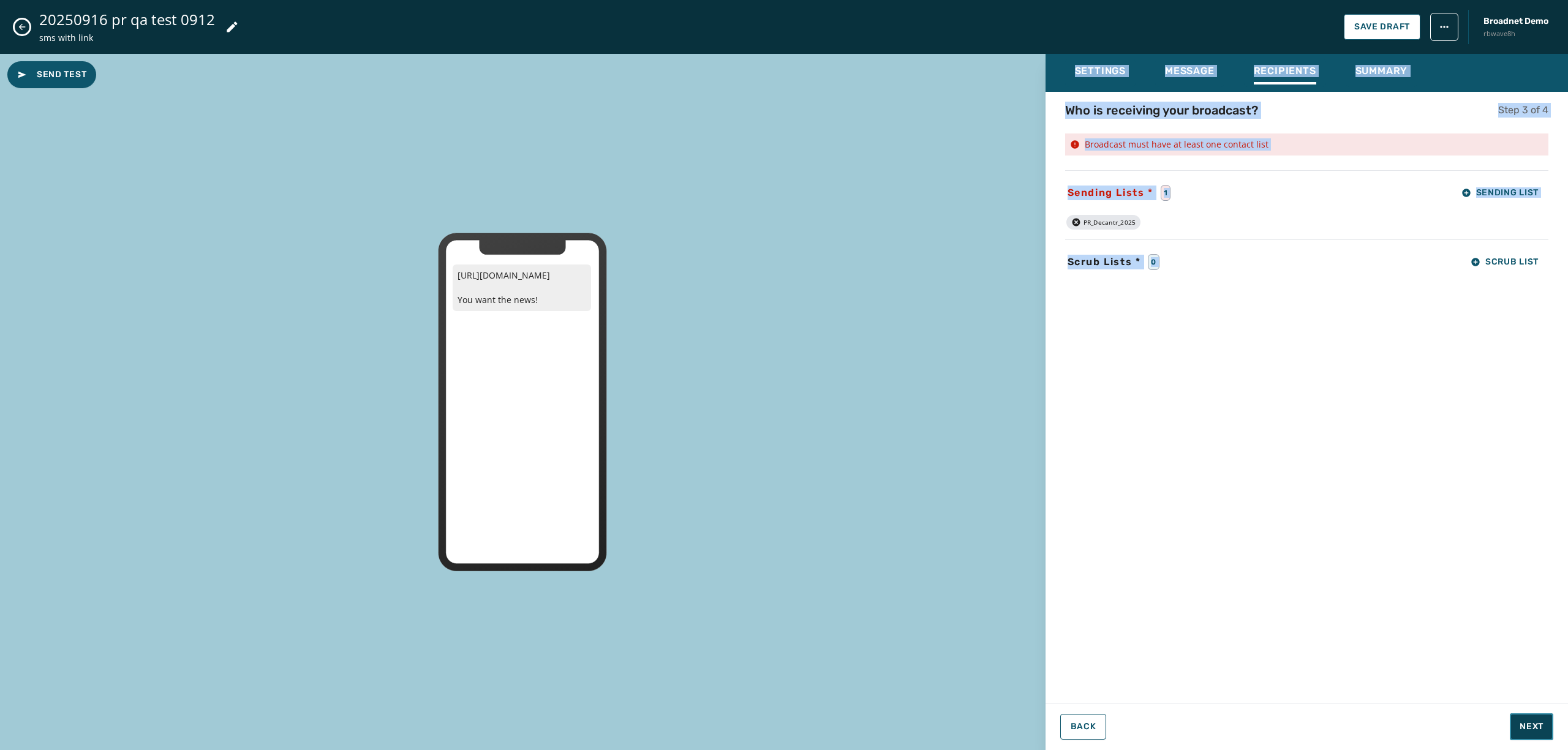
click at [1535, 729] on span "Next" at bounding box center [1532, 727] width 24 height 12
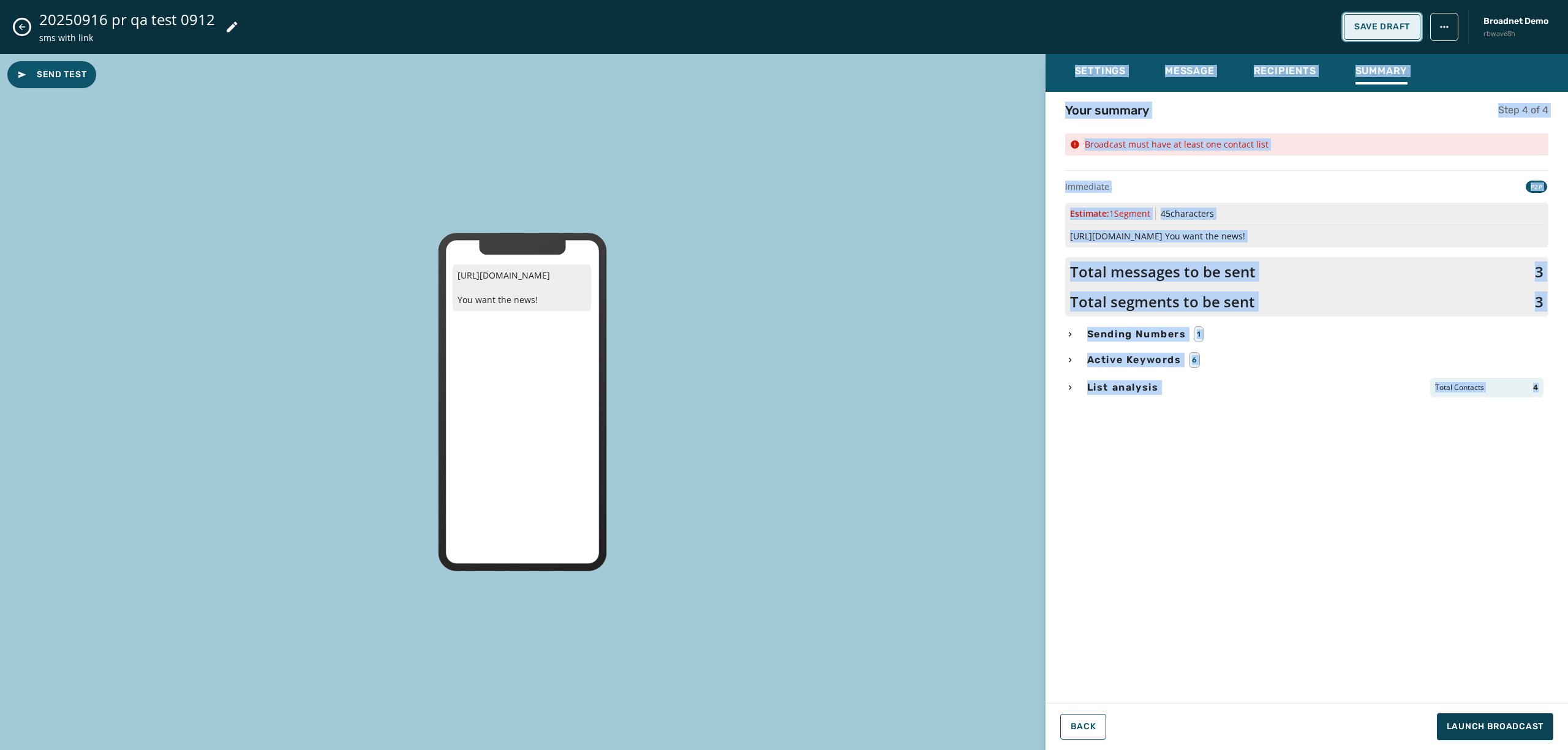
click at [1368, 25] on span "Save Draft" at bounding box center [1383, 27] width 56 height 10
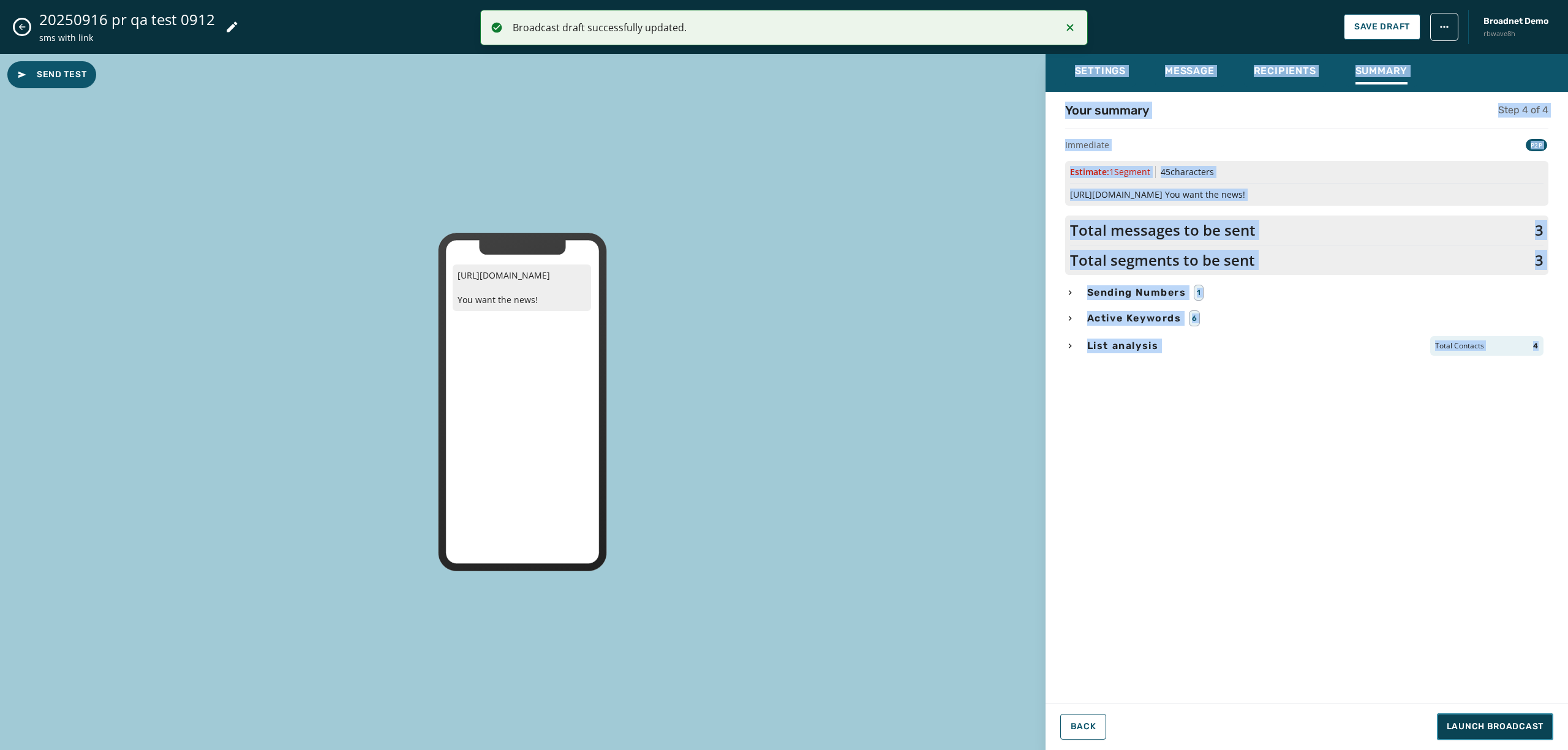
click at [1486, 725] on span "Launch Broadcast" at bounding box center [1495, 727] width 97 height 12
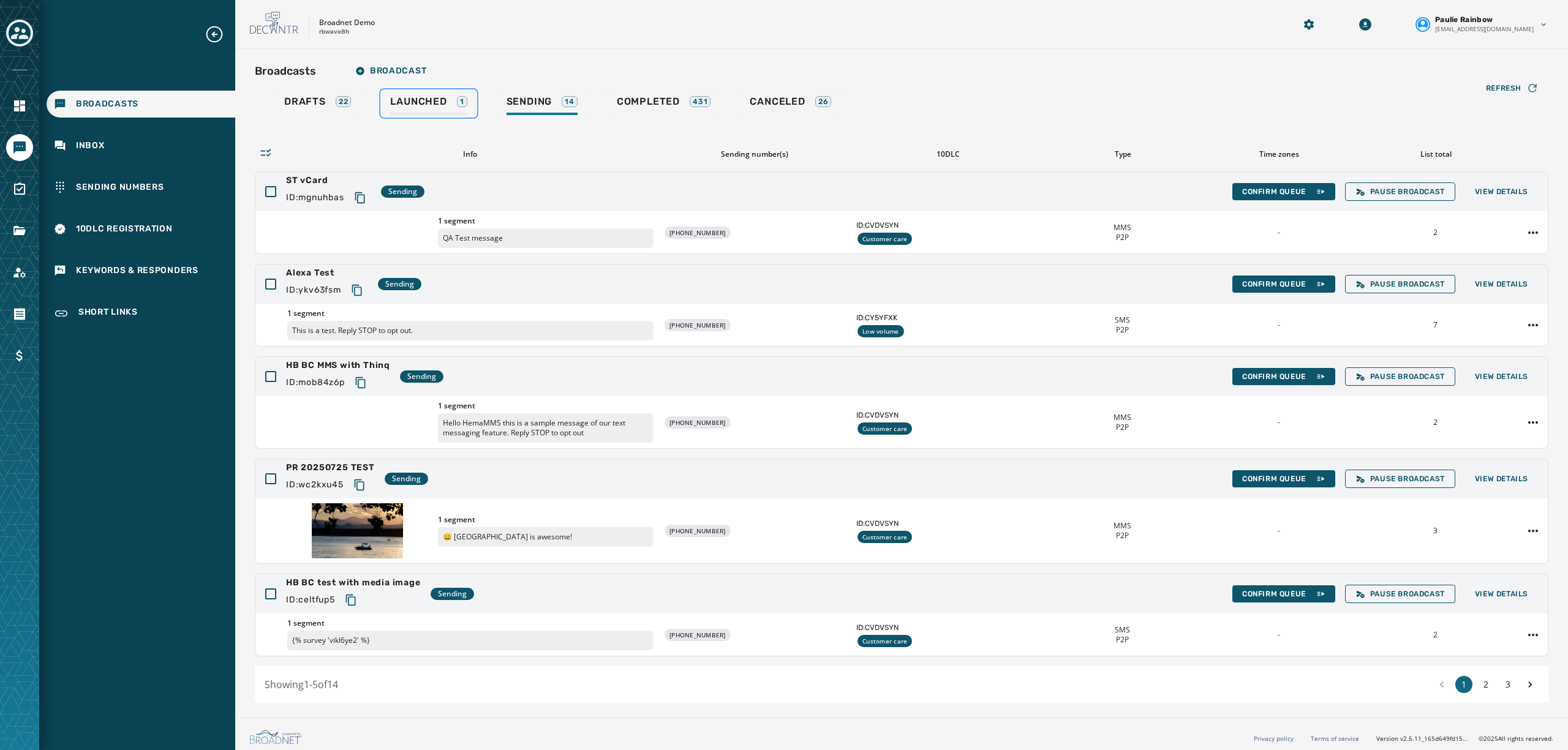
click at [417, 94] on link "Launched 1" at bounding box center [428, 103] width 96 height 28
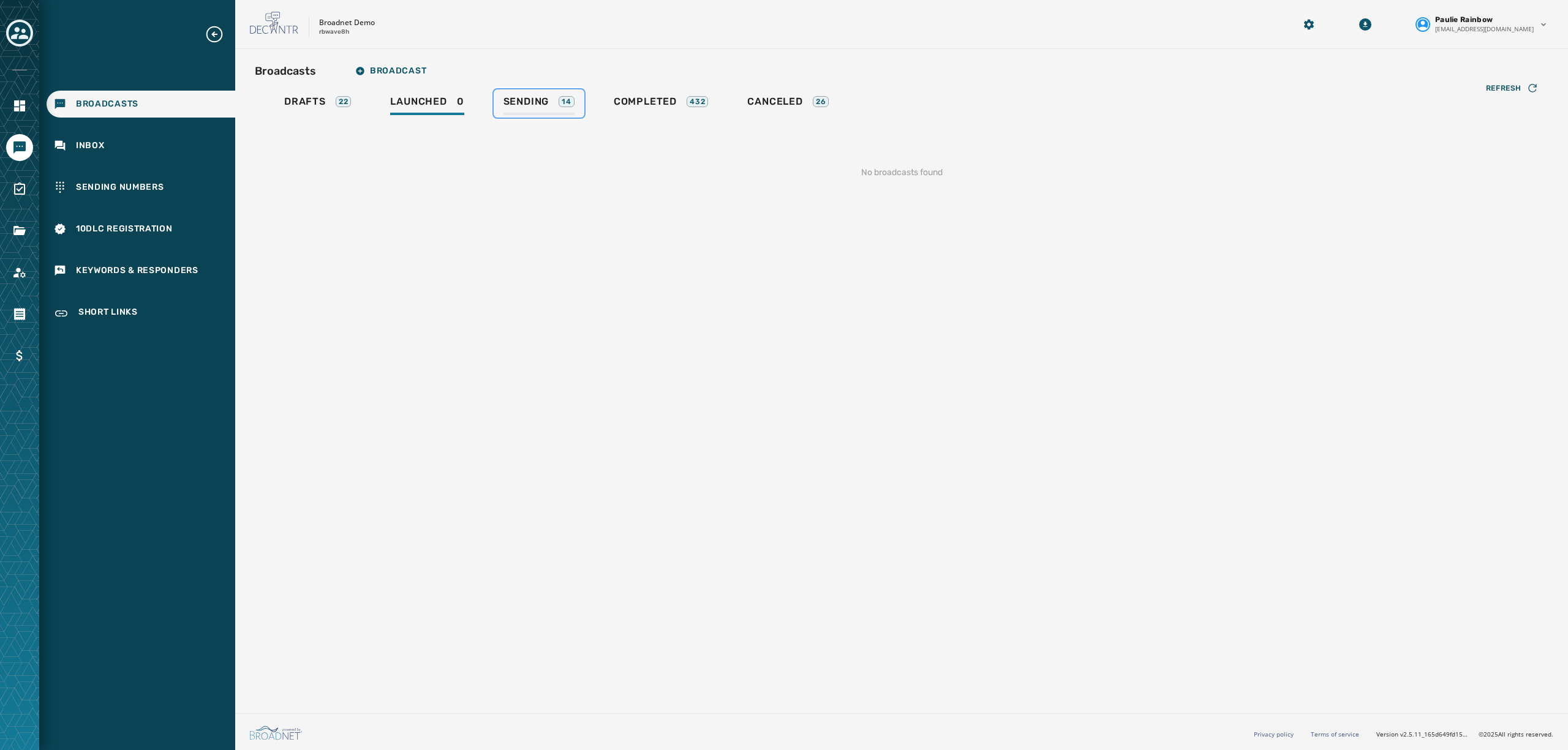
click at [542, 97] on span "Sending" at bounding box center [526, 101] width 46 height 12
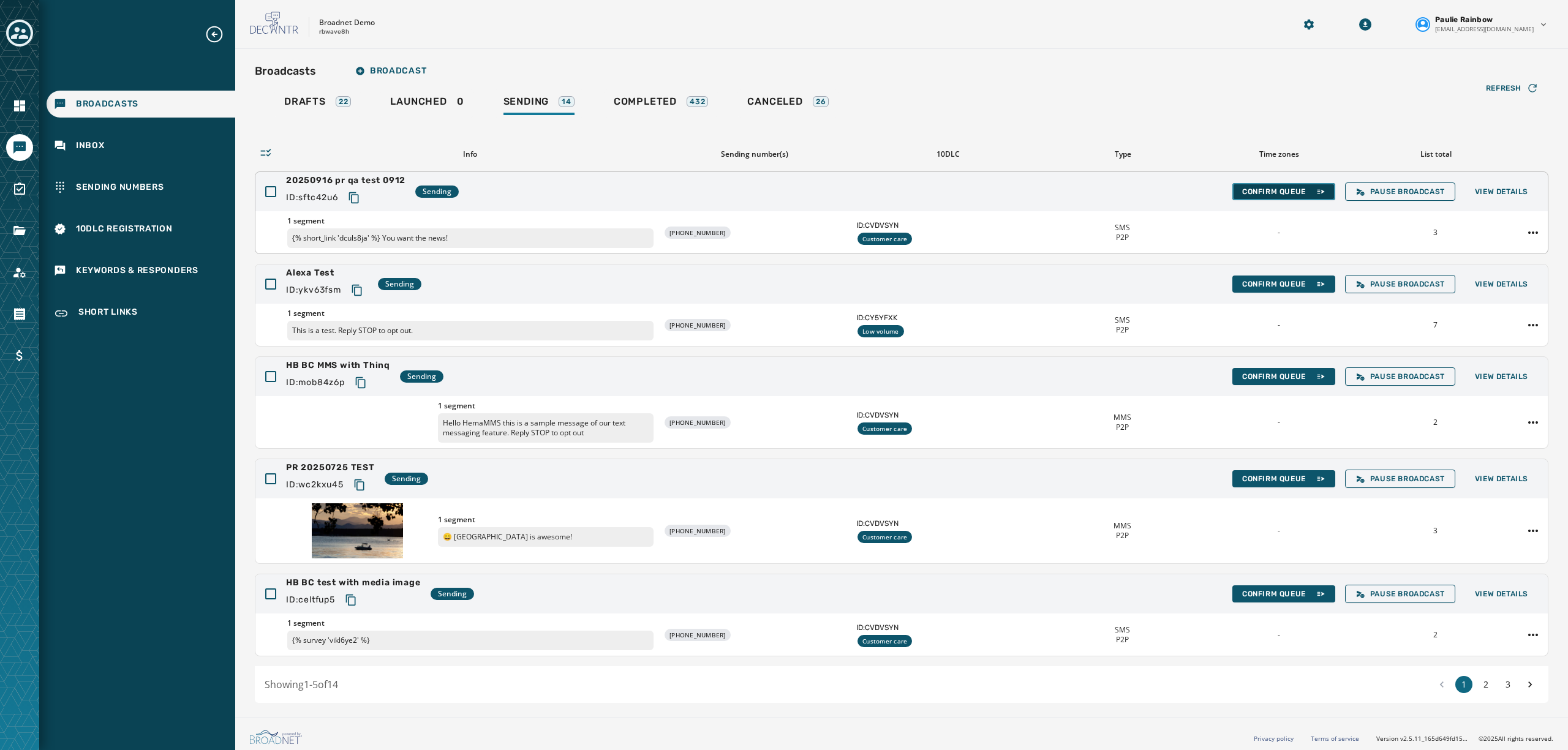
click at [1253, 188] on span "Confirm Queue" at bounding box center [1284, 191] width 84 height 10
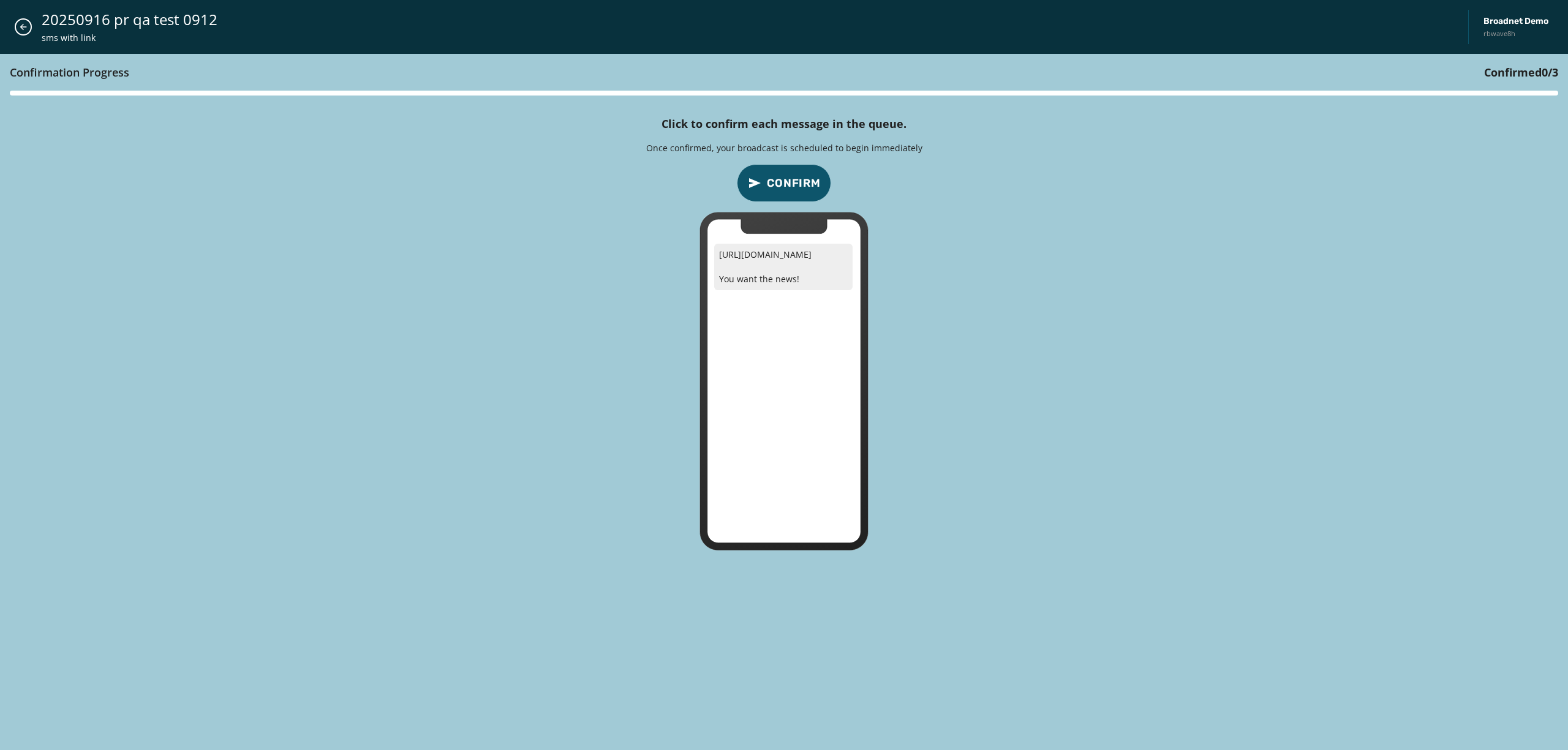
click at [787, 184] on span "Confirm" at bounding box center [794, 183] width 54 height 17
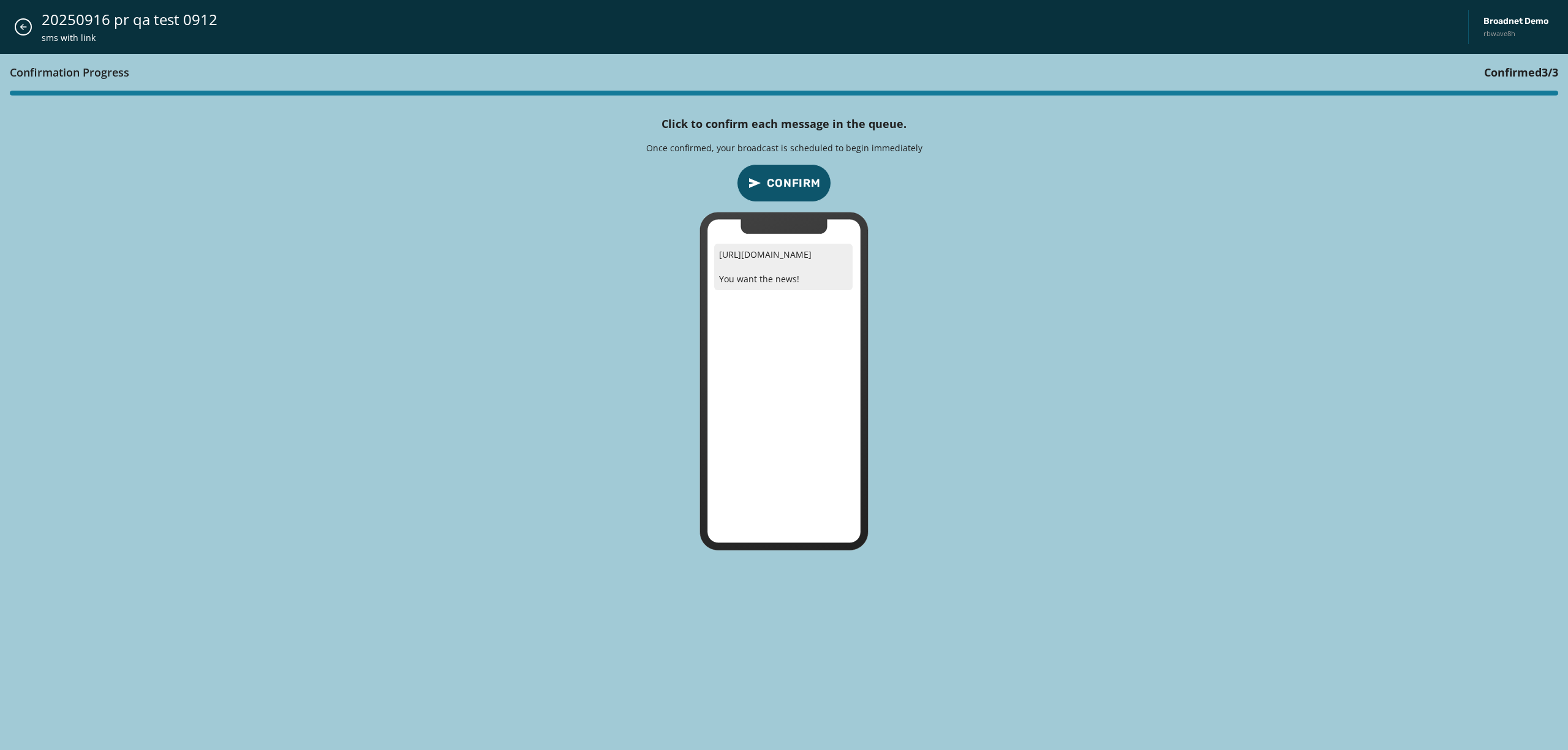
click at [1166, 363] on div "Confirmation Progress Confirmed 3 / 3 Click to confirm each message in the queu…" at bounding box center [784, 402] width 1568 height 696
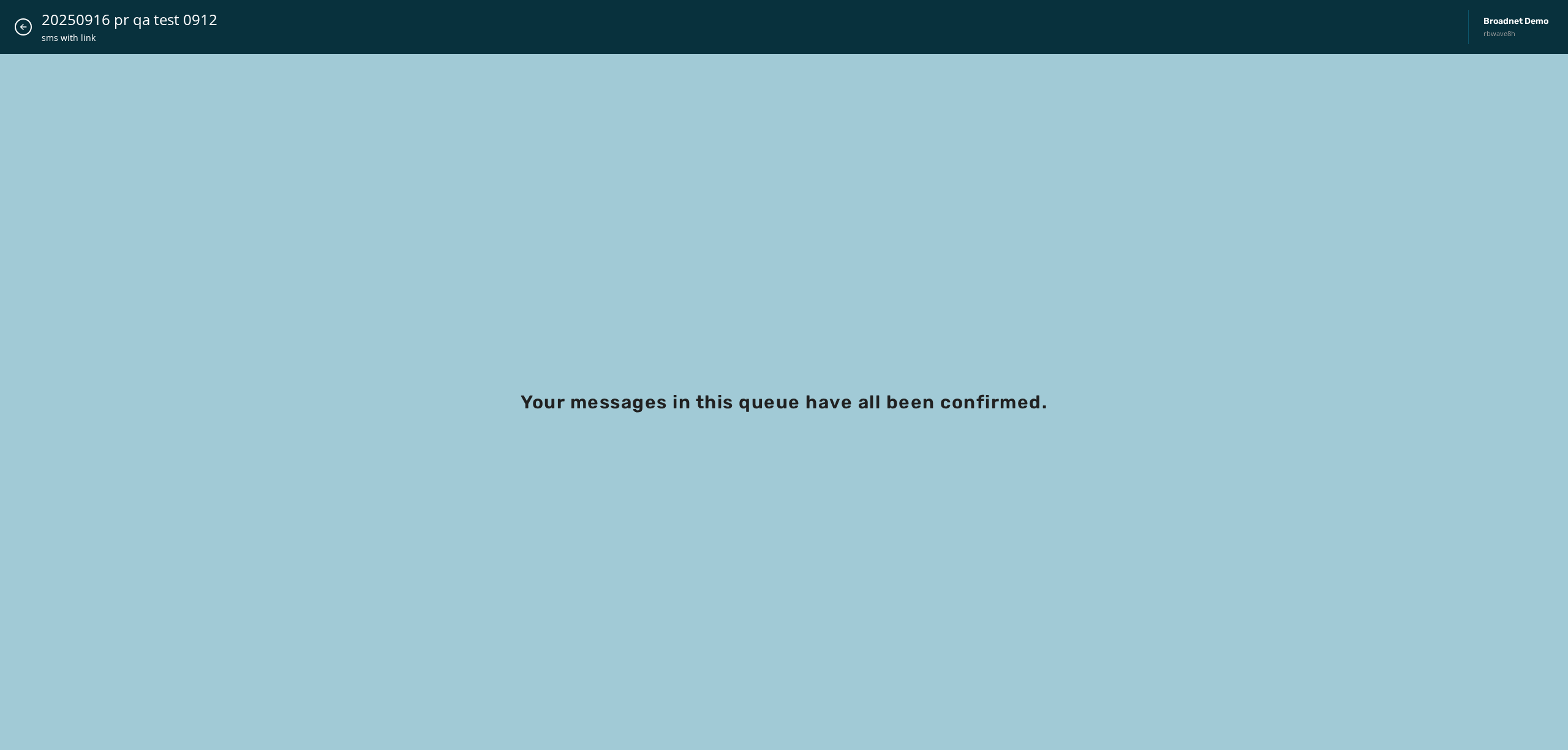
drag, startPoint x: 29, startPoint y: 17, endPoint x: 22, endPoint y: 25, distance: 10.6
click at [22, 25] on div "20250916 pr qa test 0912 sms with link Broadnet Demo rbwave8h" at bounding box center [784, 27] width 1568 height 54
click at [22, 25] on icon "Close admin drawer" at bounding box center [23, 27] width 6 height 6
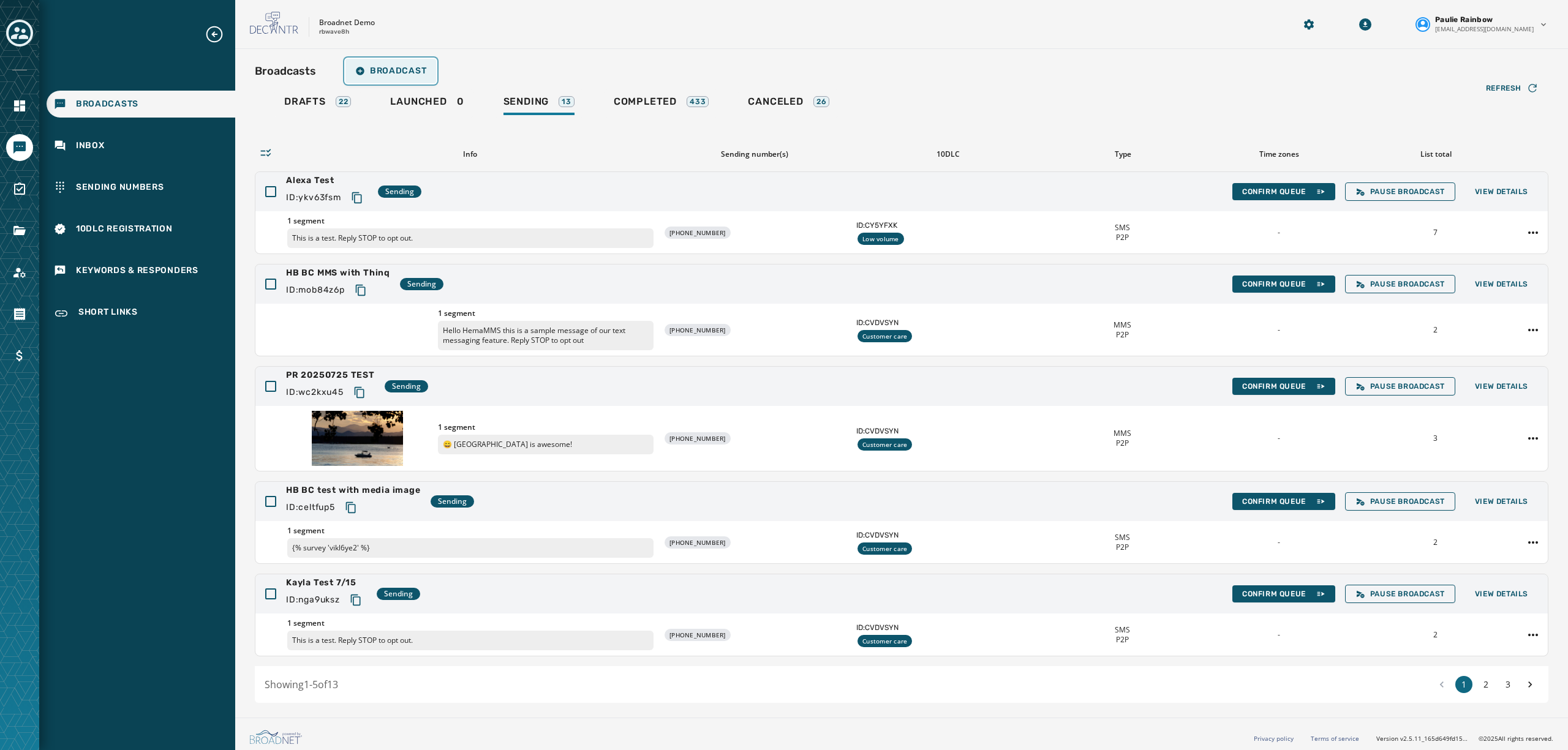
click at [395, 64] on button "Broadcast" at bounding box center [391, 71] width 91 height 25
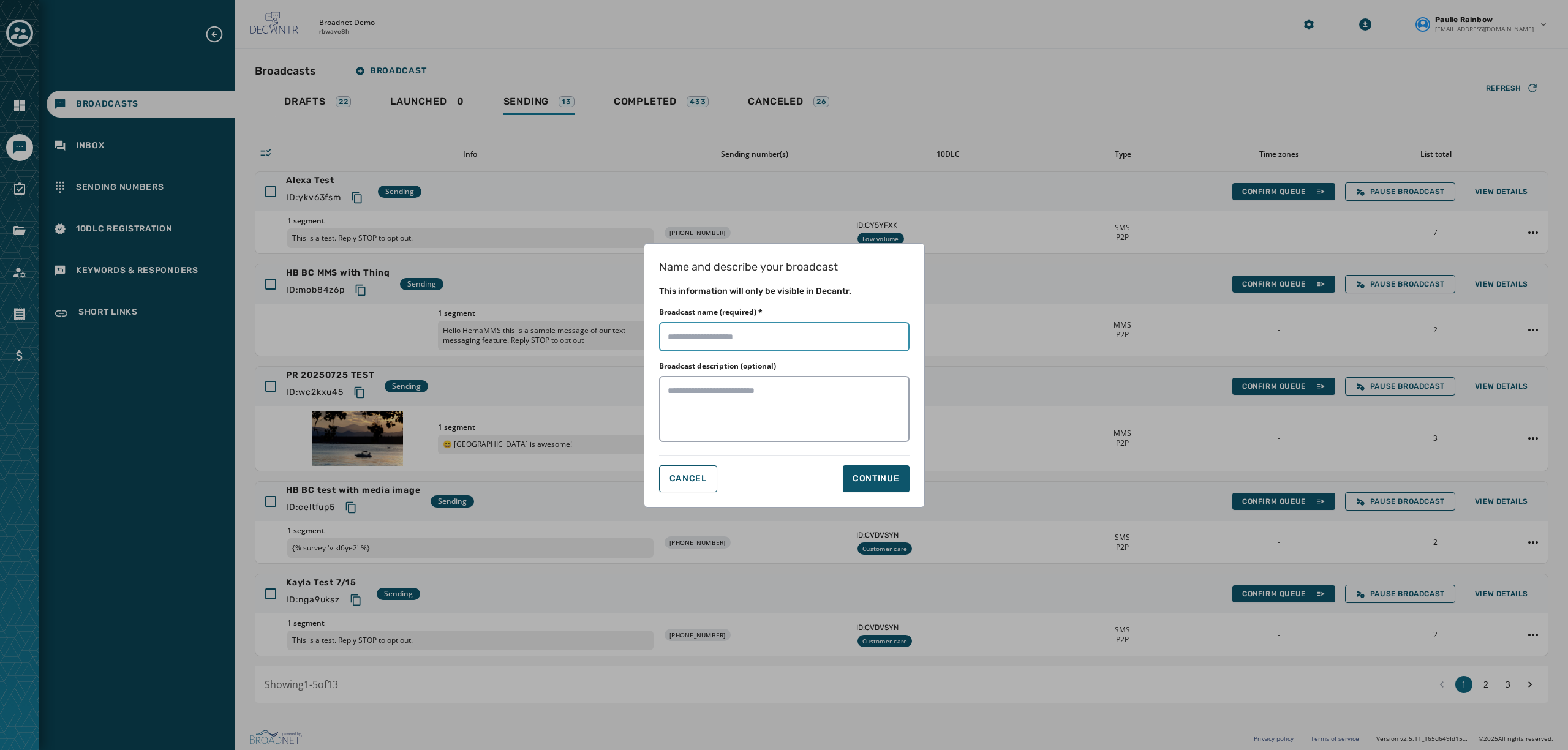
click at [763, 343] on input "Broadcast name (required) *" at bounding box center [784, 336] width 251 height 29
type input "**********"
click at [719, 436] on textarea "Broadcast description (optional)" at bounding box center [784, 409] width 251 height 66
type textarea "**********"
click at [897, 474] on div "Continue" at bounding box center [876, 479] width 47 height 12
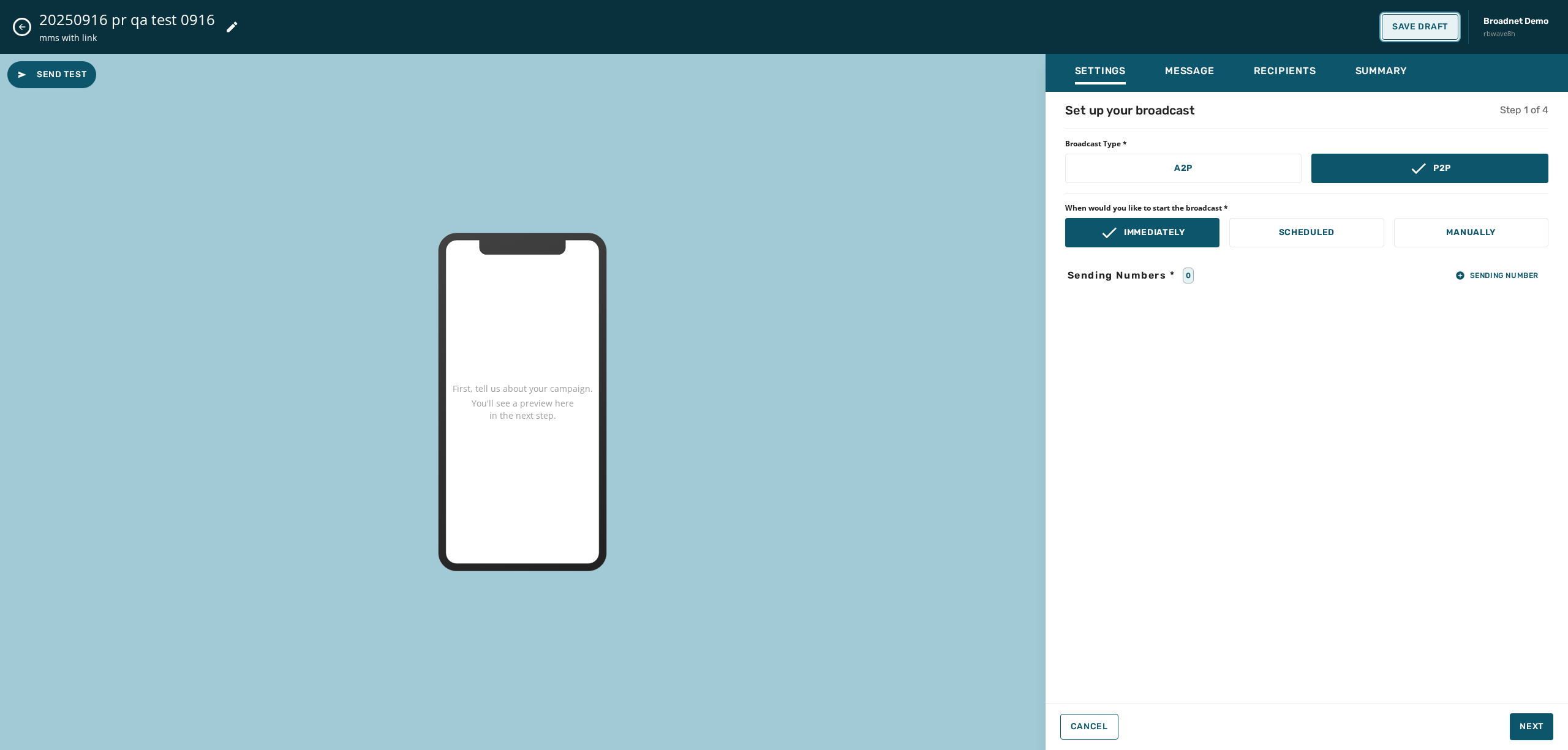
click at [1432, 27] on span "Save Draft" at bounding box center [1420, 27] width 56 height 10
click at [1501, 275] on span "Sending Number" at bounding box center [1497, 275] width 84 height 10
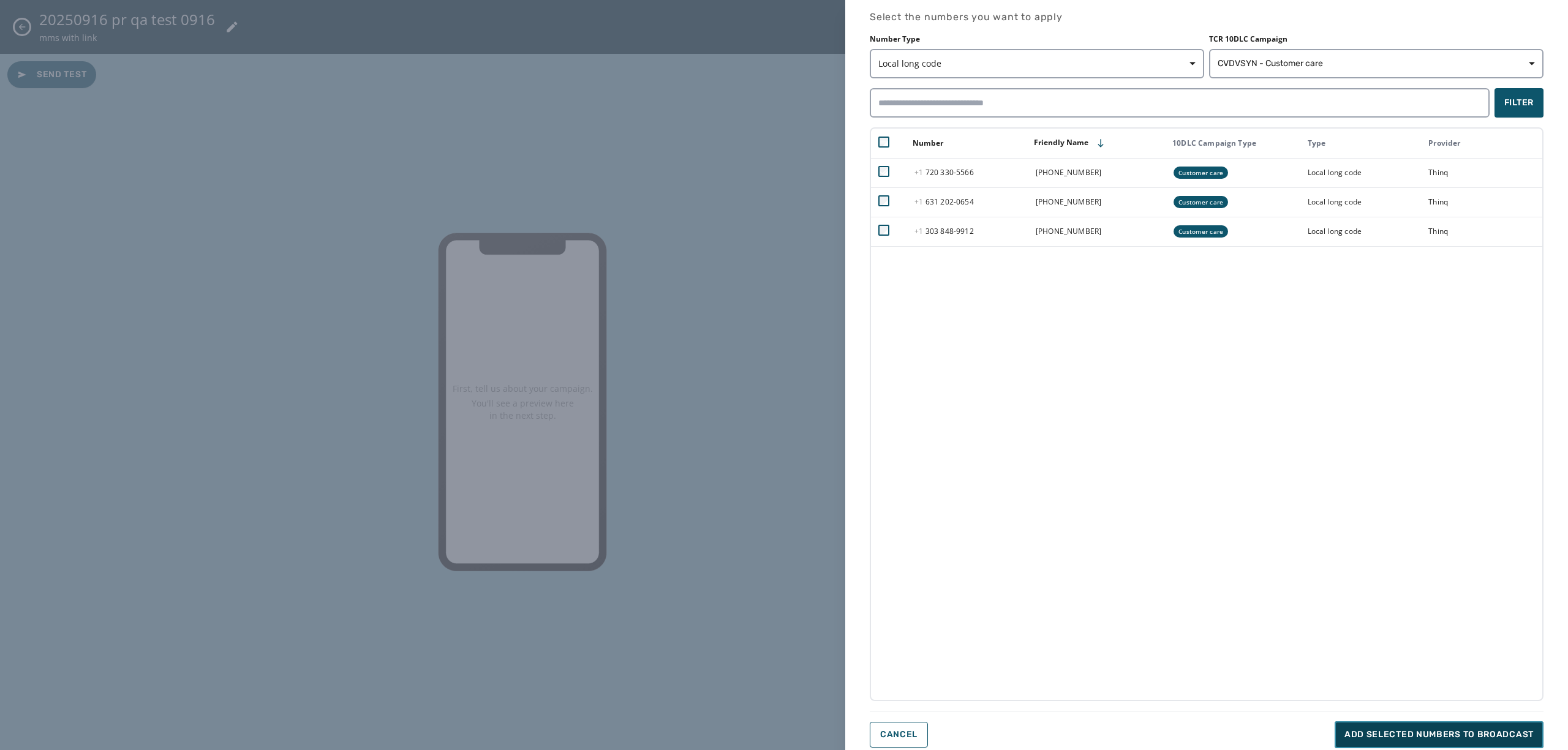
click at [1411, 732] on span "Add selected numbers to broadcast" at bounding box center [1439, 734] width 189 height 12
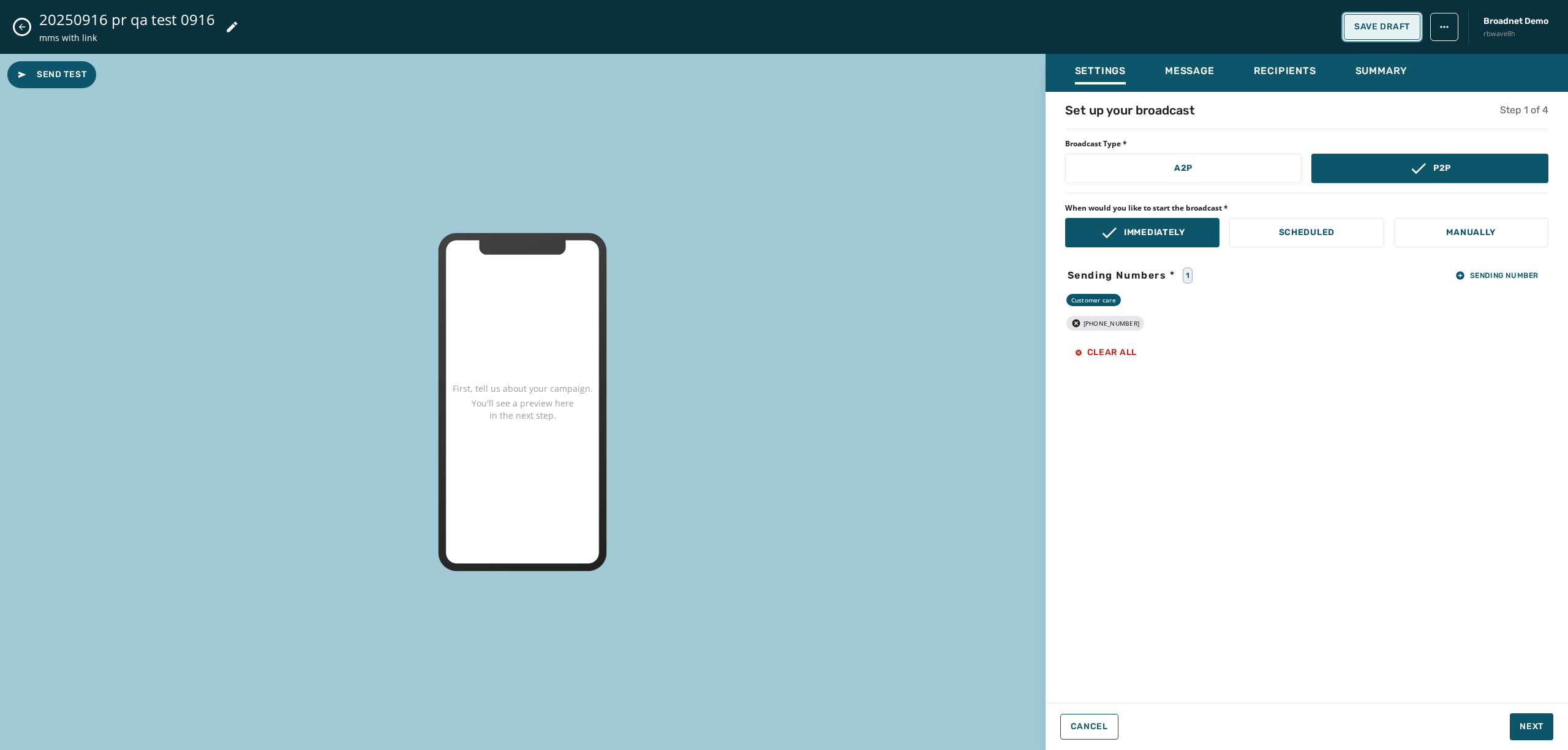
click at [1368, 26] on span "Save Draft" at bounding box center [1383, 27] width 56 height 10
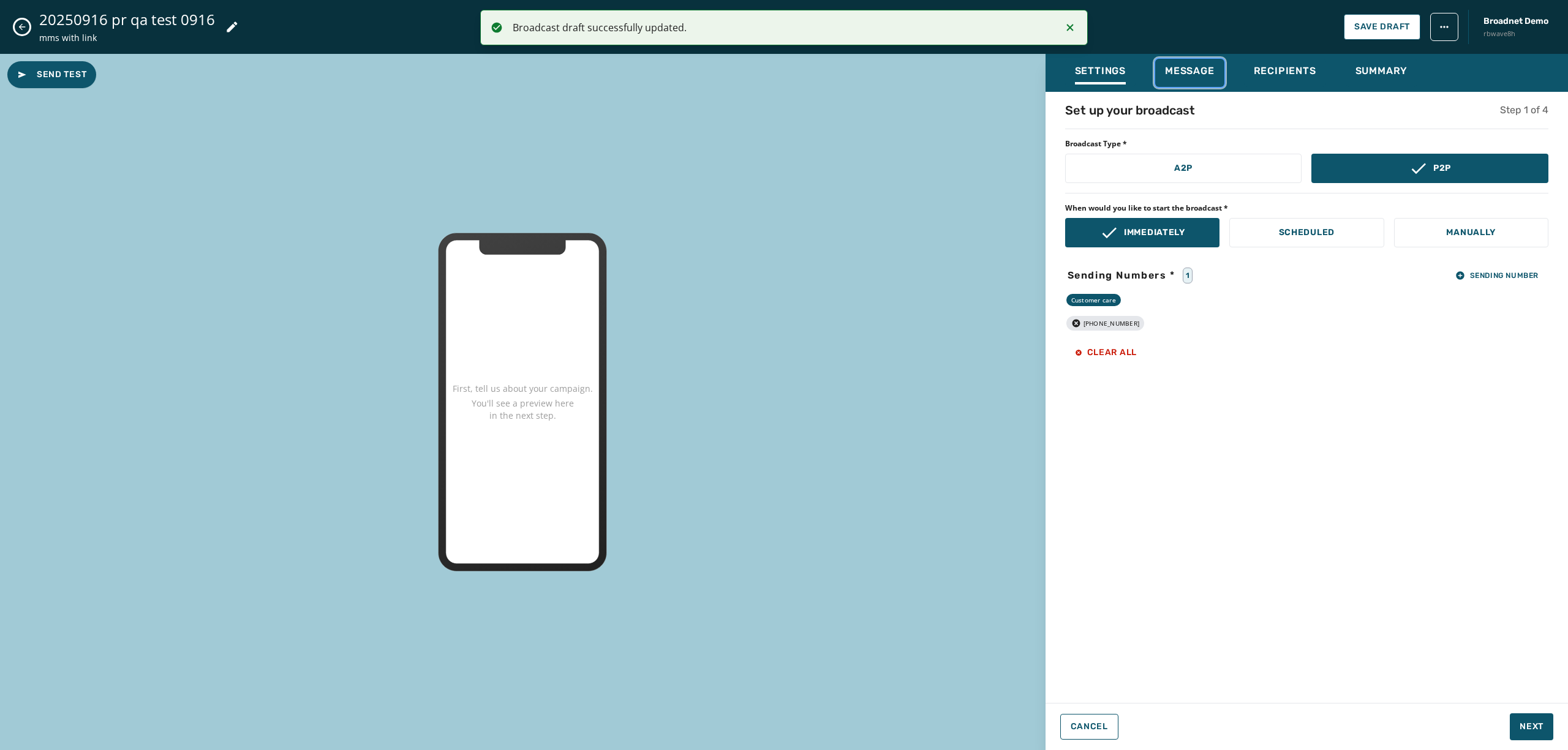
click at [1186, 71] on span "Message" at bounding box center [1190, 71] width 50 height 12
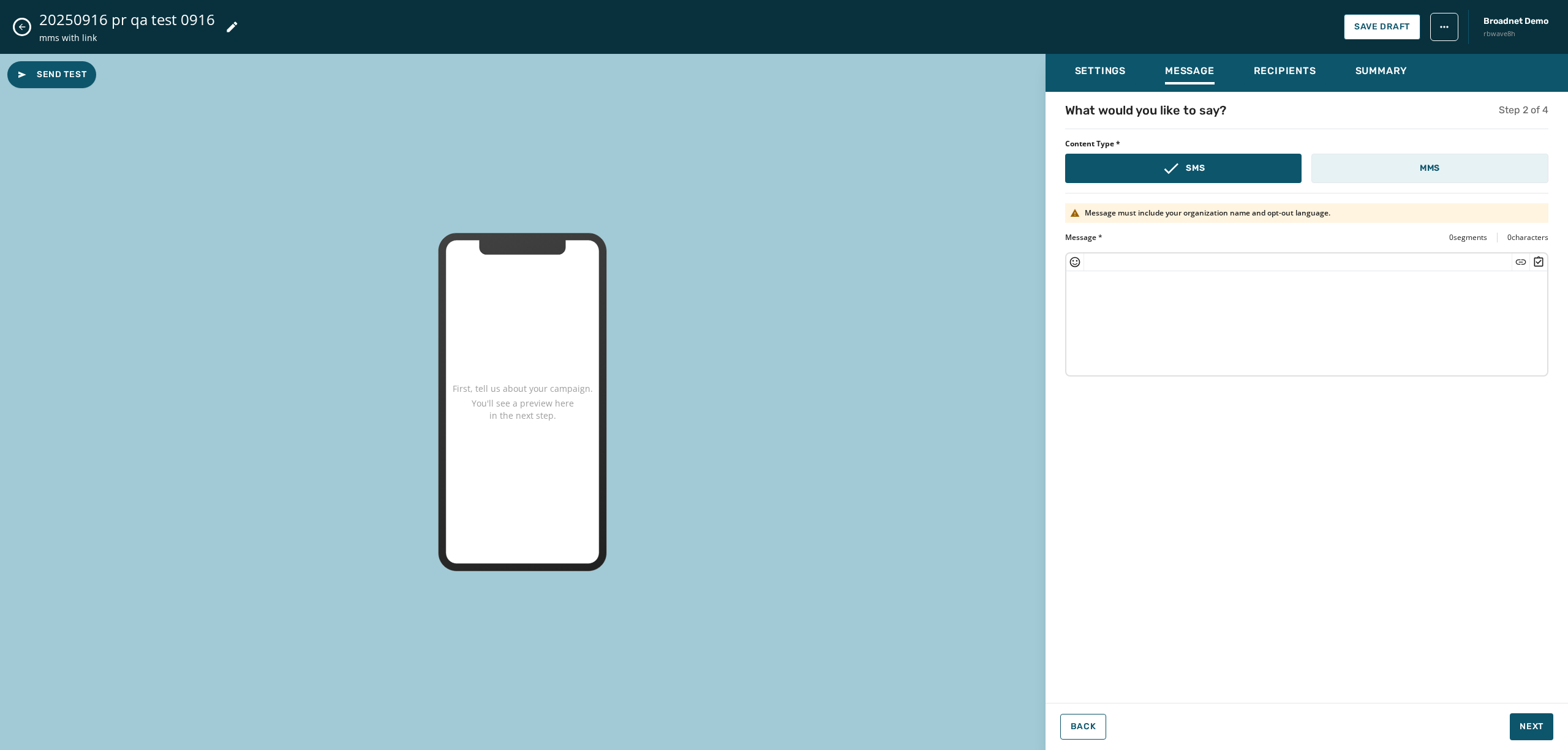
click at [1400, 158] on button "MMS" at bounding box center [1430, 168] width 237 height 29
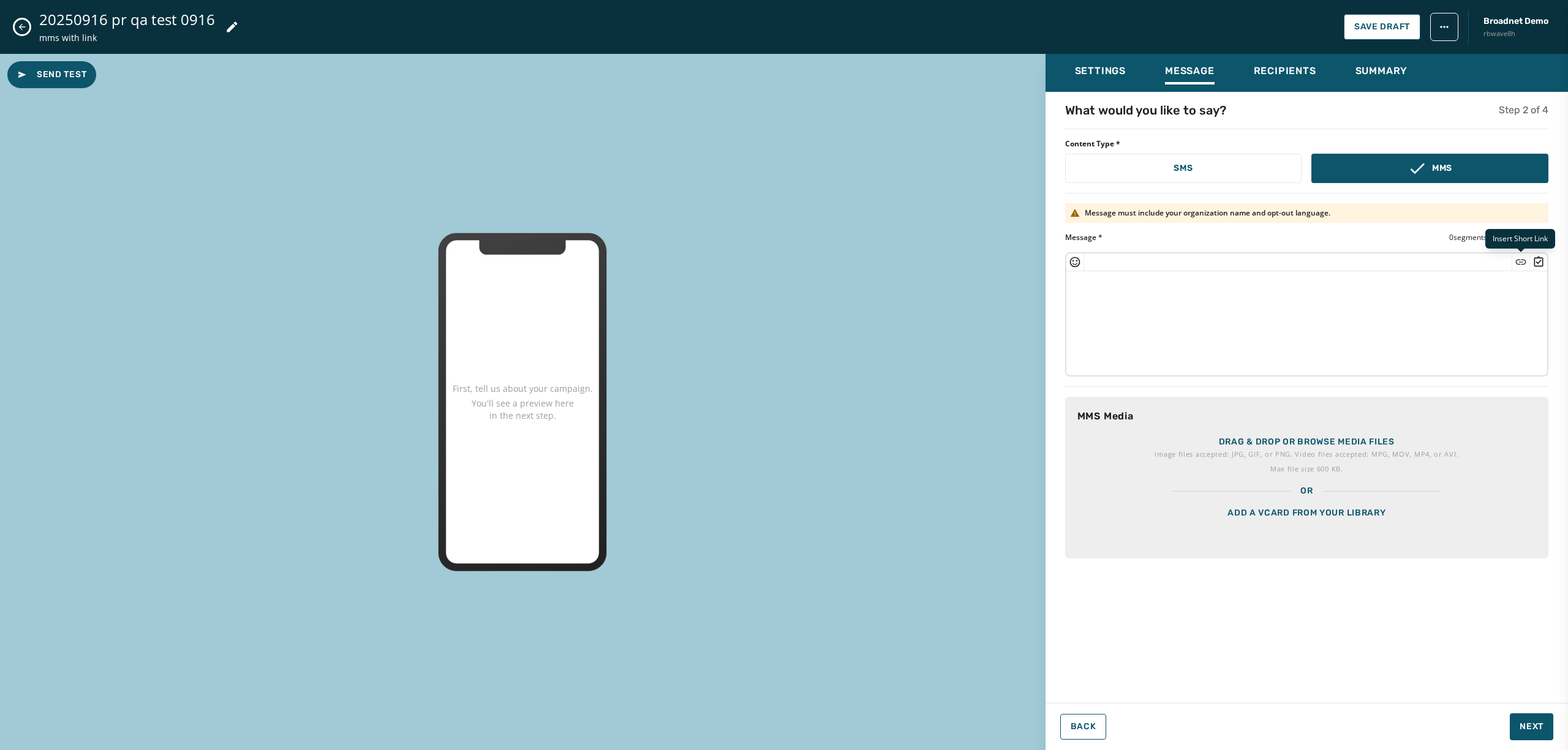
click at [1519, 266] on icon "Insert Short Link" at bounding box center [1521, 262] width 12 height 12
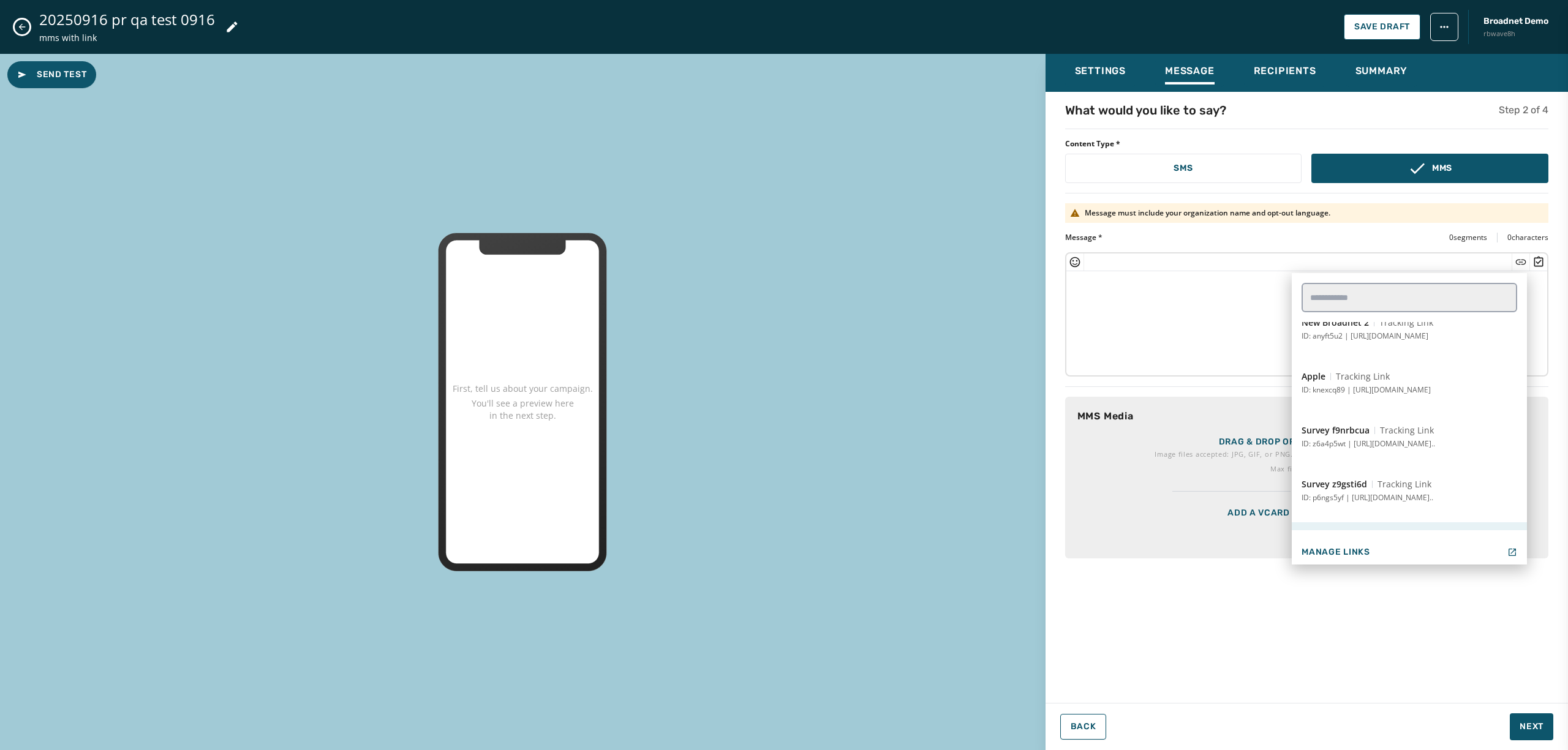
scroll to position [1051, 0]
click at [1368, 386] on p "ID: knexcq89 | [URL][DOMAIN_NAME]" at bounding box center [1366, 391] width 130 height 10
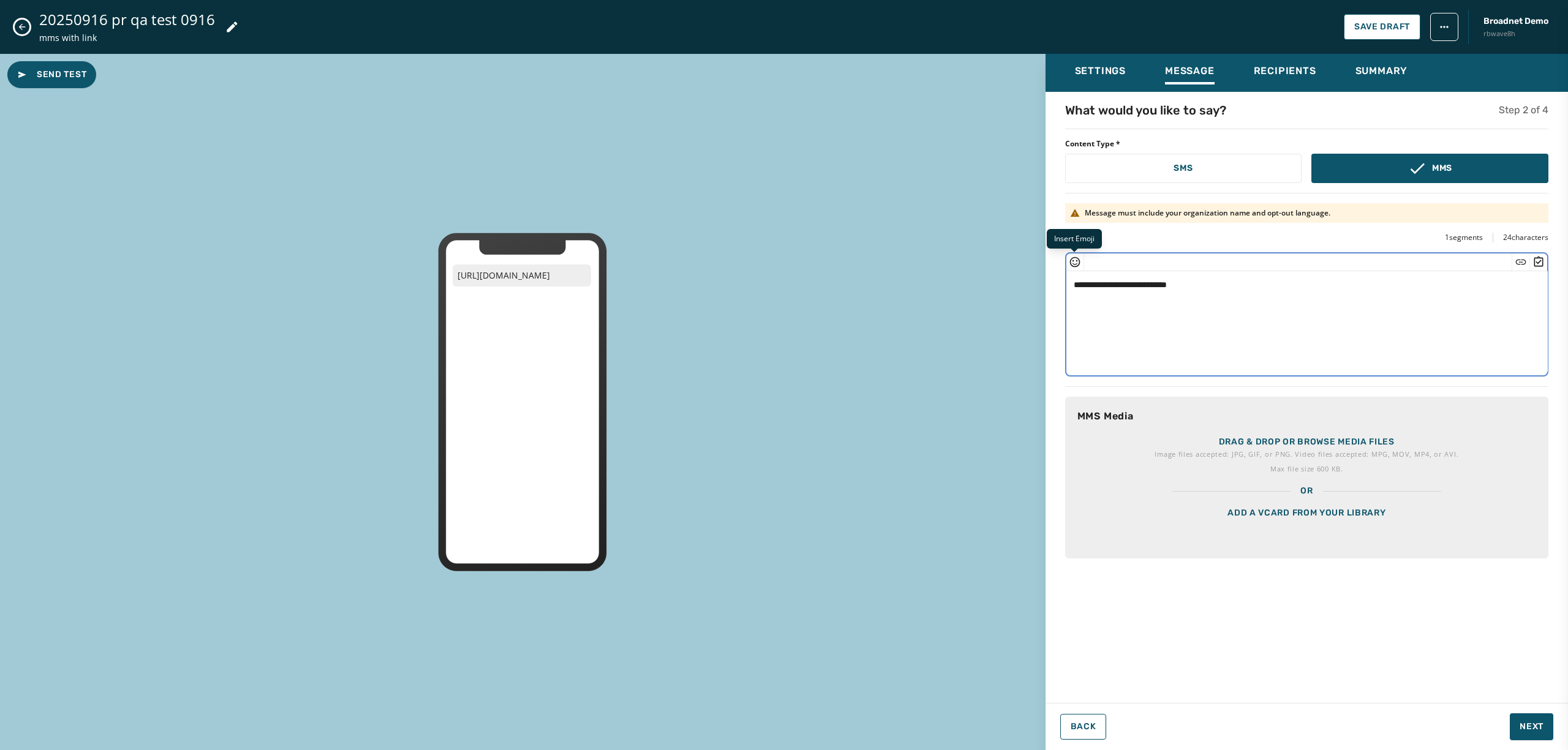
click at [1079, 264] on icon "Insert Emoji" at bounding box center [1075, 262] width 10 height 10
type textarea "**********"
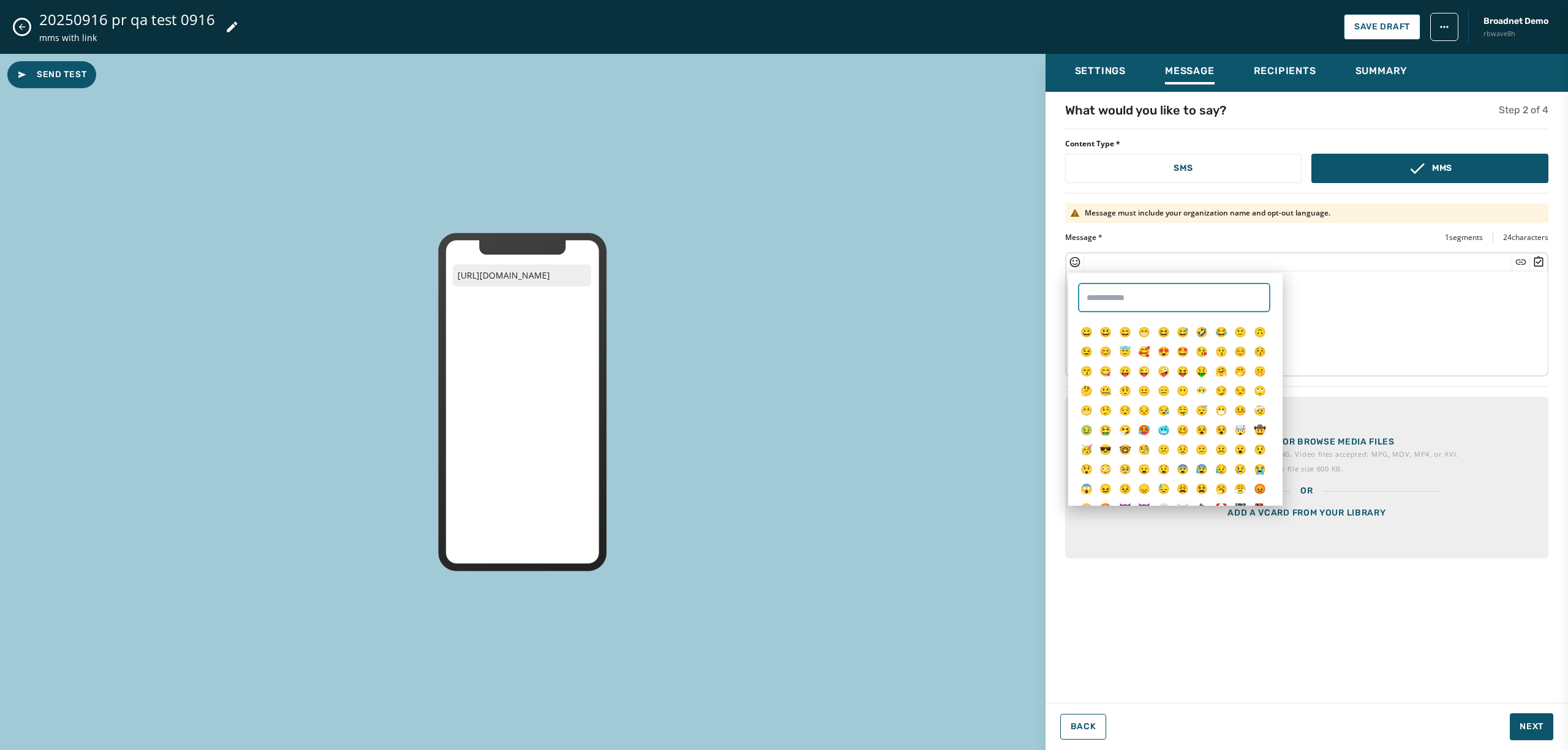
click at [1140, 302] on input "text" at bounding box center [1174, 297] width 192 height 29
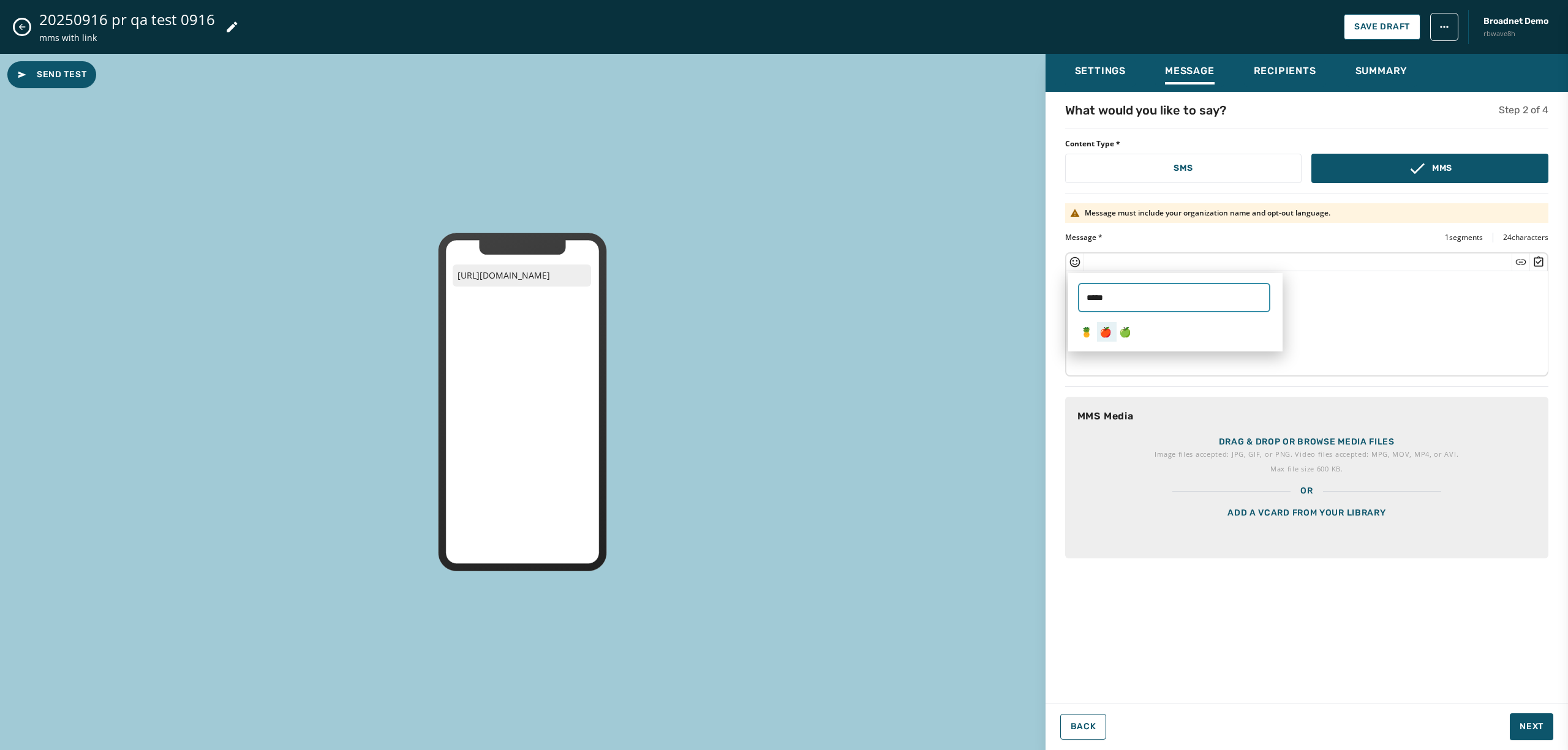
type input "*****"
click at [1107, 330] on span "🍎" at bounding box center [1105, 332] width 12 height 14
type textarea "**********"
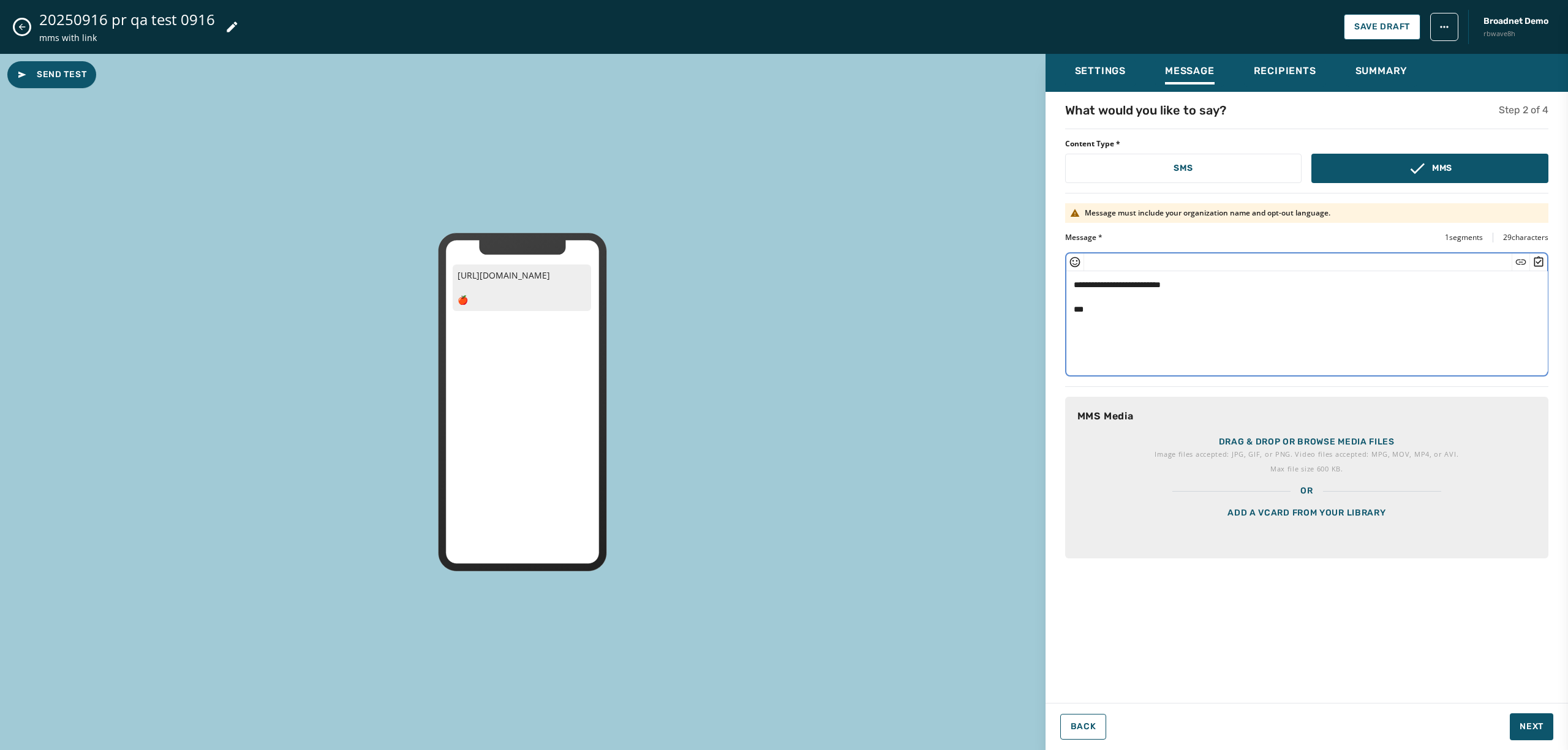
type textarea "**********"
click at [1263, 441] on p "Drag & drop or browse media files" at bounding box center [1307, 442] width 176 height 12
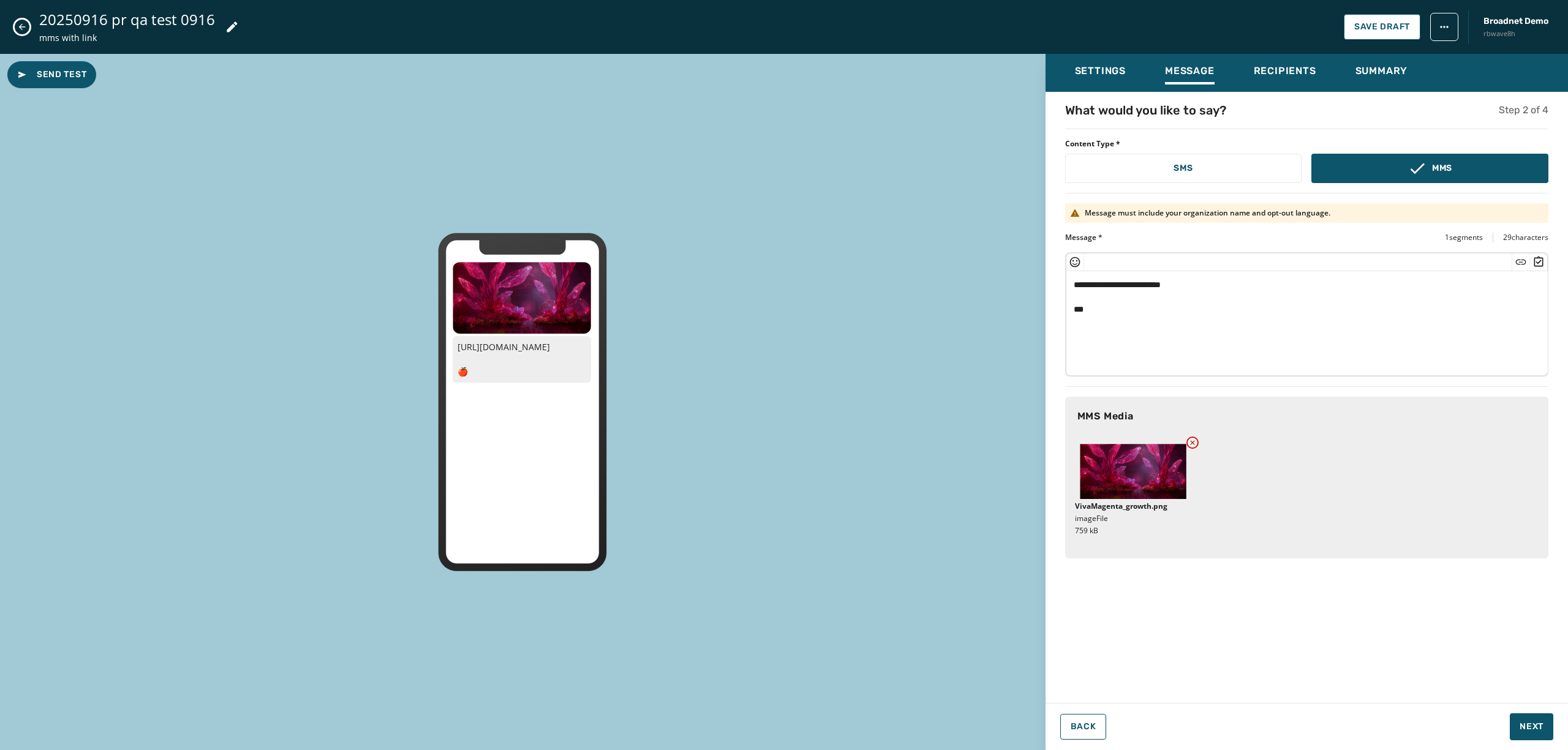
click at [1525, 709] on div "**********" at bounding box center [1307, 397] width 523 height 687
click at [1529, 728] on span "Next" at bounding box center [1532, 727] width 24 height 12
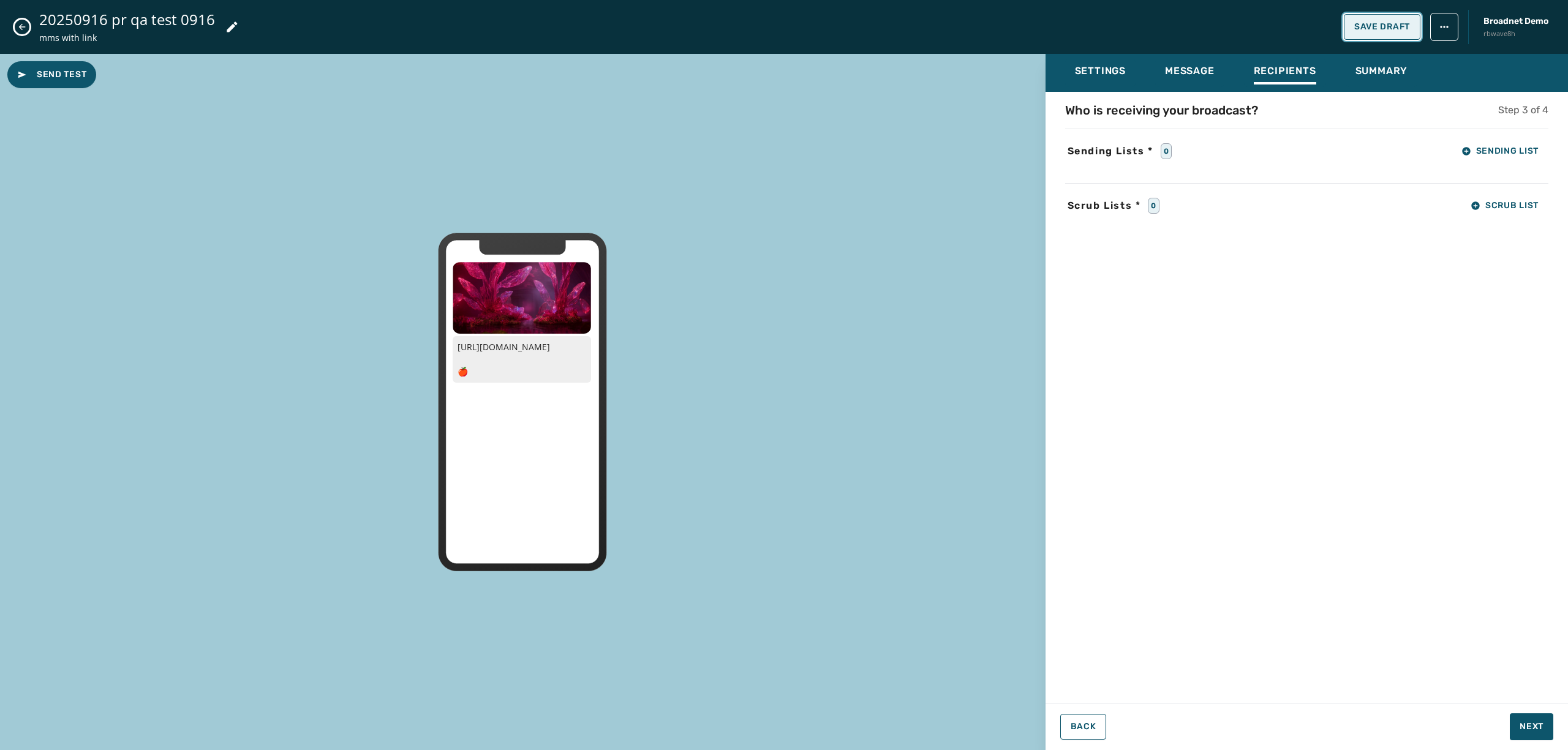
click at [1378, 33] on button "Save Draft" at bounding box center [1382, 27] width 76 height 26
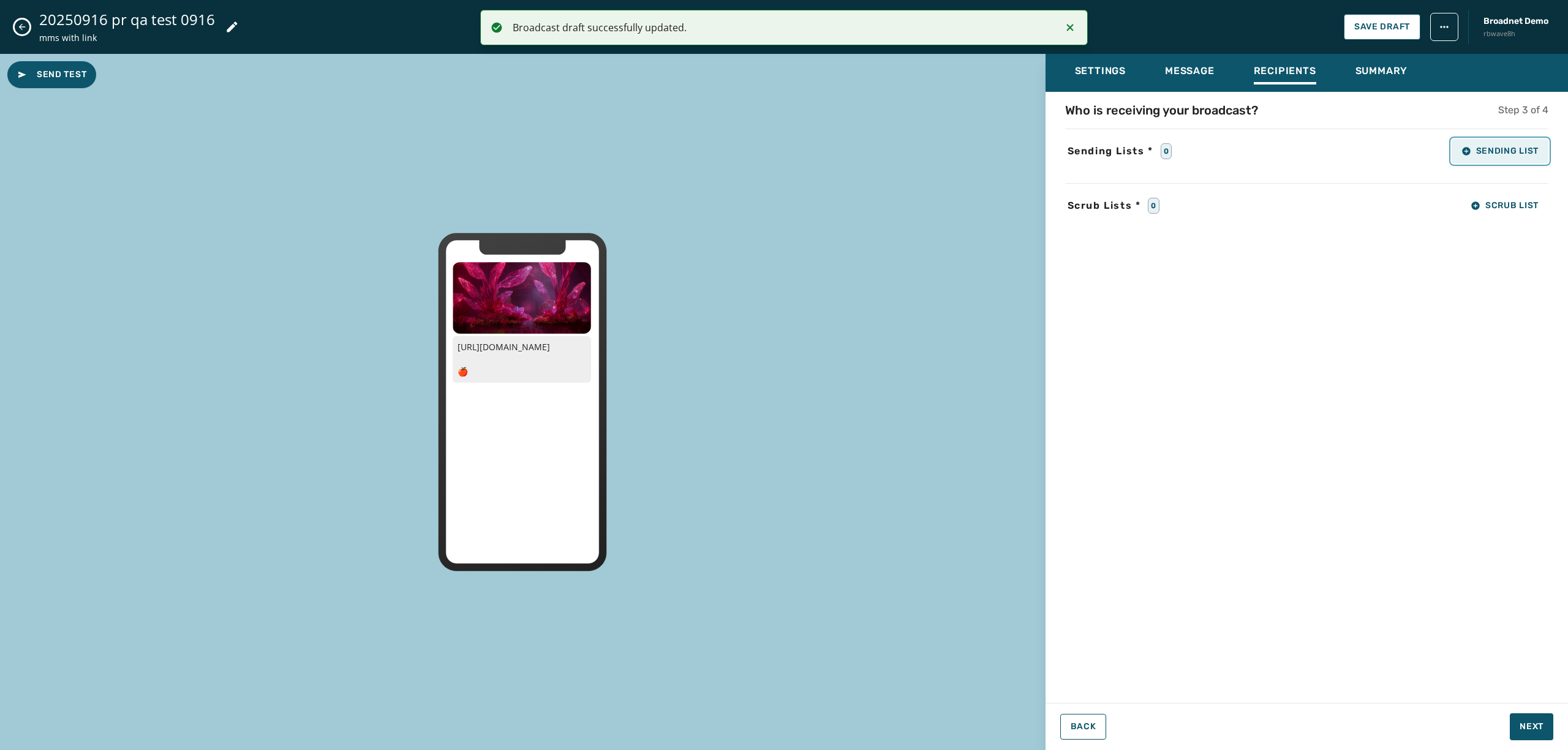
click at [1484, 151] on span "Sending List" at bounding box center [1500, 151] width 77 height 10
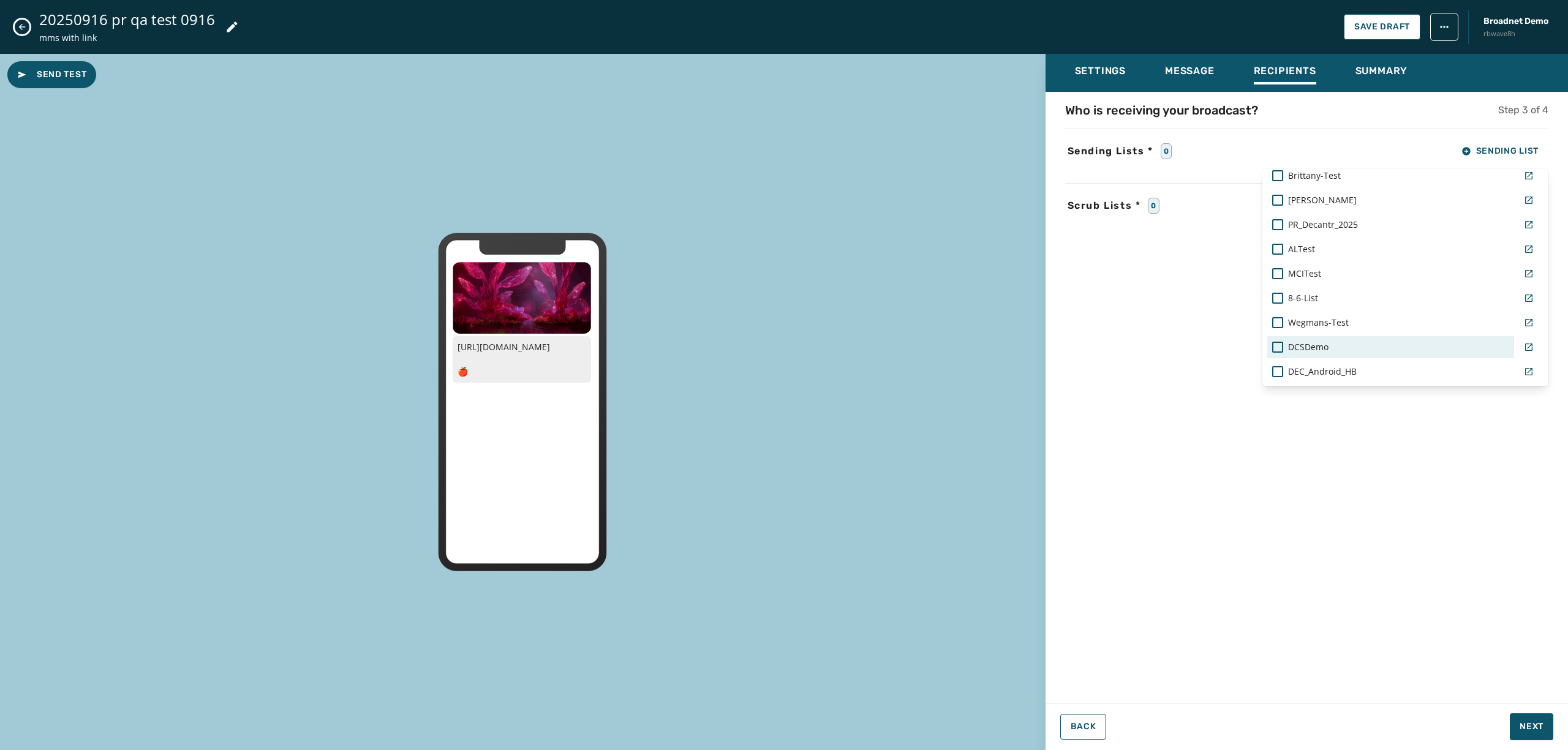
scroll to position [821, 0]
click at [1275, 225] on div at bounding box center [1278, 226] width 11 height 11
click at [1390, 589] on div "Who is receiving your broadcast? Step 3 of 4 Sending Lists * 1 Sending List Rea…" at bounding box center [1307, 394] width 523 height 585
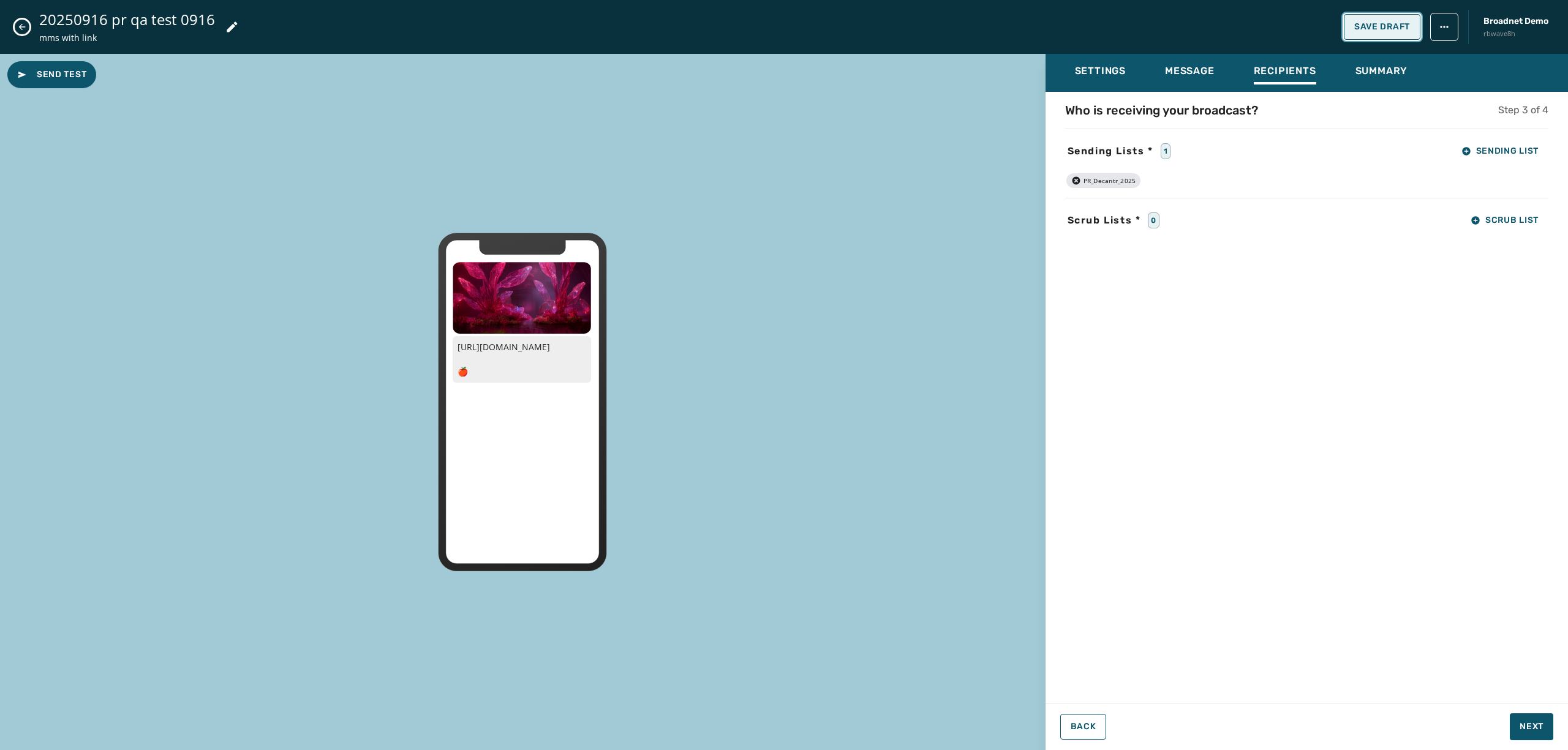
click at [1389, 27] on span "Save Draft" at bounding box center [1383, 27] width 56 height 10
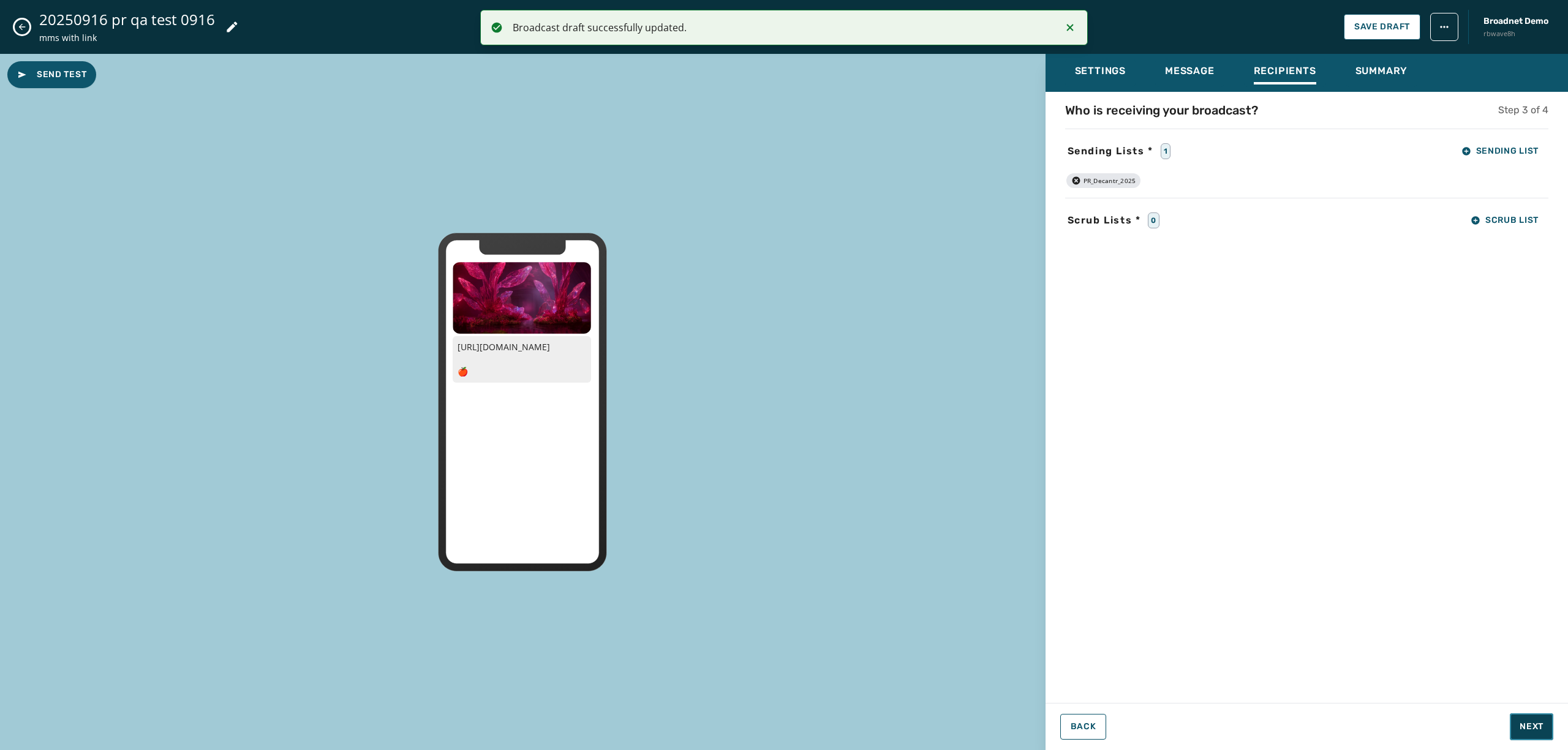
click at [1533, 731] on span "Next" at bounding box center [1532, 727] width 24 height 12
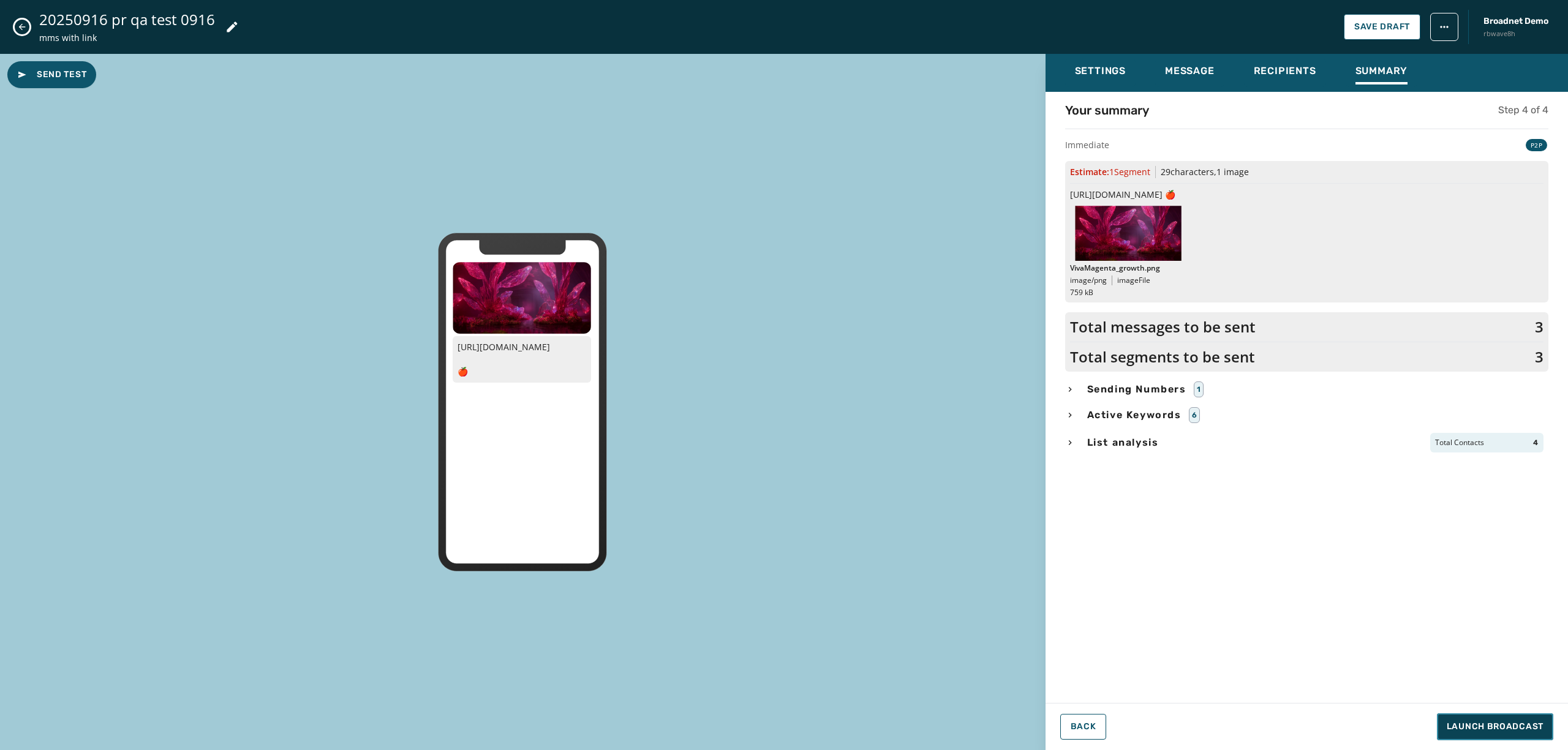
click at [1479, 725] on span "Launch Broadcast" at bounding box center [1495, 727] width 97 height 12
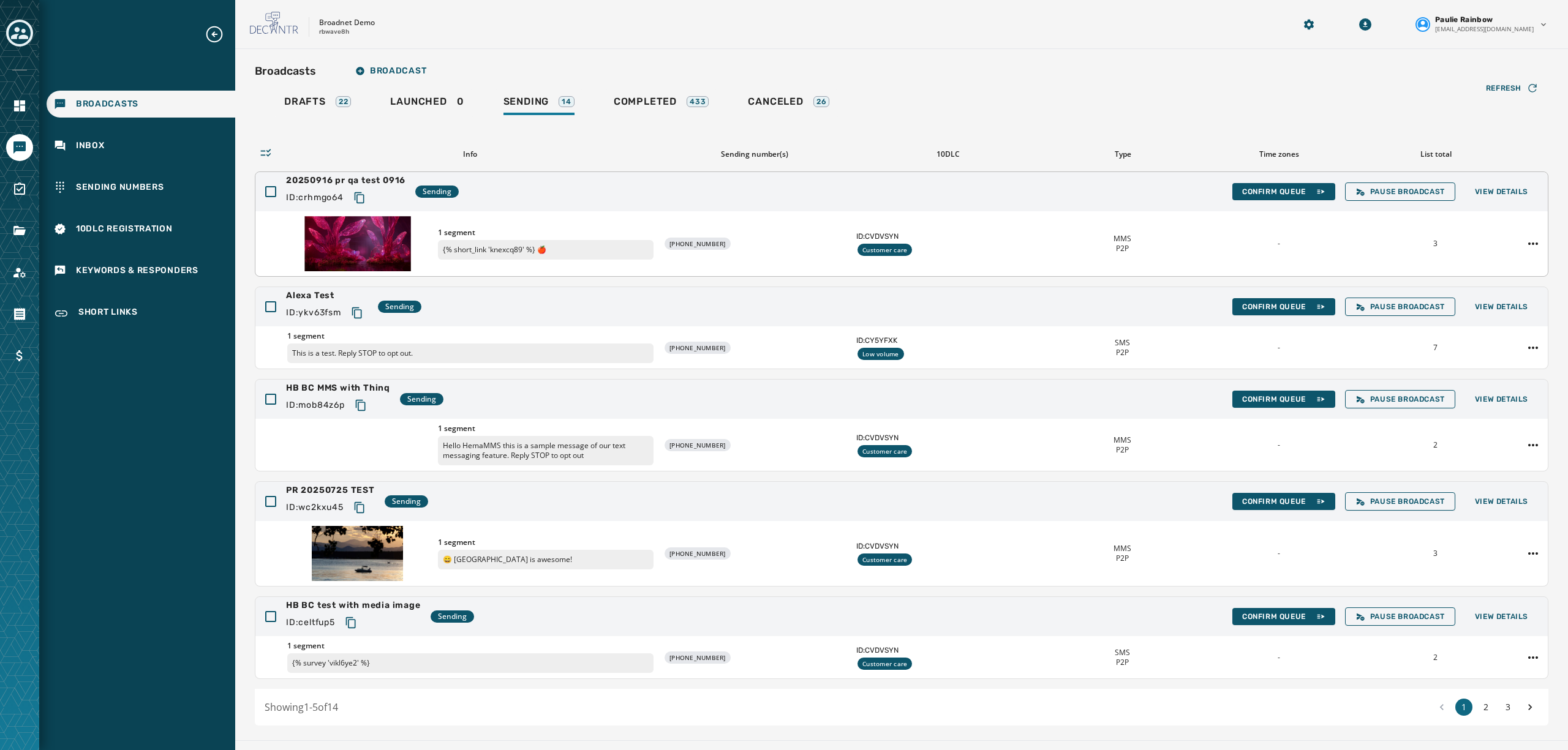
click at [1262, 180] on div "20250916 pr qa test 0916 ID: crhmgo64 Sending Confirm Queue Pause Broadcast Vie…" at bounding box center [901, 192] width 1293 height 40
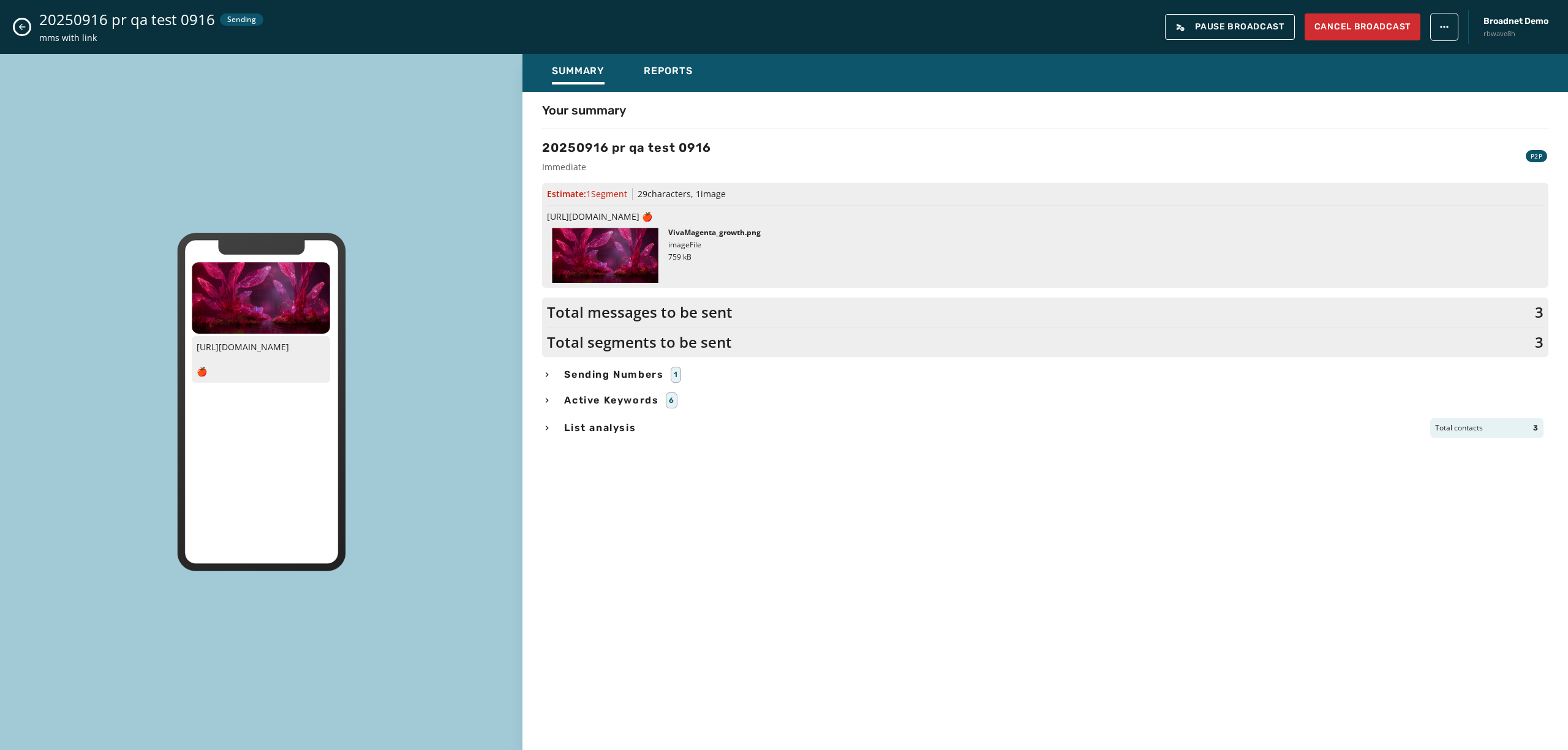
click at [19, 28] on icon "Close admin drawer" at bounding box center [22, 27] width 6 height 6
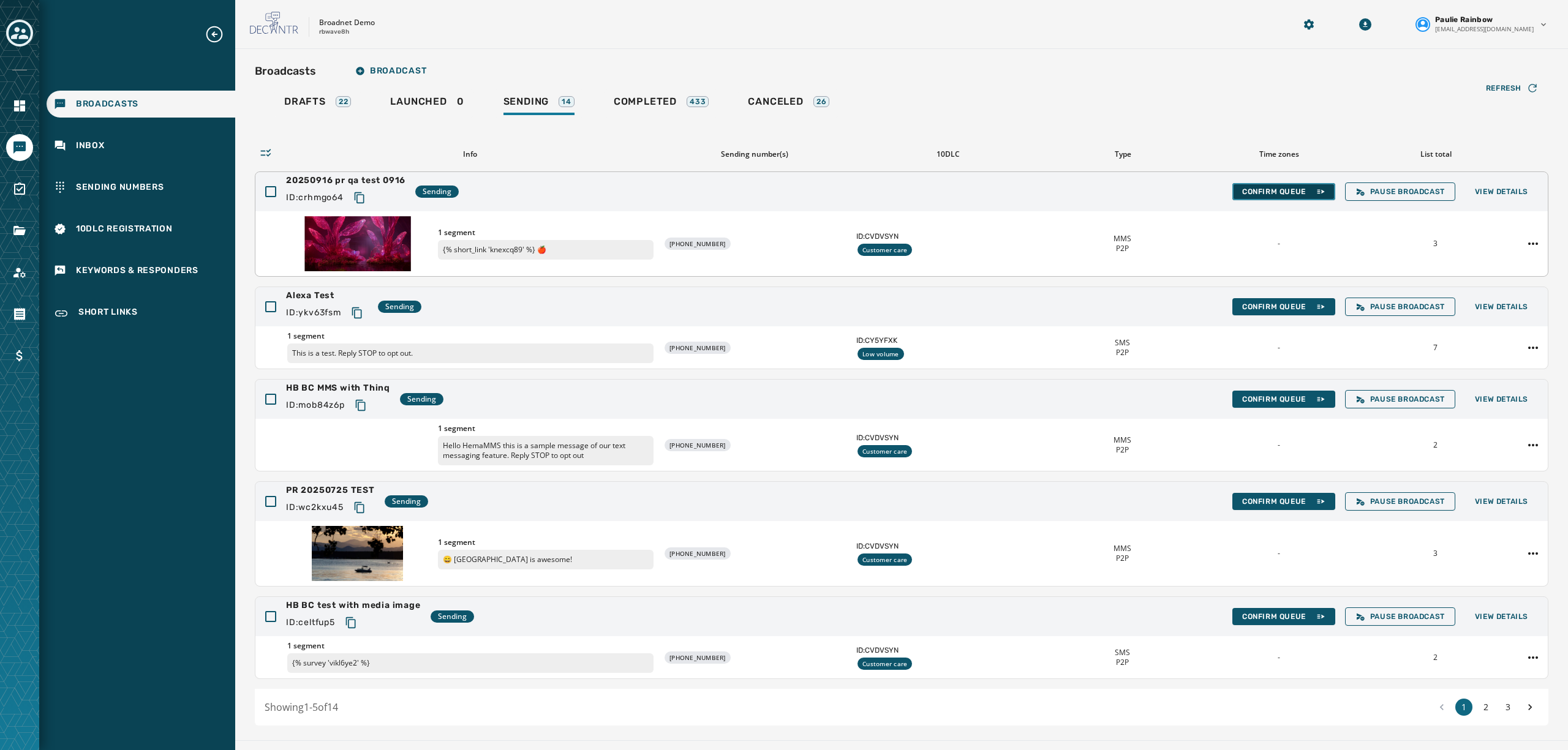
click at [1242, 187] on span "Confirm Queue" at bounding box center [1284, 191] width 84 height 10
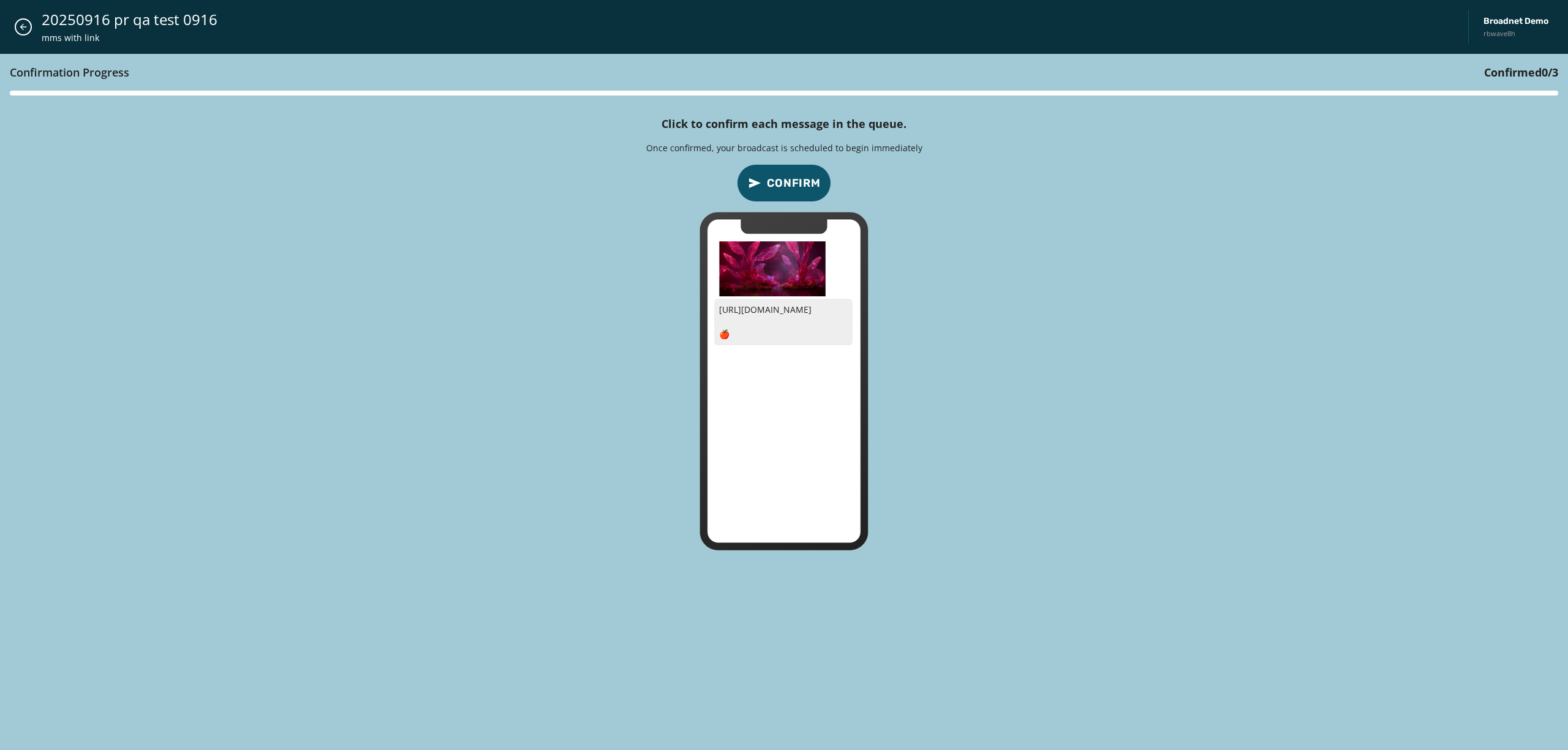
click at [776, 174] on button "Confirm" at bounding box center [784, 183] width 95 height 38
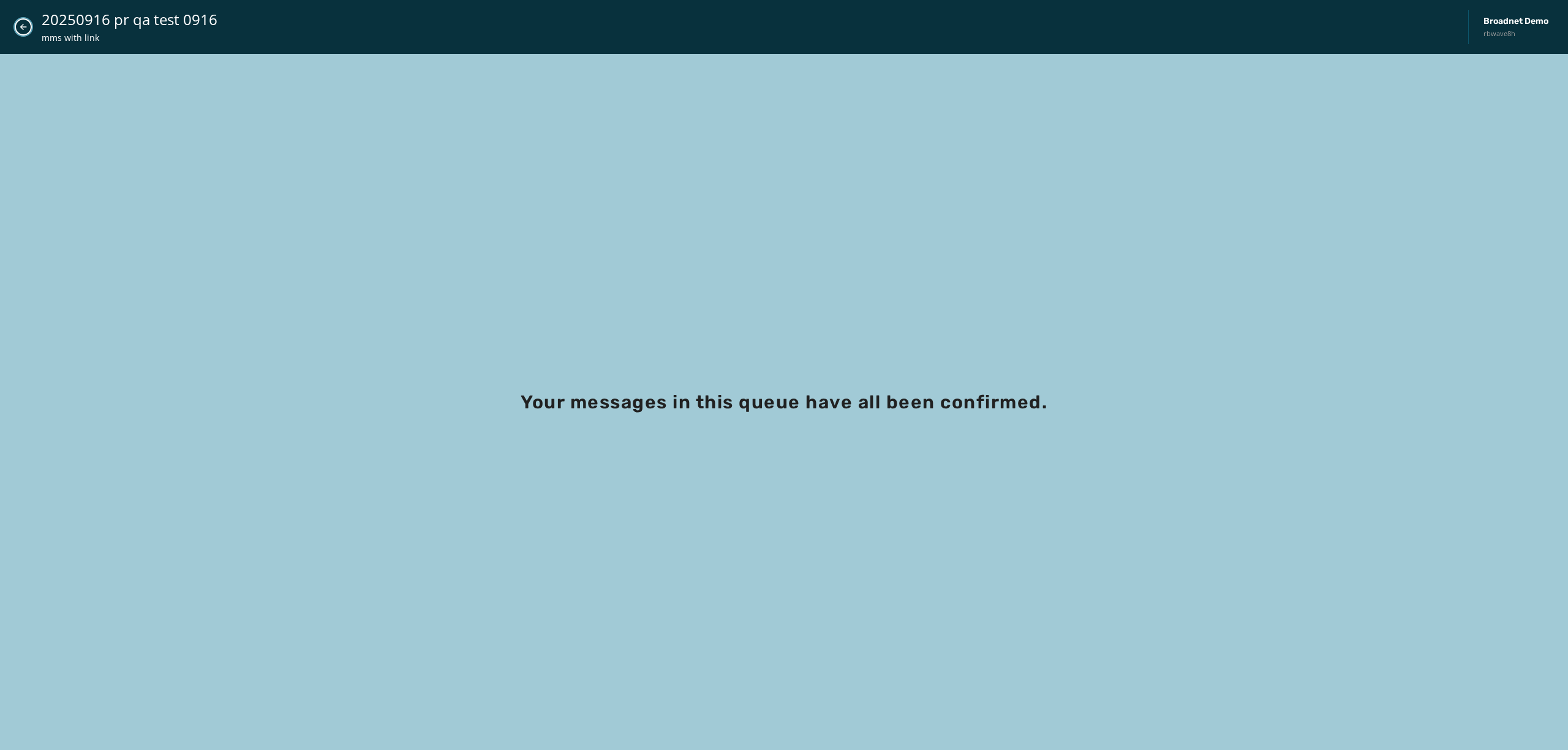
click at [23, 25] on icon "Close admin drawer" at bounding box center [23, 27] width 10 height 10
